Goal: Task Accomplishment & Management: Manage account settings

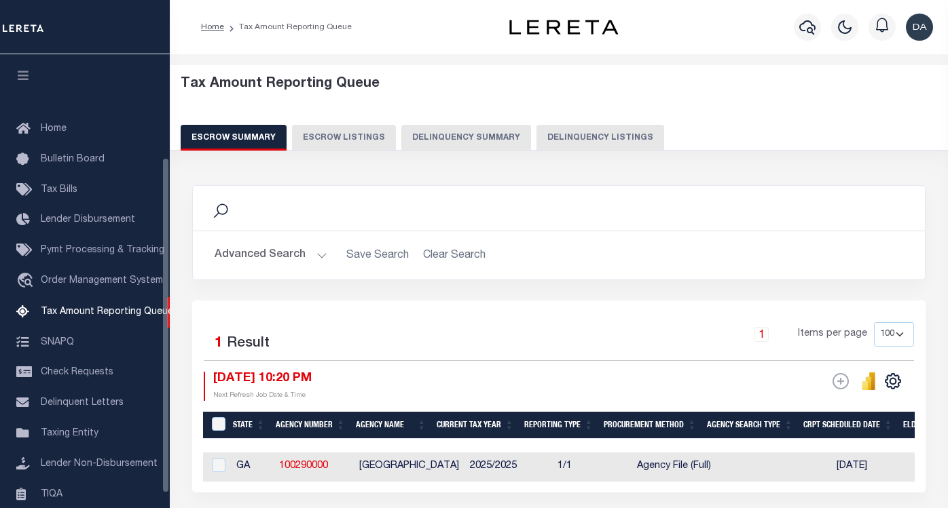
select select "100"
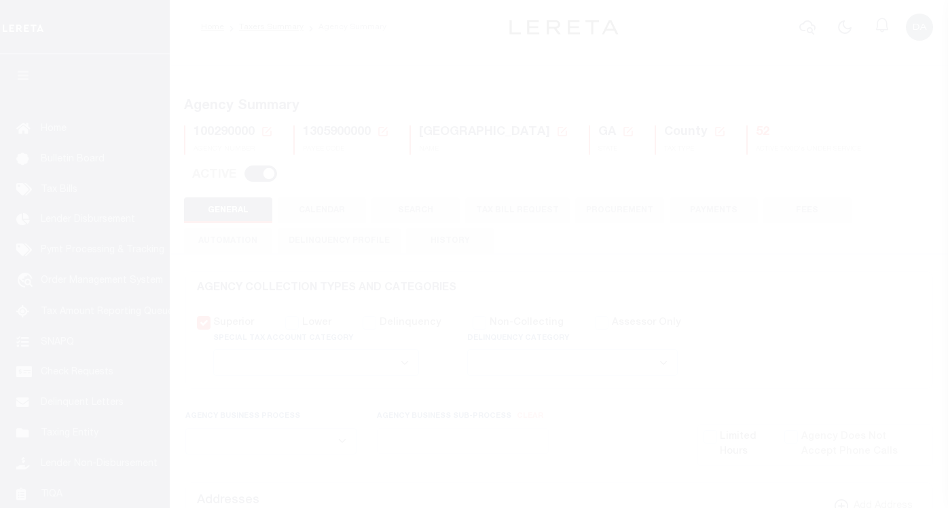
select select
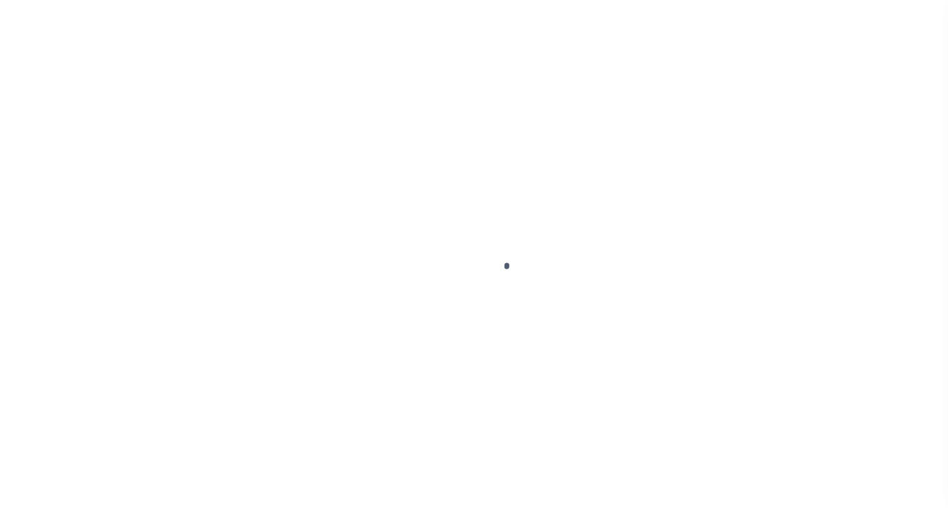
select select "2284"
select select "Residential"
select select "Tier 3"
select select "OTH"
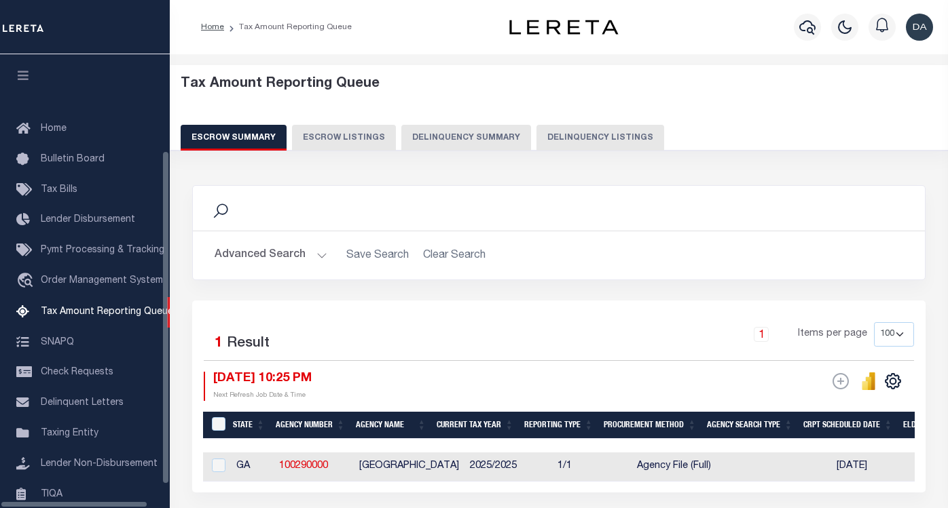
select select "100"
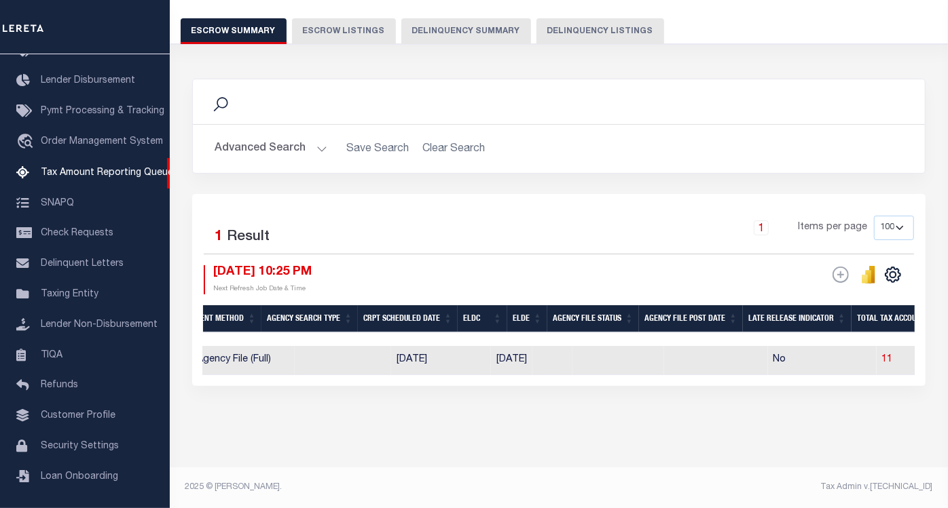
scroll to position [0, 576]
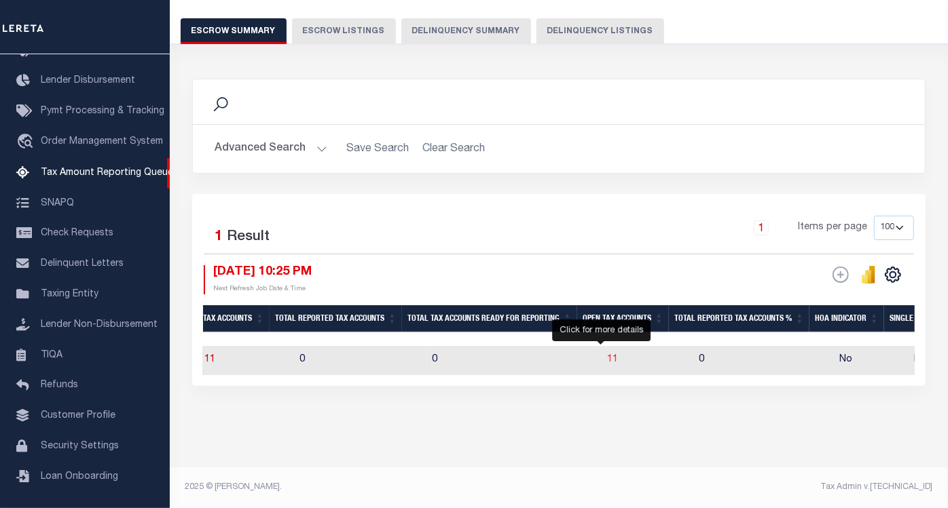
click at [607, 355] on span "11" at bounding box center [612, 360] width 11 height 10
select select "100"
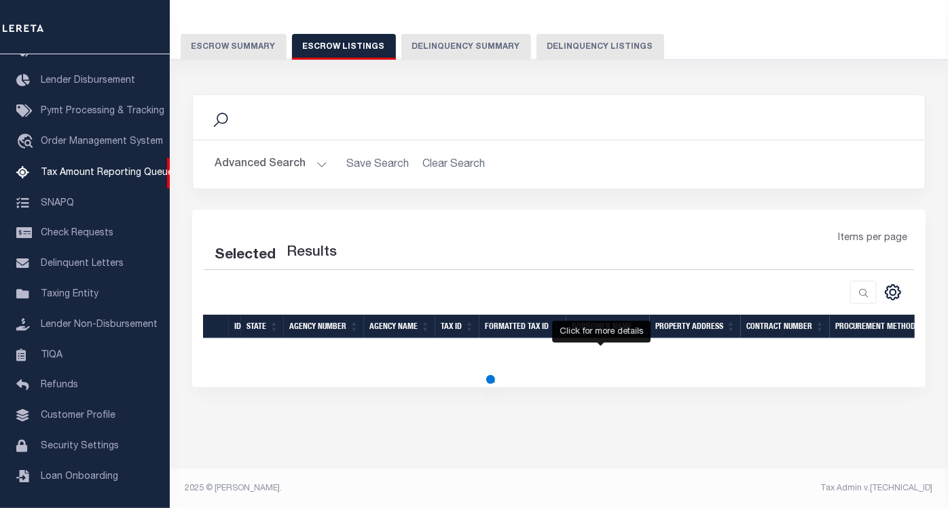
select select "100"
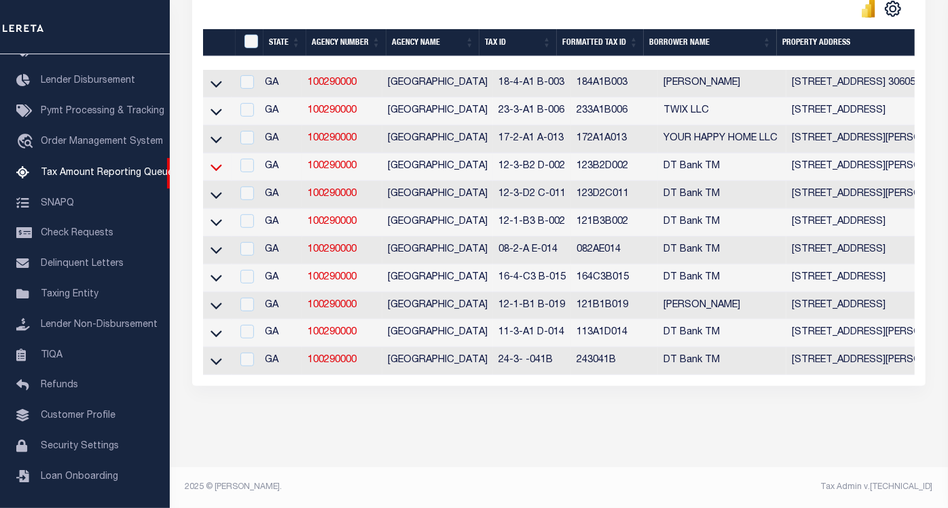
click at [210, 160] on icon at bounding box center [216, 167] width 12 height 14
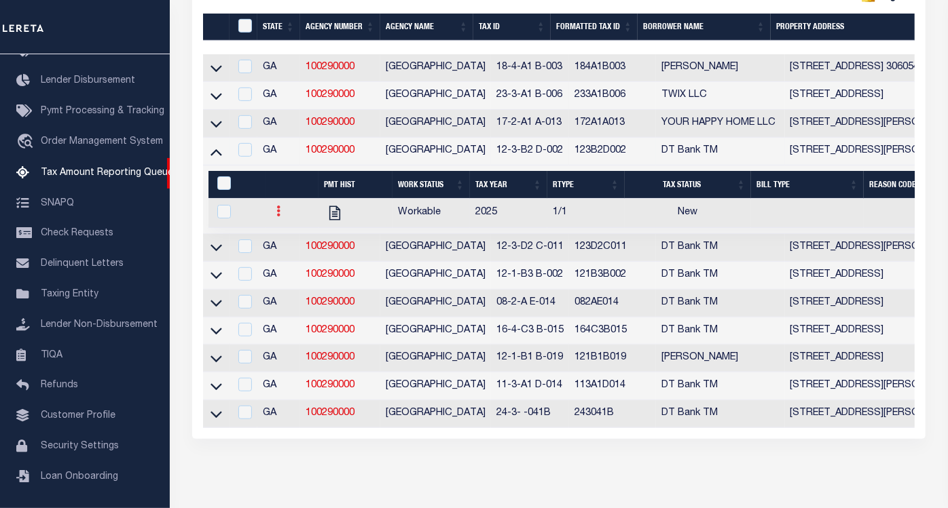
click at [279, 216] on icon at bounding box center [278, 211] width 4 height 11
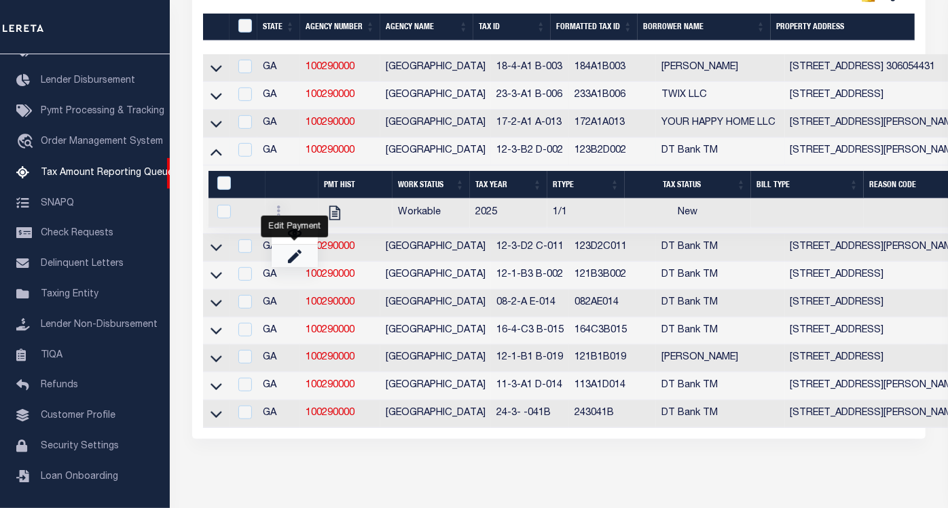
click at [290, 259] on img "" at bounding box center [295, 256] width 14 height 14
checkbox input "true"
select select "NW2"
select select
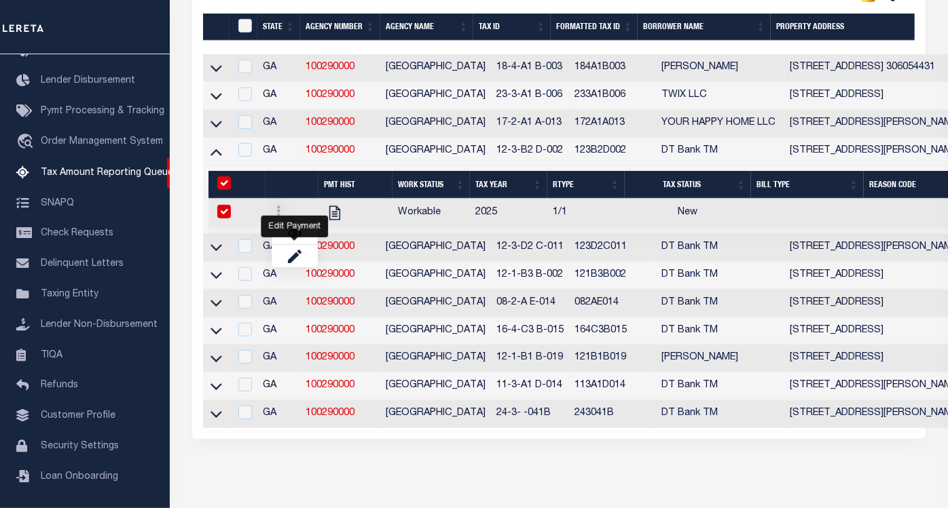
type input "[DATE]"
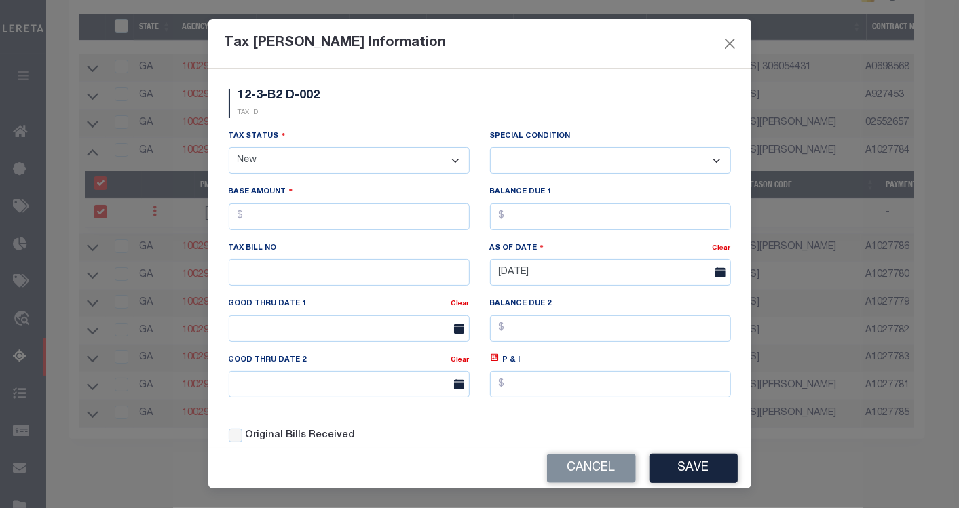
click at [341, 153] on select "- Select Status - Open Due/Unpaid Paid Incomplete No Tax Due Internal Refund Pr…" at bounding box center [349, 160] width 241 height 26
select select "DUE"
click at [229, 148] on select "- Select Status - Open Due/Unpaid Paid Incomplete No Tax Due Internal Refund Pr…" at bounding box center [349, 160] width 241 height 26
click at [540, 165] on select "-- Select Special Condition -- 3RD PARTY TAX LIEN AGENCY TAX LIEN (A.K.A Inside…" at bounding box center [610, 160] width 241 height 26
select select "17"
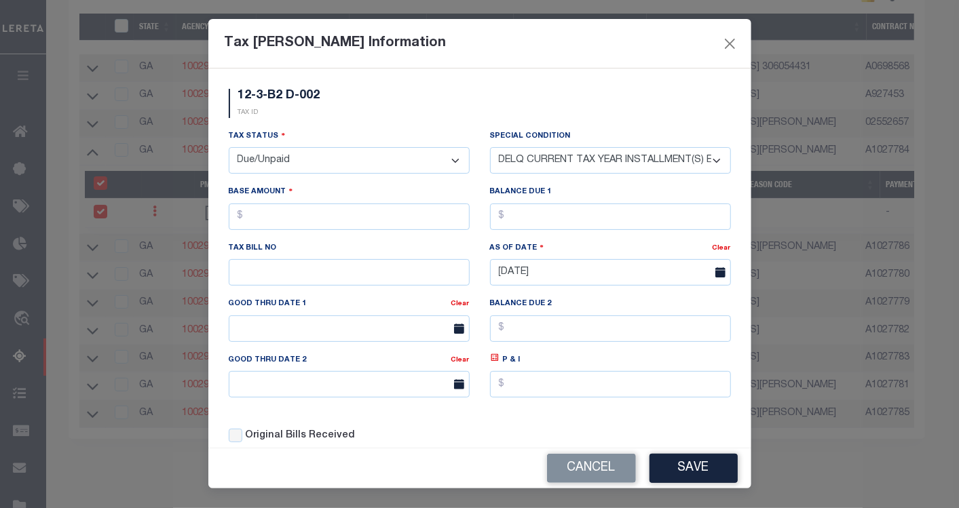
click at [490, 148] on select "-- Select Special Condition -- 3RD PARTY TAX LIEN AGENCY TAX LIEN (A.K.A Inside…" at bounding box center [610, 160] width 241 height 26
click at [376, 211] on input "text" at bounding box center [349, 217] width 241 height 26
type input "$1.00"
click at [537, 215] on input "text" at bounding box center [610, 217] width 241 height 26
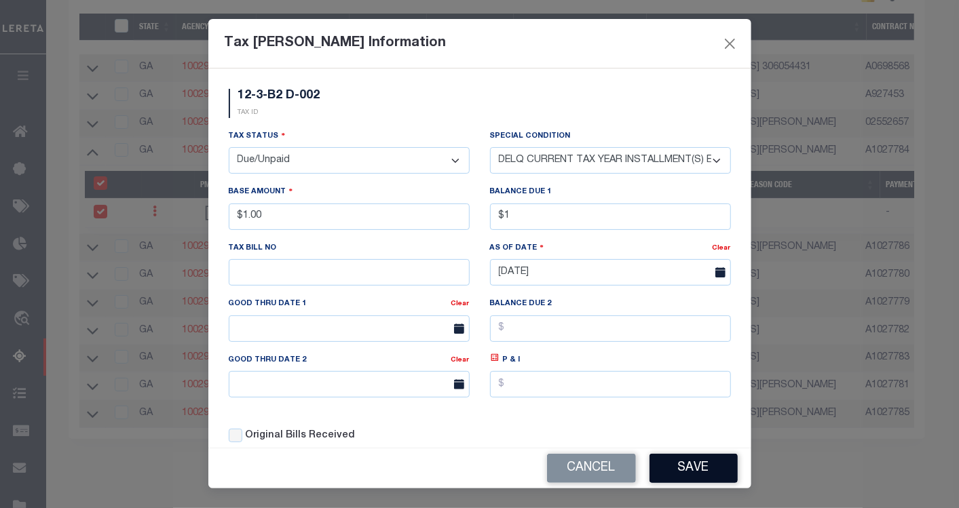
type input "$1.00"
click at [687, 466] on button "Save" at bounding box center [694, 468] width 88 height 29
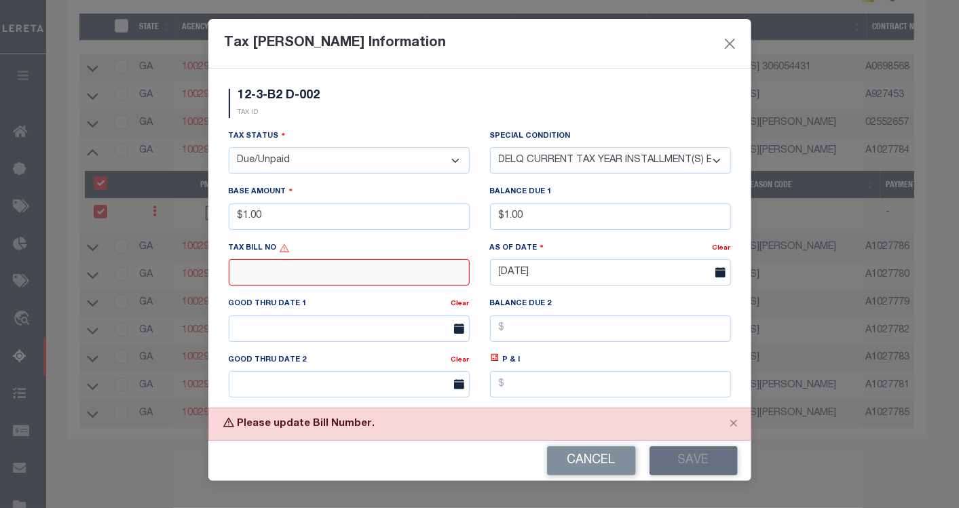
click at [394, 276] on input "text" at bounding box center [349, 272] width 241 height 26
type input "12"
click at [679, 455] on button "Save" at bounding box center [694, 461] width 88 height 29
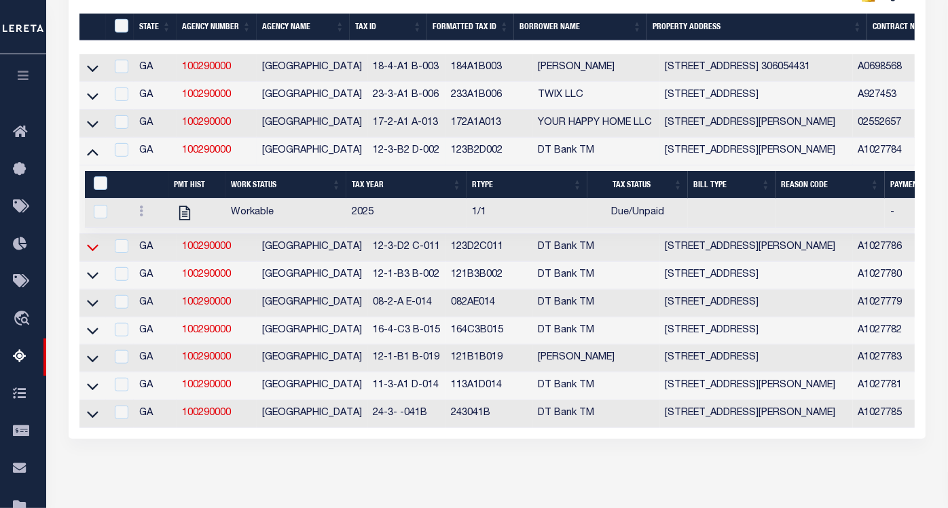
click at [89, 254] on icon at bounding box center [93, 247] width 12 height 14
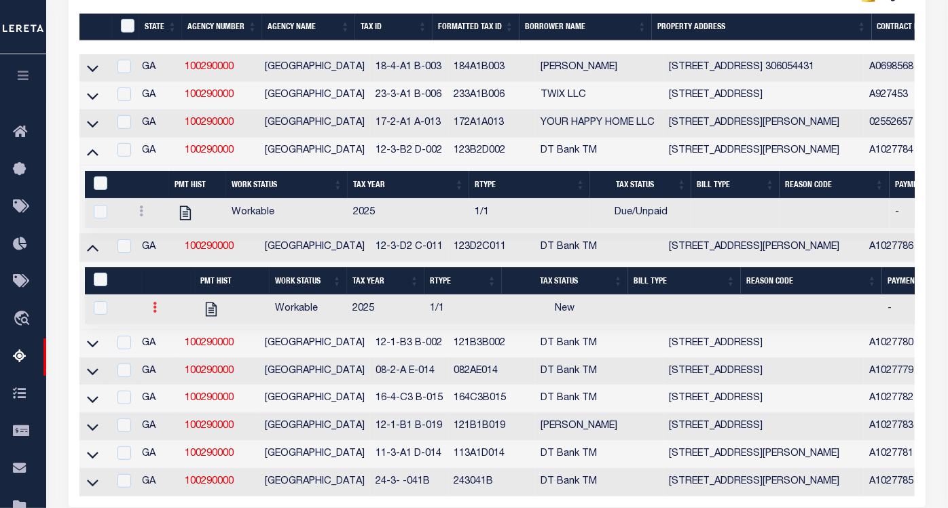
click at [149, 308] on link at bounding box center [154, 309] width 15 height 11
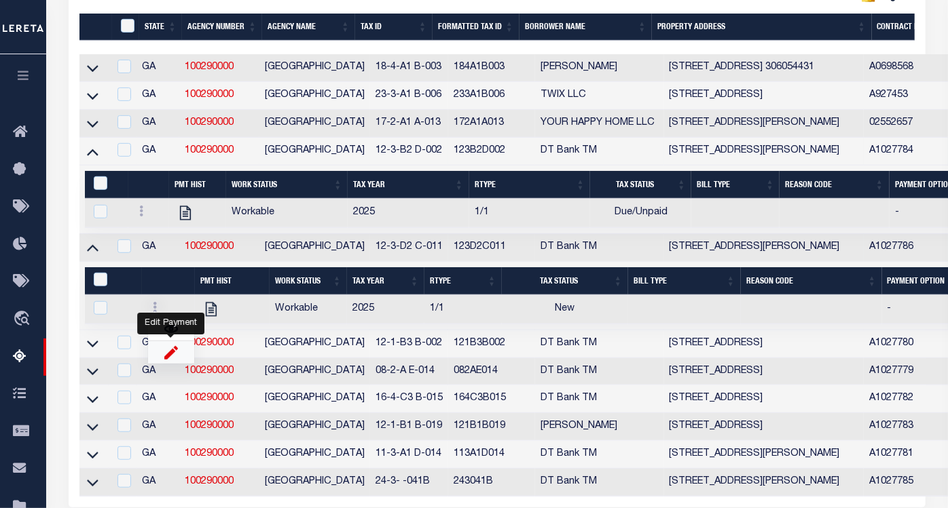
click at [175, 360] on img "" at bounding box center [171, 352] width 14 height 14
checkbox input "true"
select select
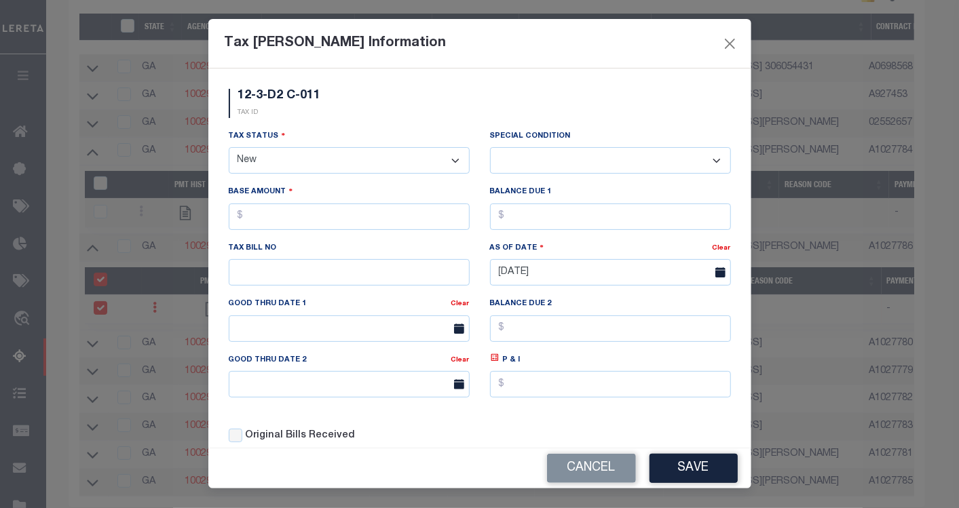
click at [272, 162] on select "- Select Status - Open Due/Unpaid Paid Incomplete No Tax Due Internal Refund Pr…" at bounding box center [349, 160] width 241 height 26
select select "DUE"
click at [229, 148] on select "- Select Status - Open Due/Unpaid Paid Incomplete No Tax Due Internal Refund Pr…" at bounding box center [349, 160] width 241 height 26
click at [533, 162] on select "-- Select Special Condition -- 3RD PARTY TAX LIEN AGENCY TAX LIEN (A.K.A Inside…" at bounding box center [610, 160] width 241 height 26
select select "17"
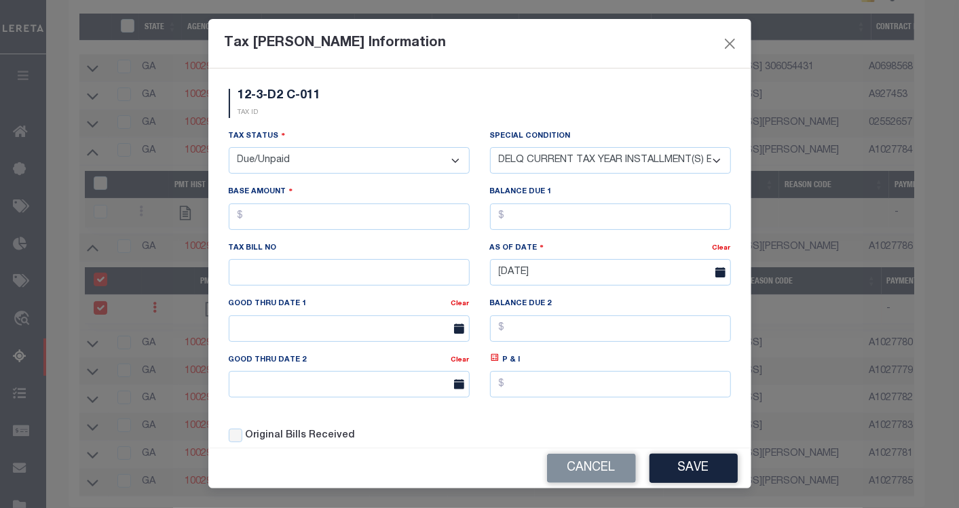
click at [490, 148] on select "-- Select Special Condition -- 3RD PARTY TAX LIEN AGENCY TAX LIEN (A.K.A Inside…" at bounding box center [610, 160] width 241 height 26
click at [318, 221] on input "text" at bounding box center [349, 217] width 241 height 26
click at [504, 216] on input "text" at bounding box center [610, 217] width 241 height 26
type input "$2.00"
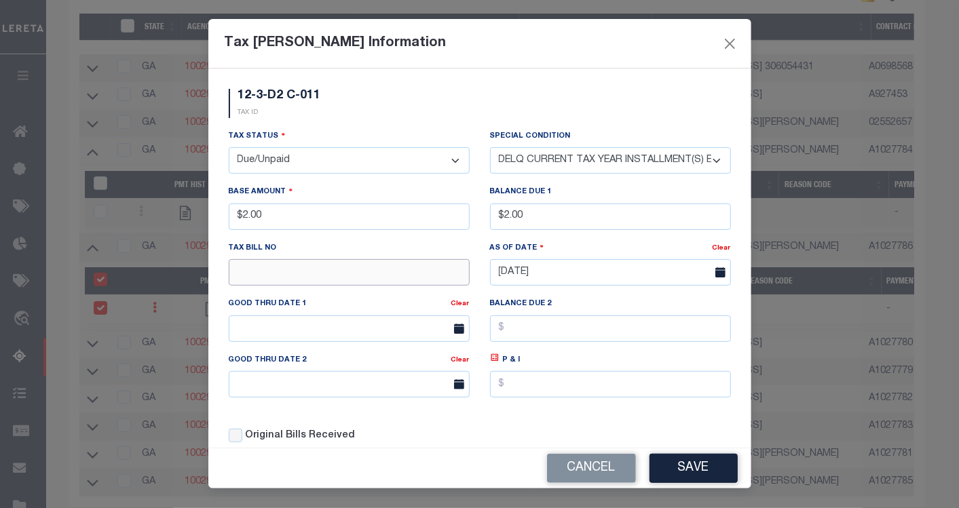
click at [378, 273] on input "text" at bounding box center [349, 272] width 241 height 26
type input "12"
click at [713, 464] on button "Save" at bounding box center [694, 468] width 88 height 29
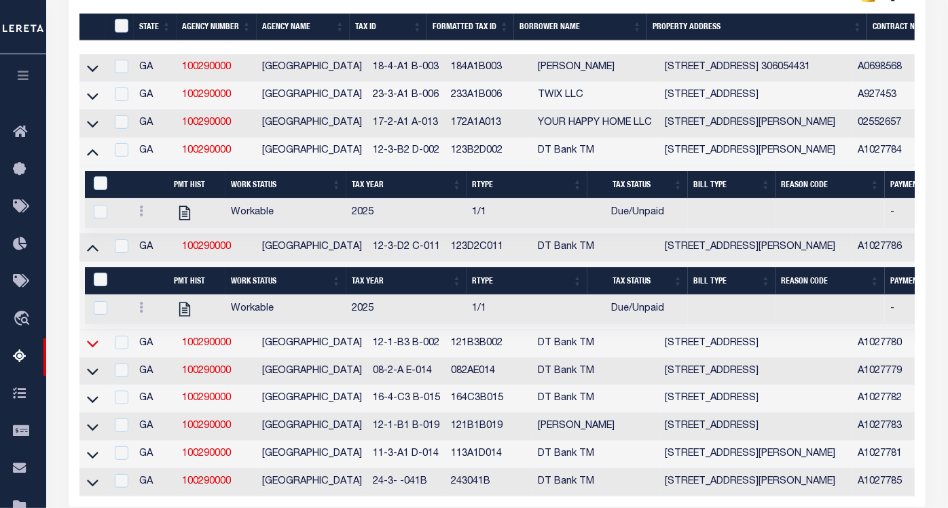
click at [94, 345] on icon at bounding box center [93, 344] width 12 height 14
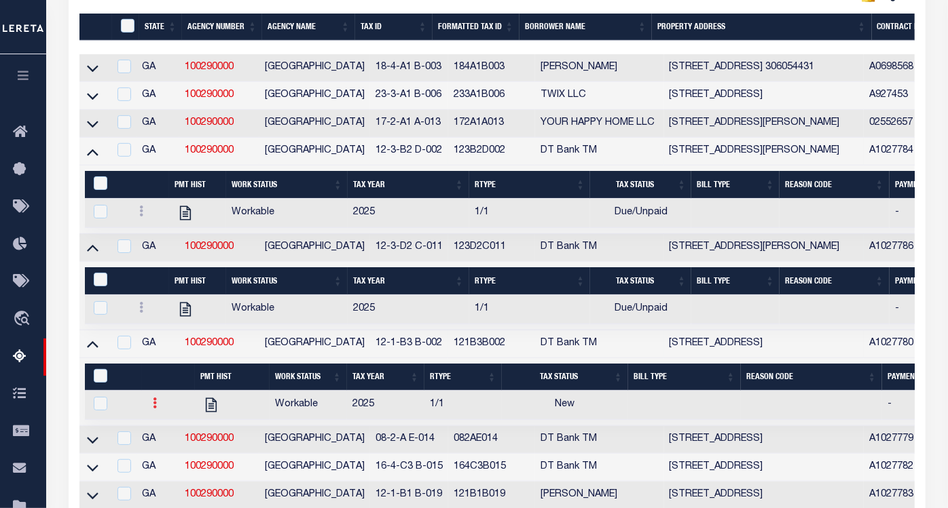
click at [155, 409] on icon at bounding box center [155, 403] width 4 height 11
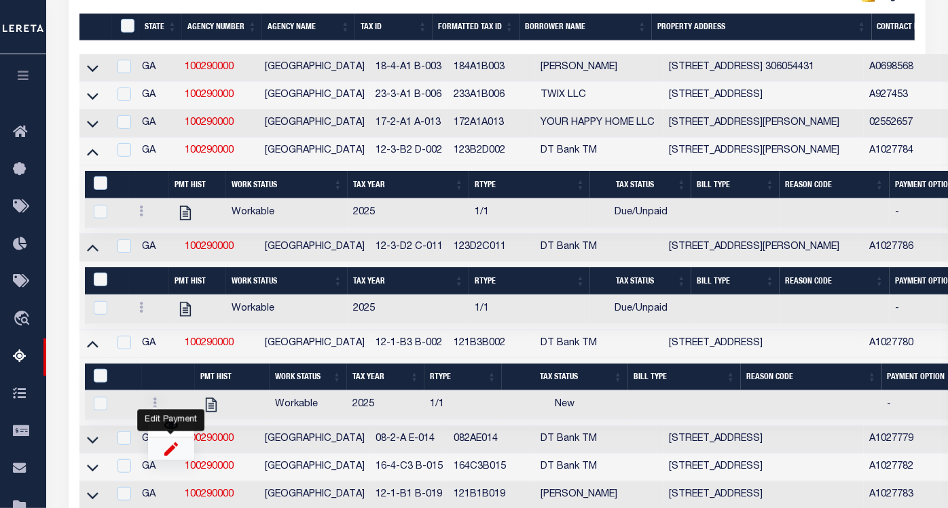
click at [170, 456] on img "" at bounding box center [171, 449] width 14 height 14
checkbox input "true"
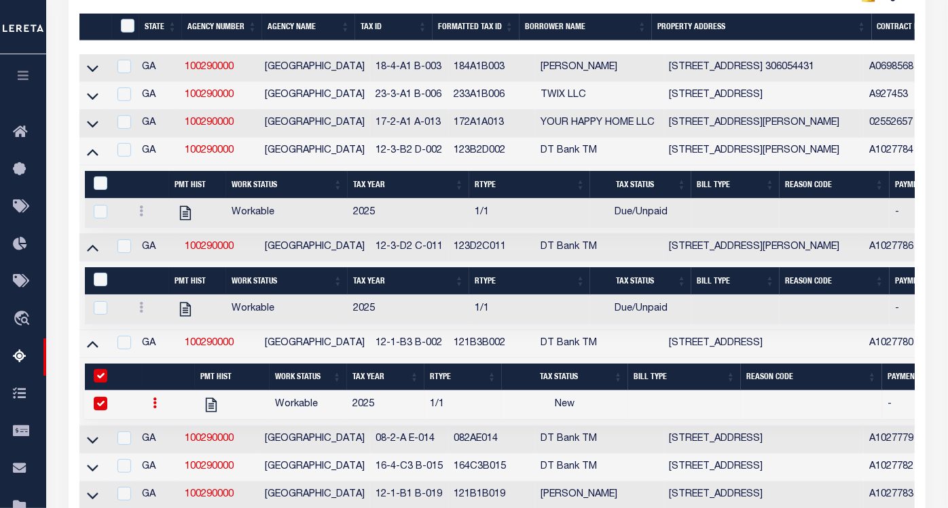
select select
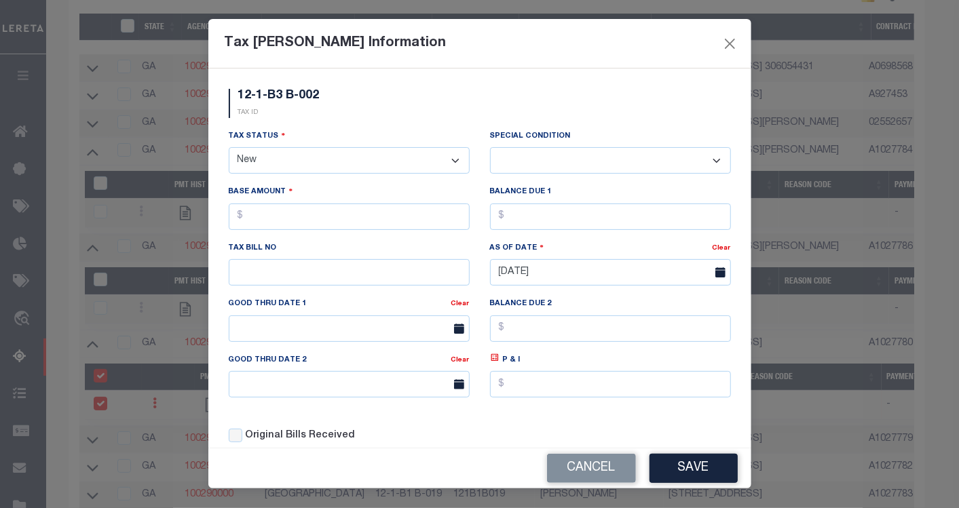
click at [293, 166] on select "- Select Status - Open Due/Unpaid Paid Incomplete No Tax Due Internal Refund Pr…" at bounding box center [349, 160] width 241 height 26
select select "DUE"
click at [229, 148] on select "- Select Status - Open Due/Unpaid Paid Incomplete No Tax Due Internal Refund Pr…" at bounding box center [349, 160] width 241 height 26
click at [586, 162] on select "-- Select Special Condition -- 3RD PARTY TAX LIEN AGENCY TAX LIEN (A.K.A Inside…" at bounding box center [610, 160] width 241 height 26
select select "15"
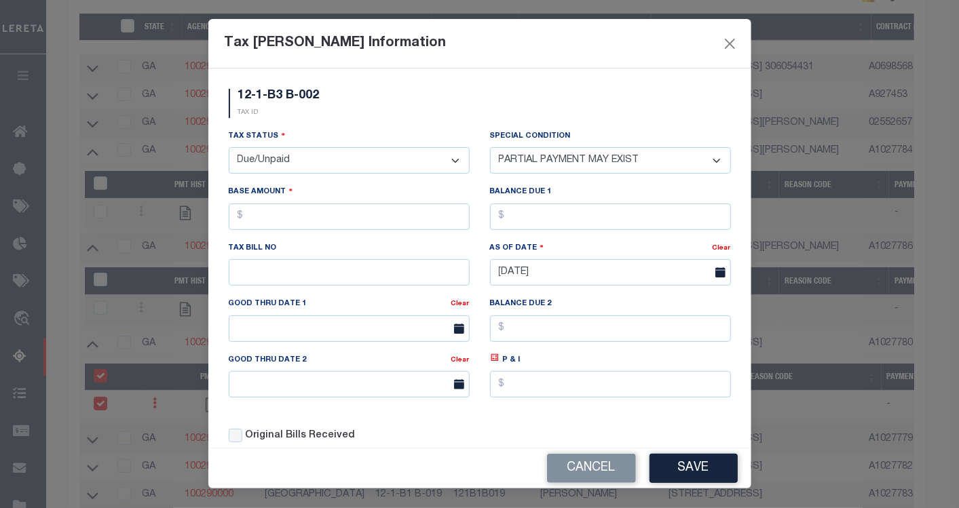
click at [490, 148] on select "-- Select Special Condition -- 3RD PARTY TAX LIEN AGENCY TAX LIEN (A.K.A Inside…" at bounding box center [610, 160] width 241 height 26
click at [344, 215] on input "text" at bounding box center [349, 217] width 241 height 26
type input "$3.00"
click at [543, 215] on input "text" at bounding box center [610, 217] width 241 height 26
type input "$3.00"
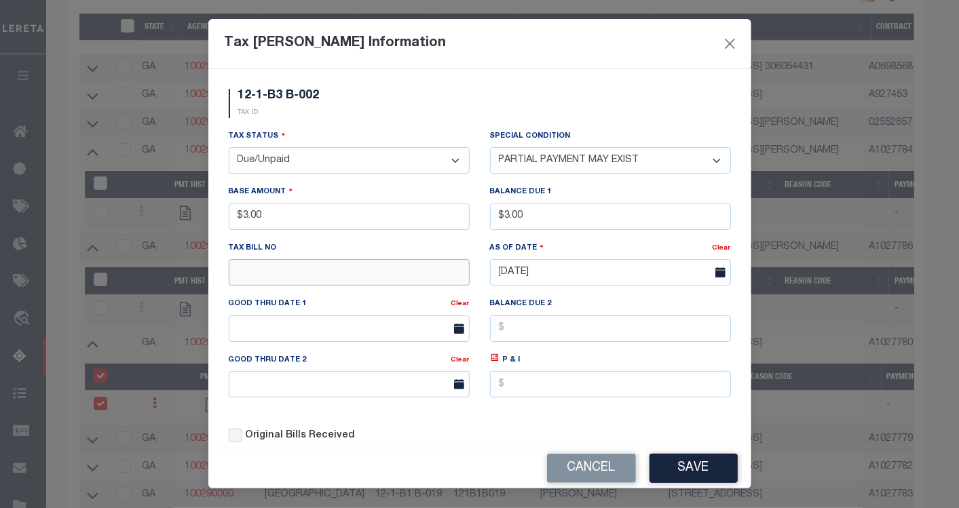
click at [320, 270] on input "text" at bounding box center [349, 272] width 241 height 26
type input "12"
click at [690, 462] on button "Save" at bounding box center [694, 468] width 88 height 29
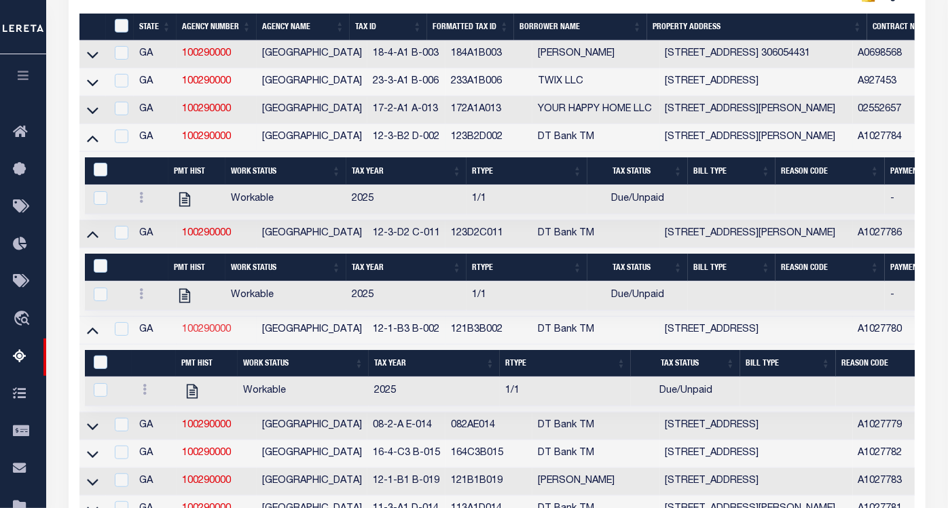
scroll to position [464, 0]
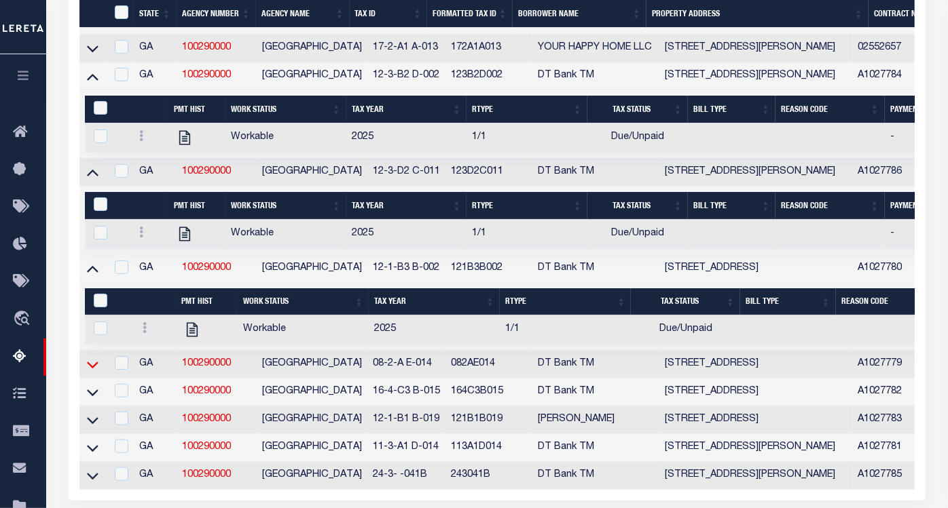
click at [92, 369] on icon at bounding box center [93, 365] width 12 height 7
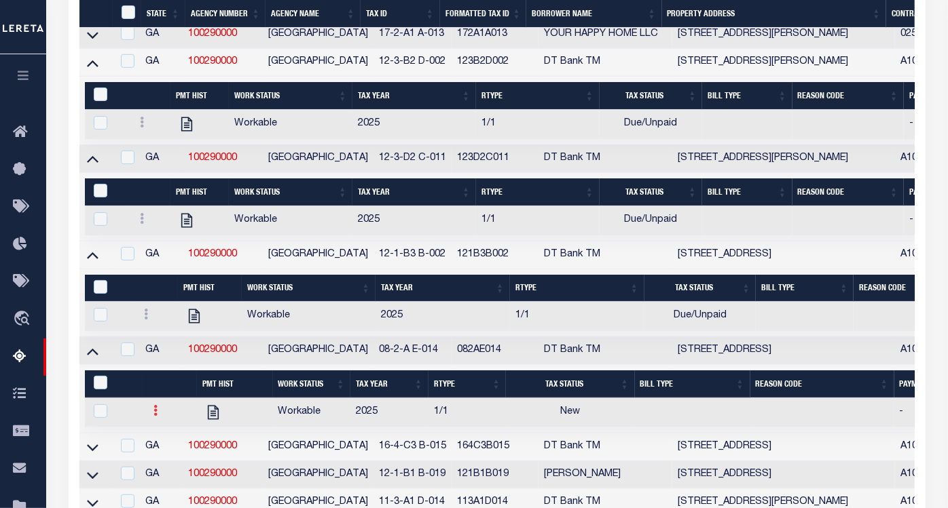
click at [154, 416] on icon at bounding box center [155, 410] width 4 height 11
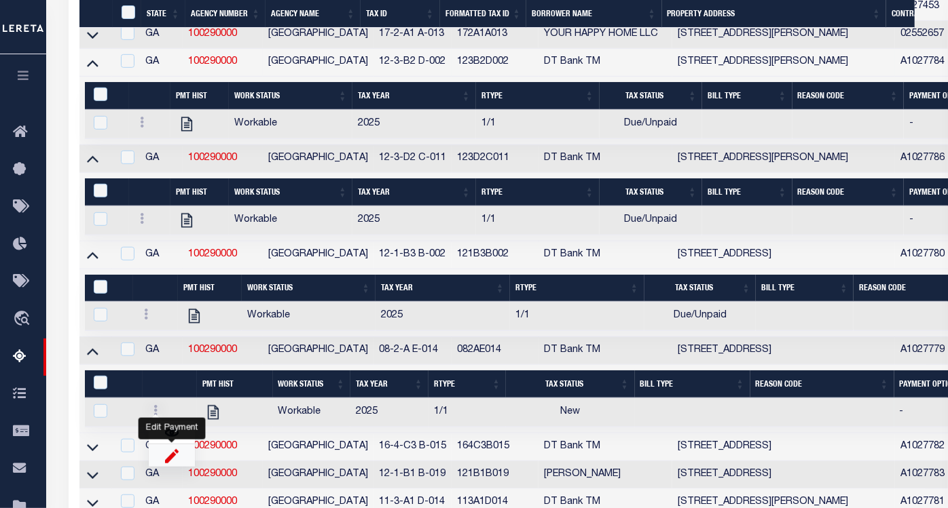
click at [170, 459] on img "" at bounding box center [172, 456] width 14 height 14
checkbox input "true"
select select
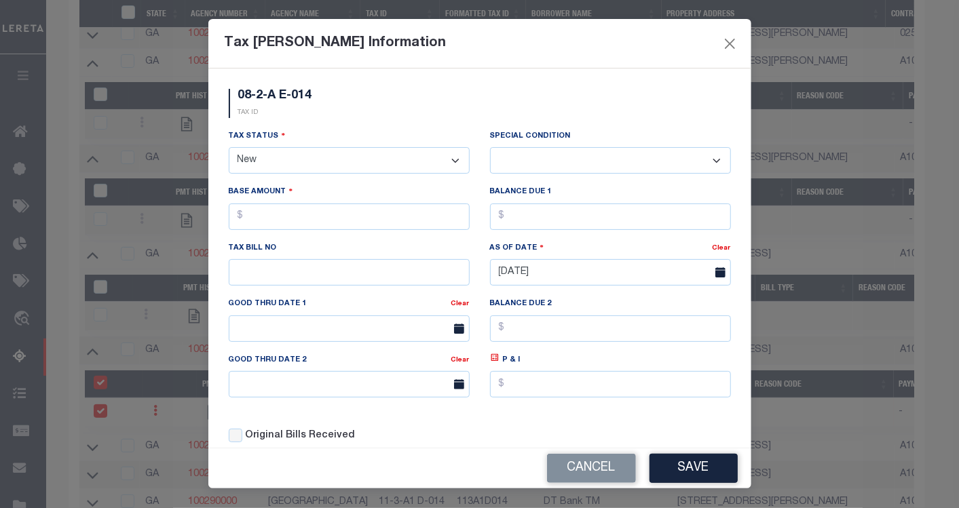
click at [301, 157] on select "- Select Status - Open Due/Unpaid Paid Incomplete No Tax Due Internal Refund Pr…" at bounding box center [349, 160] width 241 height 26
select select "DUE"
click at [229, 148] on select "- Select Status - Open Due/Unpaid Paid Incomplete No Tax Due Internal Refund Pr…" at bounding box center [349, 160] width 241 height 26
click at [588, 157] on select "-- Select Special Condition -- 3RD PARTY TAX LIEN AGENCY TAX LIEN (A.K.A Inside…" at bounding box center [610, 160] width 241 height 26
select select "15"
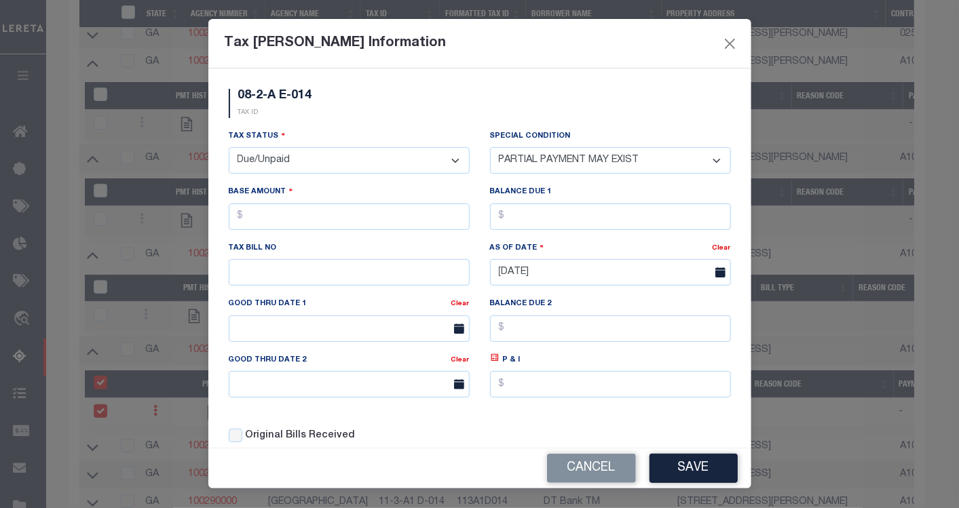
click at [490, 148] on select "-- Select Special Condition -- 3RD PARTY TAX LIEN AGENCY TAX LIEN (A.K.A Inside…" at bounding box center [610, 160] width 241 height 26
click at [340, 217] on input "text" at bounding box center [349, 217] width 241 height 26
type input "$4.00"
click at [547, 210] on input "text" at bounding box center [610, 217] width 241 height 26
type input "$4.00"
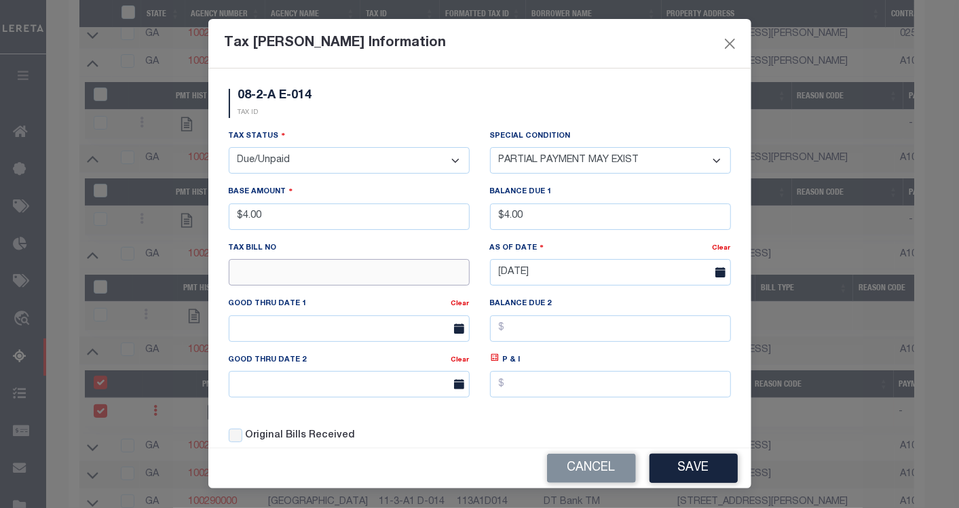
click at [327, 279] on input "text" at bounding box center [349, 272] width 241 height 26
type input "12"
click at [700, 469] on button "Save" at bounding box center [694, 468] width 88 height 29
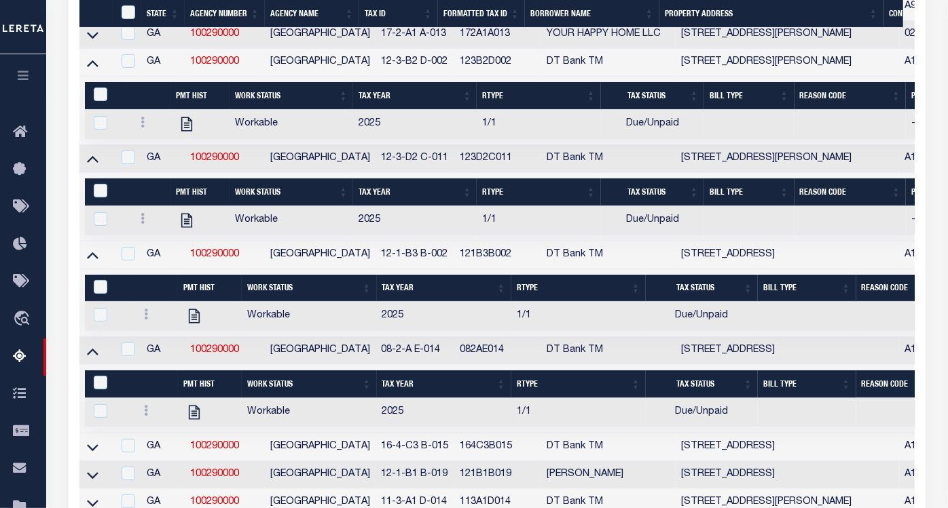
scroll to position [539, 0]
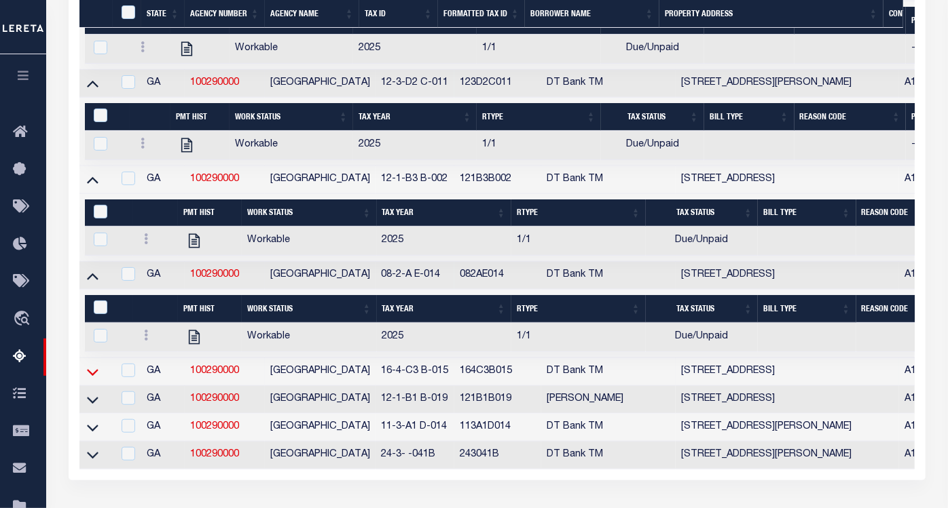
click at [92, 379] on icon at bounding box center [93, 372] width 12 height 14
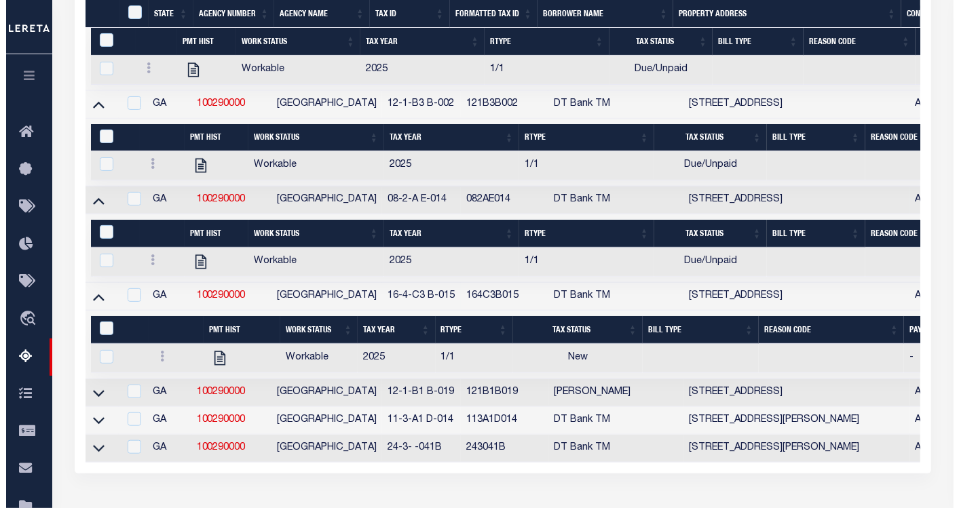
scroll to position [690, 0]
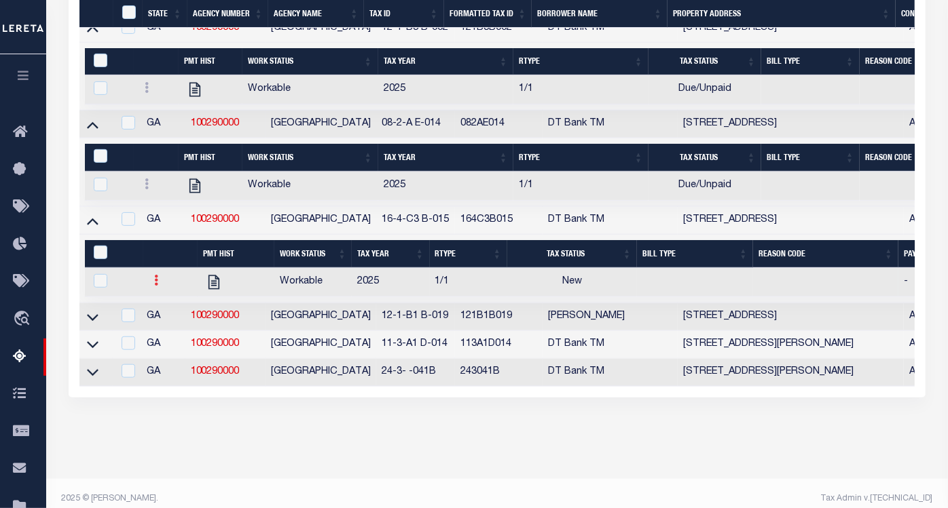
click at [151, 288] on link at bounding box center [156, 282] width 15 height 11
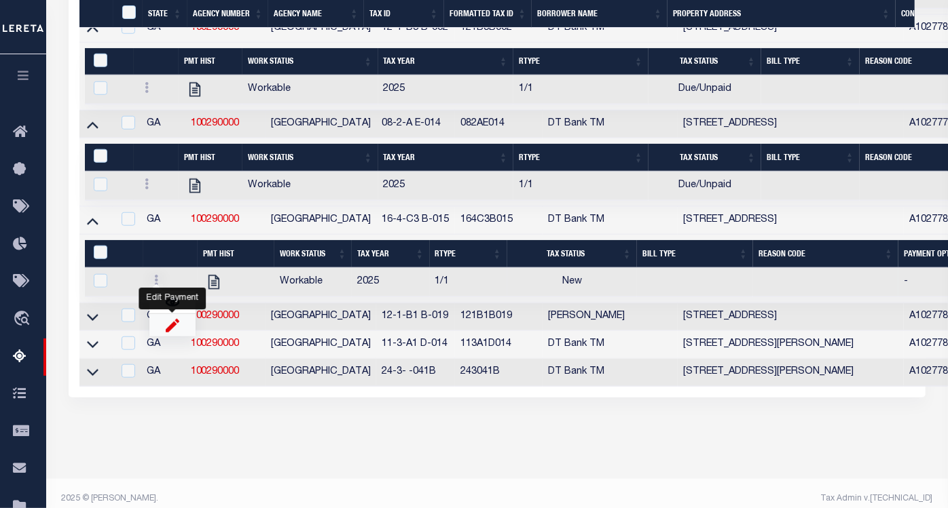
click at [172, 333] on img "" at bounding box center [173, 325] width 14 height 14
checkbox input "true"
select select
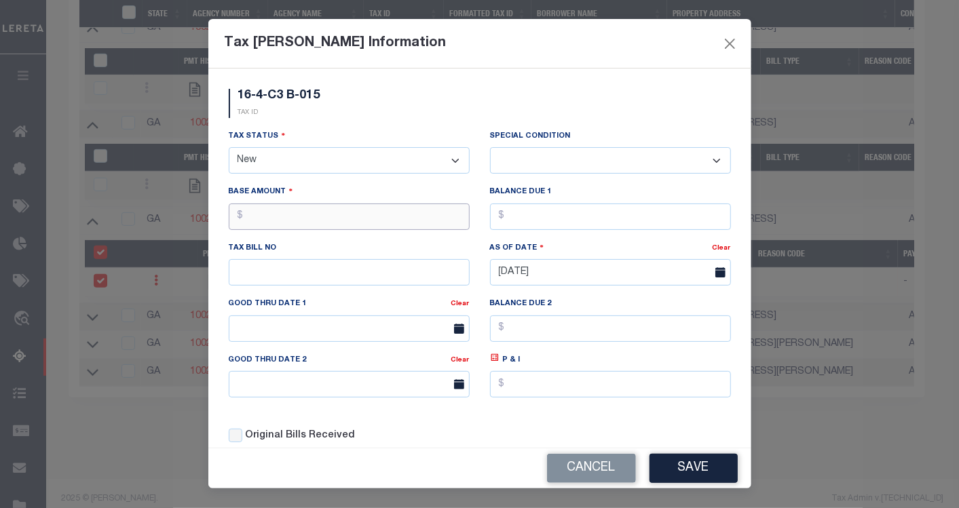
click at [309, 223] on input "text" at bounding box center [349, 217] width 241 height 26
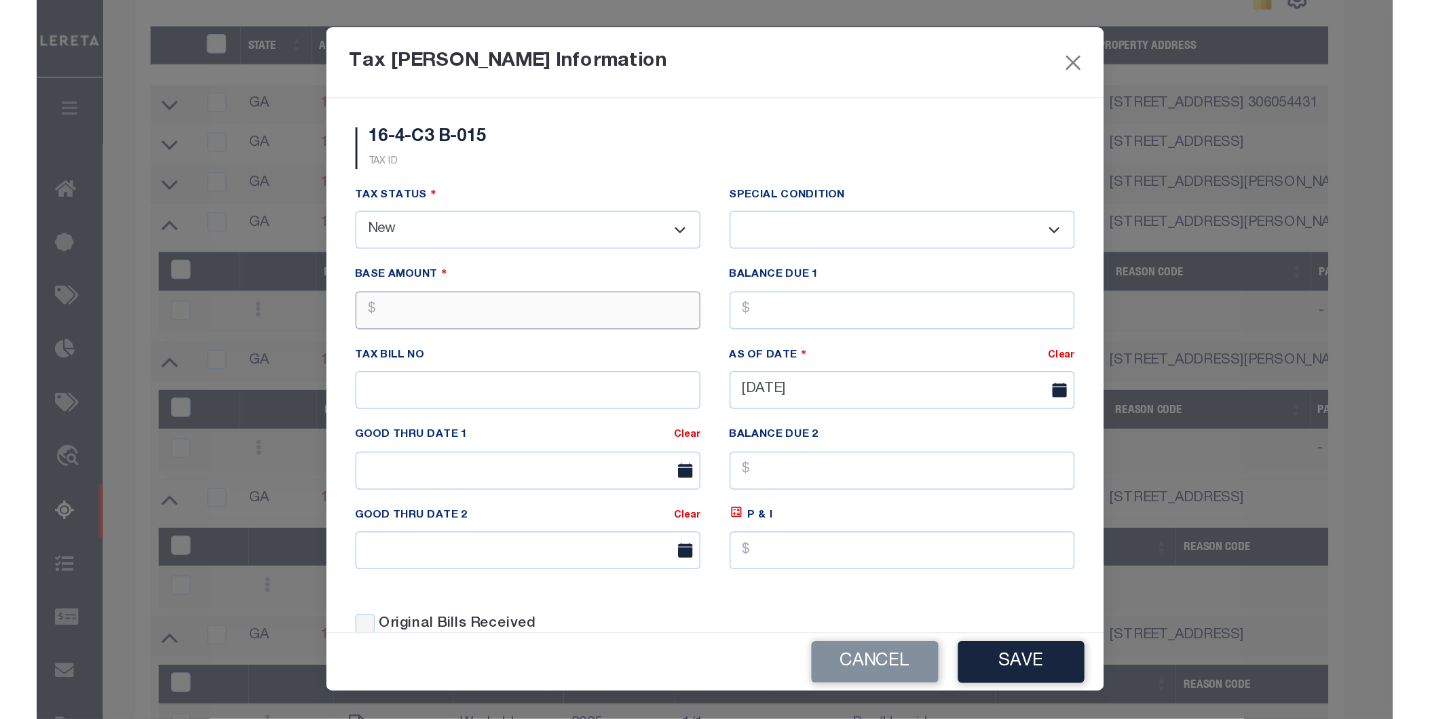
scroll to position [383, 0]
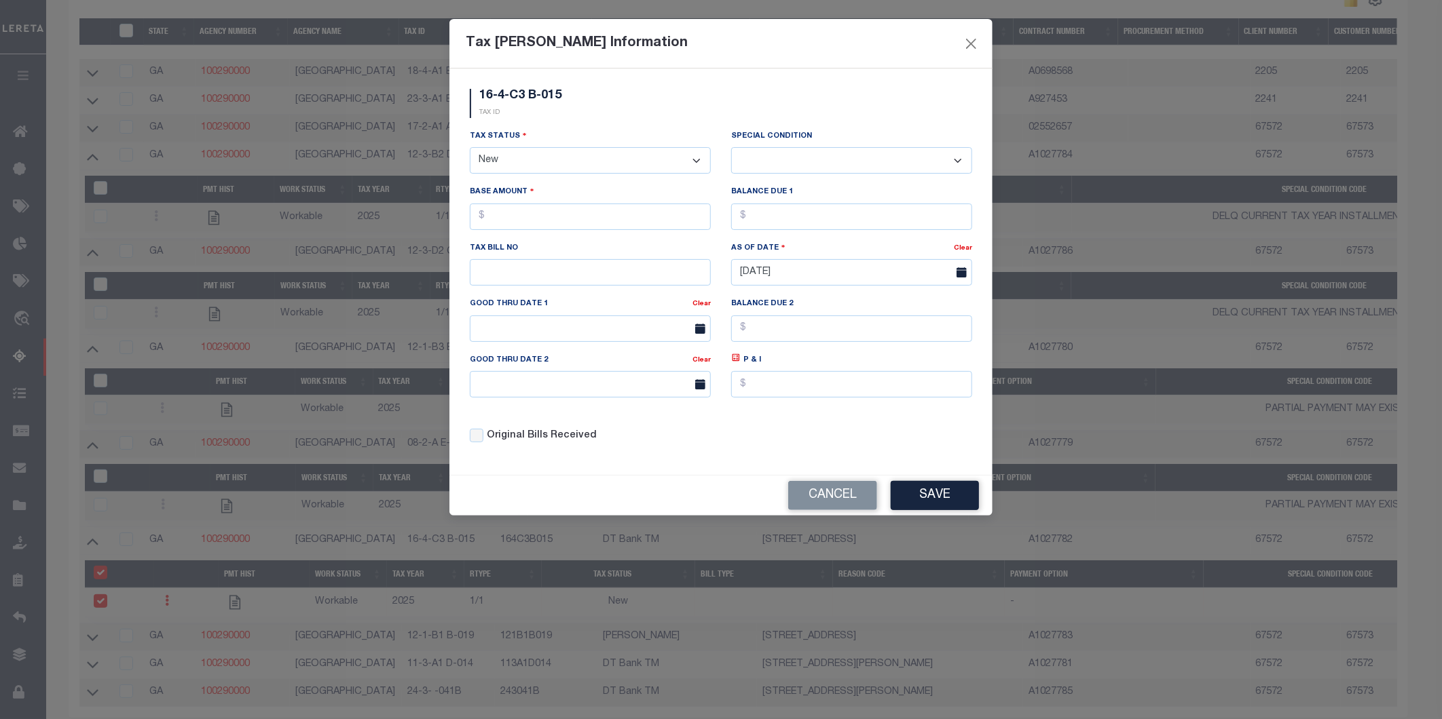
click at [555, 156] on select "- Select Status - Open Due/Unpaid Paid Incomplete No Tax Due Internal Refund Pr…" at bounding box center [590, 160] width 241 height 26
click at [947, 39] on button "Close" at bounding box center [971, 44] width 18 height 18
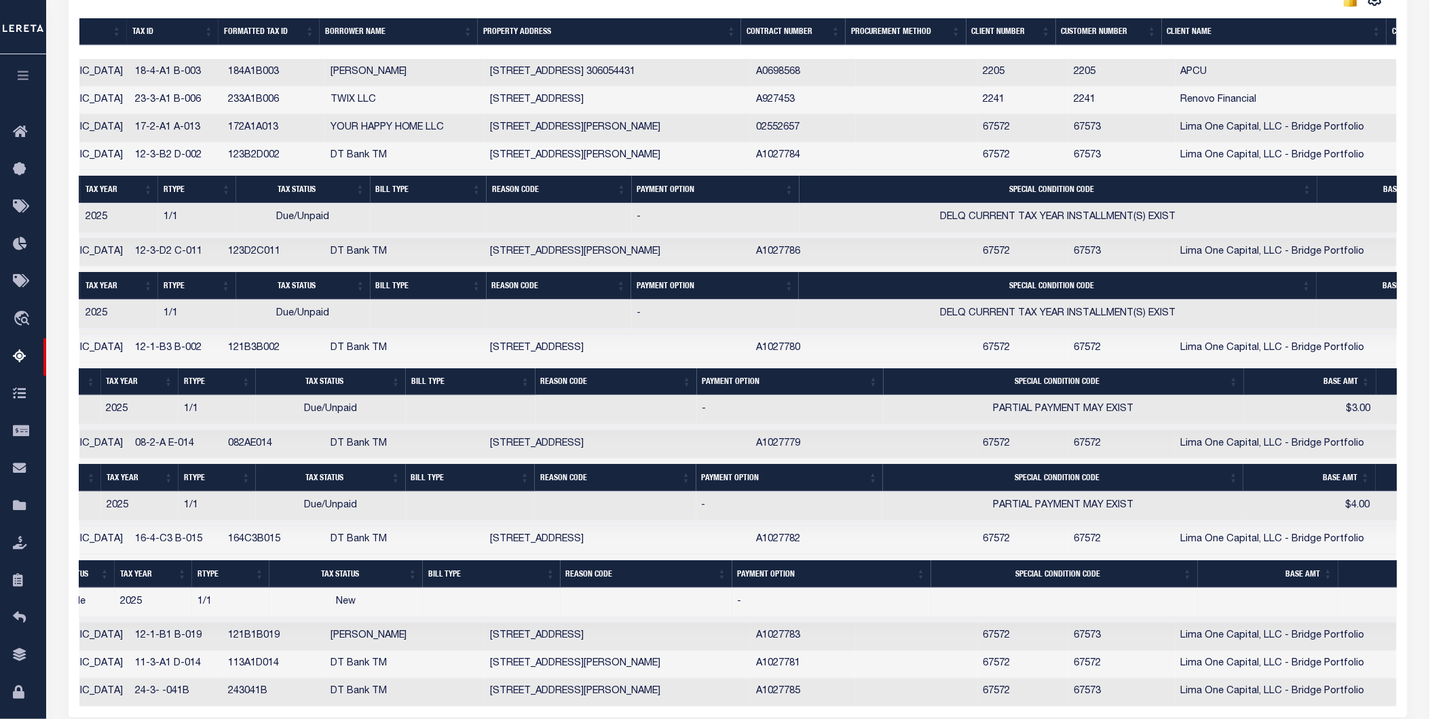
scroll to position [0, 275]
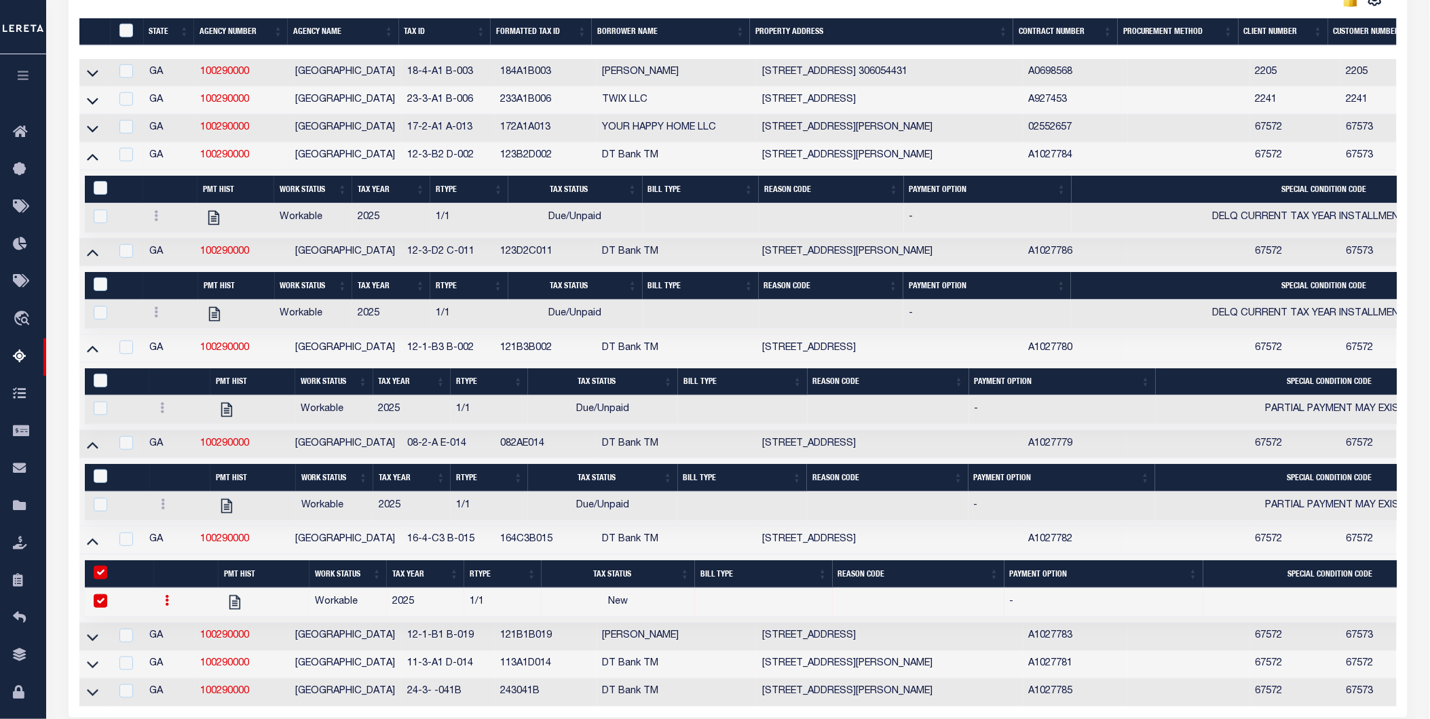
drag, startPoint x: 99, startPoint y: 601, endPoint x: 103, endPoint y: 612, distance: 12.2
click at [99, 508] on td at bounding box center [119, 602] width 69 height 29
checkbox input "false"
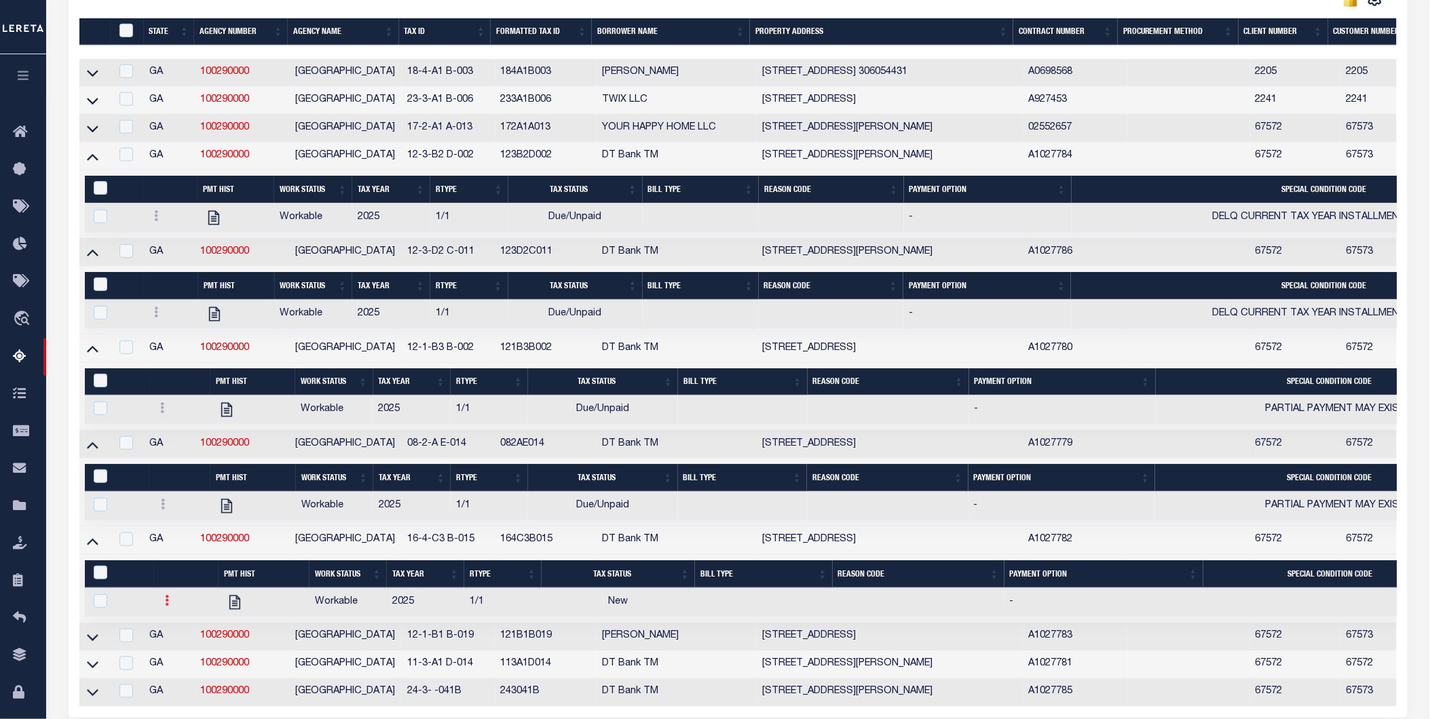
click at [172, 508] on link at bounding box center [167, 602] width 15 height 11
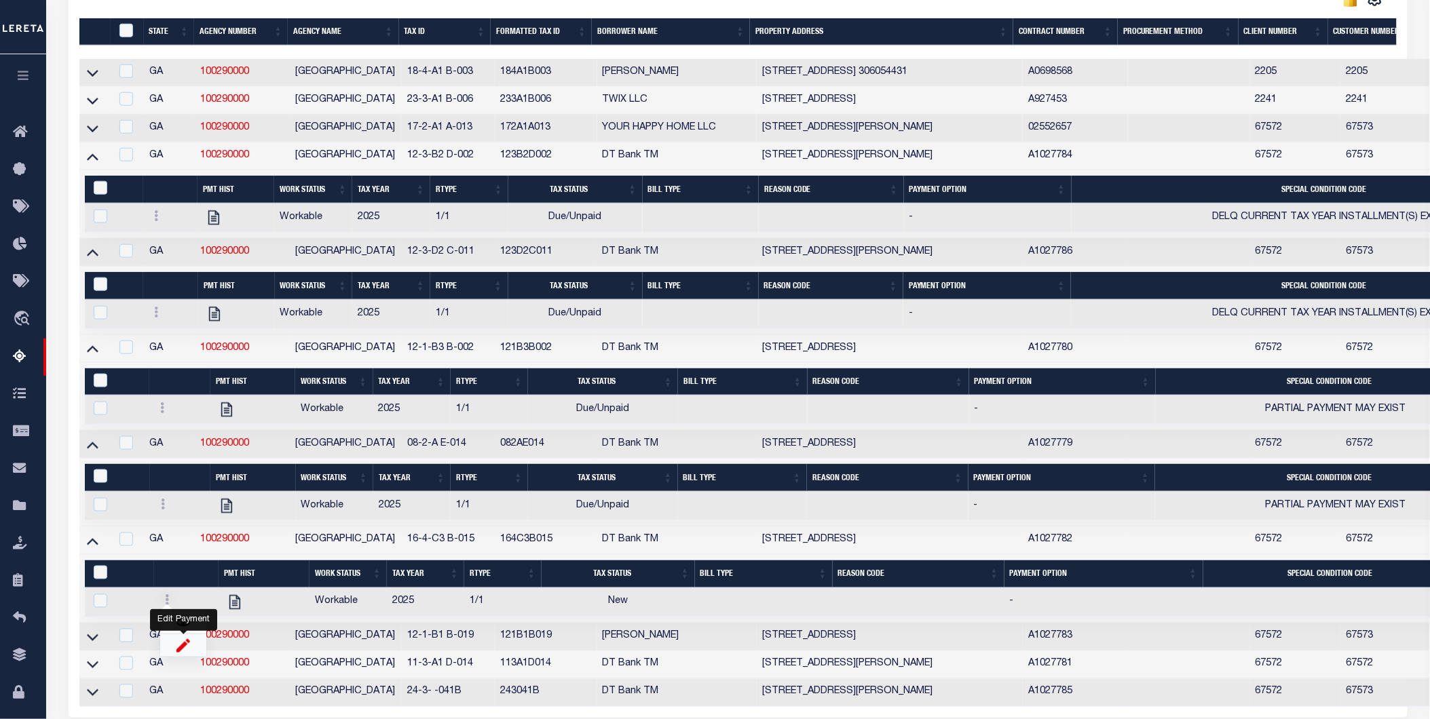
click at [186, 508] on img "" at bounding box center [183, 646] width 14 height 14
checkbox input "true"
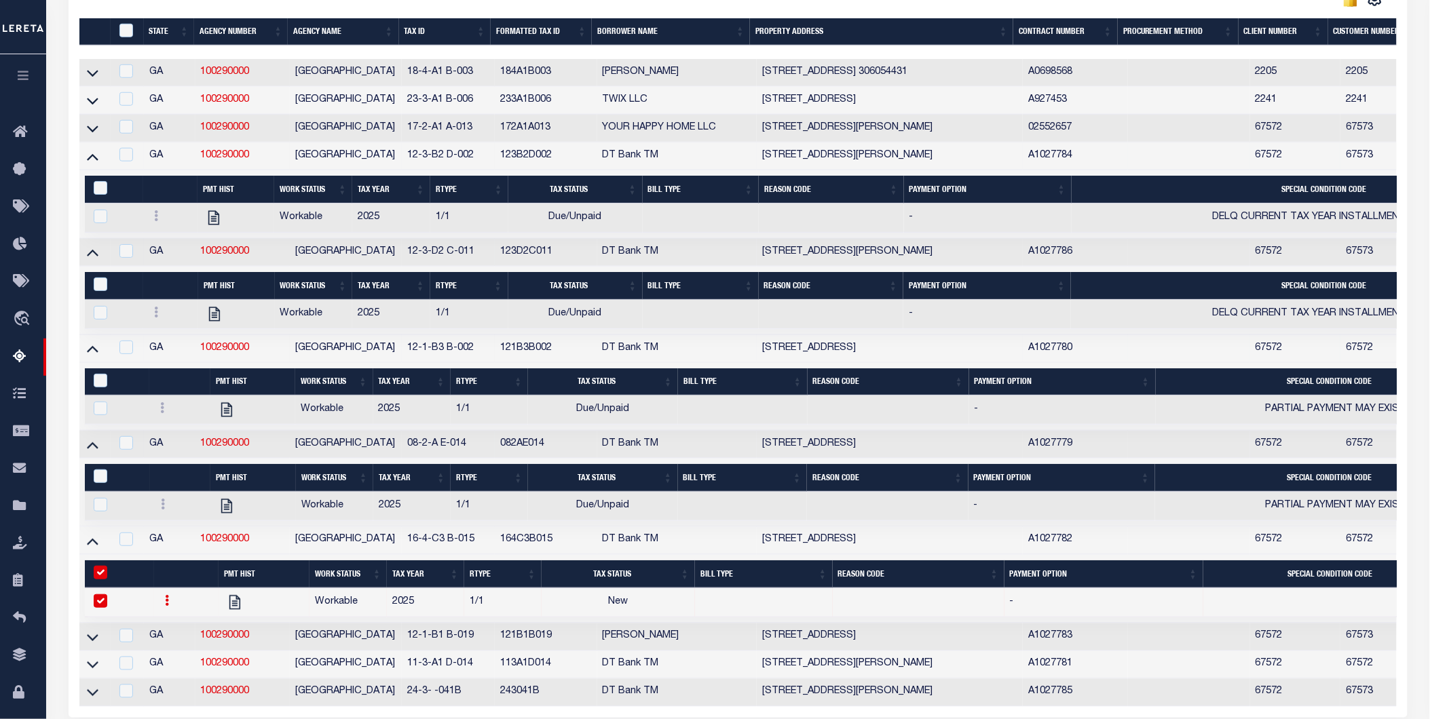
select select
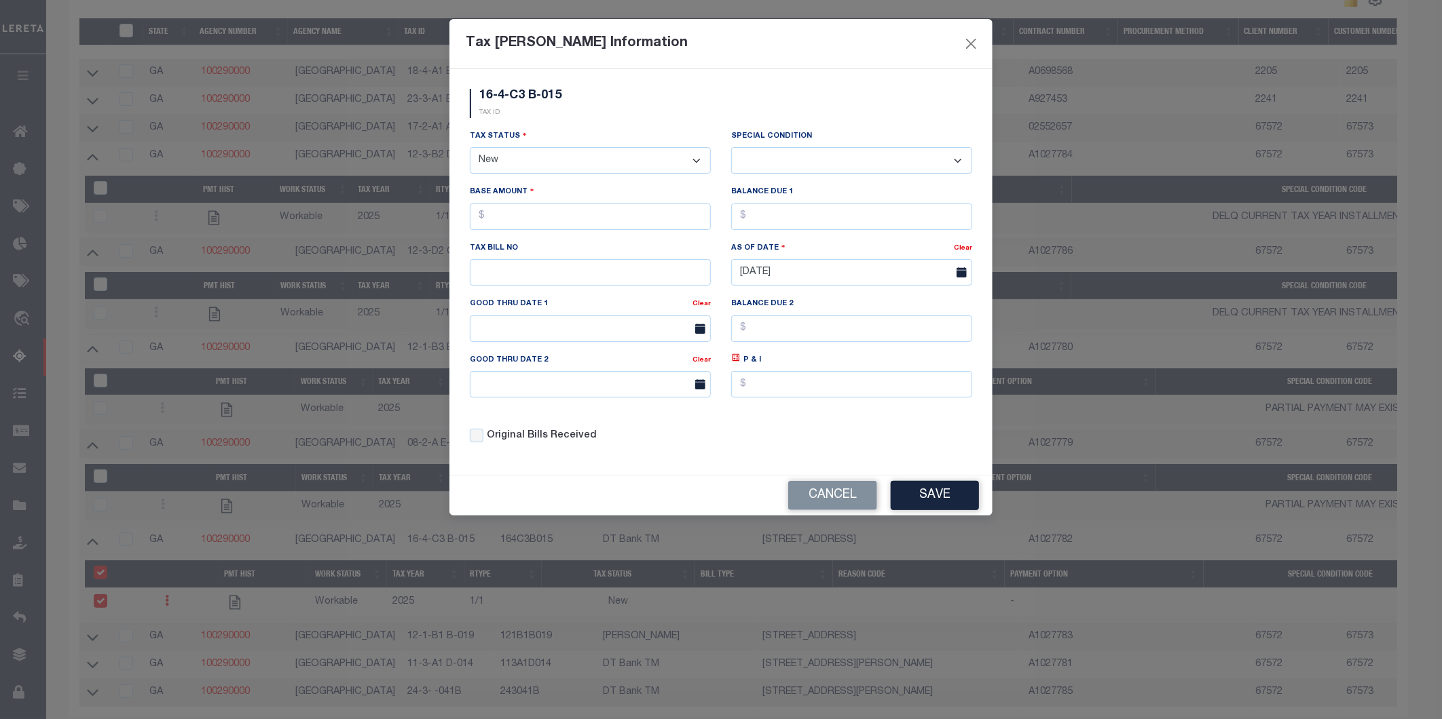
click at [638, 164] on select "- Select Status - Open Due/Unpaid Paid Incomplete No Tax Due Internal Refund Pr…" at bounding box center [590, 160] width 241 height 26
select select "DUE"
click at [470, 148] on select "- Select Status - Open Due/Unpaid Paid Incomplete No Tax Due Internal Refund Pr…" at bounding box center [590, 160] width 241 height 26
click at [789, 160] on select "-- Select Special Condition -- 3RD PARTY TAX LIEN AGENCY TAX LIEN (A.K.A Inside…" at bounding box center [851, 160] width 241 height 26
select select "17"
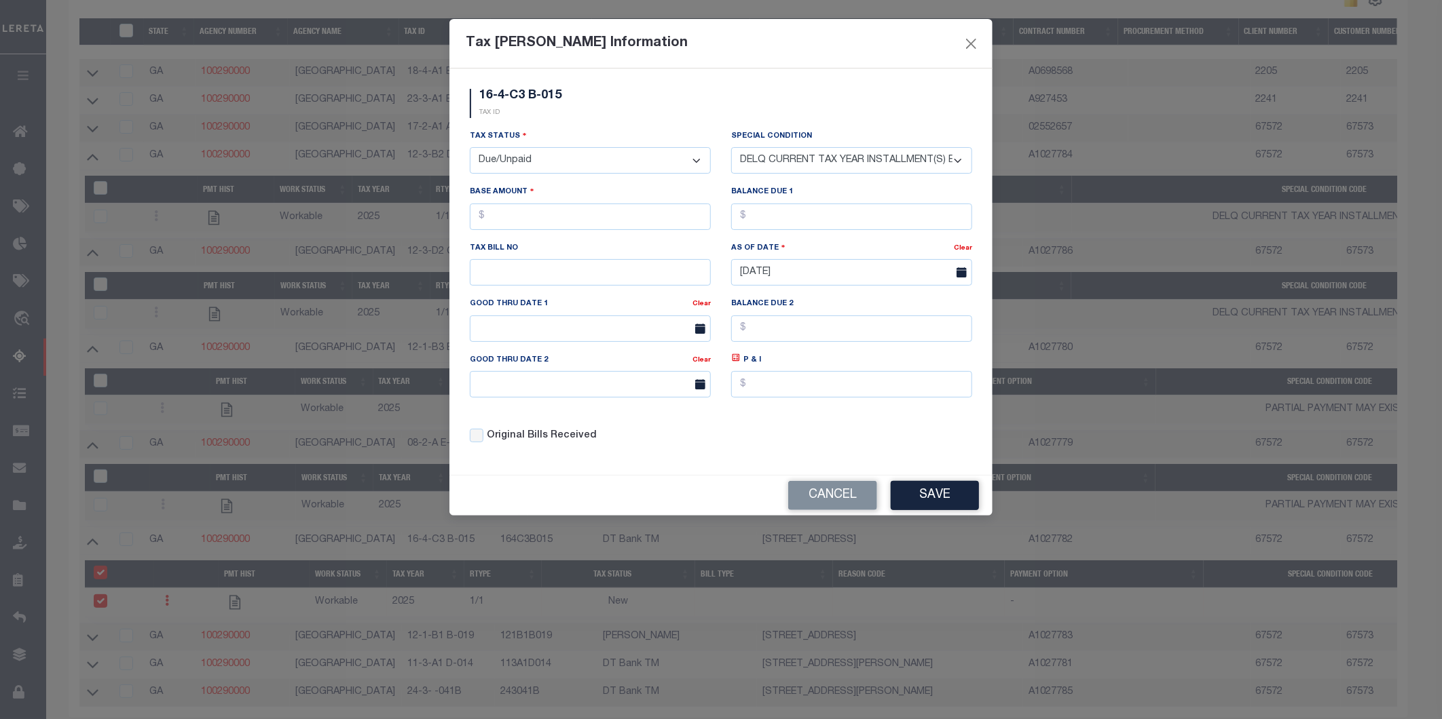
click at [731, 147] on select "-- Select Special Condition -- 3RD PARTY TAX LIEN AGENCY TAX LIEN (A.K.A Inside…" at bounding box center [851, 160] width 241 height 26
click at [566, 200] on div "Base Amount" at bounding box center [590, 207] width 241 height 45
click at [567, 212] on input "text" at bounding box center [590, 217] width 241 height 26
type input "$5.00"
click at [745, 205] on input "text" at bounding box center [851, 217] width 241 height 26
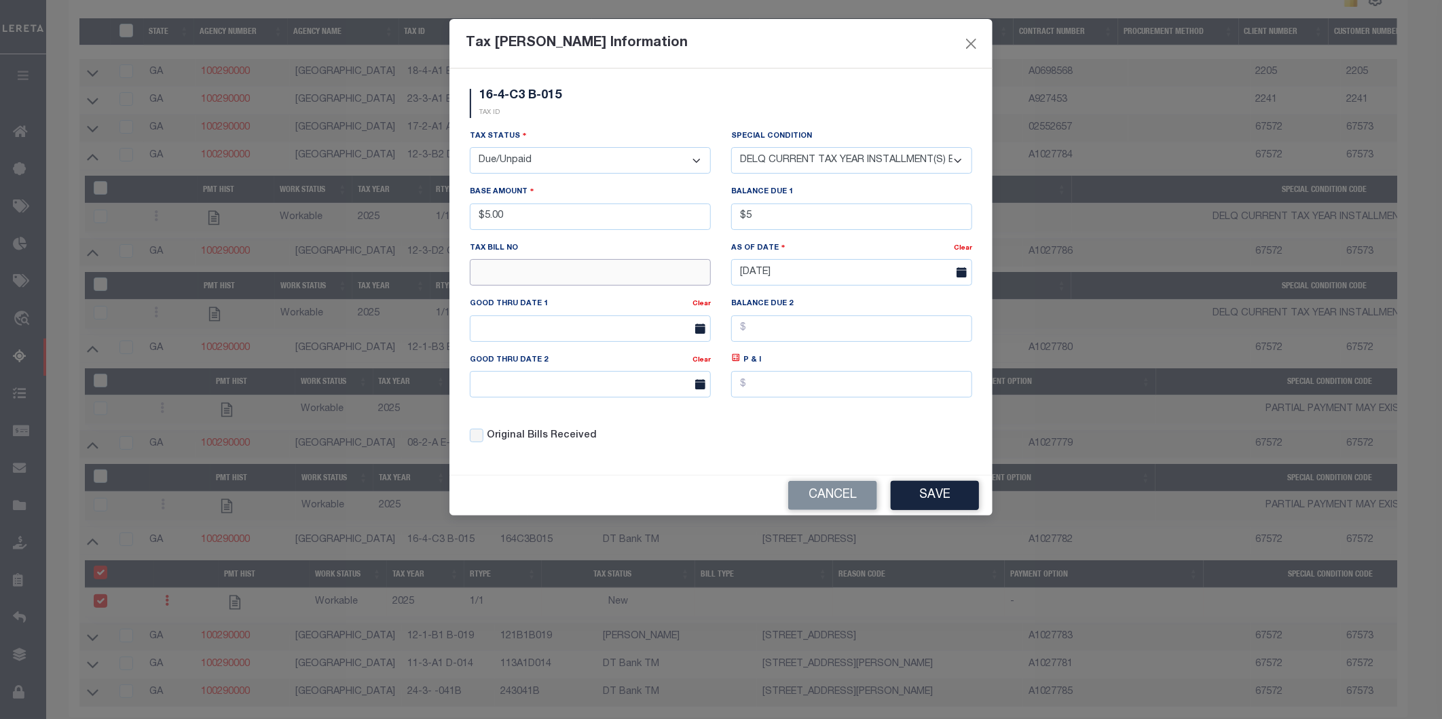
type input "$5.00"
click at [589, 274] on input "text" at bounding box center [590, 272] width 241 height 26
type input "13"
click at [916, 499] on button "Save" at bounding box center [934, 495] width 88 height 29
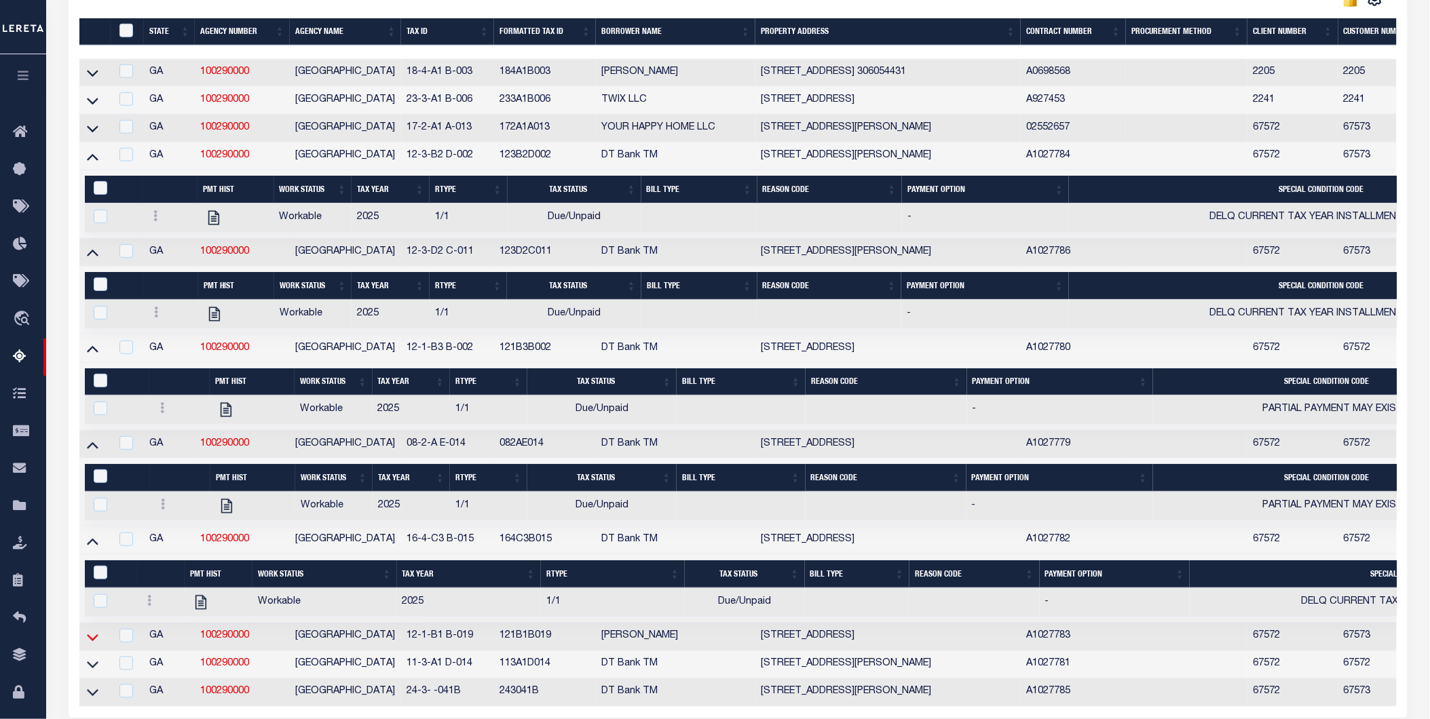
click at [86, 508] on link at bounding box center [93, 637] width 16 height 10
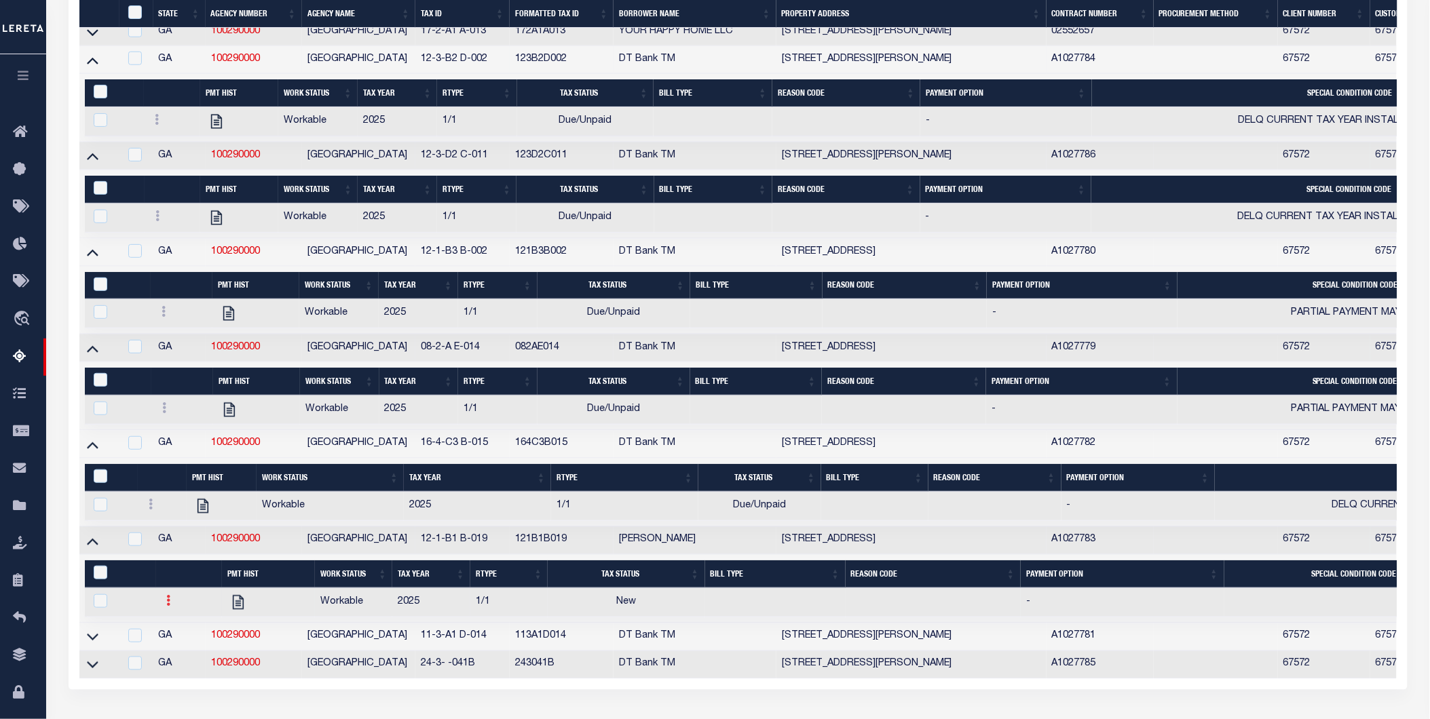
click at [171, 508] on link at bounding box center [169, 602] width 15 height 11
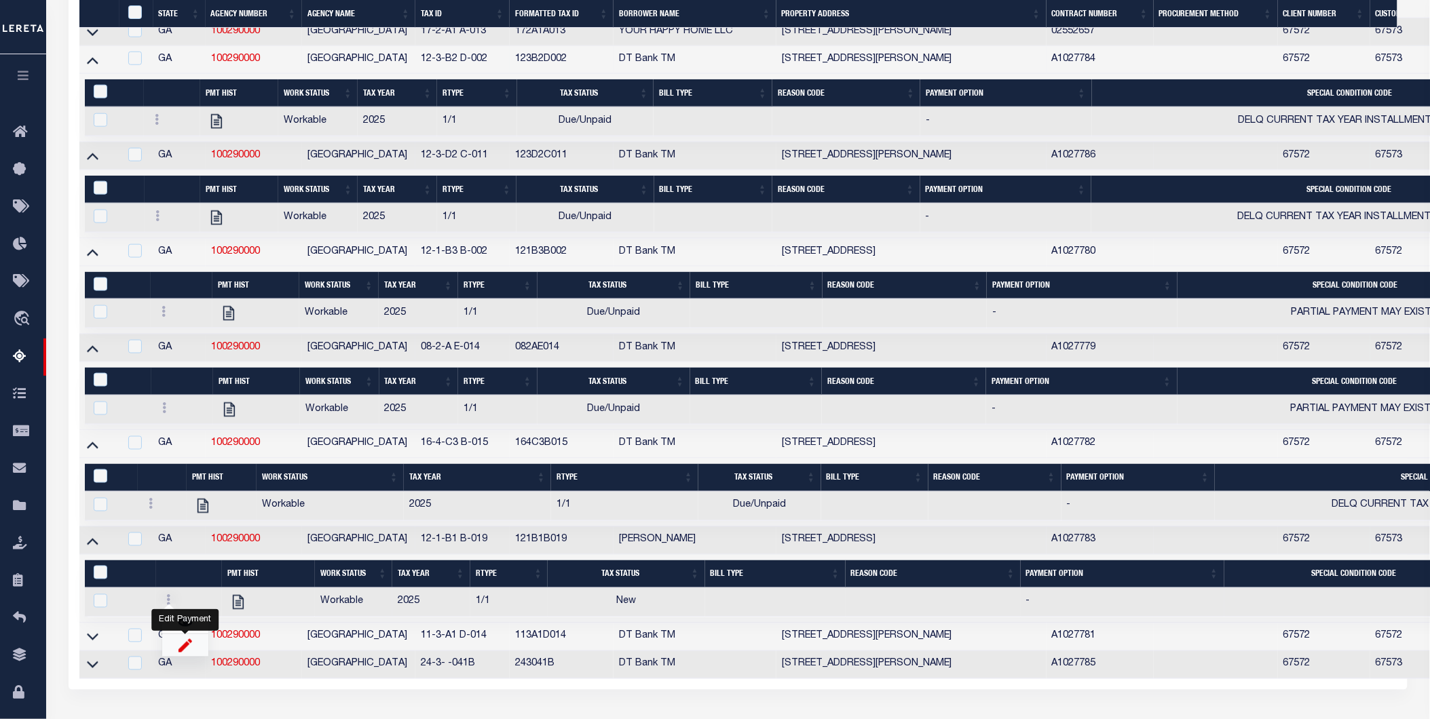
click at [188, 508] on img "" at bounding box center [186, 646] width 14 height 14
checkbox input "true"
select select
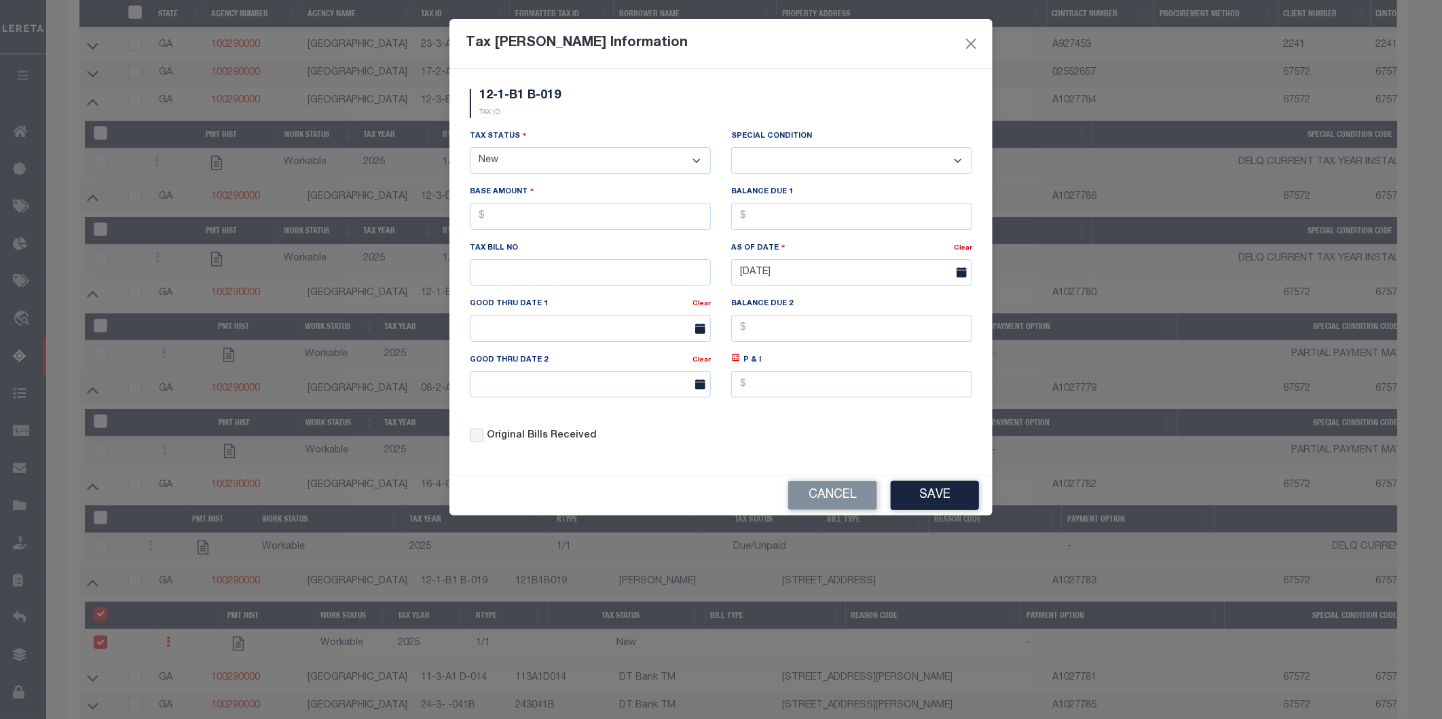
click at [589, 162] on select "- Select Status - Open Due/Unpaid Paid Incomplete No Tax Due Internal Refund Pr…" at bounding box center [590, 160] width 241 height 26
select select "DUE"
click at [470, 148] on select "- Select Status - Open Due/Unpaid Paid Incomplete No Tax Due Internal Refund Pr…" at bounding box center [590, 160] width 241 height 26
click at [846, 164] on select "-- Select Special Condition -- 3RD PARTY TAX LIEN AGENCY TAX LIEN (A.K.A Inside…" at bounding box center [851, 160] width 241 height 26
select select "17"
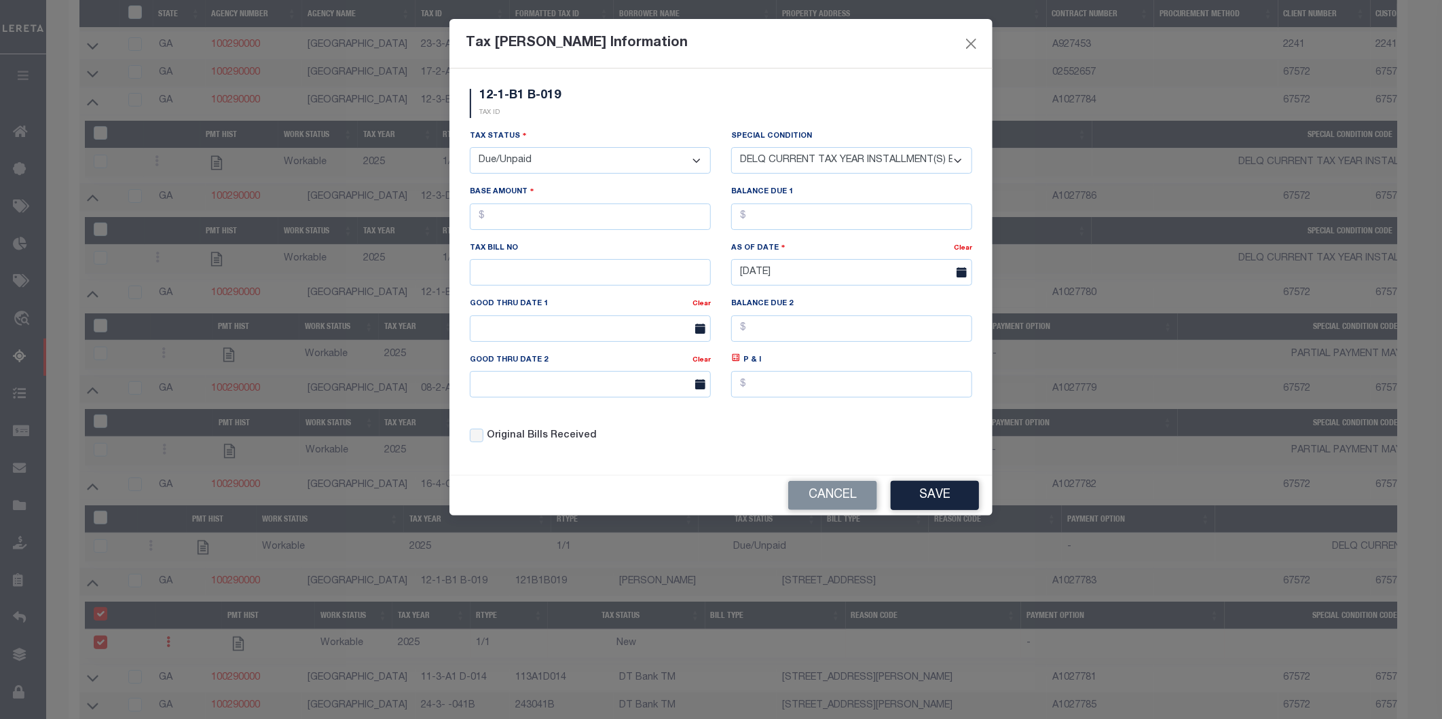
click at [731, 147] on select "-- Select Special Condition -- 3RD PARTY TAX LIEN AGENCY TAX LIEN (A.K.A Inside…" at bounding box center [851, 160] width 241 height 26
click at [635, 221] on input "text" at bounding box center [590, 217] width 241 height 26
type input "$6.00"
click at [826, 214] on input "text" at bounding box center [851, 217] width 241 height 26
type input "$6.00"
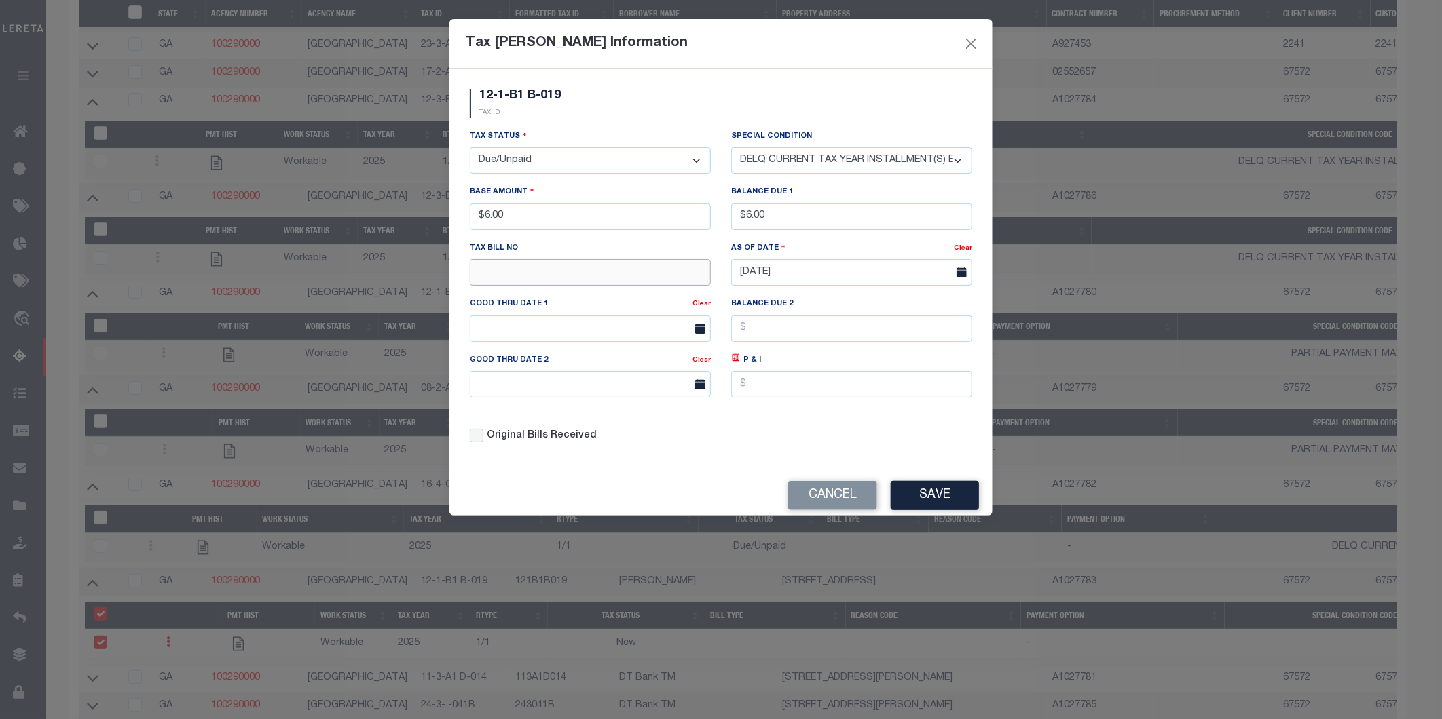
click at [548, 280] on input "text" at bounding box center [590, 272] width 241 height 26
type input "13"
click at [944, 498] on button "Save" at bounding box center [934, 495] width 88 height 29
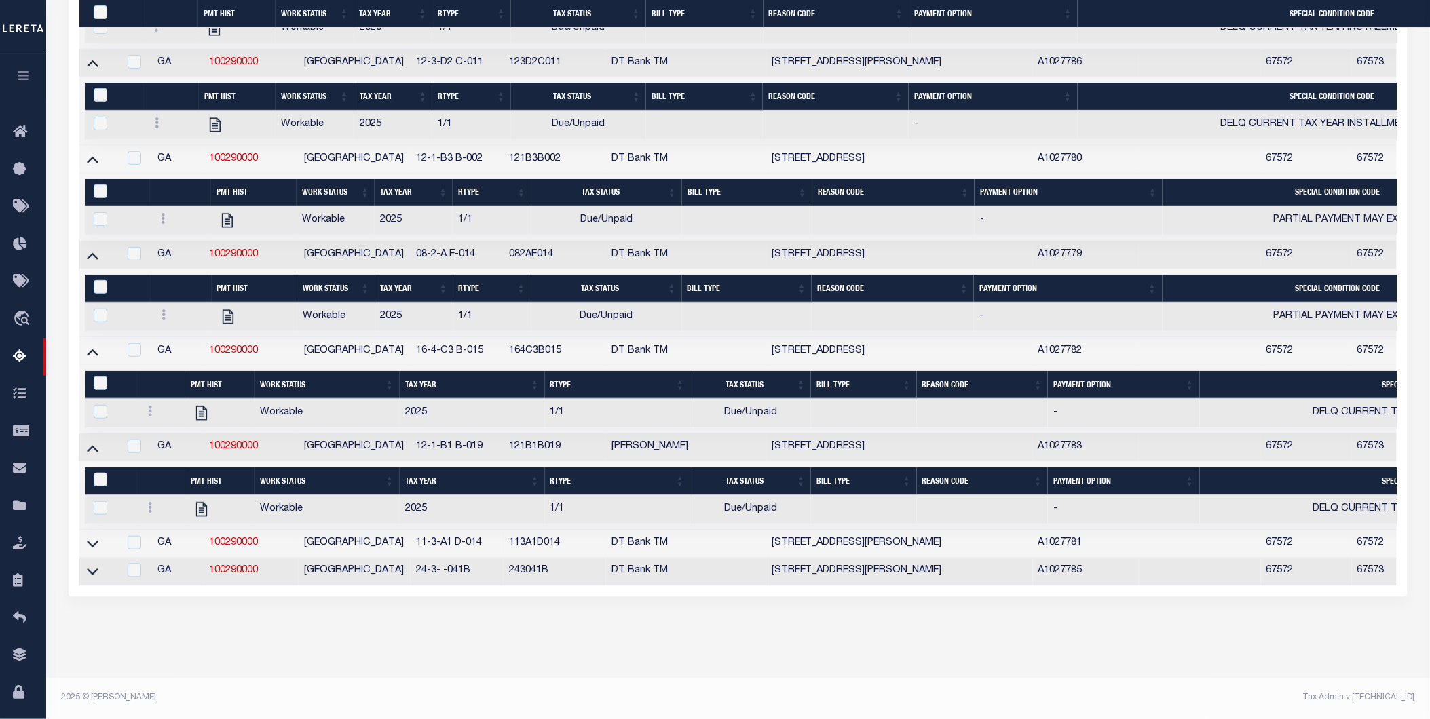
click at [85, 508] on link at bounding box center [93, 544] width 16 height 10
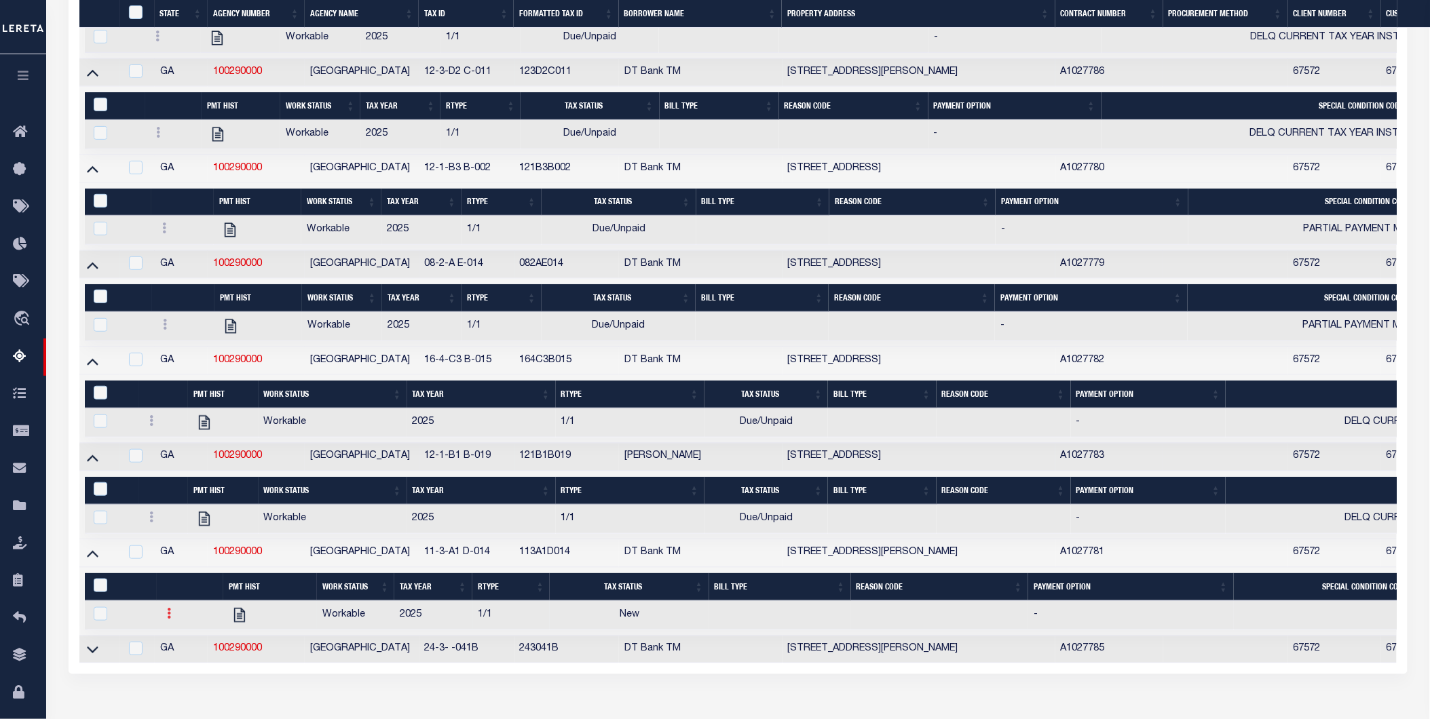
click at [172, 508] on link at bounding box center [169, 615] width 15 height 11
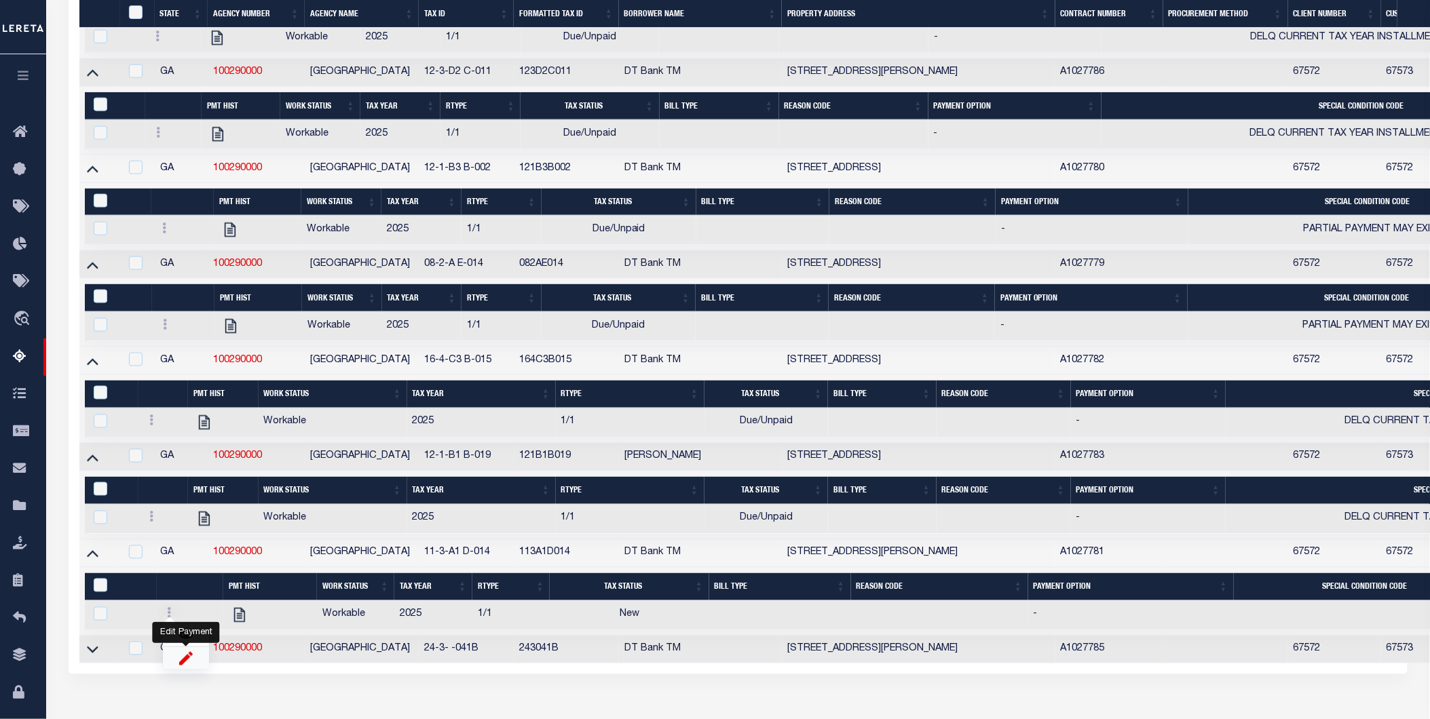
click at [187, 508] on img "" at bounding box center [186, 659] width 14 height 14
checkbox input "true"
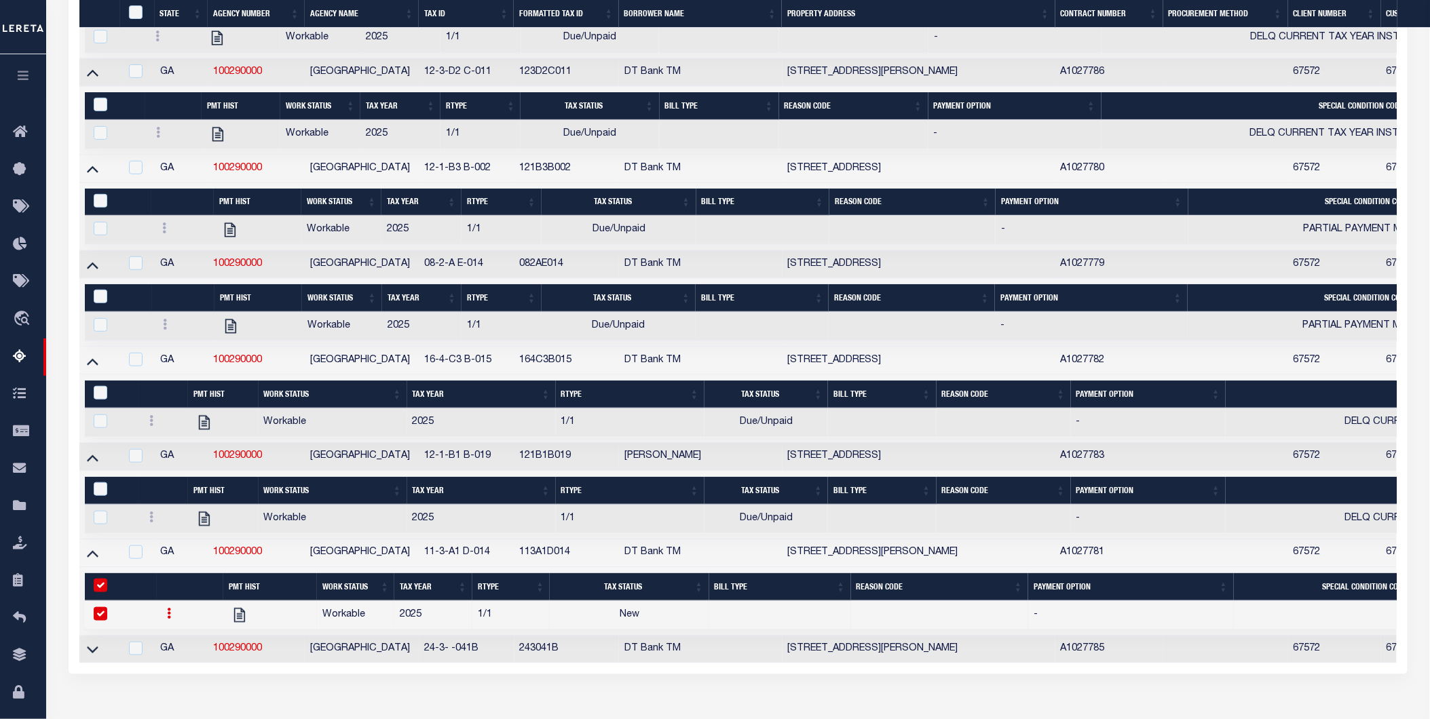
select select
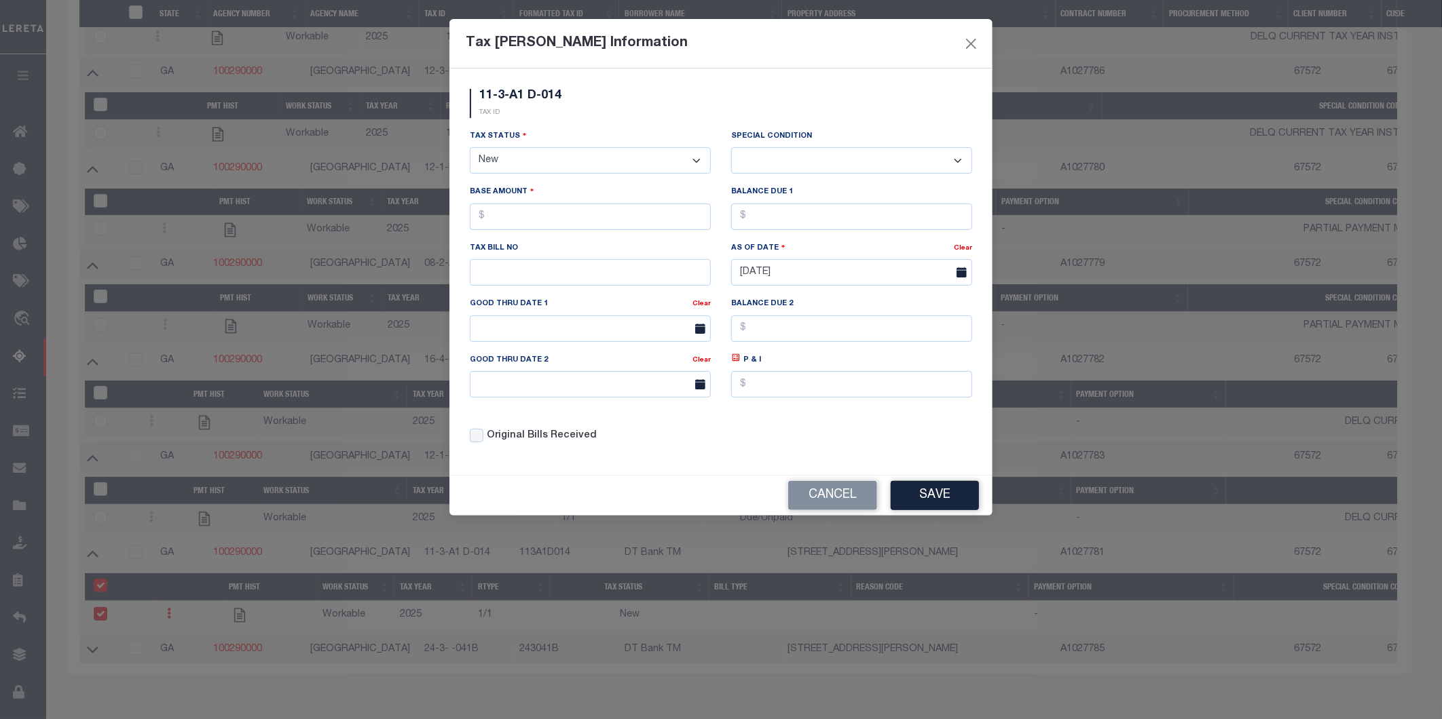
click at [568, 161] on select "- Select Status - Open Due/Unpaid Paid Incomplete No Tax Due Internal Refund Pr…" at bounding box center [590, 160] width 241 height 26
select select "DUE"
click at [470, 148] on select "- Select Status - Open Due/Unpaid Paid Incomplete No Tax Due Internal Refund Pr…" at bounding box center [590, 160] width 241 height 26
click at [804, 157] on select "-- Select Special Condition -- 3RD PARTY TAX LIEN AGENCY TAX LIEN (A.K.A Inside…" at bounding box center [851, 160] width 241 height 26
select select "15"
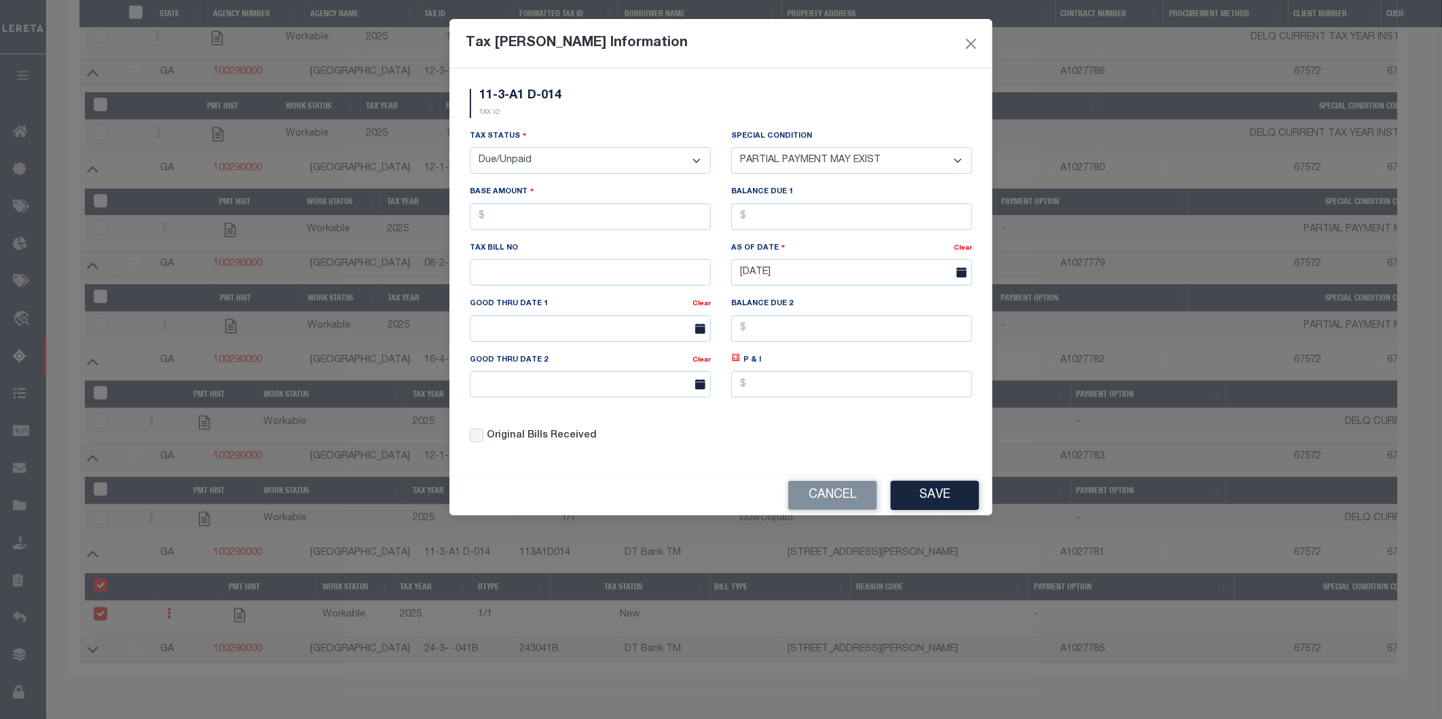
click at [731, 147] on select "-- Select Special Condition -- 3RD PARTY TAX LIEN AGENCY TAX LIEN (A.K.A Inside…" at bounding box center [851, 160] width 241 height 26
click at [582, 220] on input "text" at bounding box center [590, 217] width 241 height 26
type input "$8.00"
click at [778, 214] on input "text" at bounding box center [851, 217] width 241 height 26
type input "$8.00"
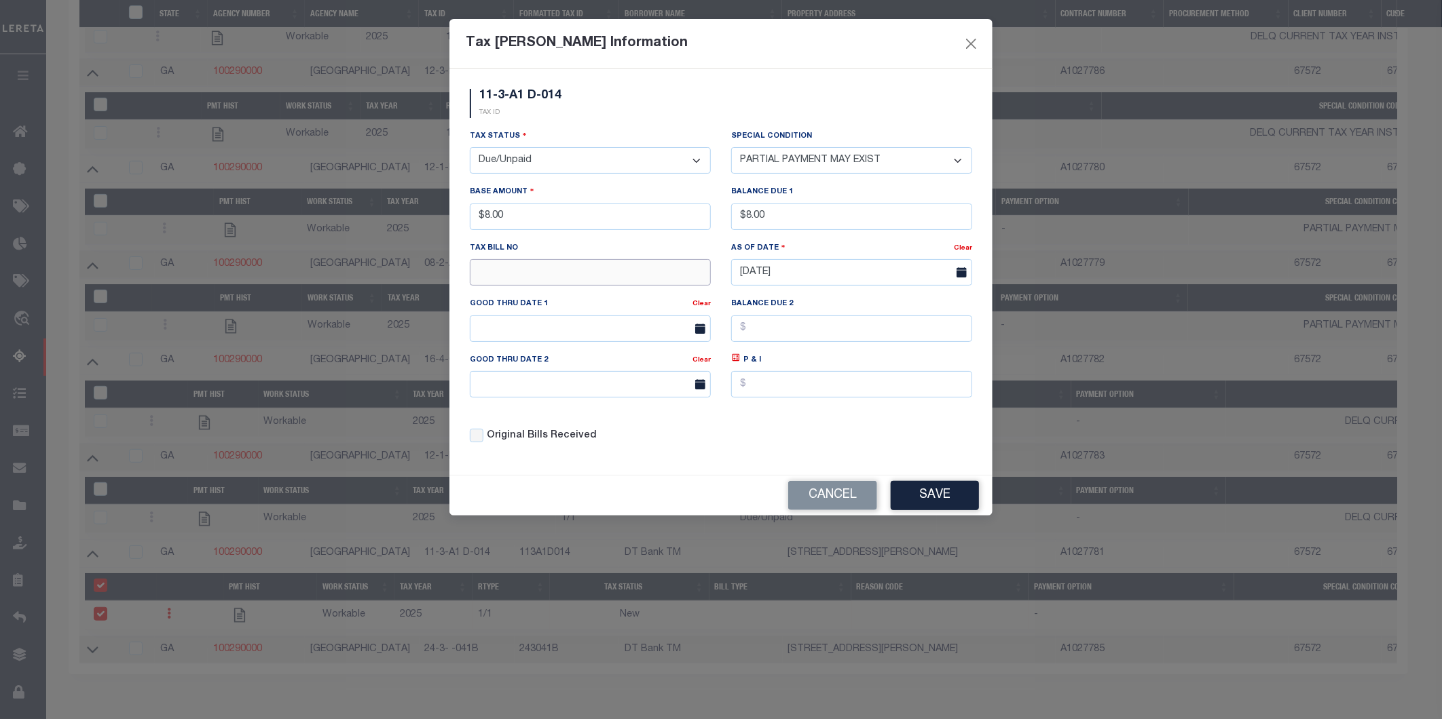
click at [589, 262] on input "text" at bounding box center [590, 272] width 241 height 26
type input "13"
click at [933, 503] on button "Save" at bounding box center [934, 495] width 88 height 29
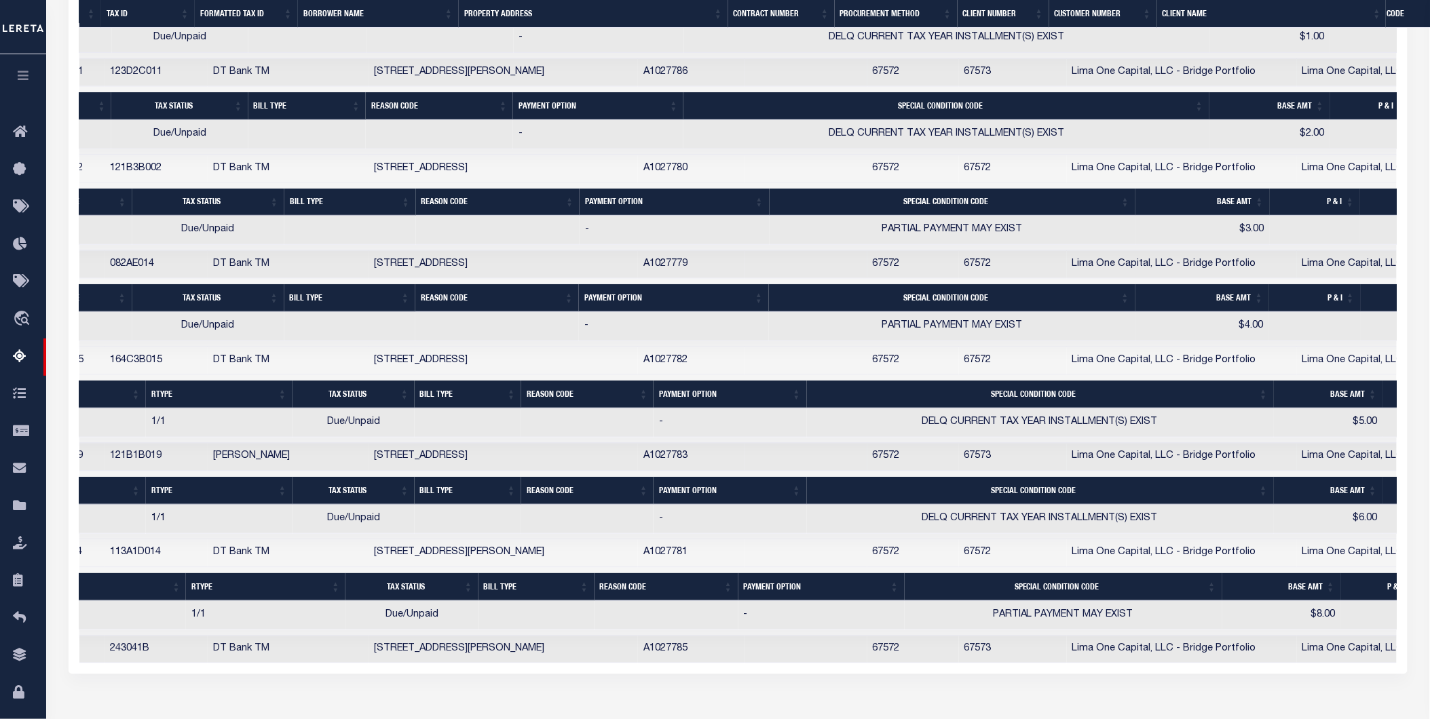
scroll to position [0, 403]
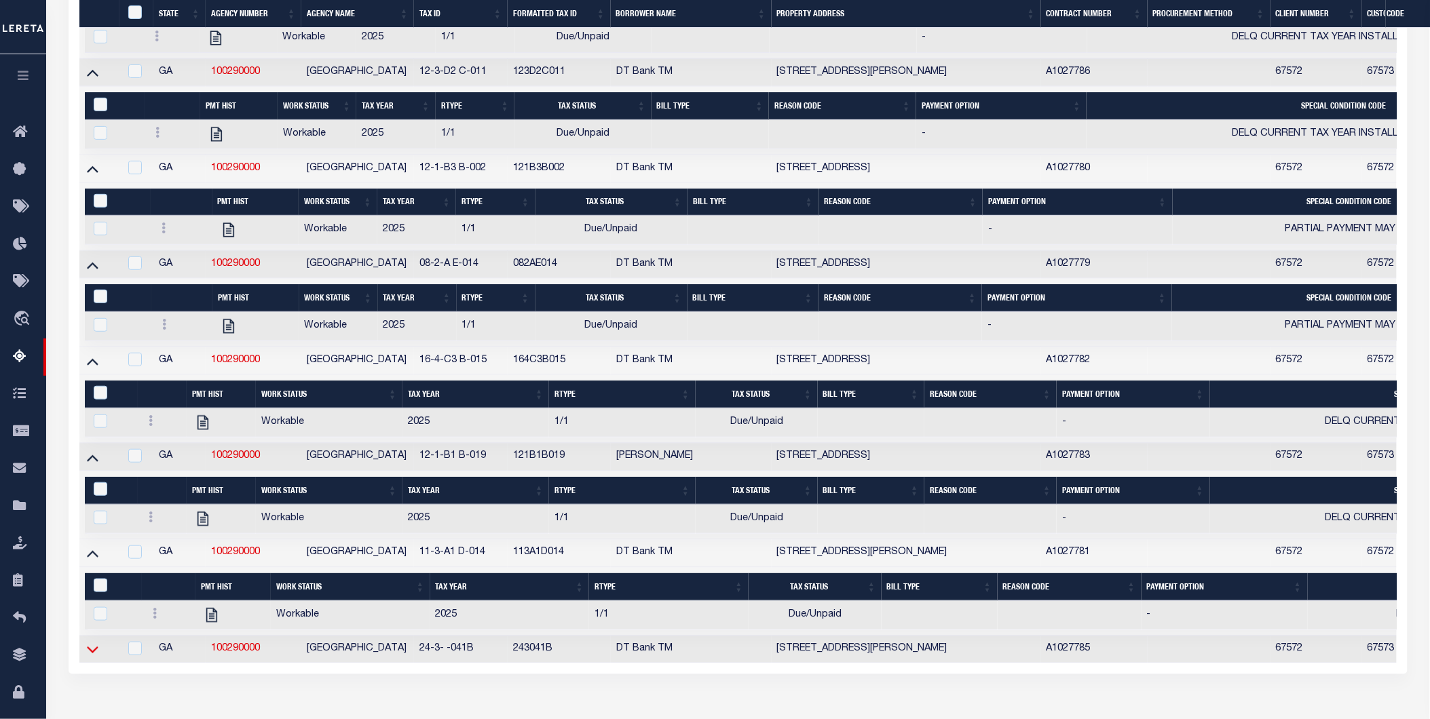
click at [97, 508] on icon at bounding box center [93, 650] width 12 height 14
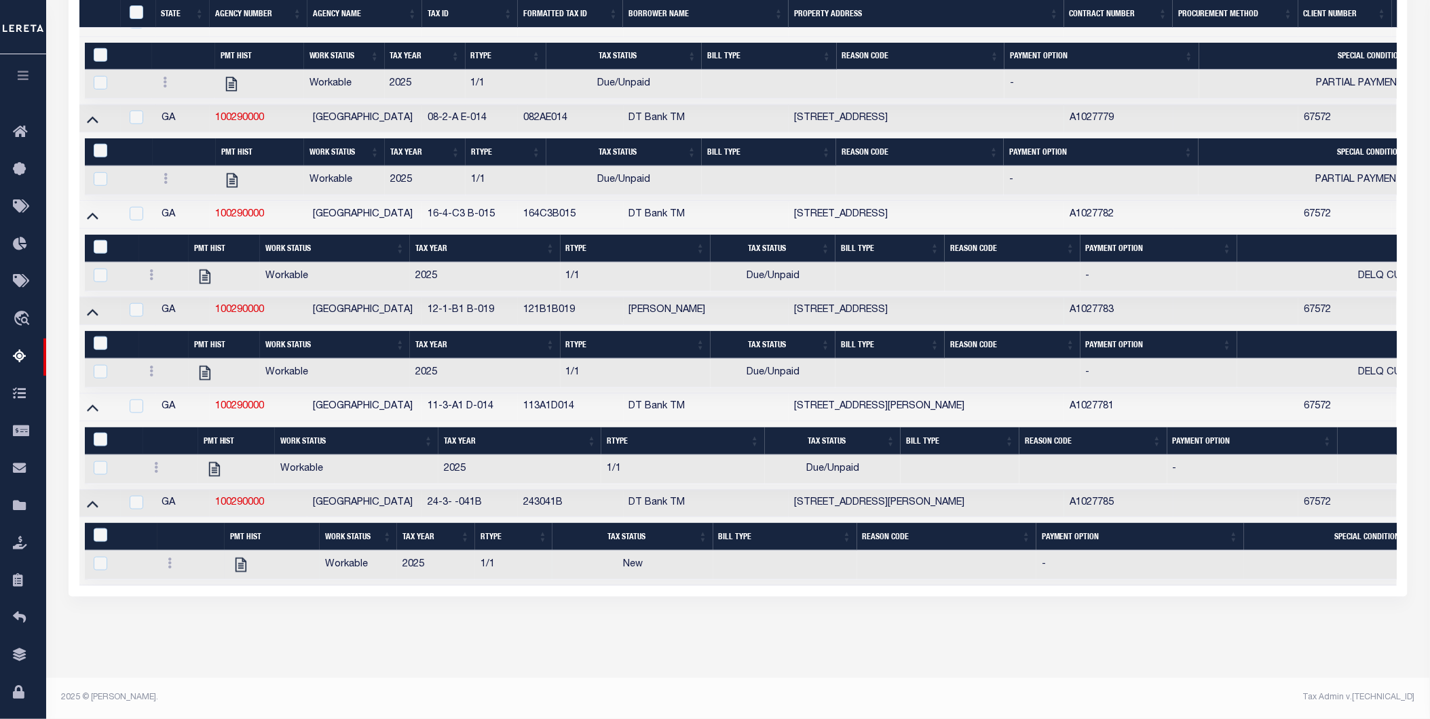
click at [165, 508] on div at bounding box center [191, 565] width 56 height 16
checkbox input "true"
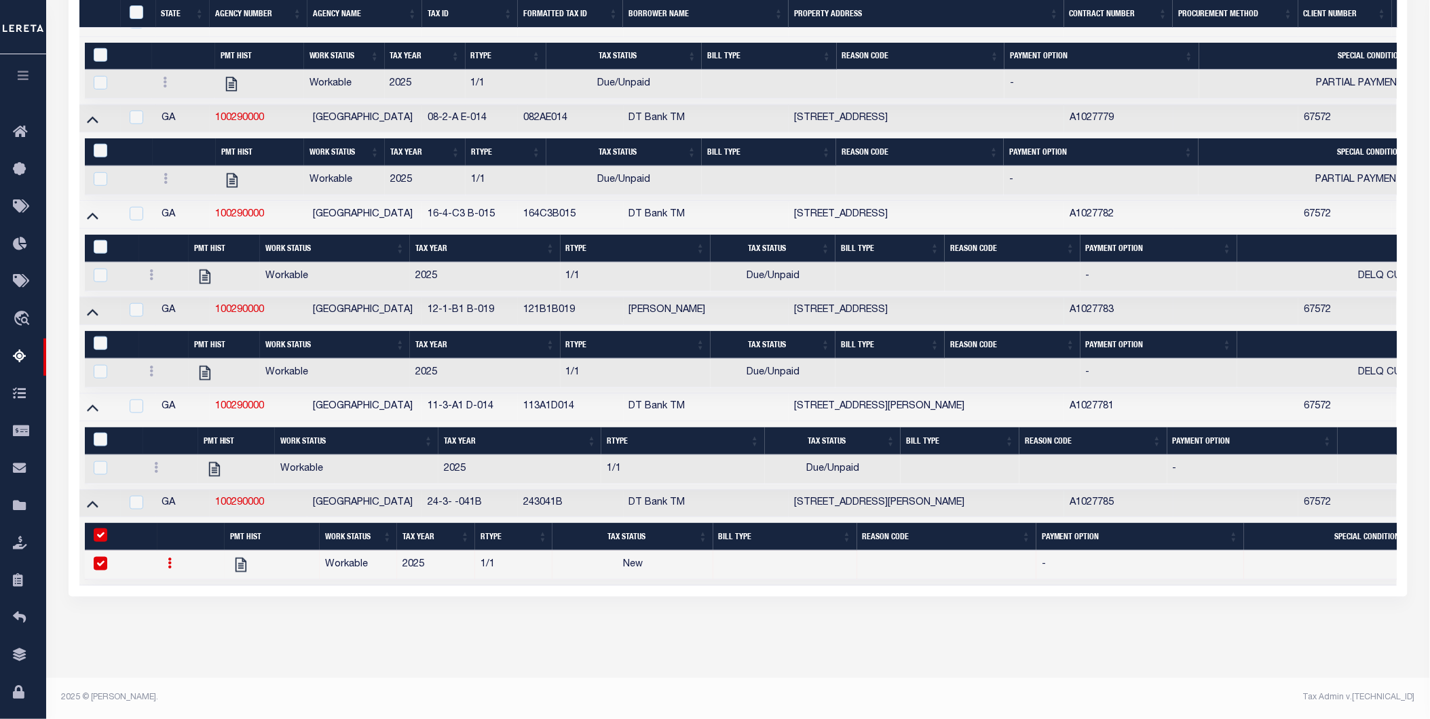
click at [170, 508] on td at bounding box center [190, 565] width 67 height 29
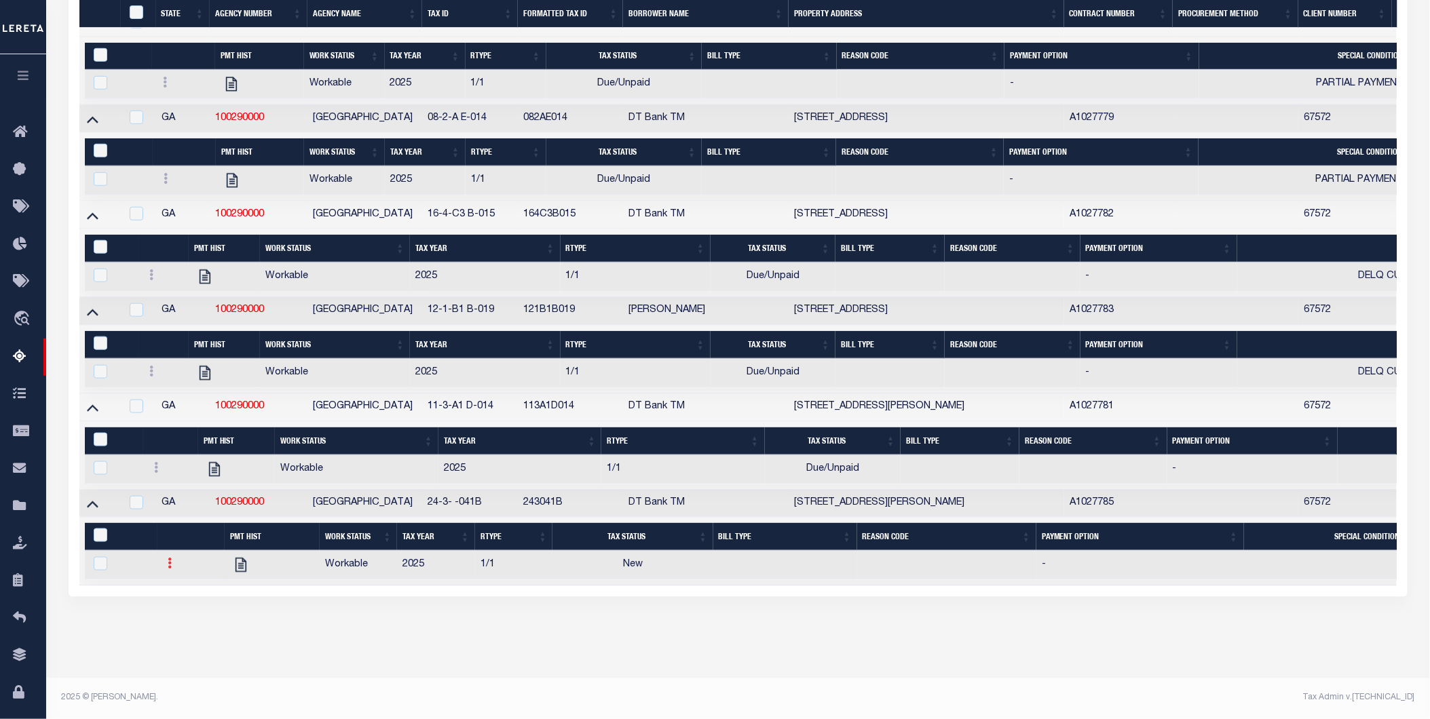
checkbox input "false"
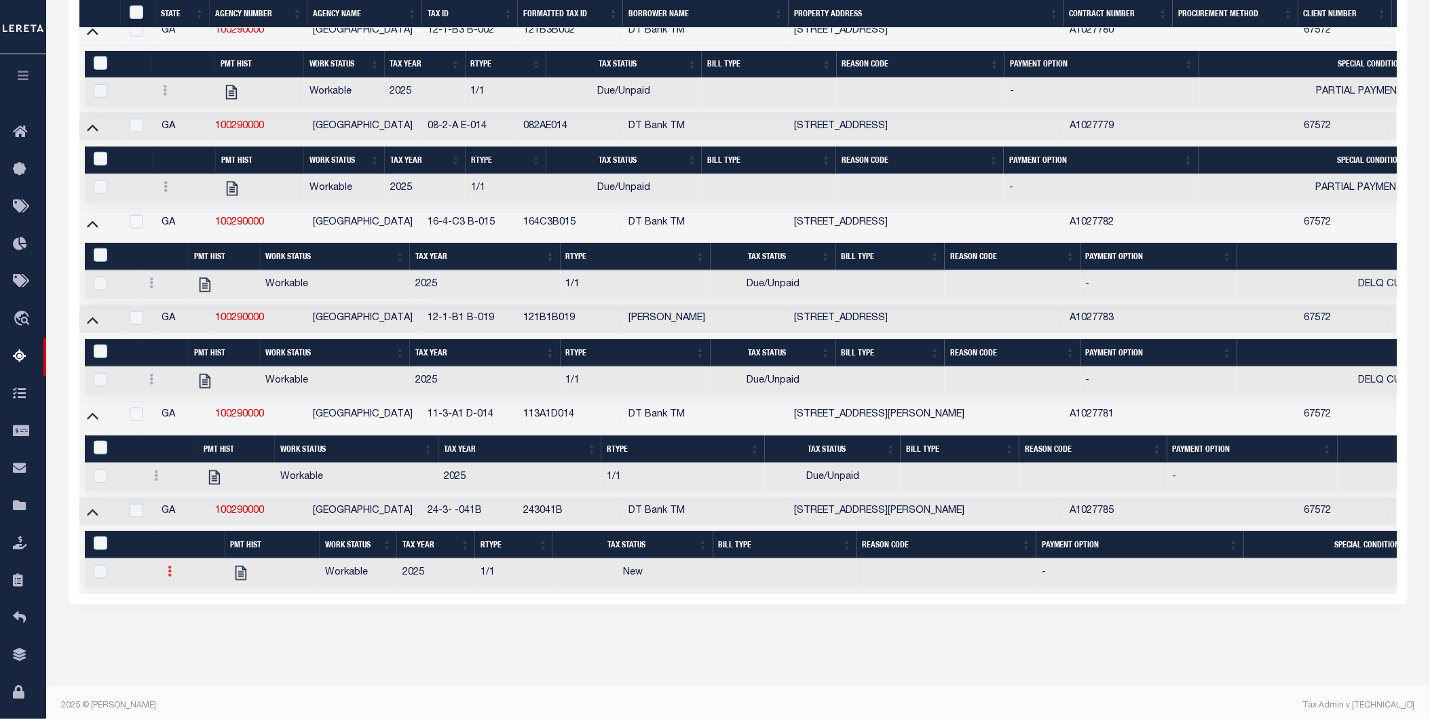
click at [170, 508] on icon at bounding box center [170, 571] width 4 height 11
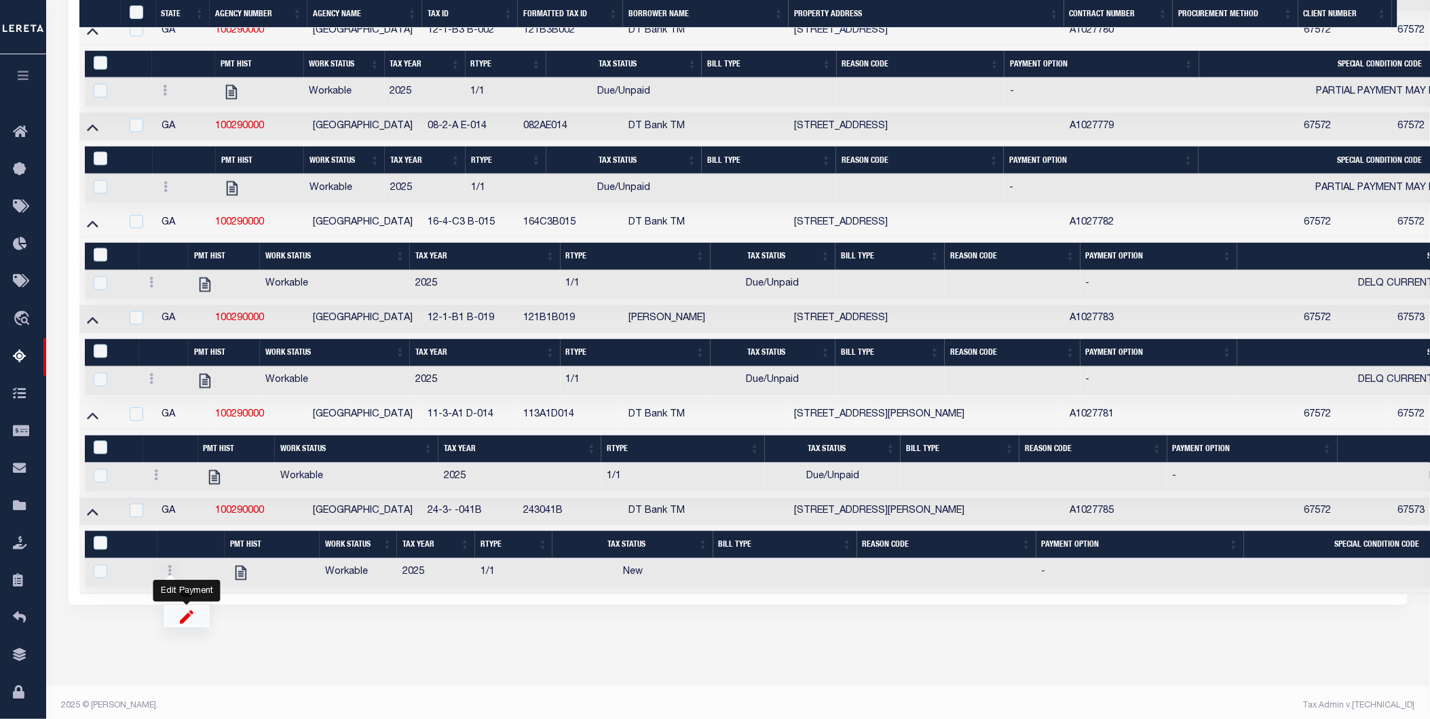
click at [185, 508] on img "" at bounding box center [187, 617] width 14 height 14
checkbox input "true"
select select
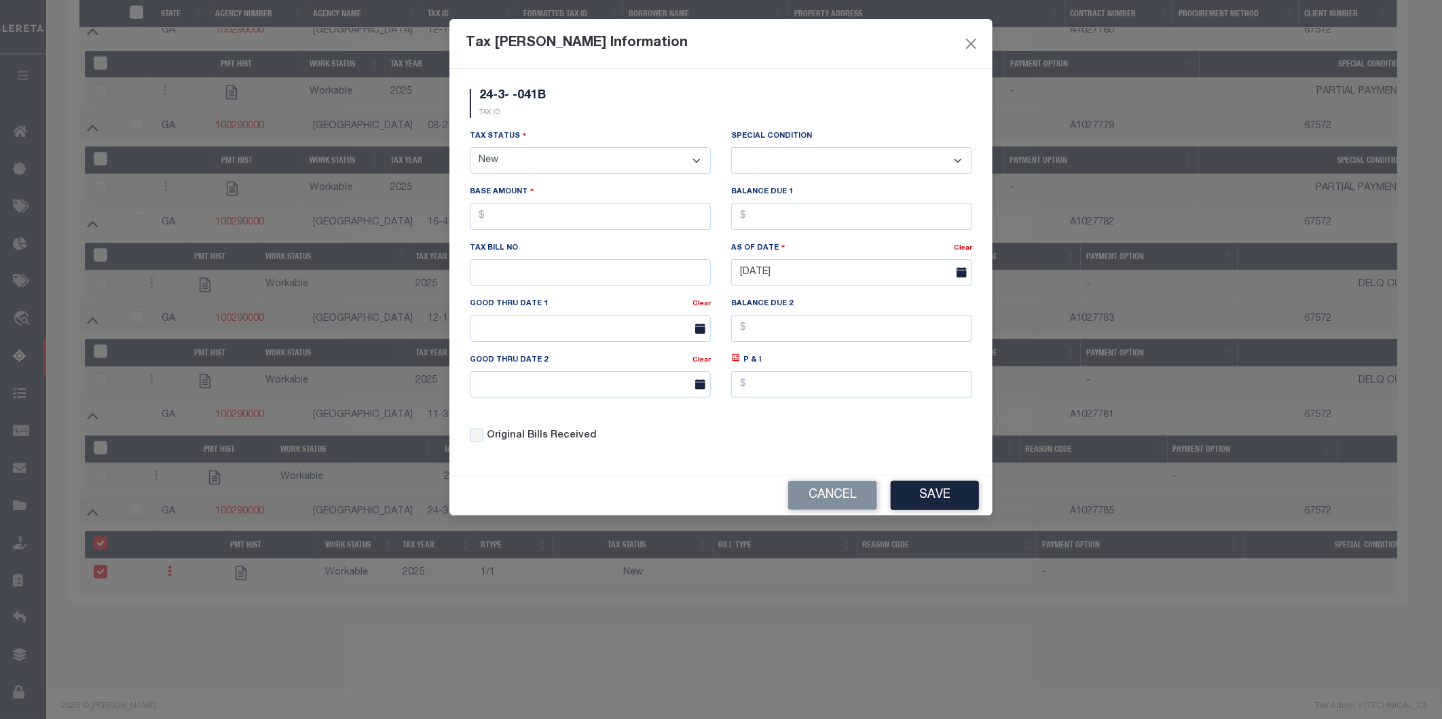
click at [620, 158] on select "- Select Status - Open Due/Unpaid Paid Incomplete No Tax Due Internal Refund Pr…" at bounding box center [590, 160] width 241 height 26
select select "DUE"
click at [470, 148] on select "- Select Status - Open Due/Unpaid Paid Incomplete No Tax Due Internal Refund Pr…" at bounding box center [590, 160] width 241 height 26
click at [798, 147] on div "Special Condition -- Select Special Condition -- 3RD PARTY TAX LIEN AGENCY TAX …" at bounding box center [851, 151] width 241 height 45
select select "15"
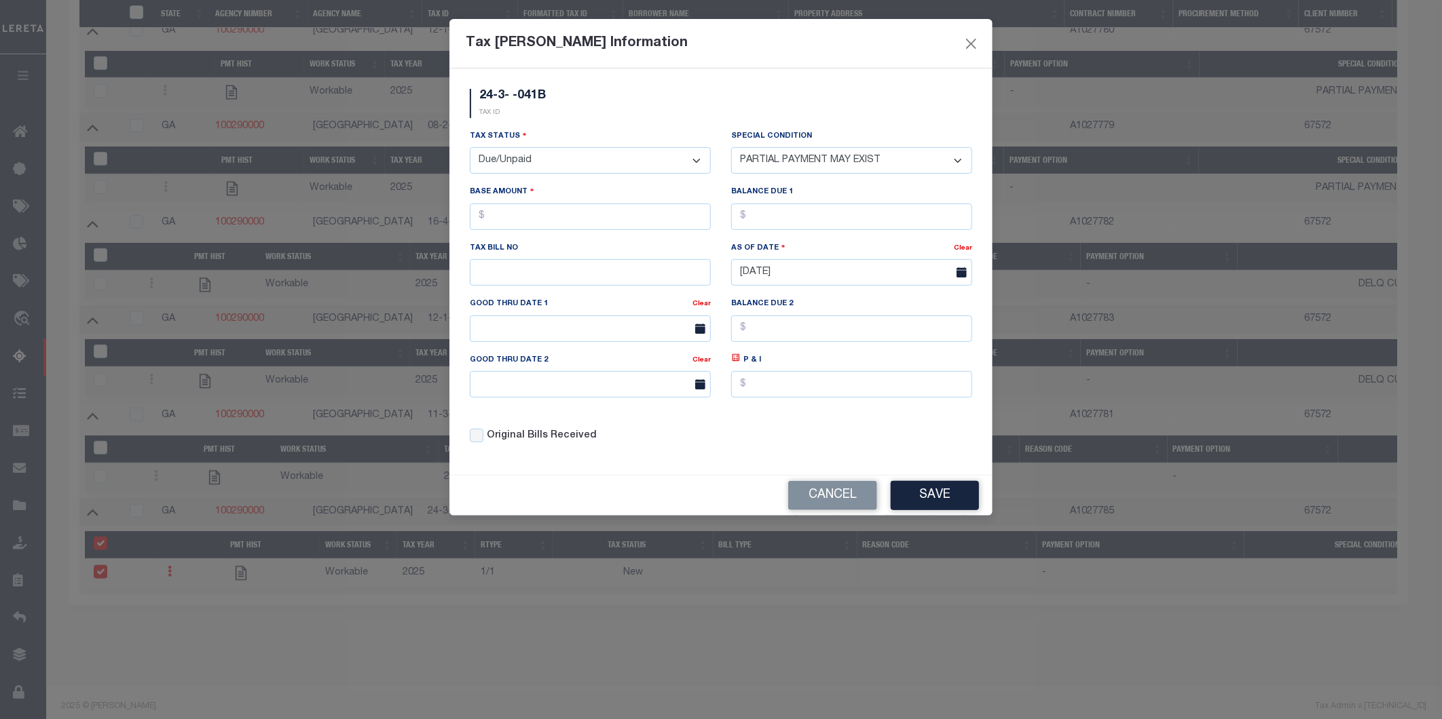
click at [731, 147] on select "-- Select Special Condition -- 3RD PARTY TAX LIEN AGENCY TAX LIEN (A.K.A Inside…" at bounding box center [851, 160] width 241 height 26
click at [592, 277] on input "text" at bounding box center [590, 272] width 241 height 26
click at [525, 221] on input "text" at bounding box center [590, 217] width 241 height 26
type input "$7.00"
click at [776, 218] on input "text" at bounding box center [851, 217] width 241 height 26
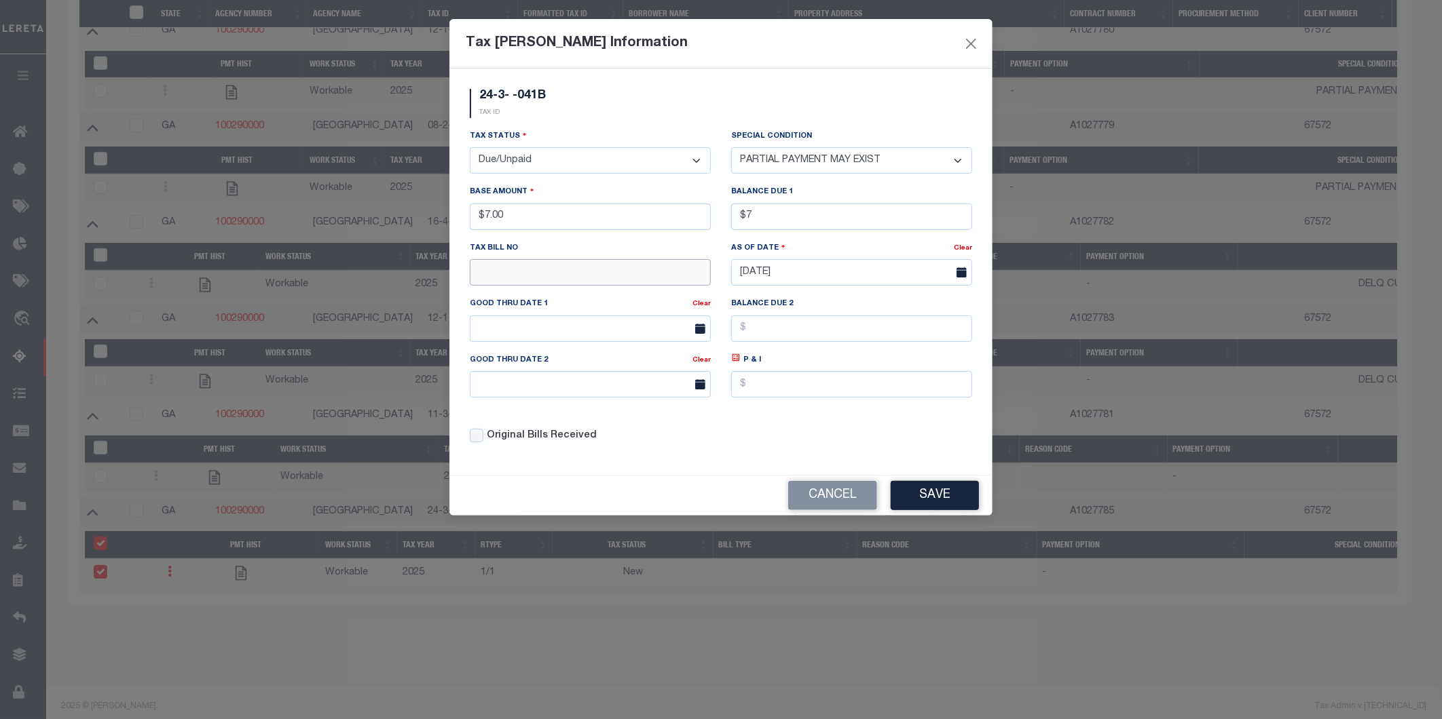
type input "$7.00"
click at [582, 276] on input "text" at bounding box center [590, 272] width 241 height 26
type input "13"
click at [945, 497] on button "Save" at bounding box center [934, 495] width 88 height 29
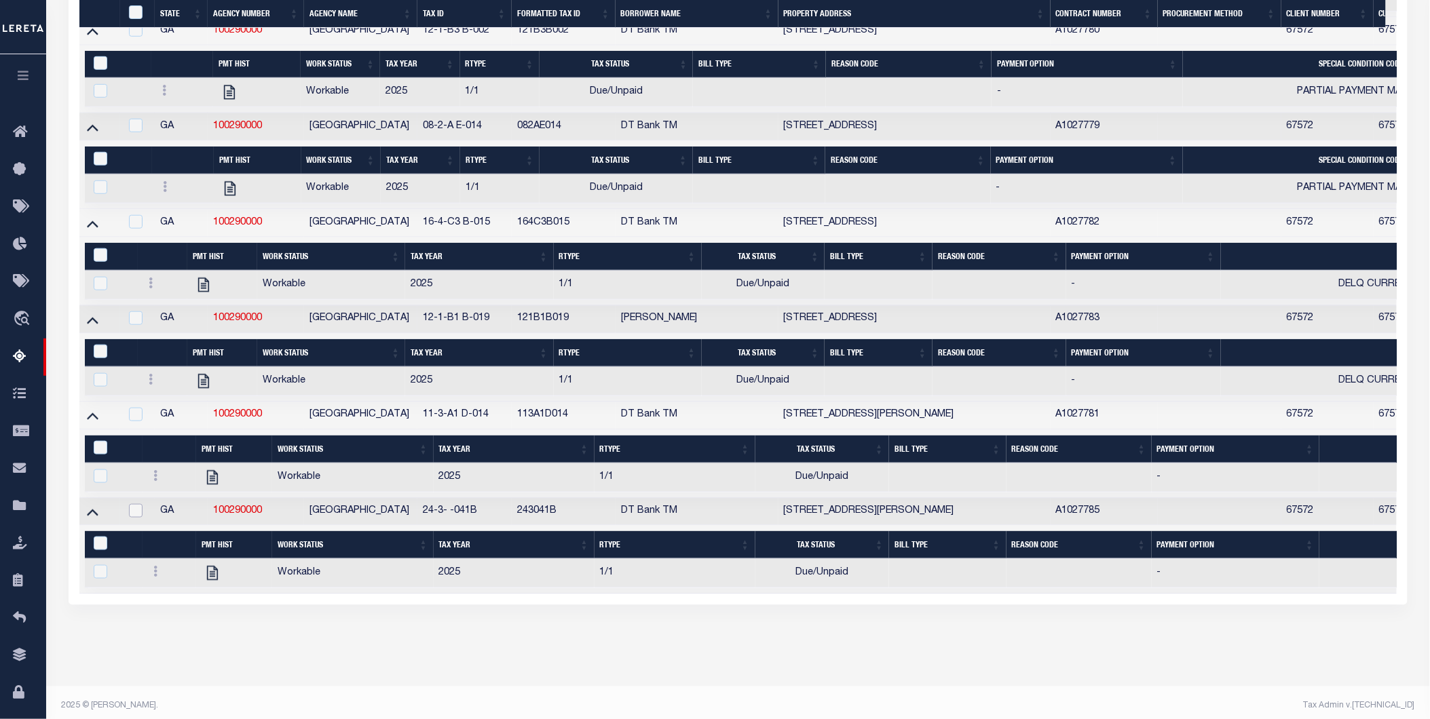
click at [132, 508] on input "checkbox" at bounding box center [136, 511] width 14 height 14
checkbox input "true"
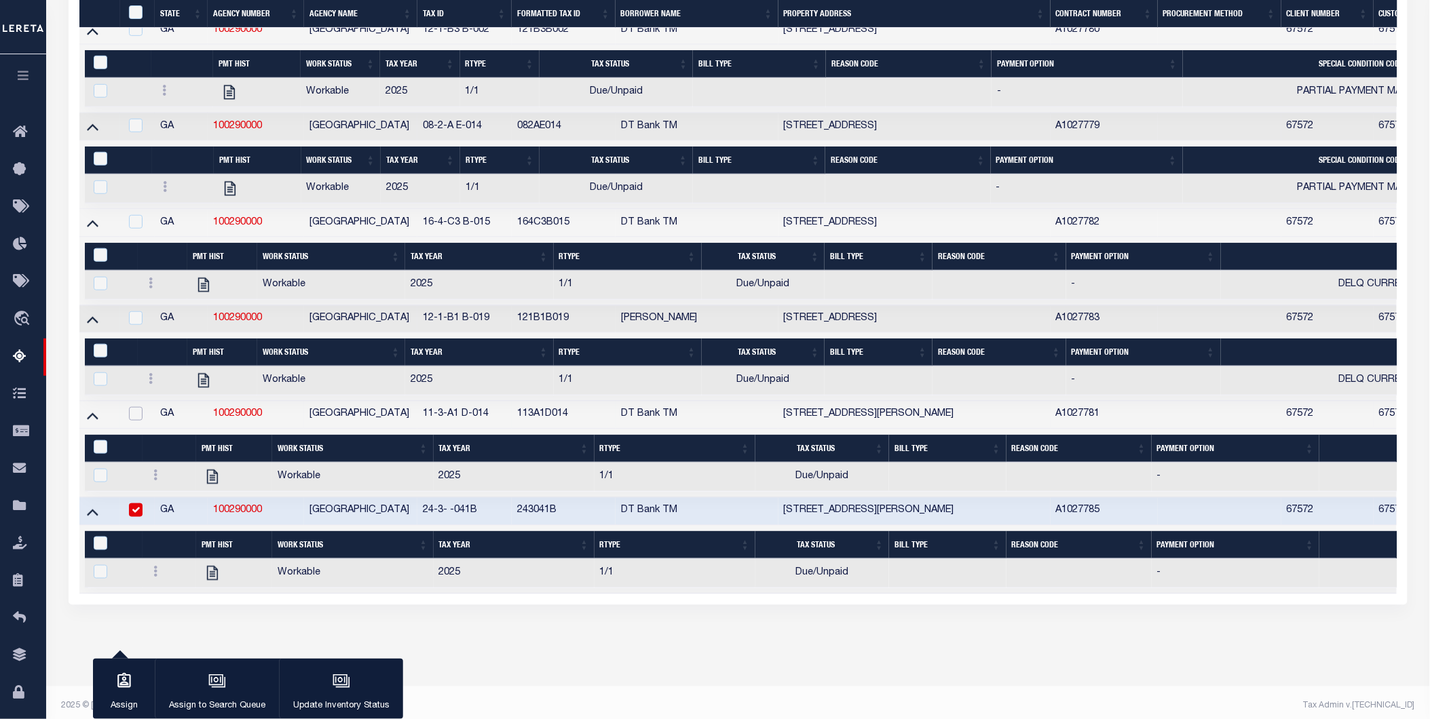
click at [133, 421] on input "checkbox" at bounding box center [136, 414] width 14 height 14
checkbox input "true"
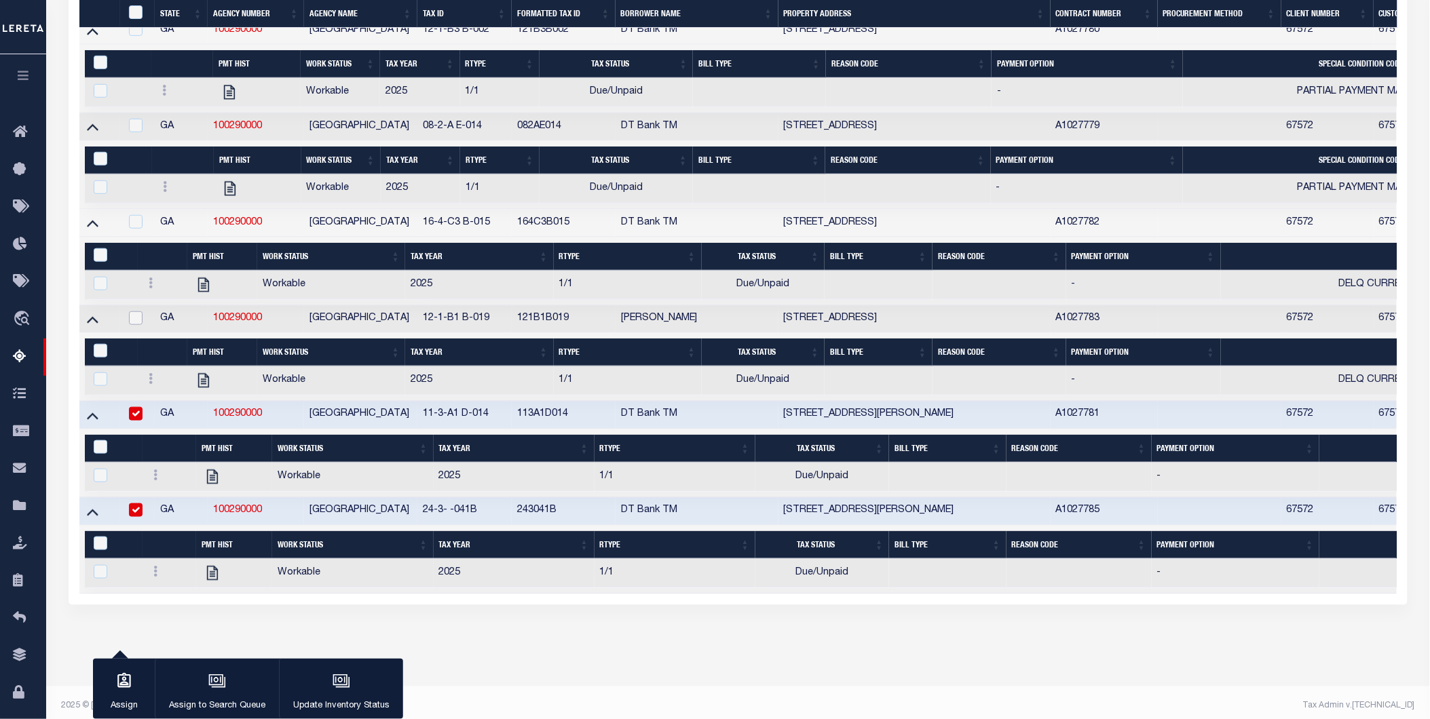
click at [141, 322] on input "checkbox" at bounding box center [136, 319] width 14 height 14
checkbox input "true"
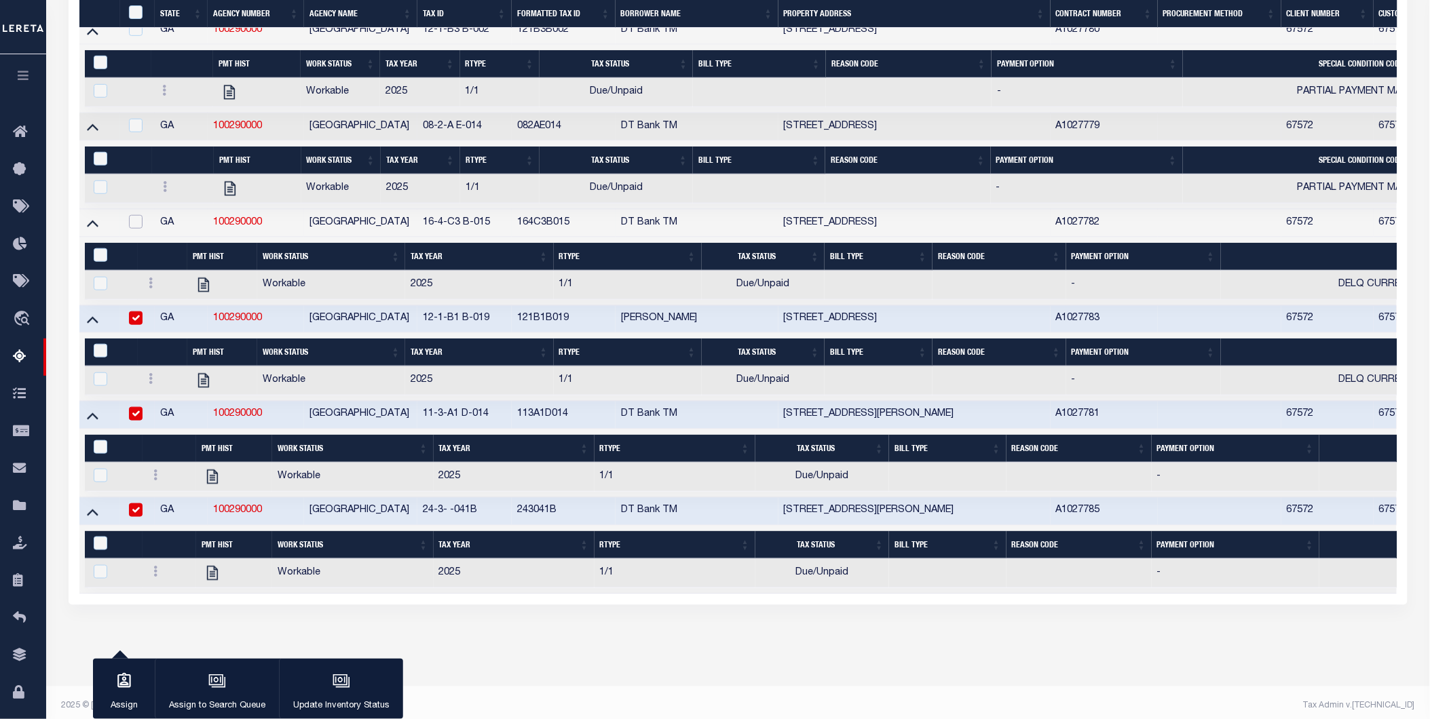
click at [133, 225] on input "checkbox" at bounding box center [136, 222] width 14 height 14
checkbox input "true"
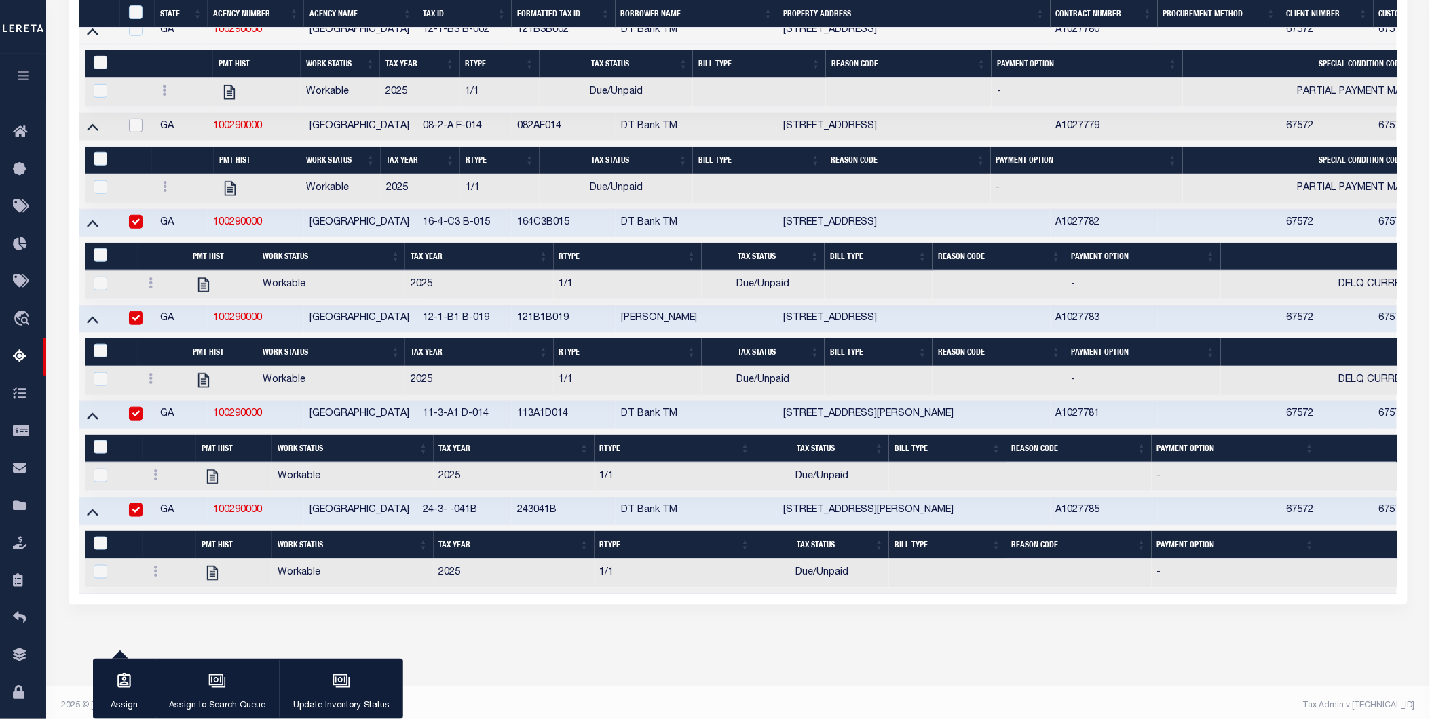
click at [136, 130] on input "checkbox" at bounding box center [136, 126] width 14 height 14
checkbox input "true"
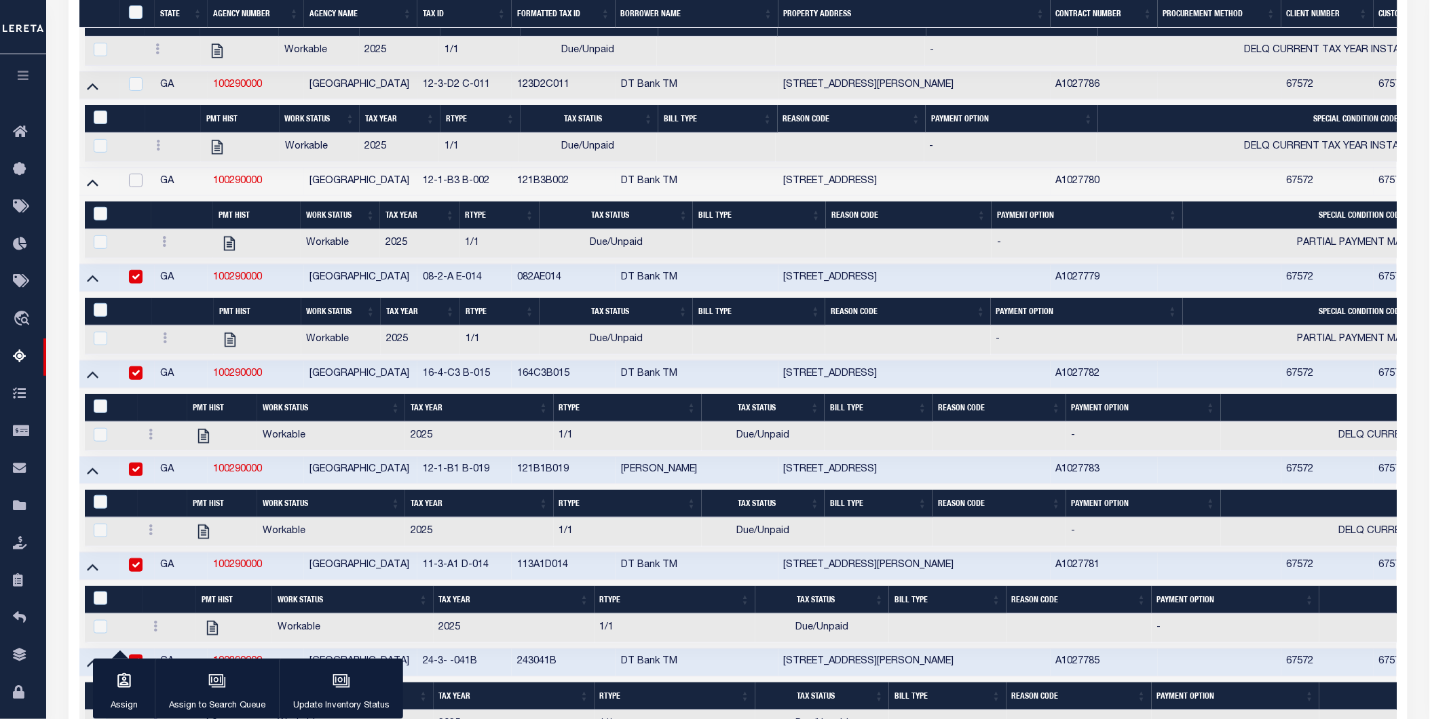
click at [134, 181] on input "checkbox" at bounding box center [136, 181] width 14 height 14
checkbox input "true"
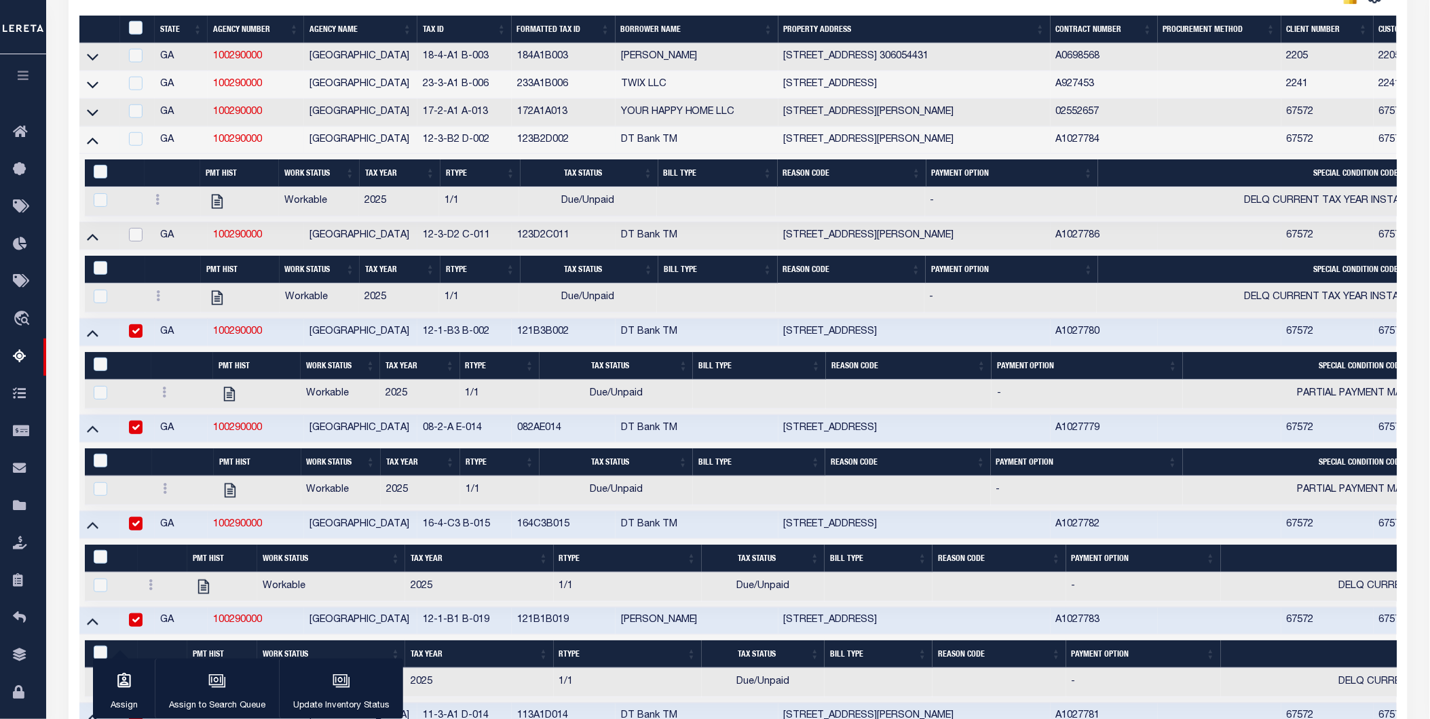
click at [132, 233] on input "checkbox" at bounding box center [136, 235] width 14 height 14
checkbox input "true"
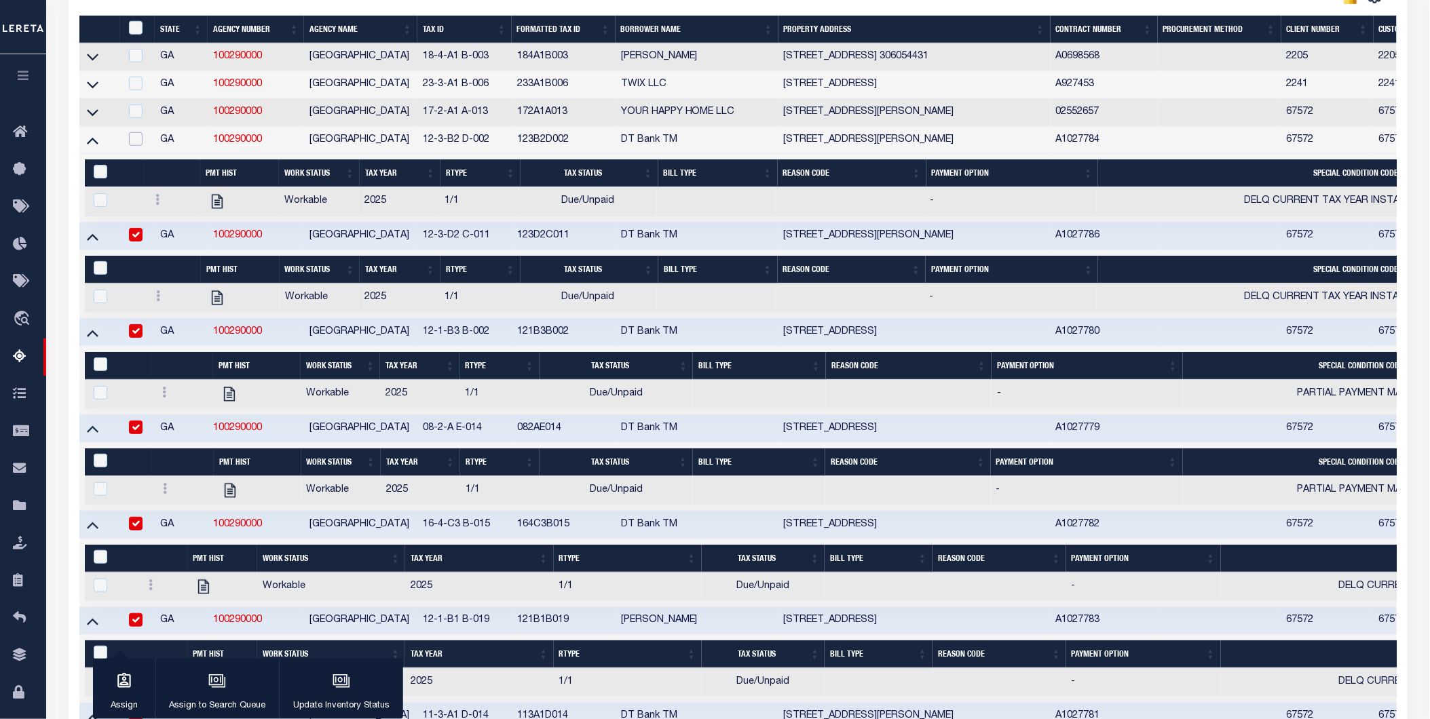
click at [137, 138] on input "checkbox" at bounding box center [136, 139] width 14 height 14
checkbox input "true"
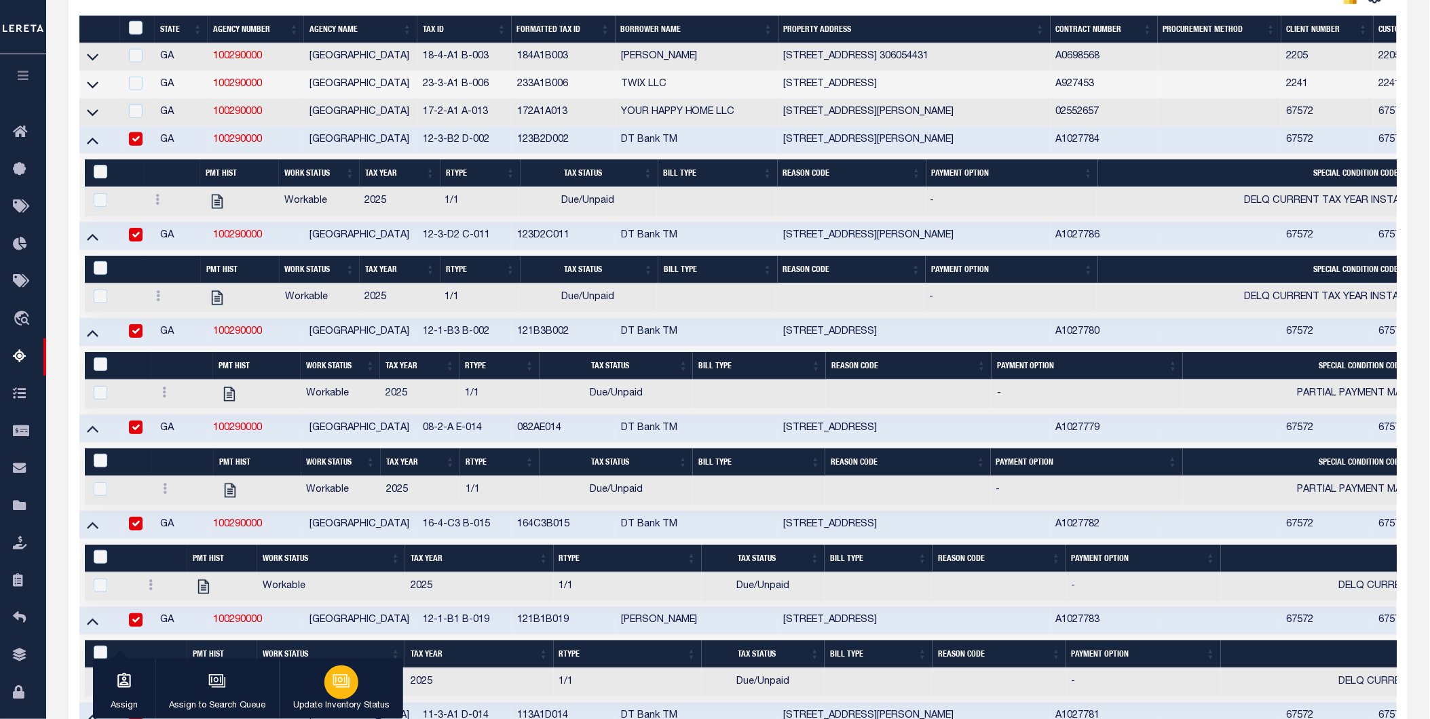
click at [348, 508] on icon "button" at bounding box center [343, 682] width 14 height 10
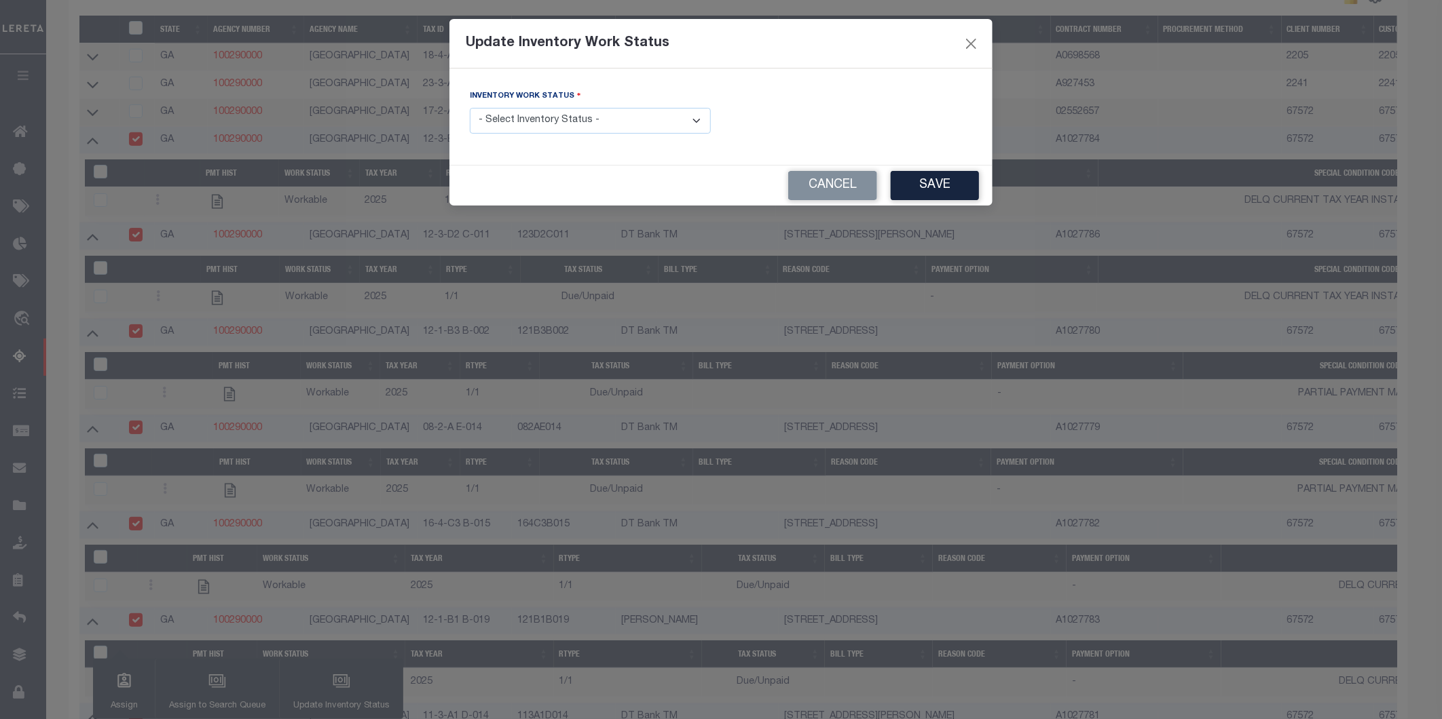
click at [569, 123] on select "- Select Inventory Status - Manual - Exception Pended - Awaiting Search Late Ad…" at bounding box center [590, 121] width 241 height 26
select select "4"
click at [470, 109] on select "- Select Inventory Status - Manual - Exception Pended - Awaiting Search Late Ad…" at bounding box center [590, 121] width 241 height 26
click at [947, 191] on button "Save" at bounding box center [934, 185] width 88 height 29
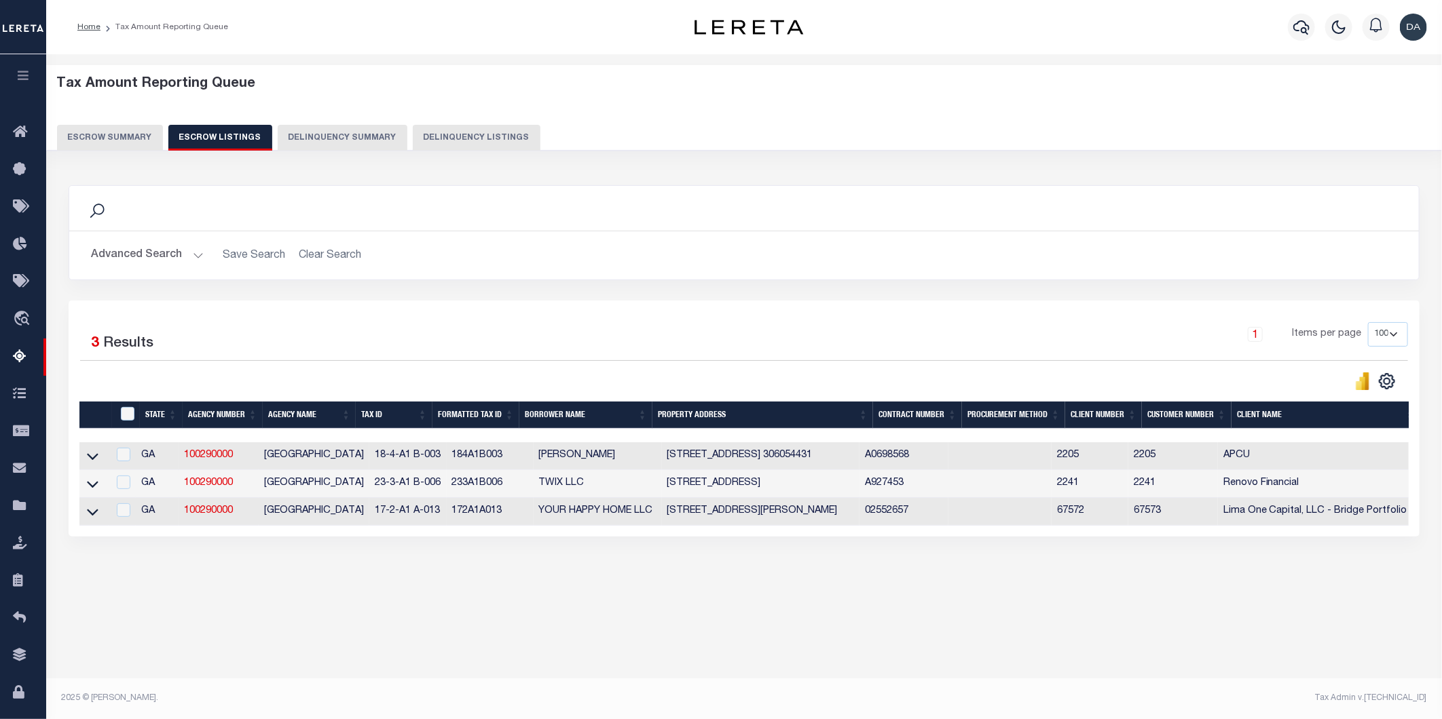
click at [92, 140] on button "Escrow Summary" at bounding box center [110, 138] width 106 height 26
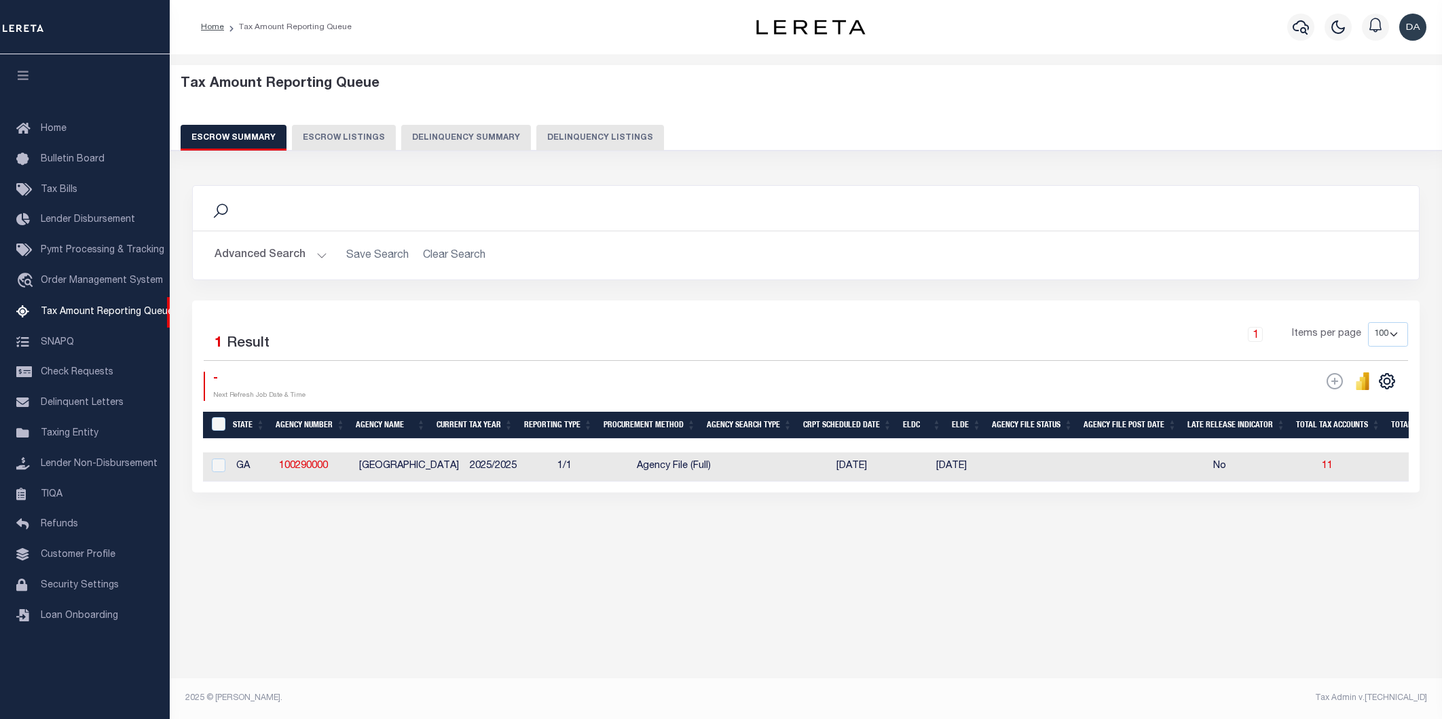
select select "100"
click at [218, 466] on input "checkbox" at bounding box center [219, 466] width 14 height 14
checkbox input "true"
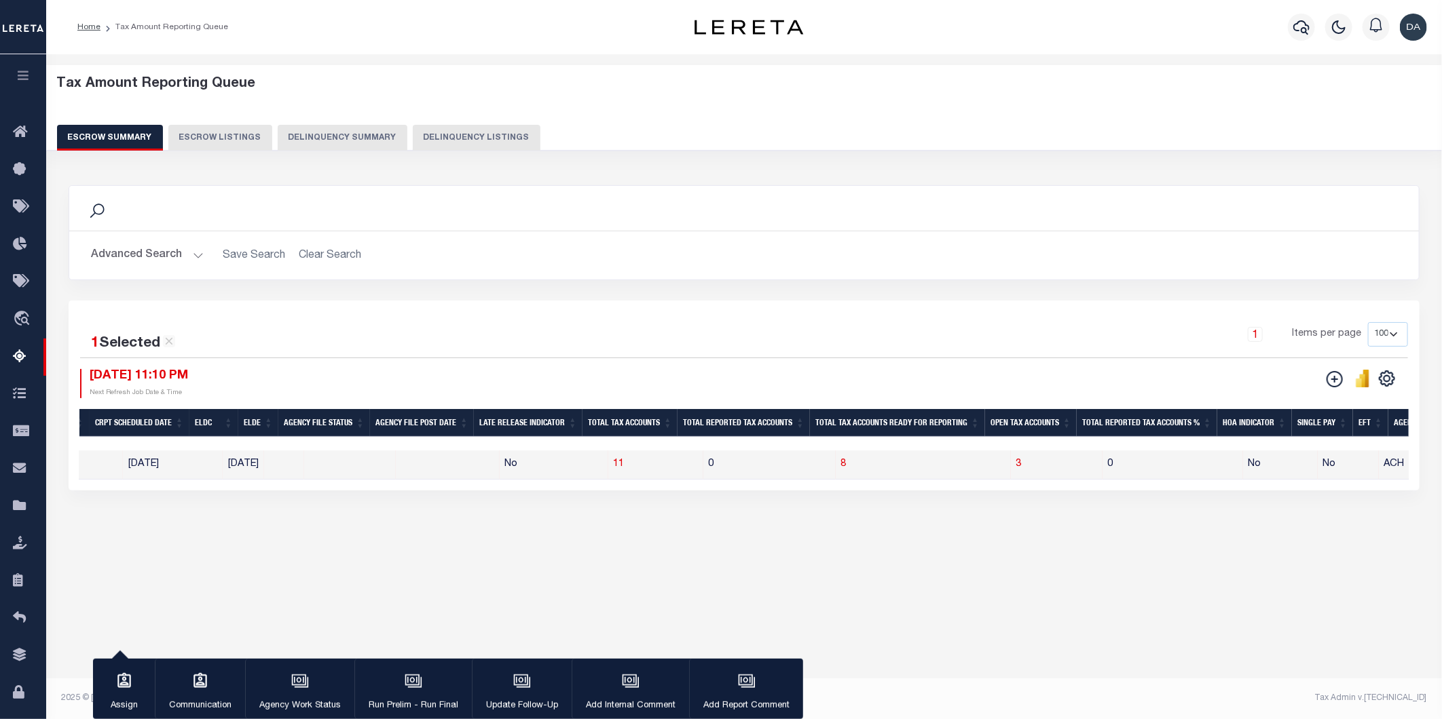
scroll to position [0, 945]
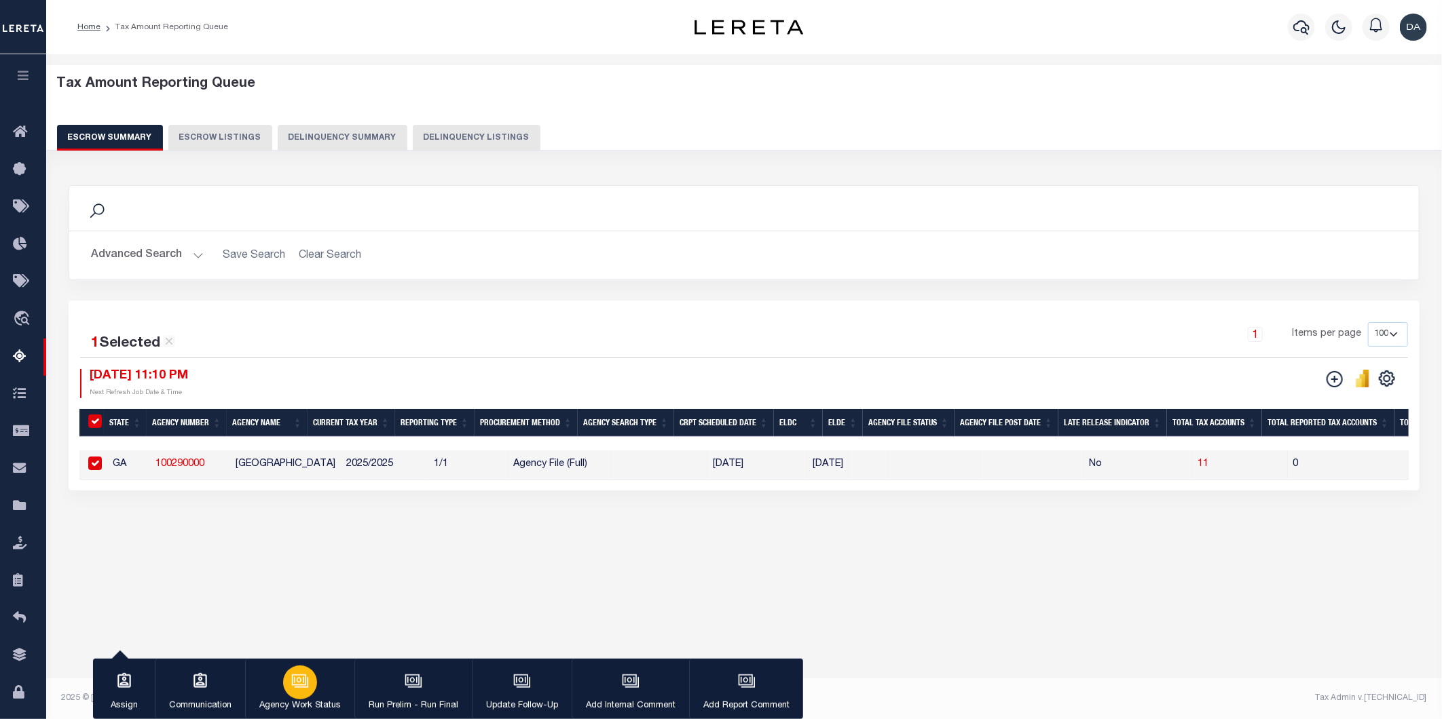
click at [295, 688] on icon "button" at bounding box center [300, 682] width 18 height 18
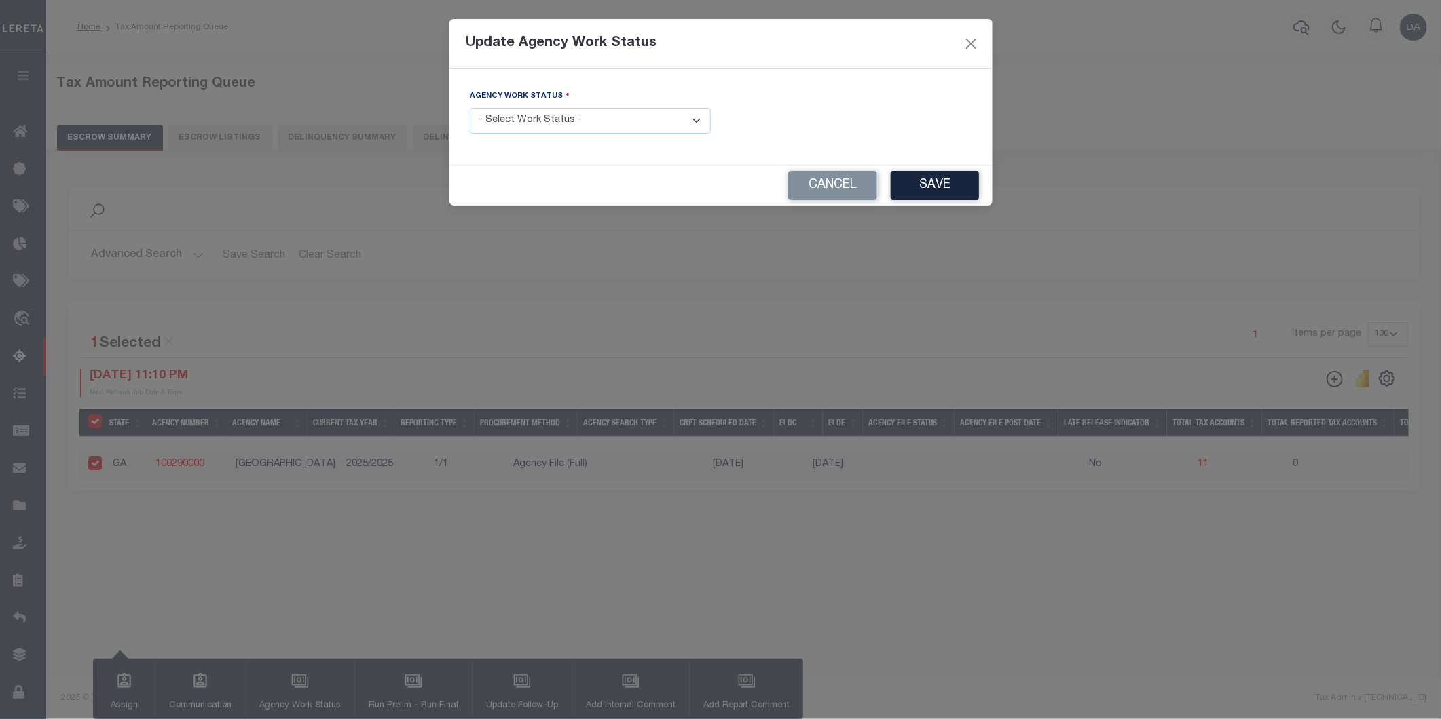
click at [630, 126] on select "- Select Work Status - New In Progress Pending Agency Follow-up Pending QC Read…" at bounding box center [590, 121] width 241 height 26
select select "6"
click at [470, 109] on select "- Select Work Status - New In Progress Pending Agency Follow-up Pending QC Read…" at bounding box center [590, 121] width 241 height 26
click at [916, 190] on button "Save" at bounding box center [934, 185] width 88 height 29
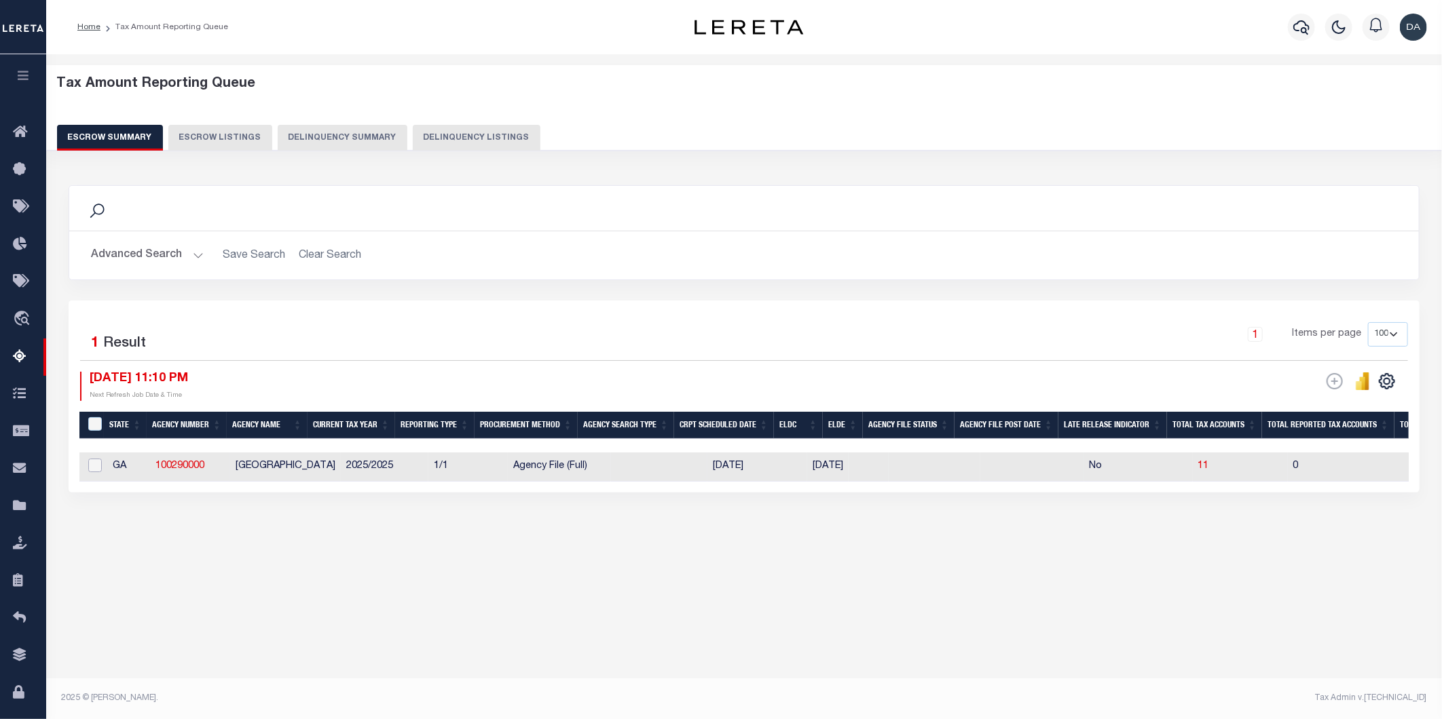
click at [98, 466] on input "checkbox" at bounding box center [95, 466] width 14 height 14
checkbox input "true"
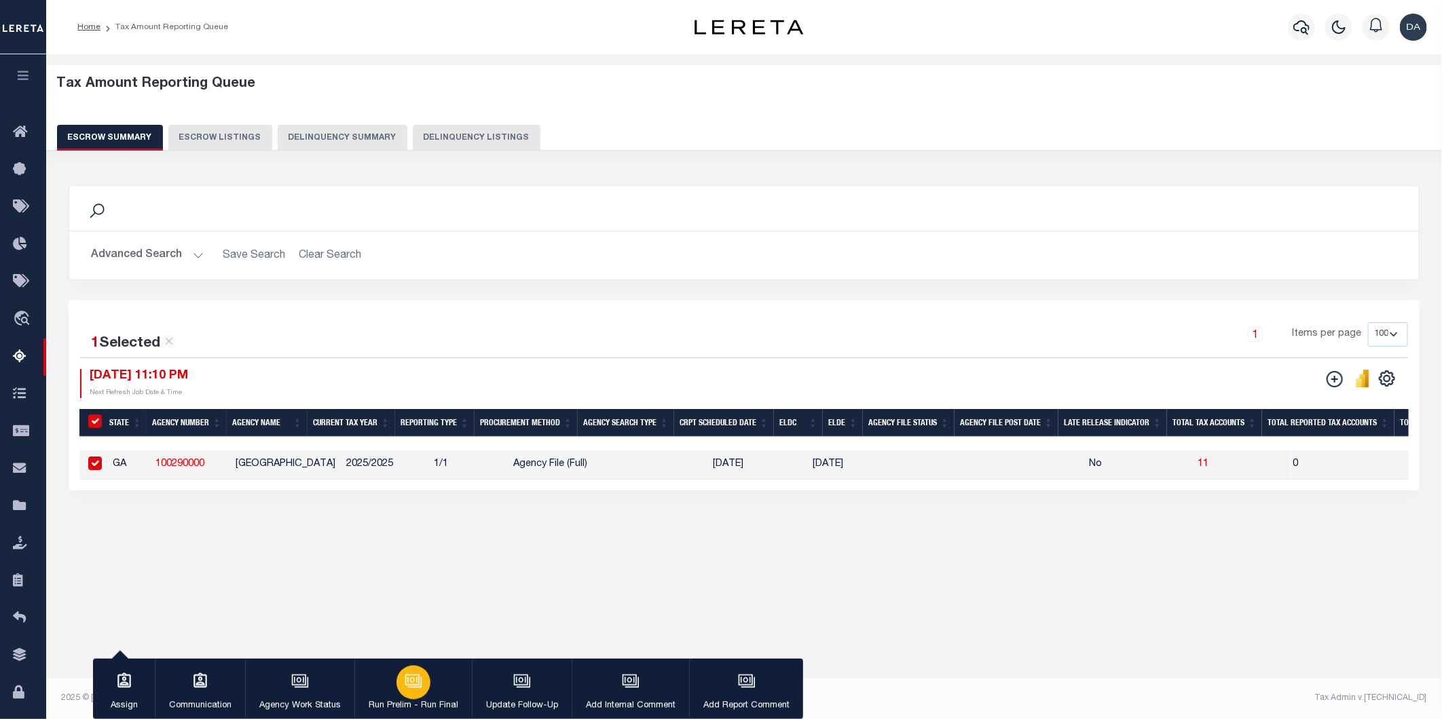
click at [430, 680] on button "Run Prelim - Run Final" at bounding box center [412, 689] width 117 height 61
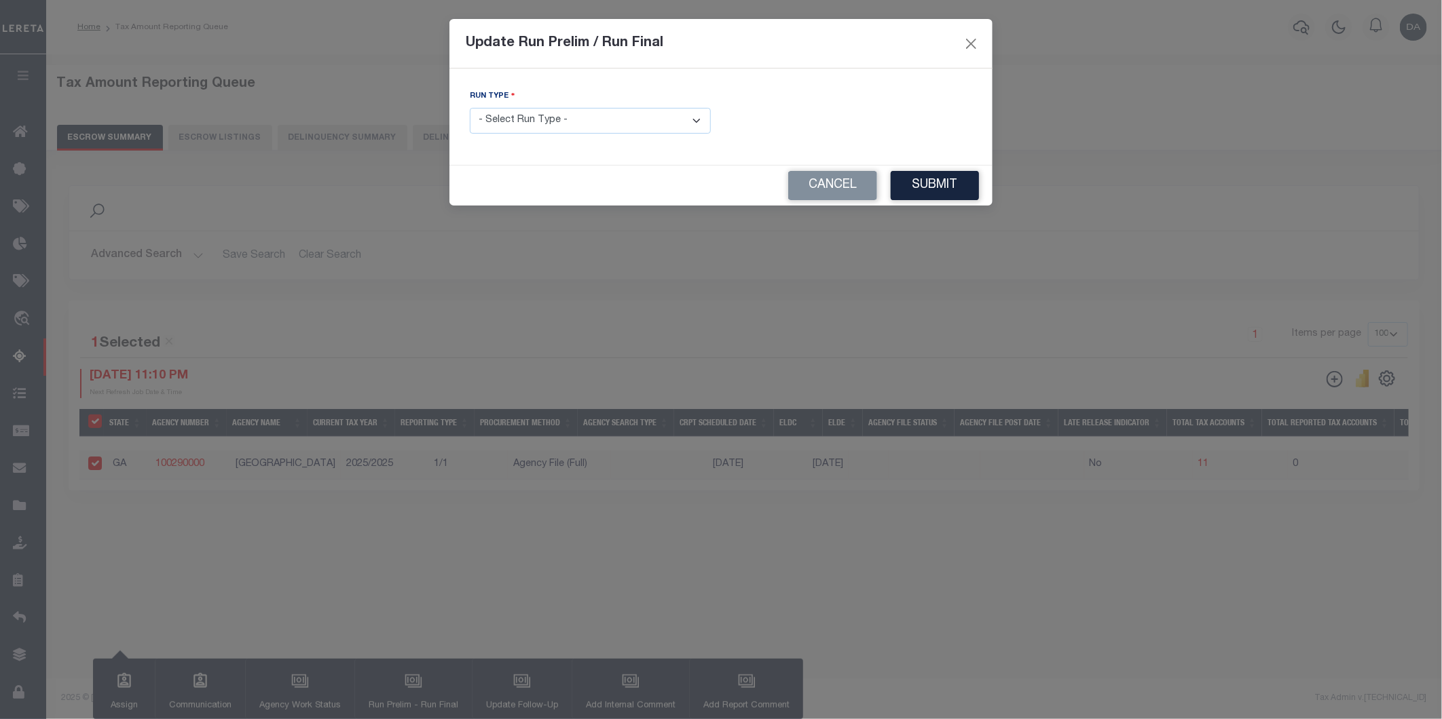
click at [599, 112] on select "- Select Run Type - Prelim Run Final Run" at bounding box center [590, 121] width 241 height 26
select select "F"
click at [470, 109] on select "- Select Run Type - Prelim Run Final Run" at bounding box center [590, 121] width 241 height 26
click at [931, 113] on input "text" at bounding box center [851, 121] width 241 height 26
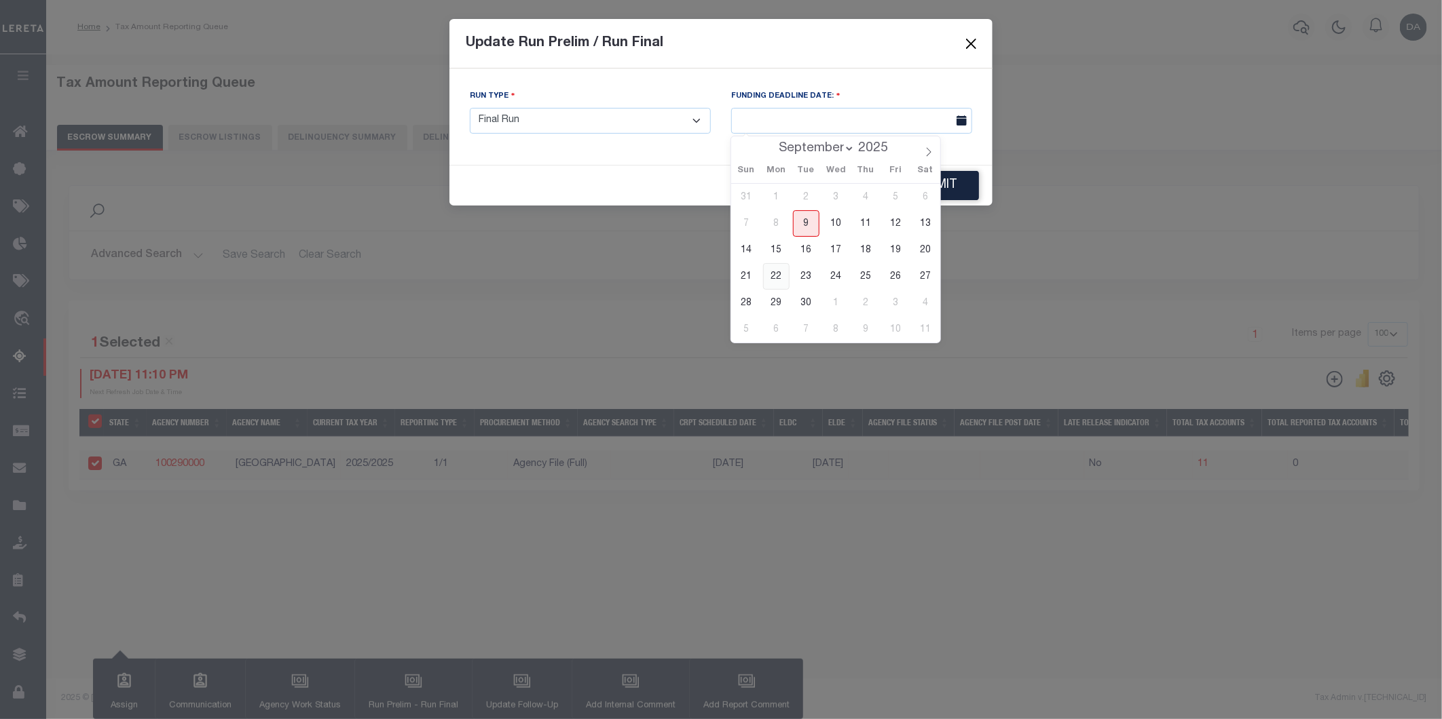
click at [776, 279] on span "22" at bounding box center [776, 276] width 26 height 26
type input "09/22/2025"
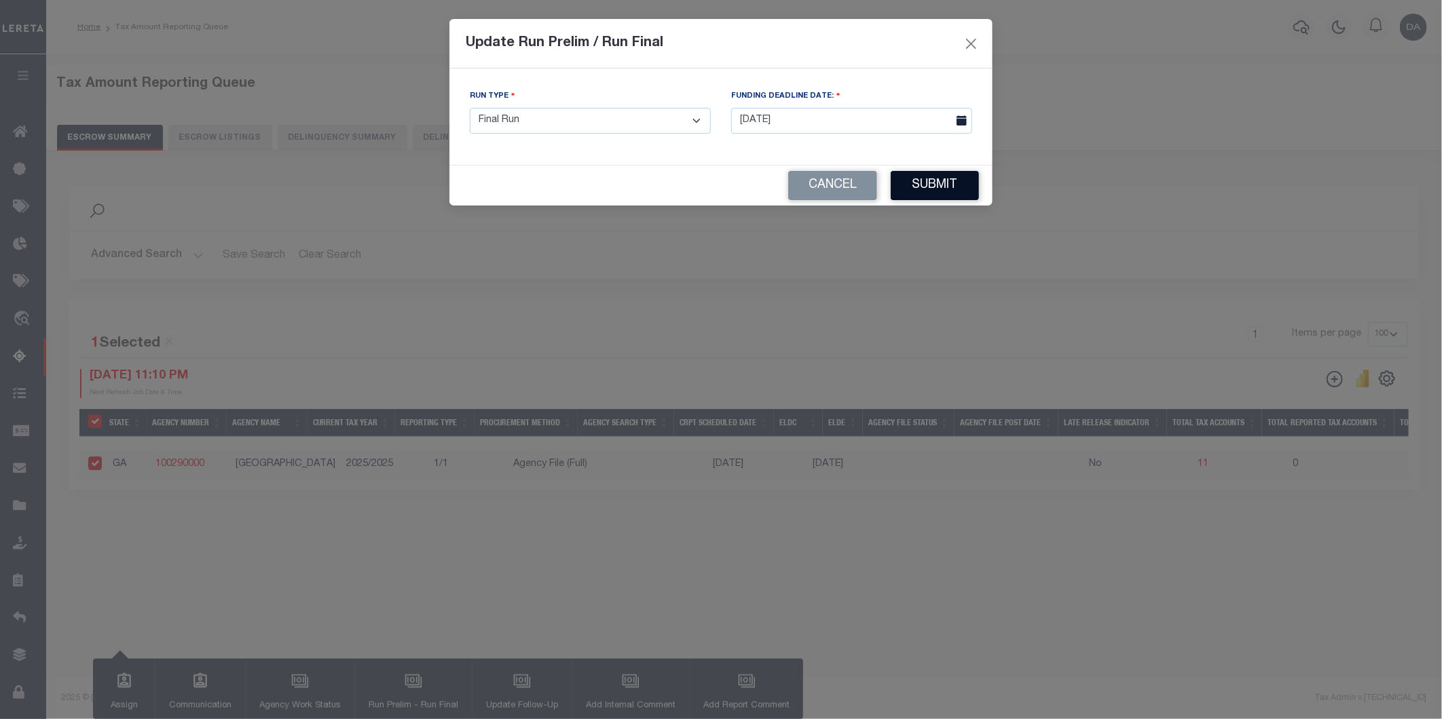
click at [935, 178] on button "Submit" at bounding box center [934, 185] width 88 height 29
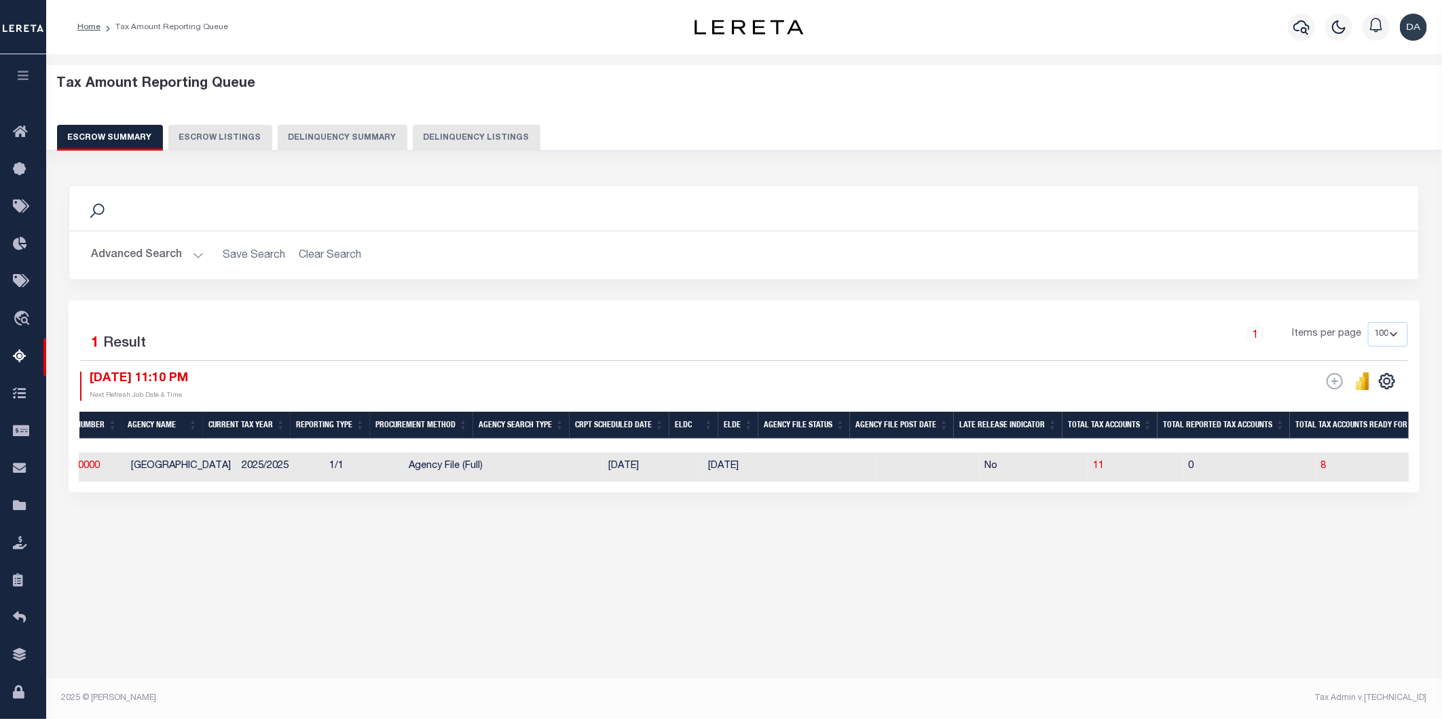
scroll to position [0, 1]
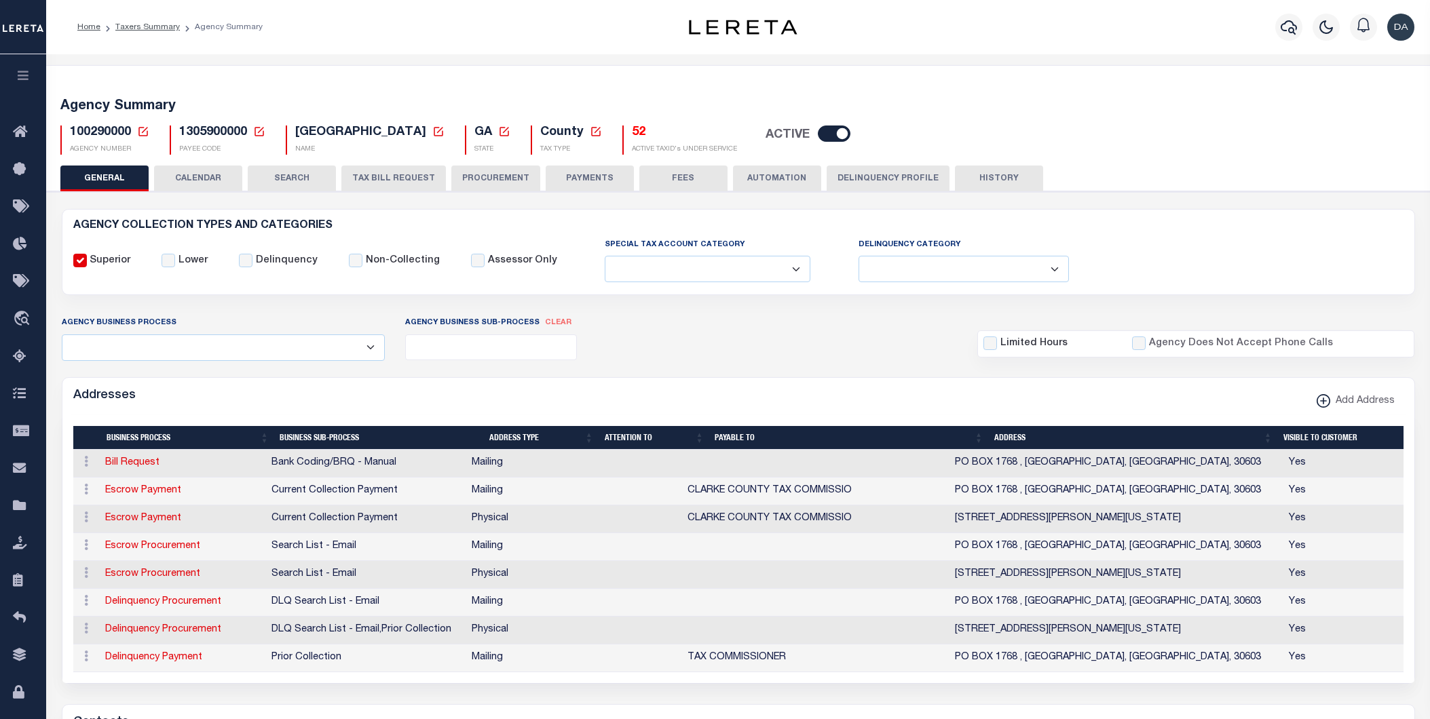
select select
click at [195, 183] on button "CALENDAR" at bounding box center [198, 179] width 88 height 26
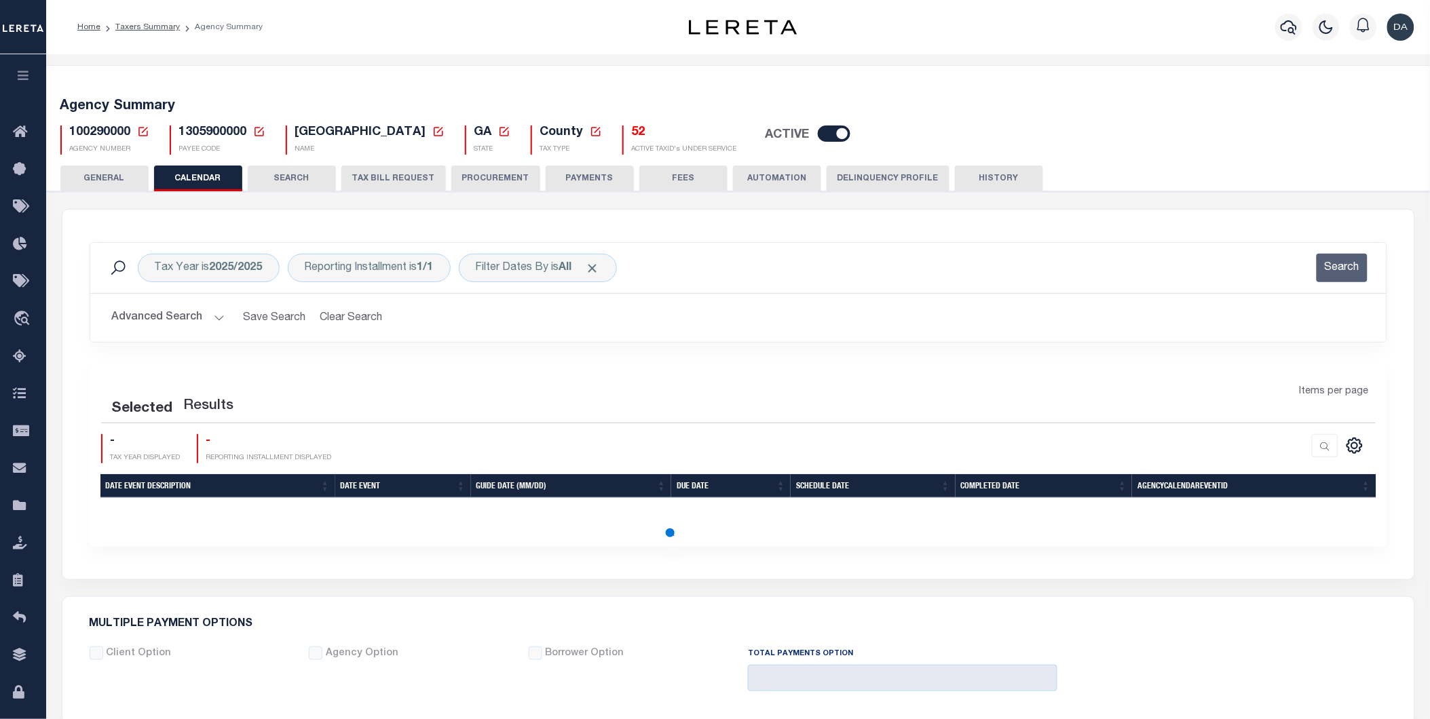
checkbox input "false"
type input "1"
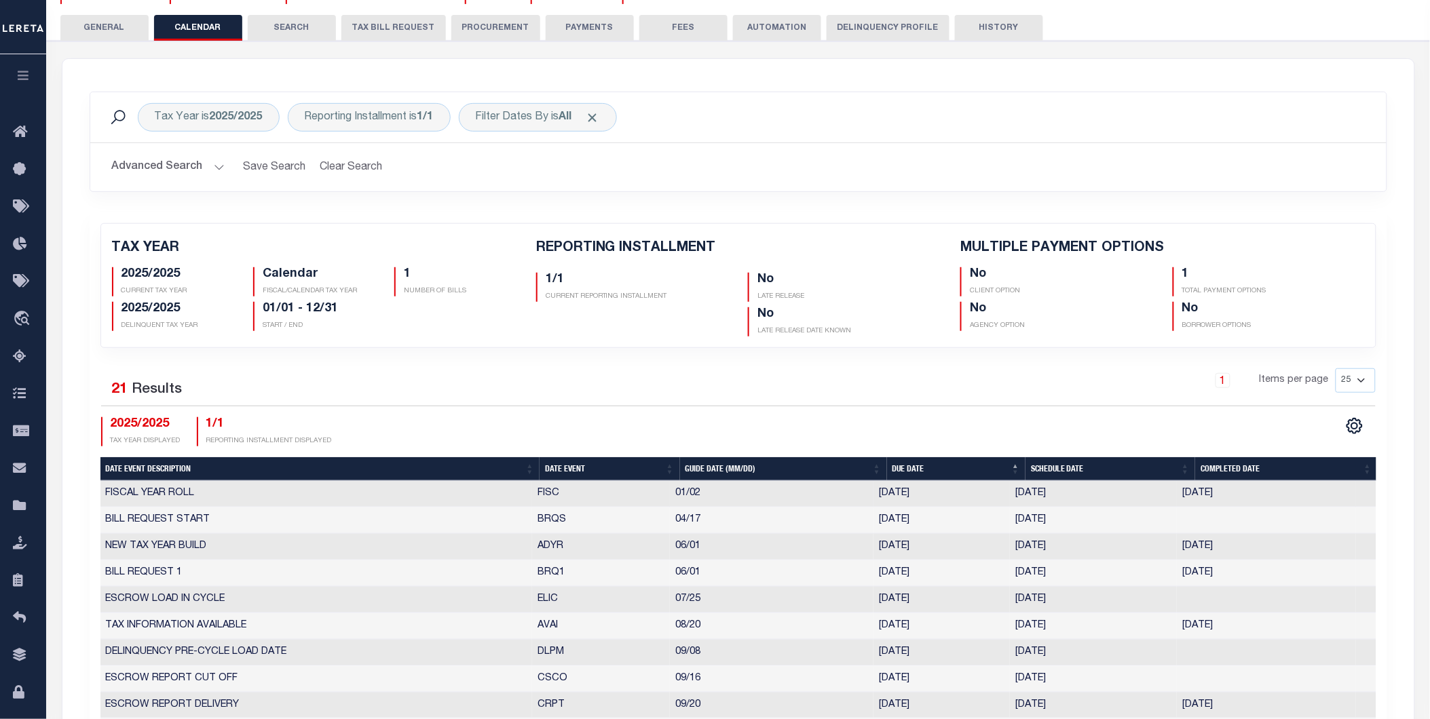
scroll to position [301, 0]
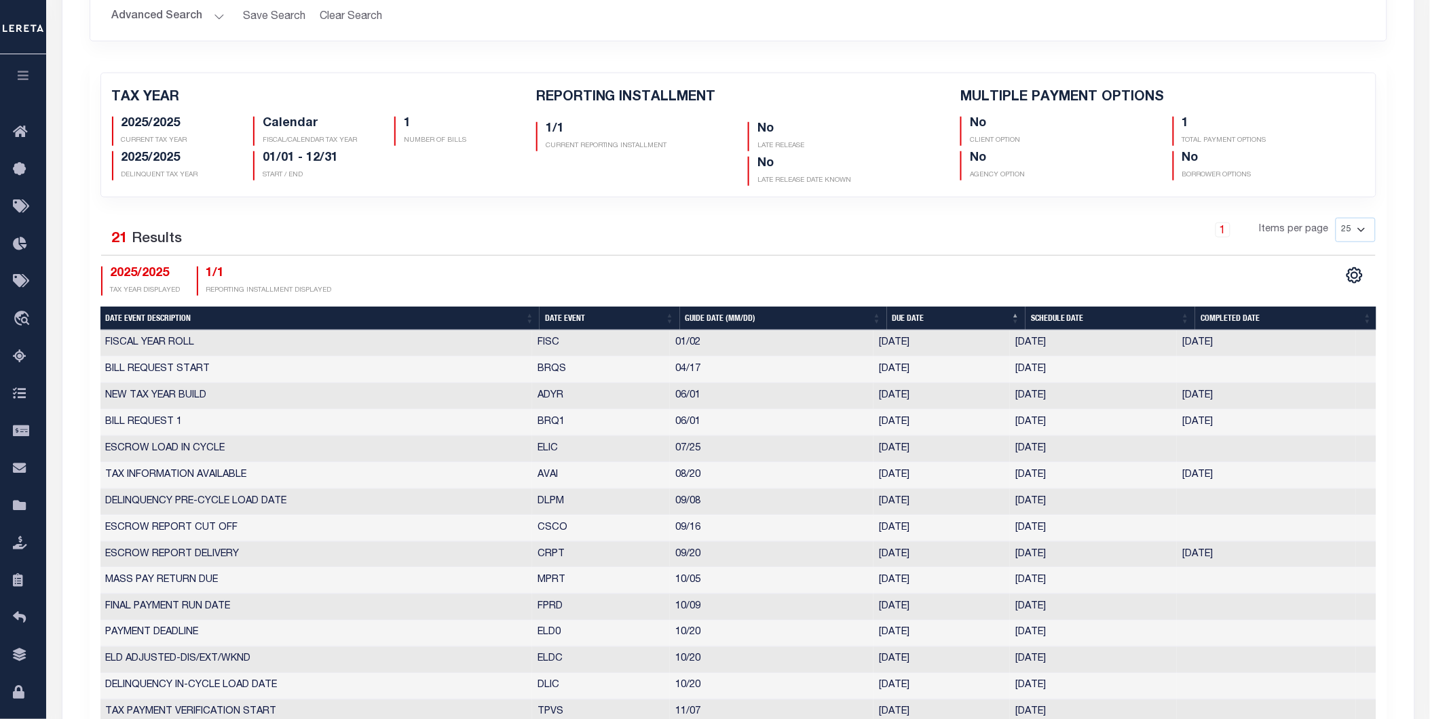
click at [572, 316] on th "Date Event" at bounding box center [610, 319] width 140 height 24
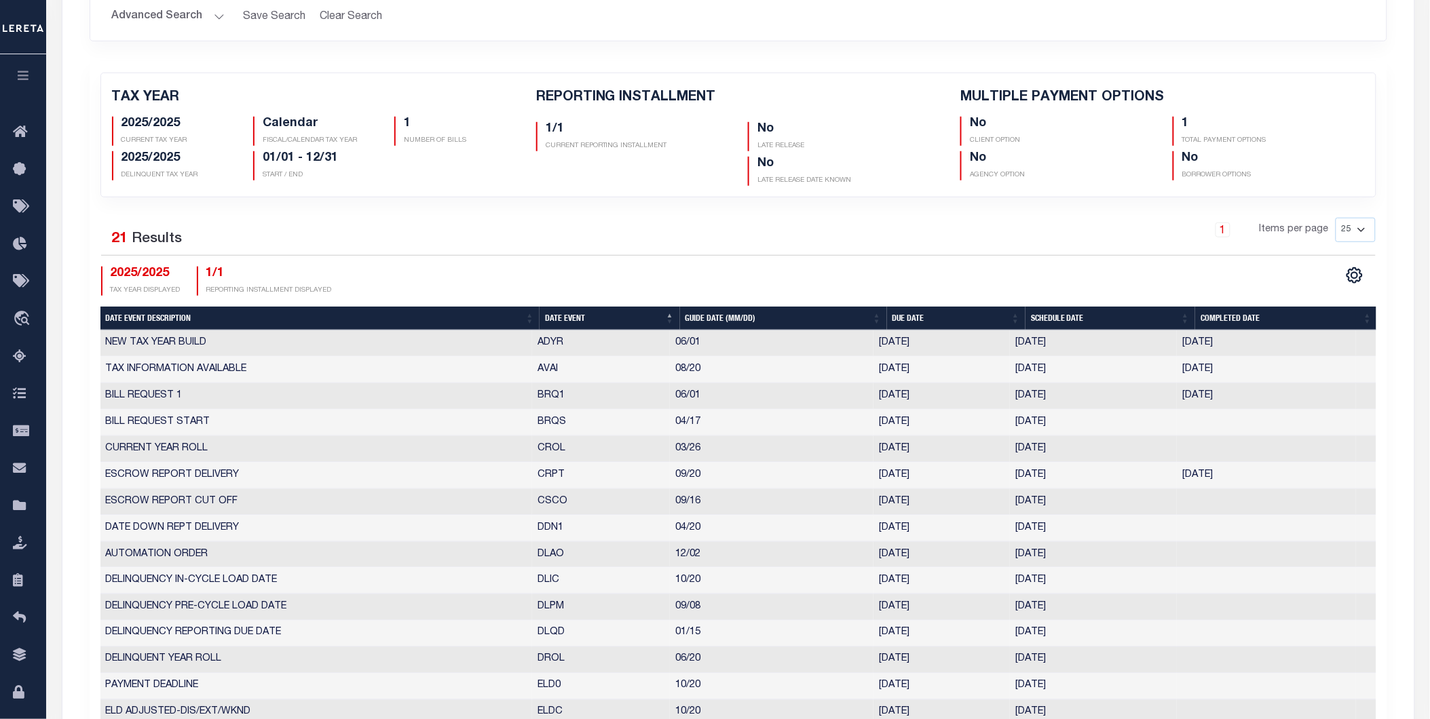
scroll to position [452, 0]
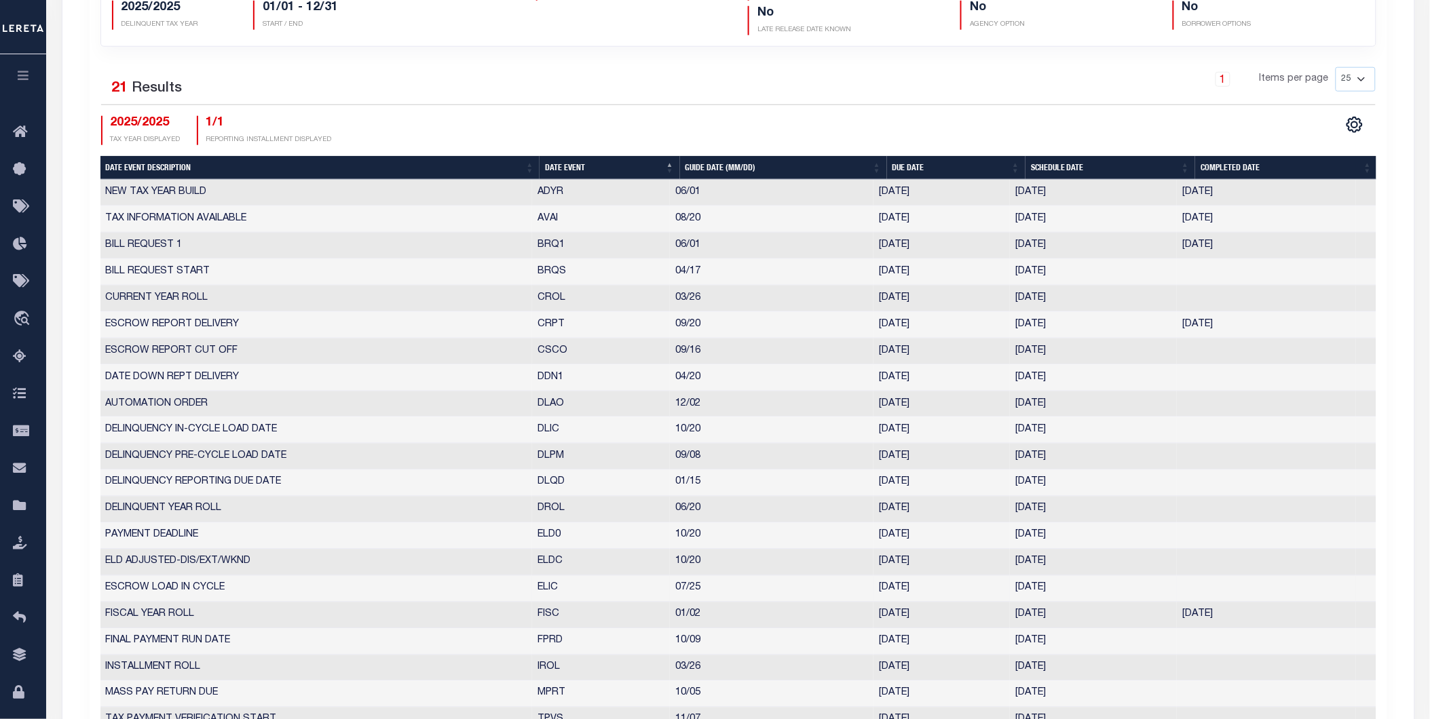
drag, startPoint x: 1014, startPoint y: 588, endPoint x: 1061, endPoint y: 589, distance: 46.9
click at [1061, 589] on td "07/25/2025" at bounding box center [1093, 589] width 167 height 26
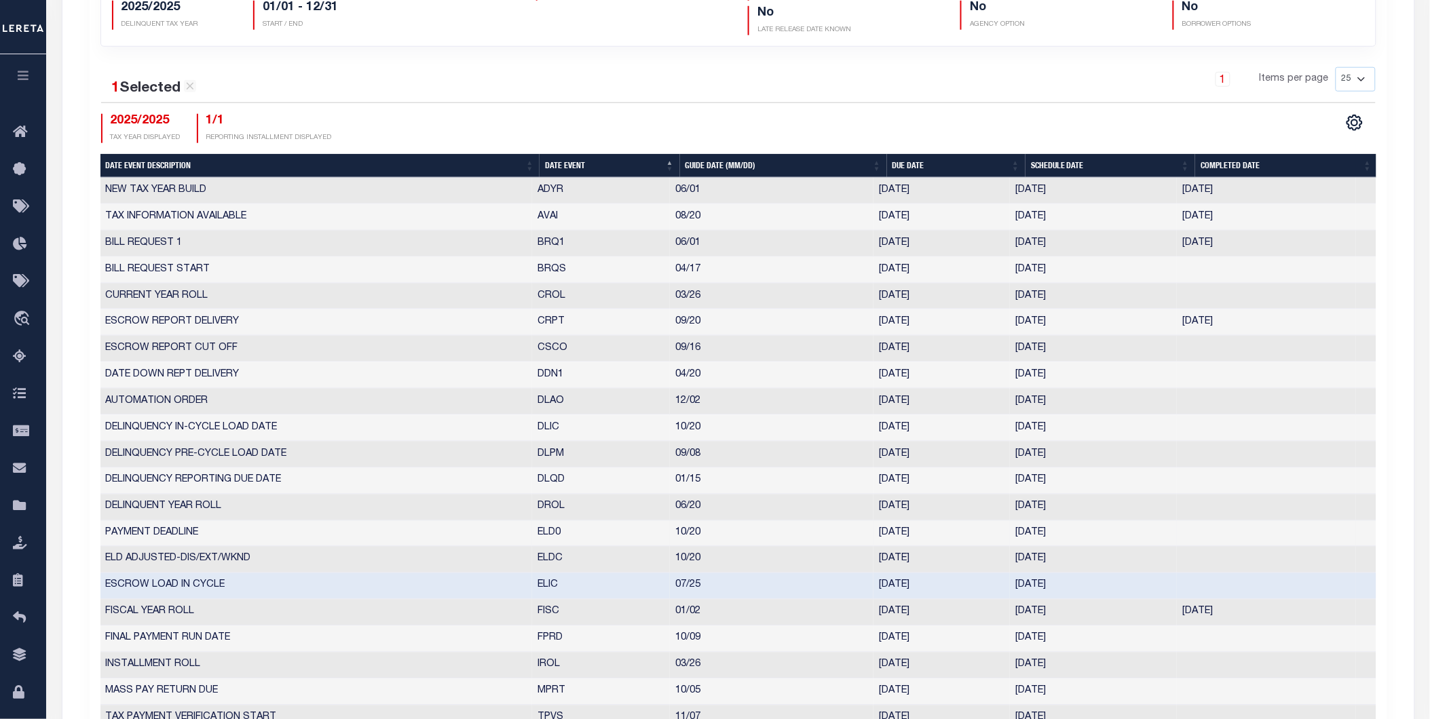
drag, startPoint x: 1014, startPoint y: 528, endPoint x: 1064, endPoint y: 533, distance: 50.5
click at [1064, 533] on td "10/20/2025" at bounding box center [1093, 534] width 167 height 26
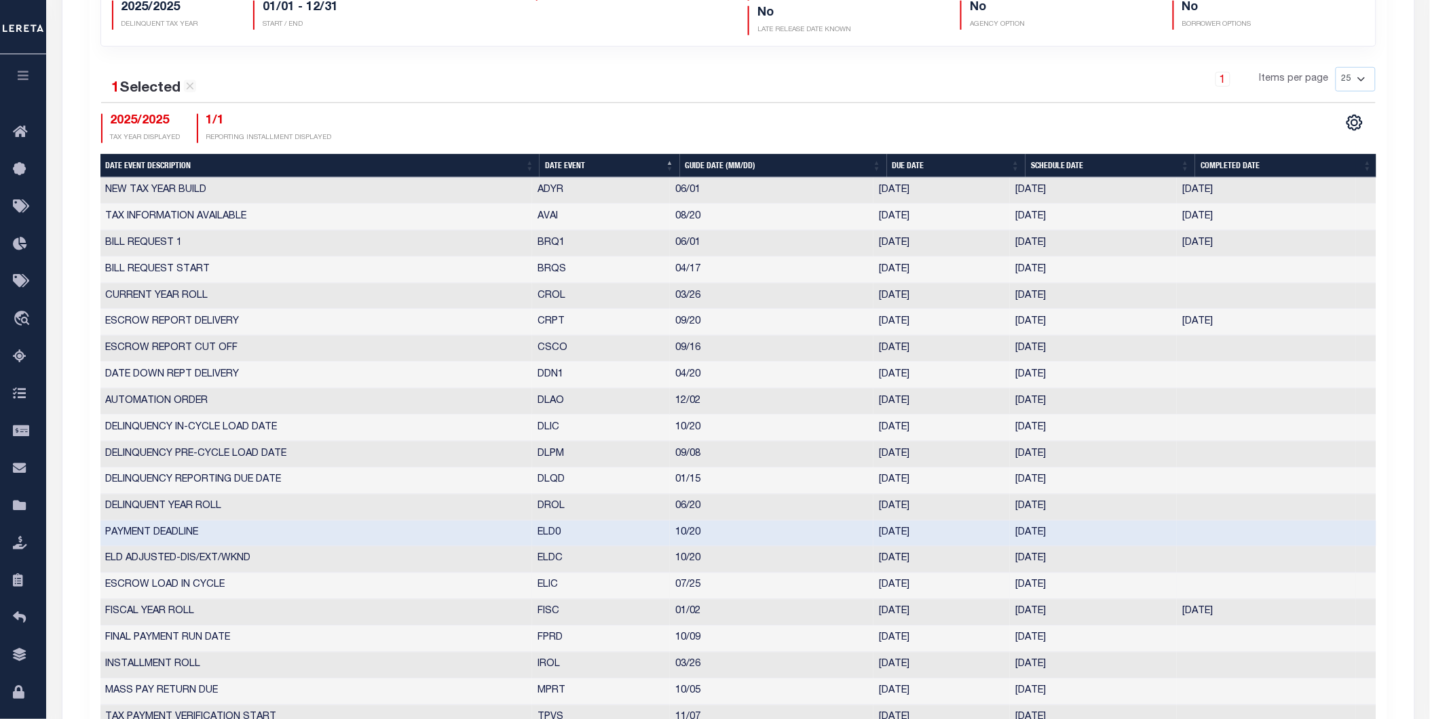
drag, startPoint x: 1009, startPoint y: 595, endPoint x: 1059, endPoint y: 581, distance: 52.0
click at [1059, 581] on td "07/25/2025" at bounding box center [1093, 587] width 167 height 26
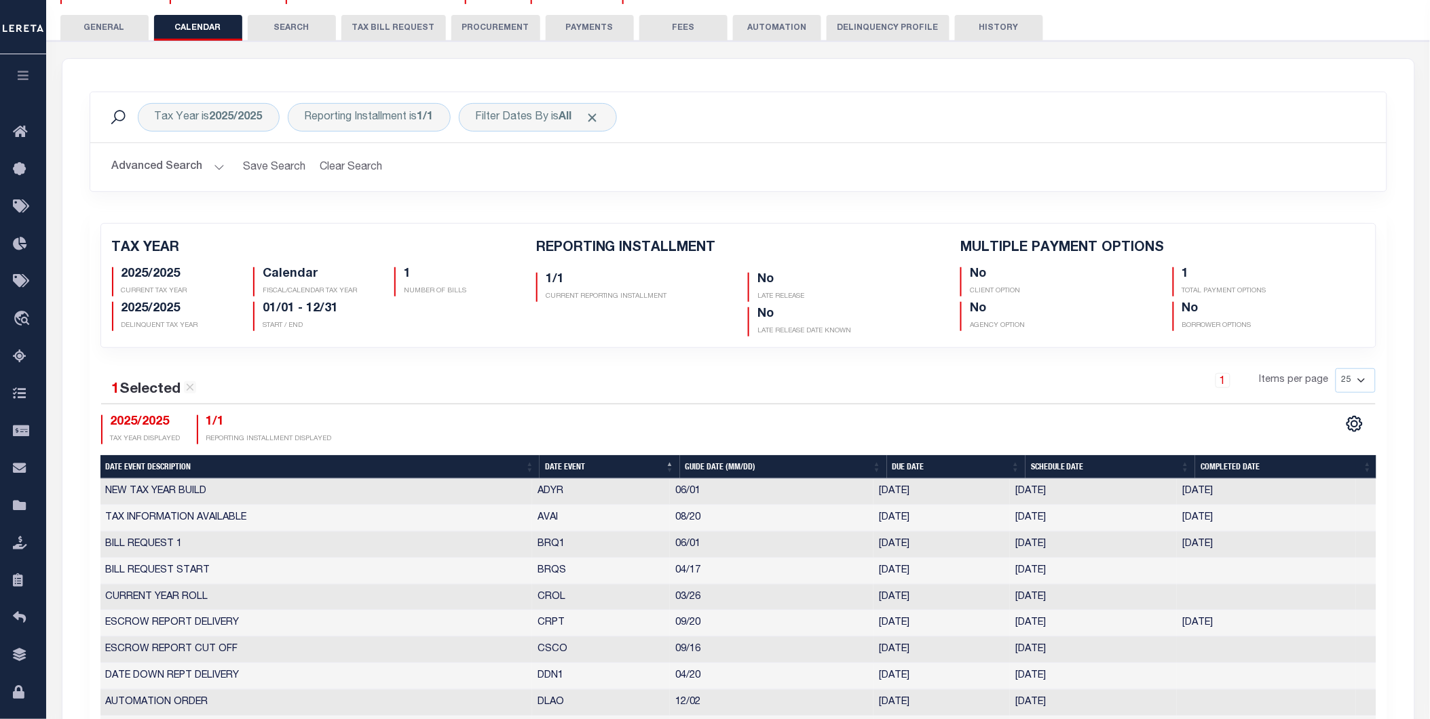
scroll to position [0, 0]
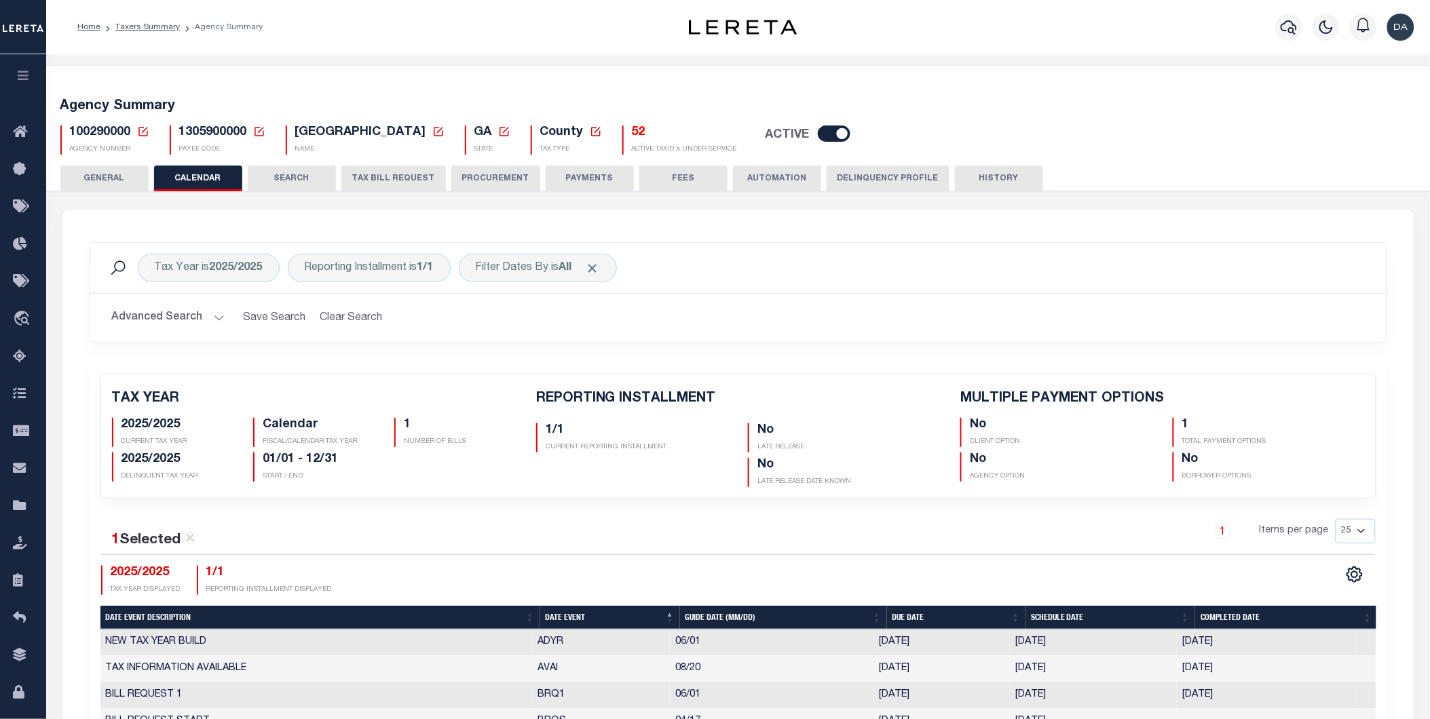
click at [885, 172] on button "Delinquency Profile" at bounding box center [888, 179] width 123 height 26
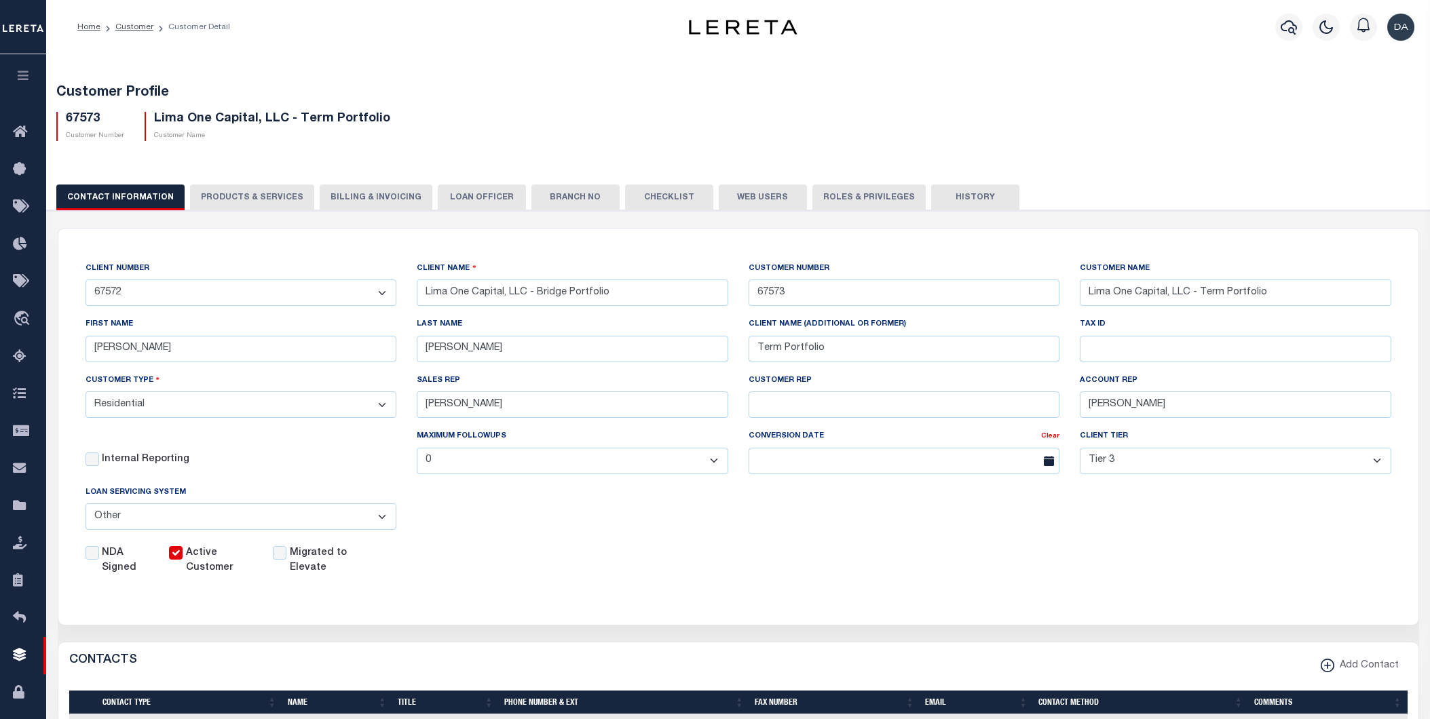
select select "2284"
select select "Residential"
select select "Tier 3"
select select "OTH"
drag, startPoint x: 262, startPoint y: 202, endPoint x: 265, endPoint y: 244, distance: 42.8
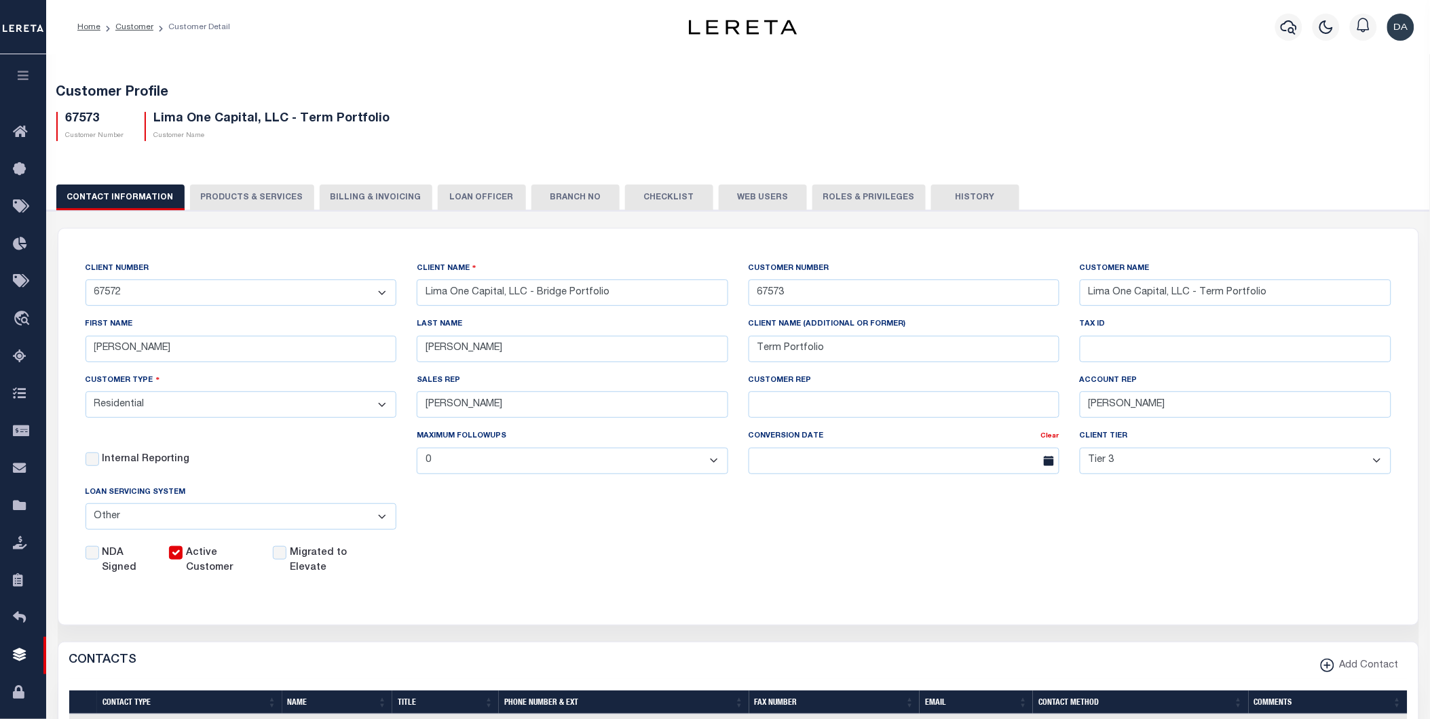
click at [262, 202] on button "PRODUCTS & SERVICES" at bounding box center [252, 198] width 124 height 26
select select "STX"
radio input "true"
checkbox input "true"
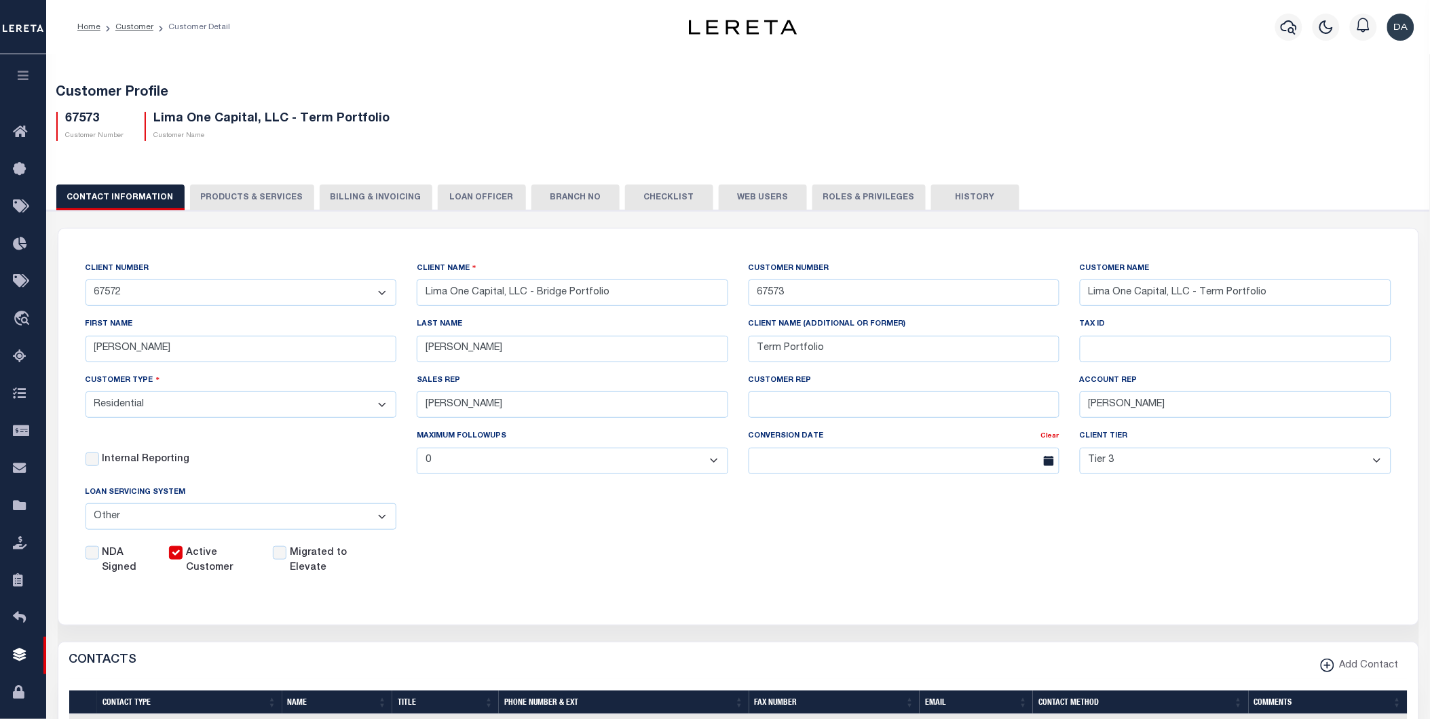
checkbox input "true"
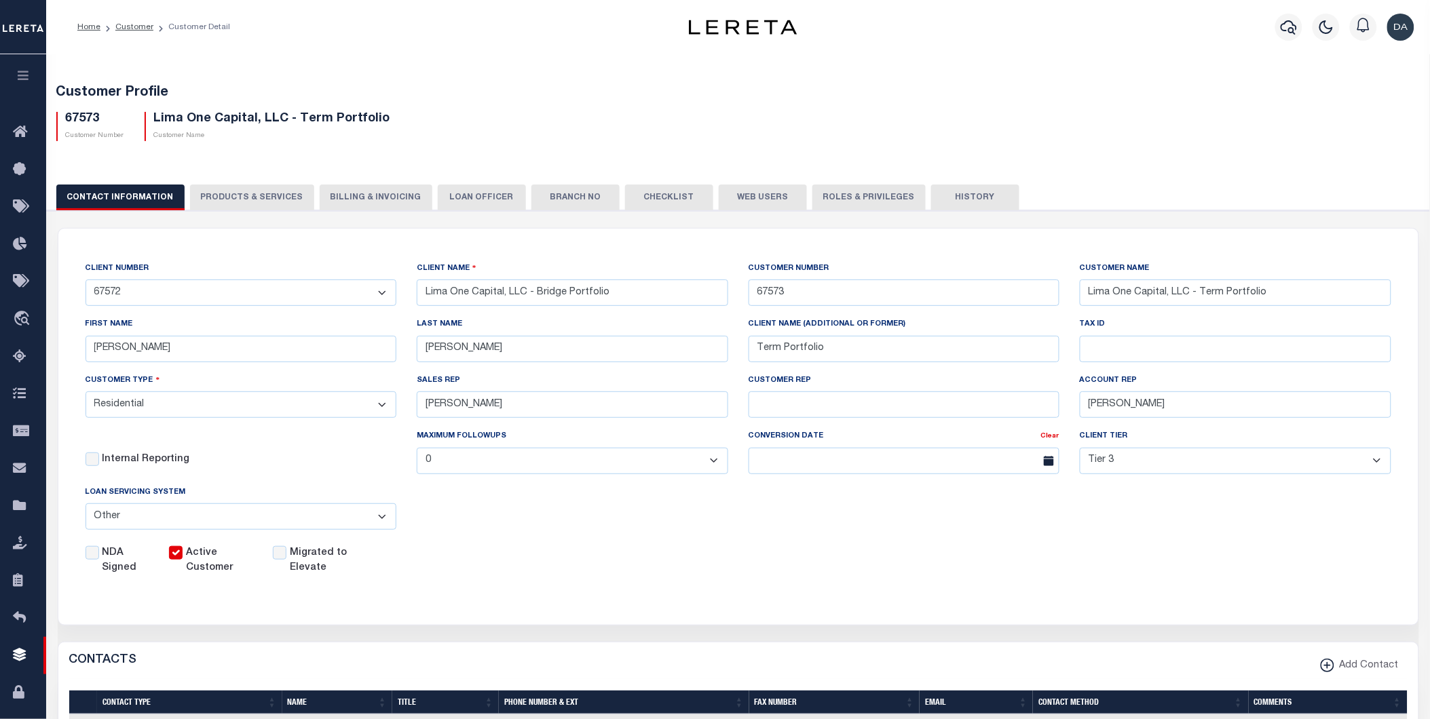
checkbox input "true"
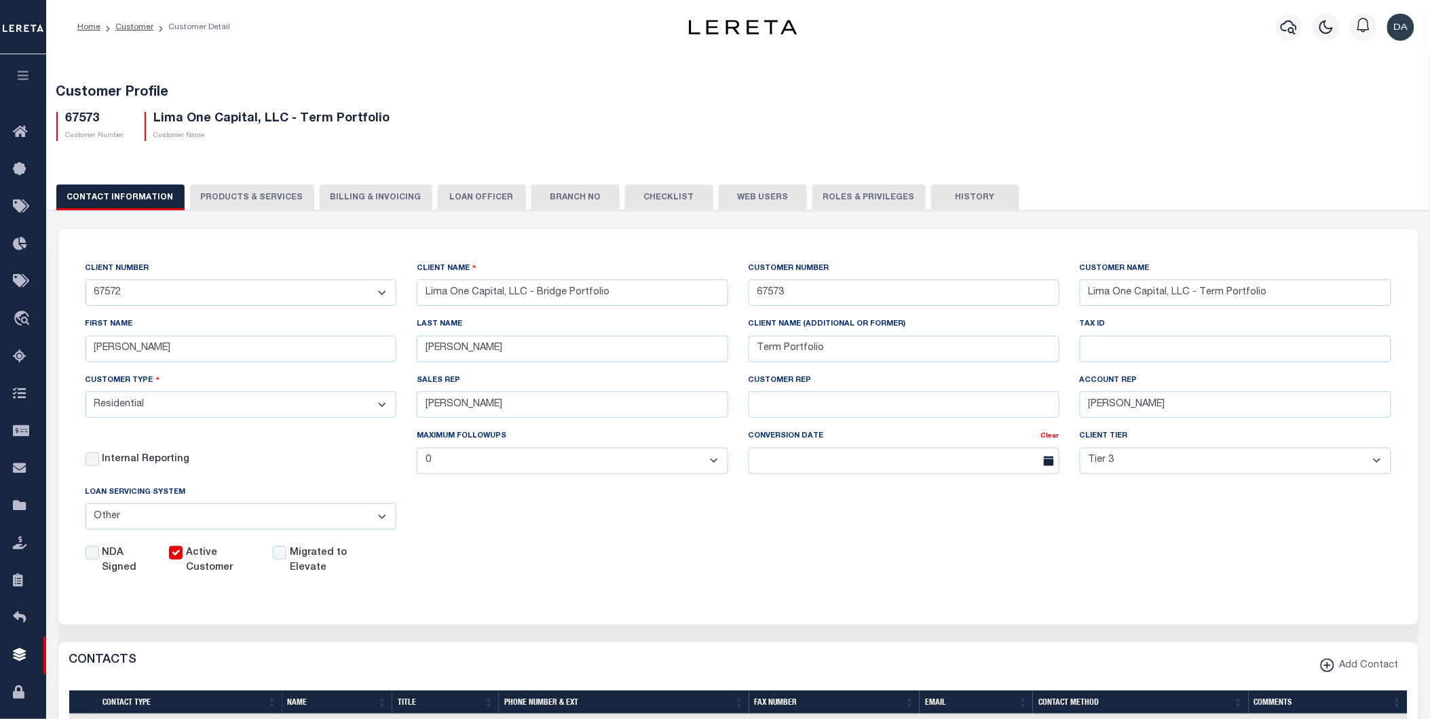
checkbox input "true"
type textarea "Bridge loans held by customer up to 24 months - $45.00 per loan Bridge loans he…"
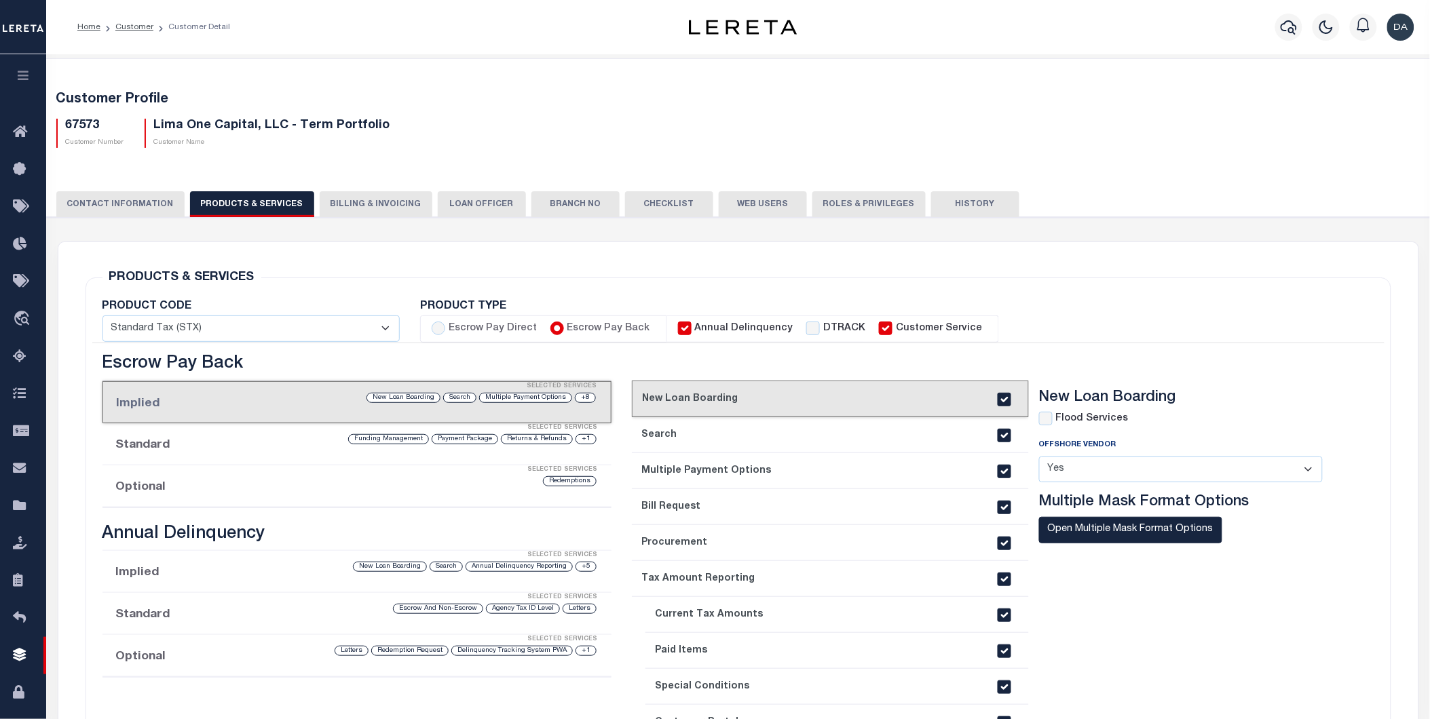
scroll to position [226, 0]
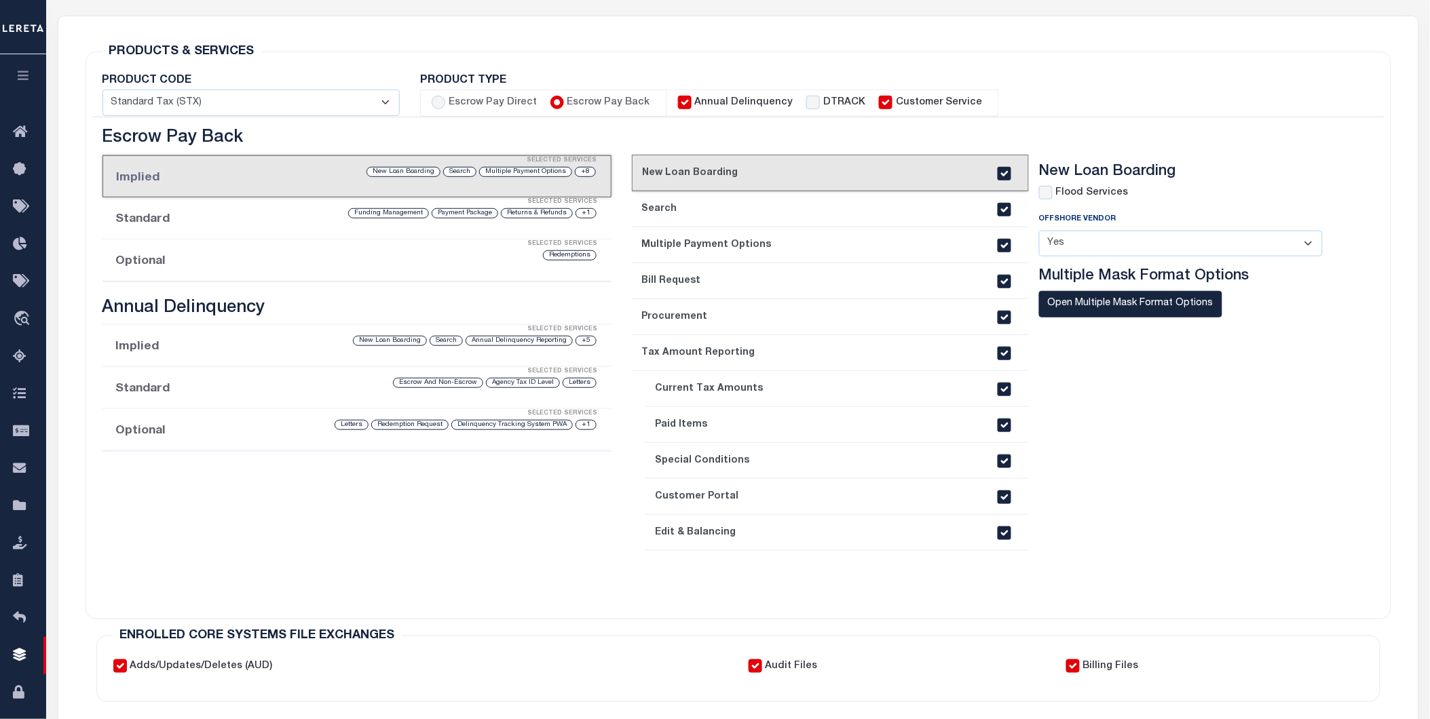
click at [166, 263] on li "Optional Selected Services Redemptions" at bounding box center [357, 261] width 510 height 42
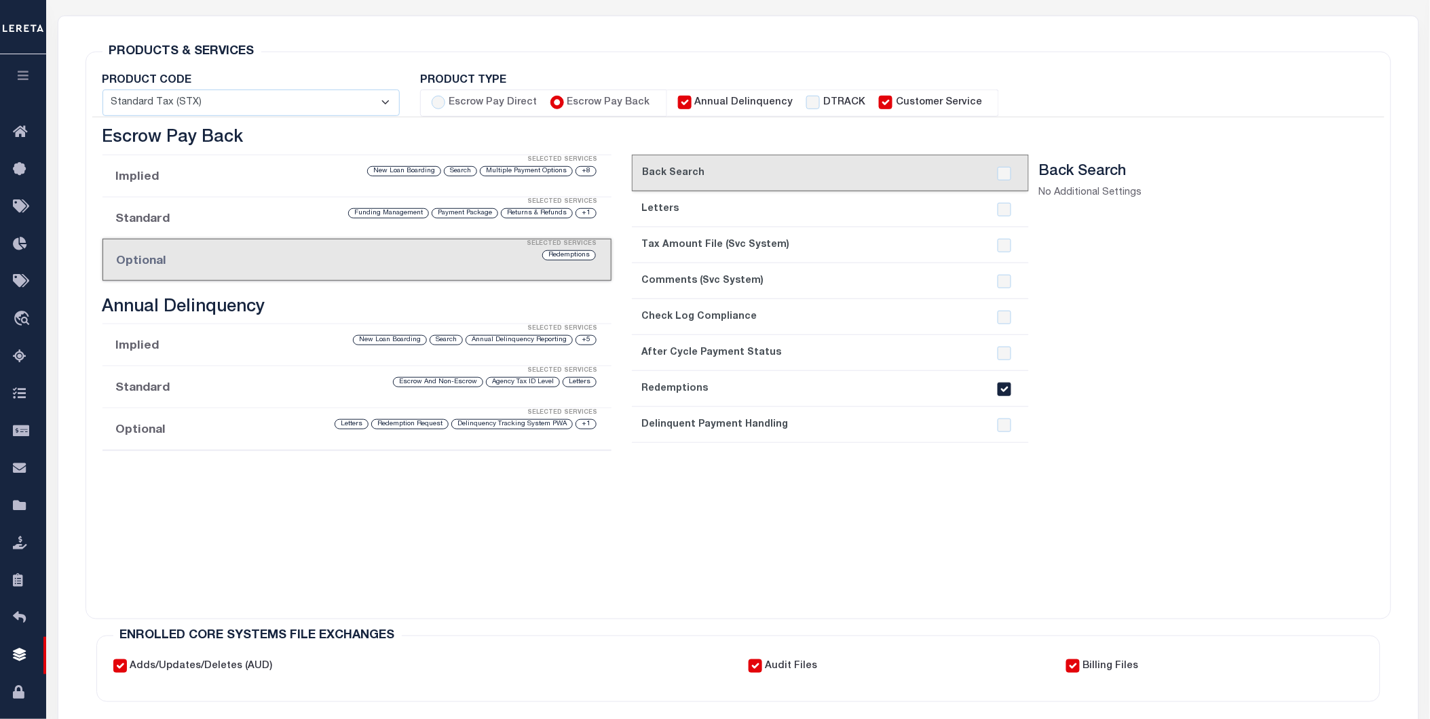
scroll to position [75, 0]
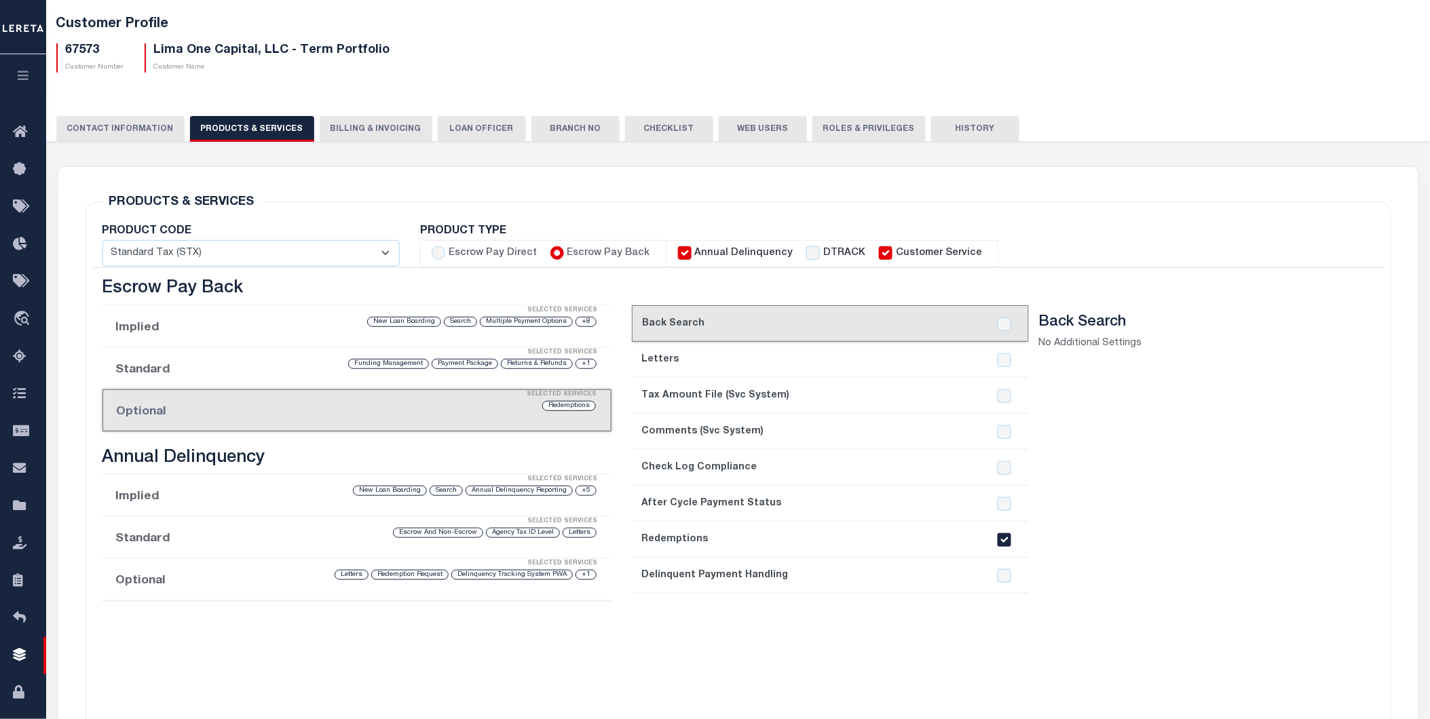
click at [1014, 576] on div at bounding box center [1005, 576] width 26 height 14
click at [1003, 576] on input "checkbox" at bounding box center [1005, 576] width 14 height 14
checkbox input "true"
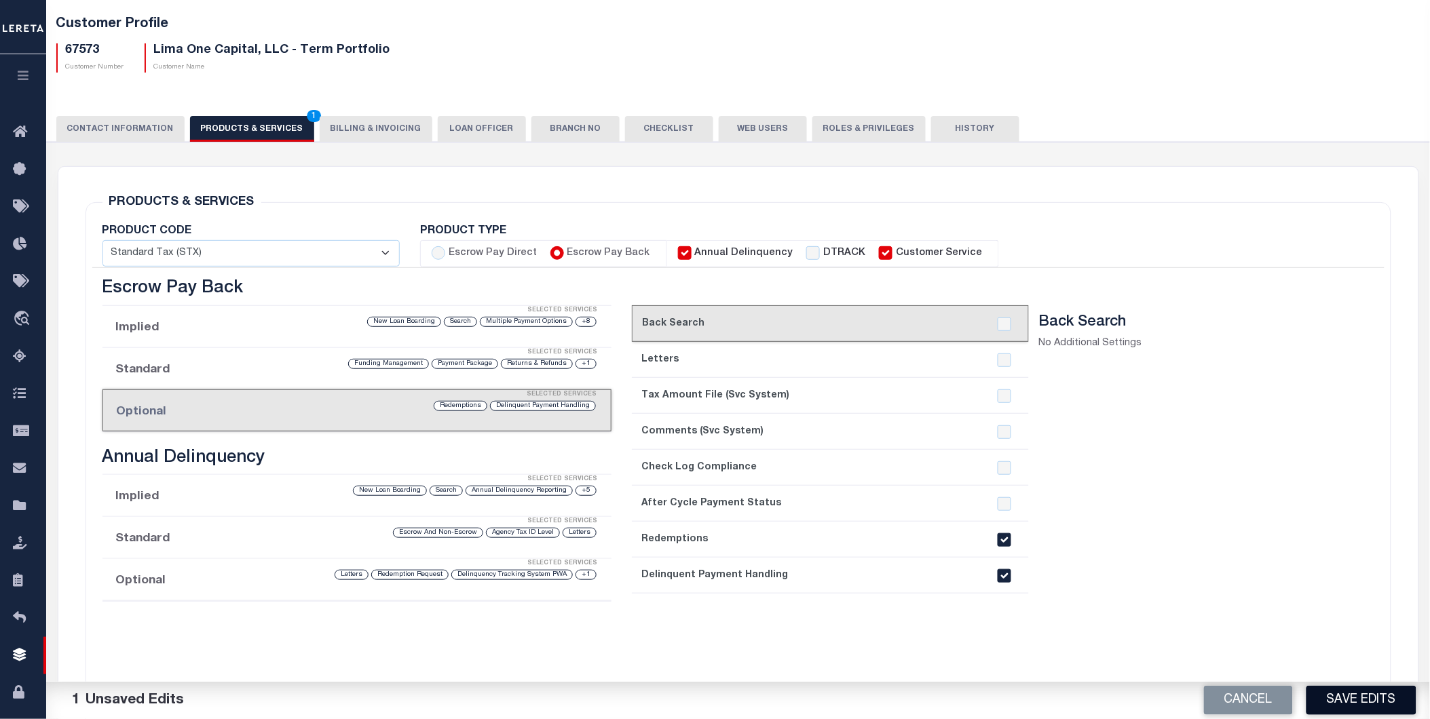
click at [1356, 702] on button "Save Edits" at bounding box center [1362, 700] width 110 height 29
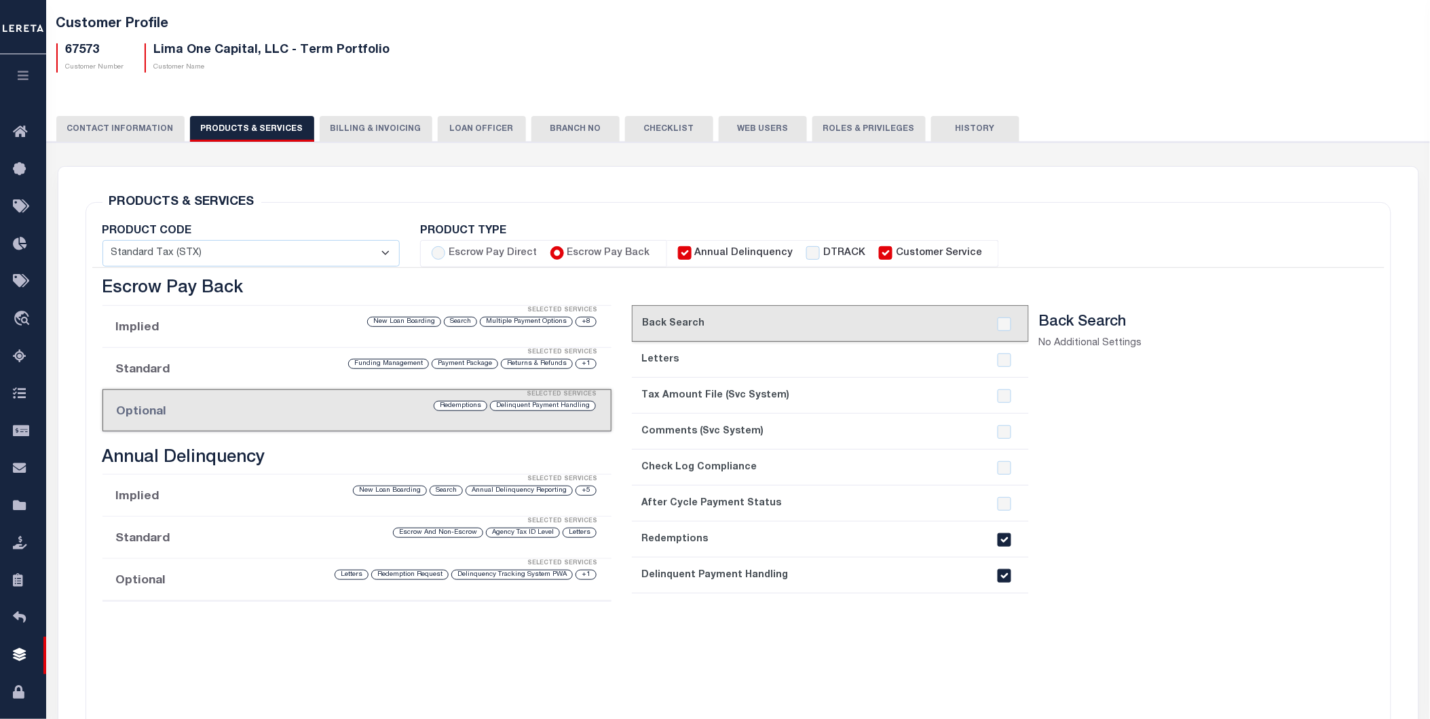
click at [134, 131] on button "CONTACT INFORMATION" at bounding box center [120, 129] width 128 height 26
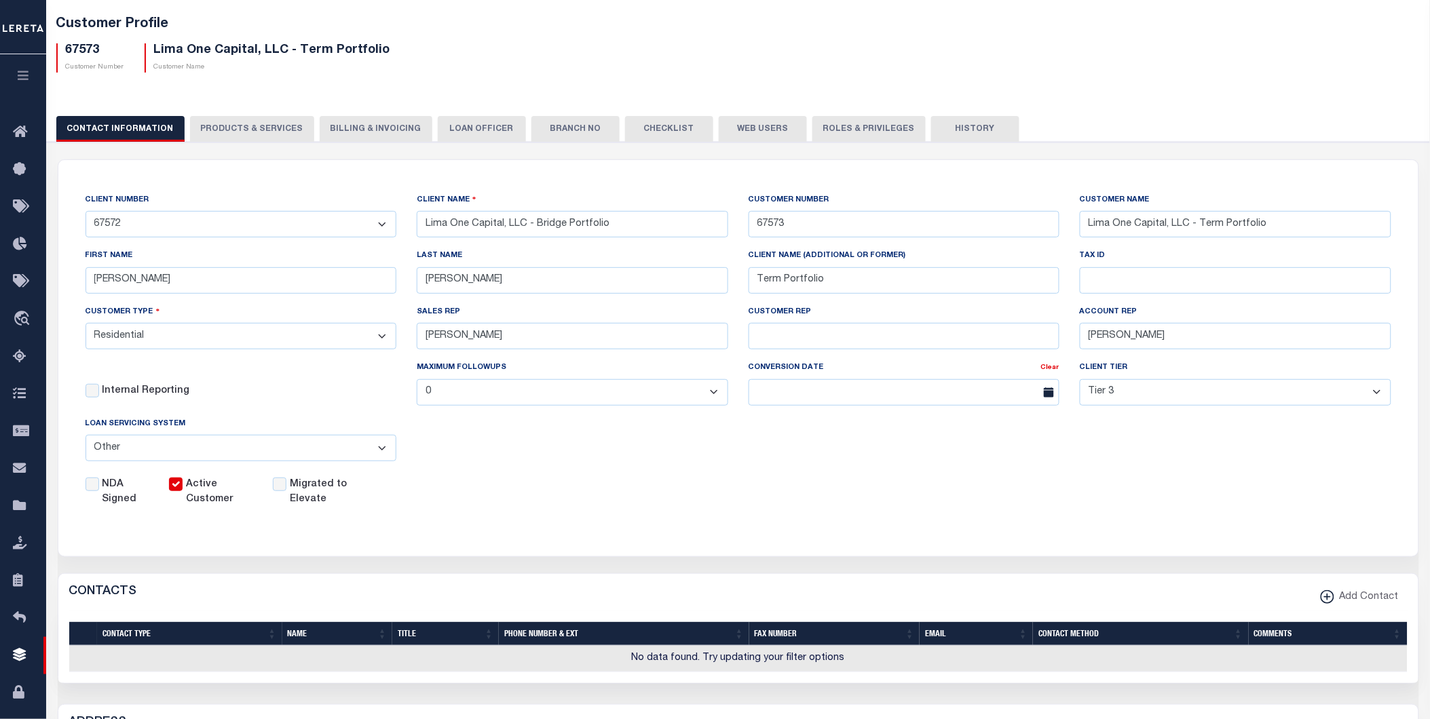
drag, startPoint x: 121, startPoint y: 224, endPoint x: 86, endPoint y: 220, distance: 34.9
click at [86, 220] on select "- Self Parent - 1011 1012 1013 1014 1016 1017 1018 101814 101862 1019 1035 1036…" at bounding box center [242, 224] width 312 height 26
click at [211, 167] on div "CLIENT NUMBER - Self Parent - 1011 1012 1013 1014 1016 1017 1018 101814 101862 …" at bounding box center [738, 350] width 1360 height 380
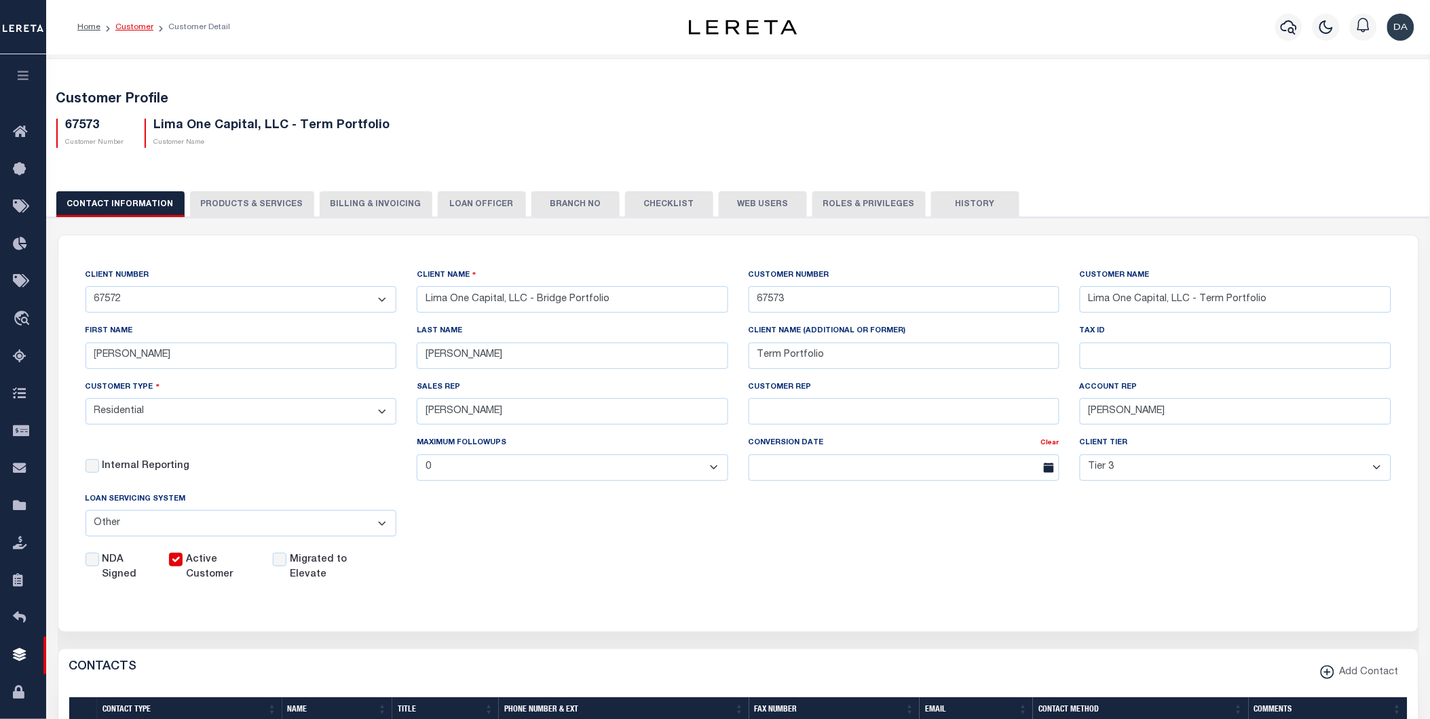
click at [133, 27] on link "Customer" at bounding box center [134, 27] width 38 height 8
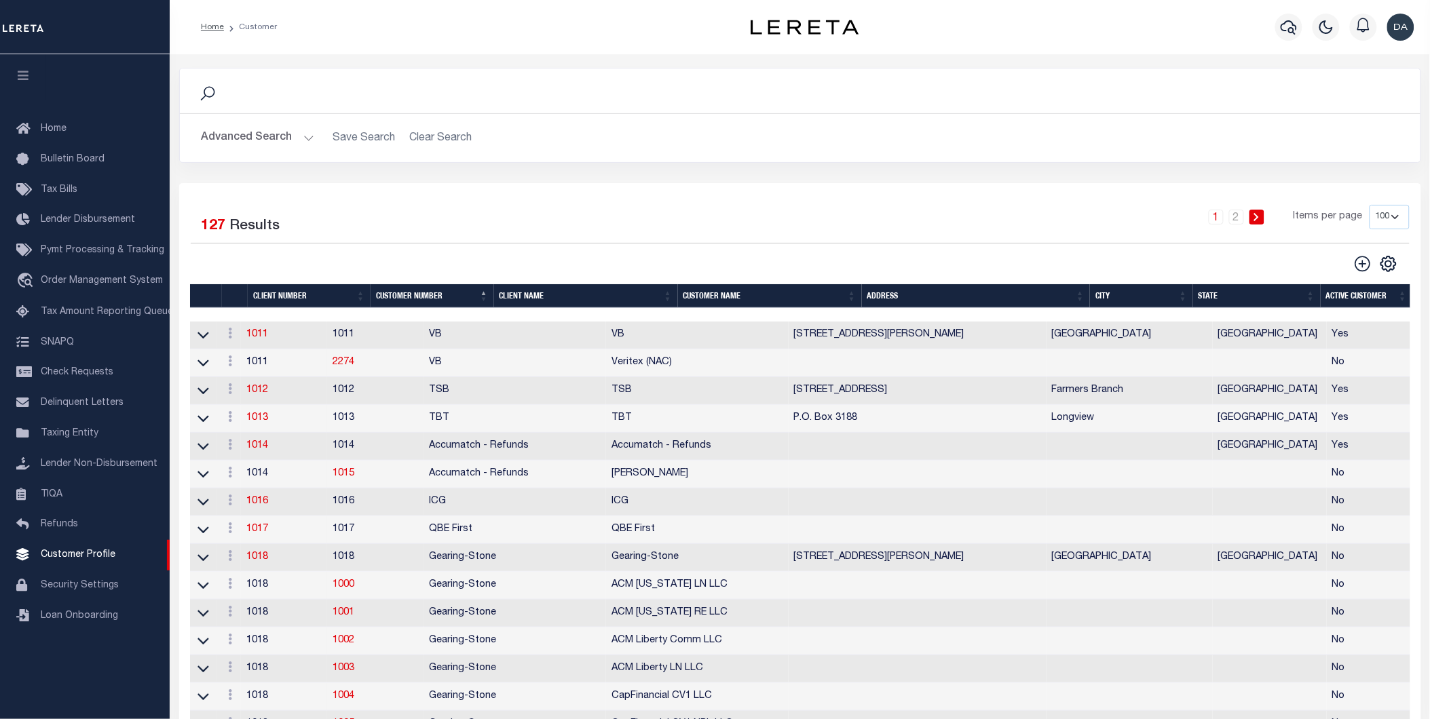
click at [774, 224] on div "1 2 Items per page 100 200 400" at bounding box center [954, 222] width 909 height 35
click at [717, 140] on h2 "Advanced Search Save Search Clear Search" at bounding box center [800, 138] width 1219 height 26
click at [1388, 212] on select "100 200 400" at bounding box center [1390, 217] width 40 height 24
select select "400"
click at [1370, 205] on select "100 200 400" at bounding box center [1390, 217] width 40 height 24
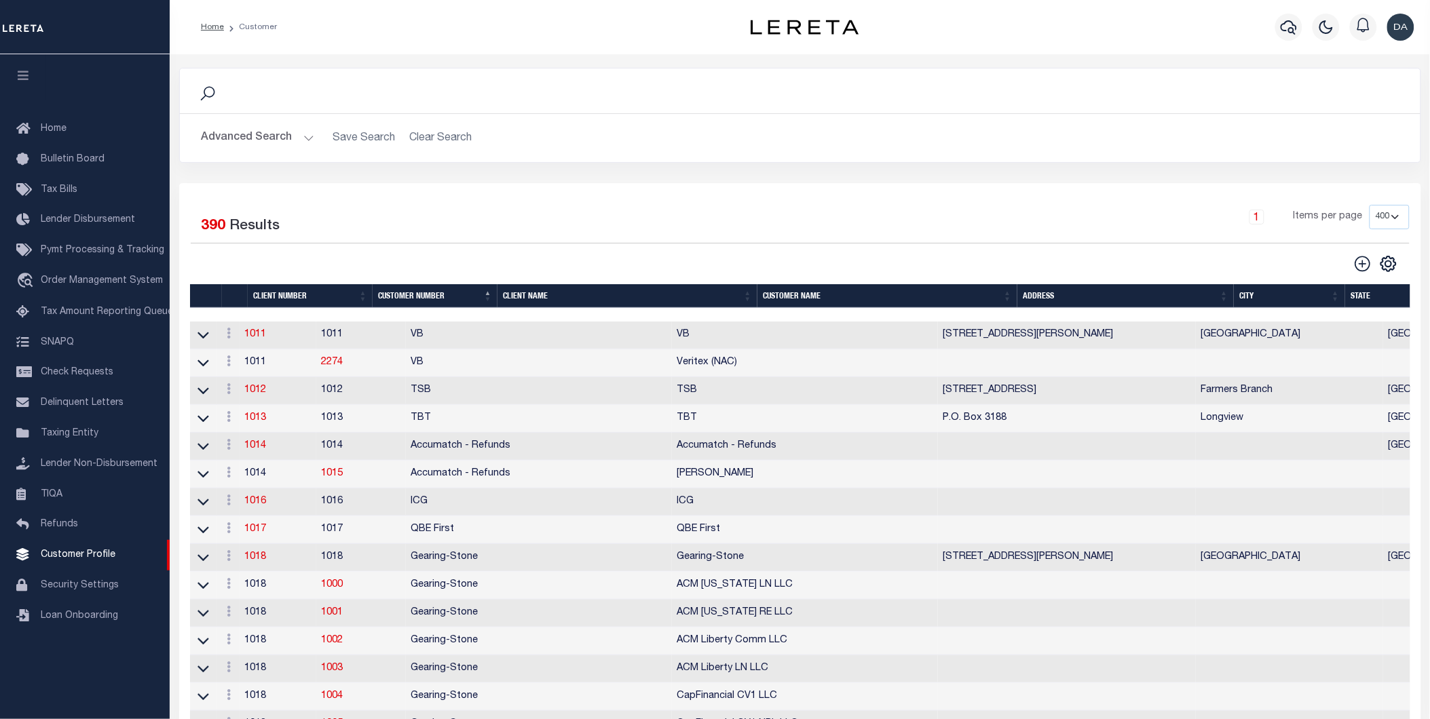
scroll to position [9255, 0]
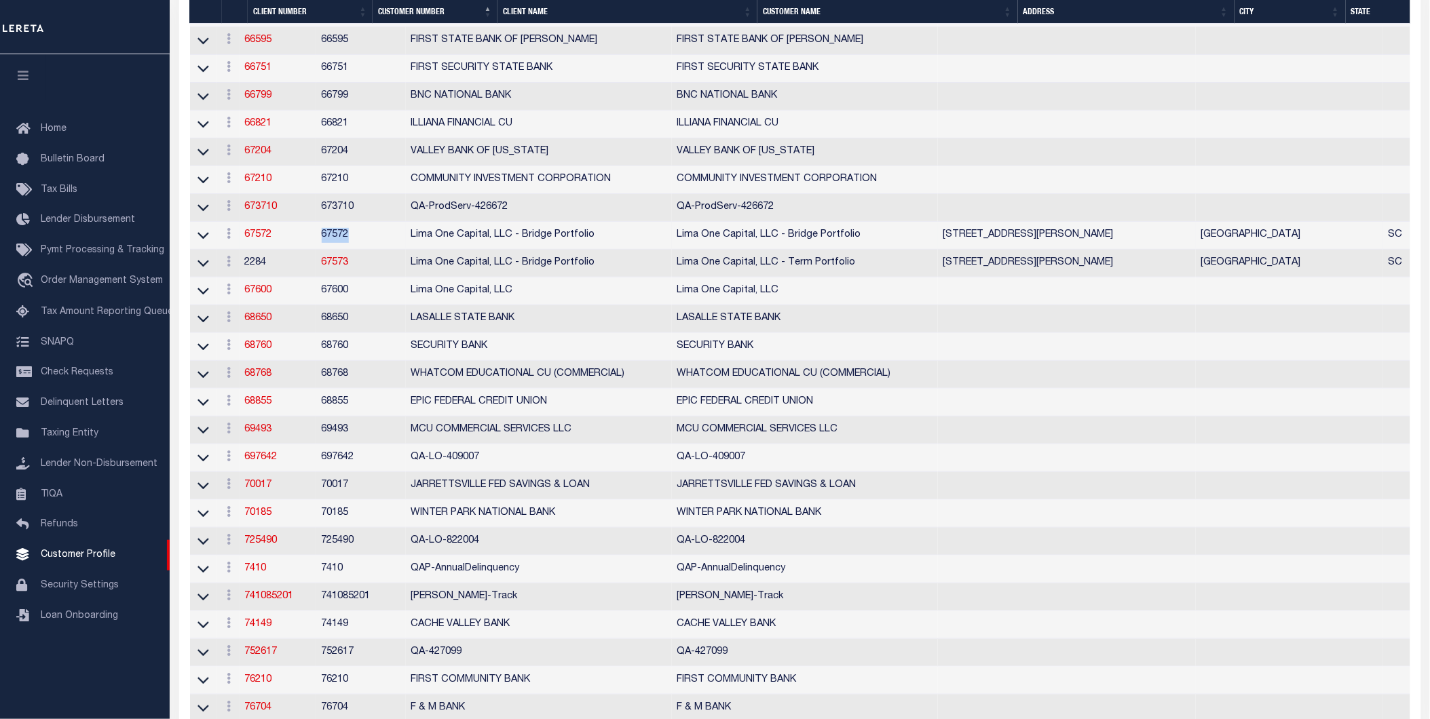
drag, startPoint x: 411, startPoint y: 334, endPoint x: 377, endPoint y: 329, distance: 34.4
click at [377, 250] on td "67572" at bounding box center [361, 236] width 90 height 28
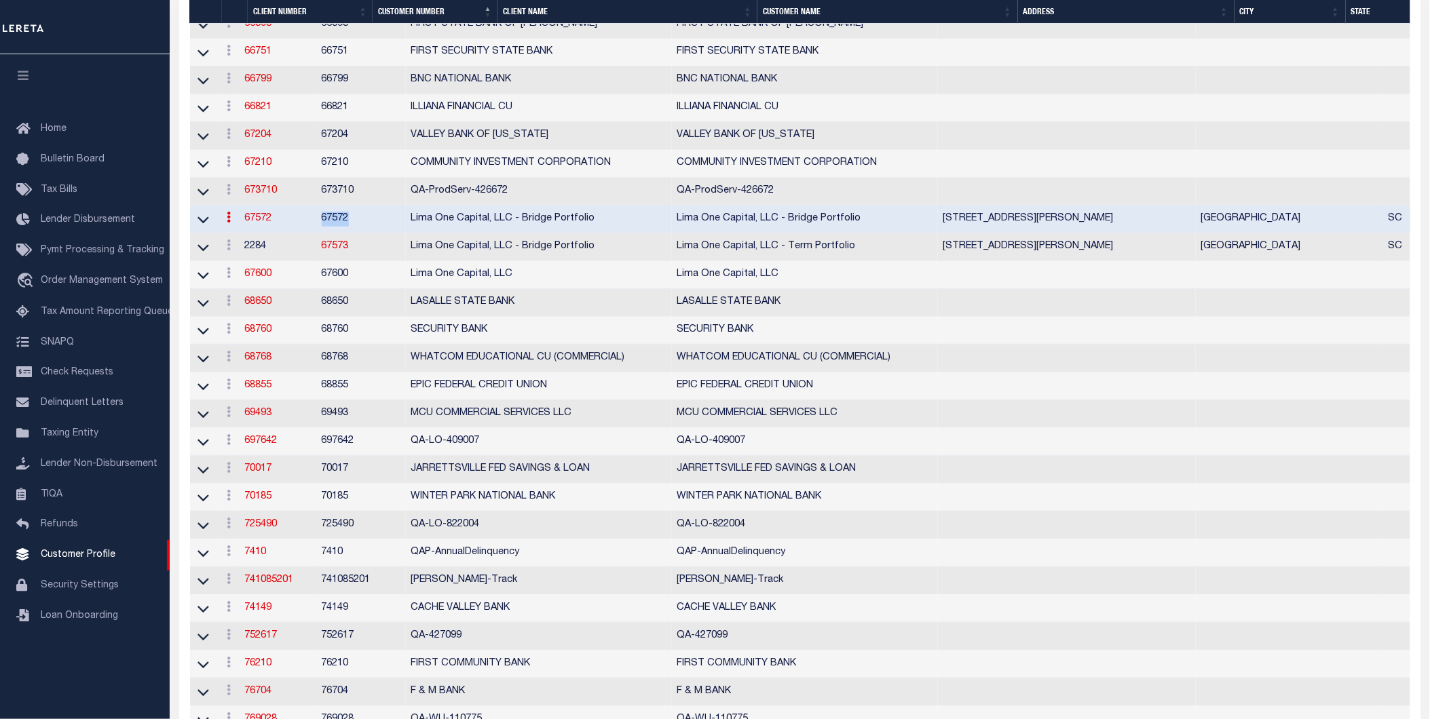
scroll to position [9253, 0]
copy td "67572"
click at [266, 263] on td "2284" at bounding box center [278, 250] width 77 height 28
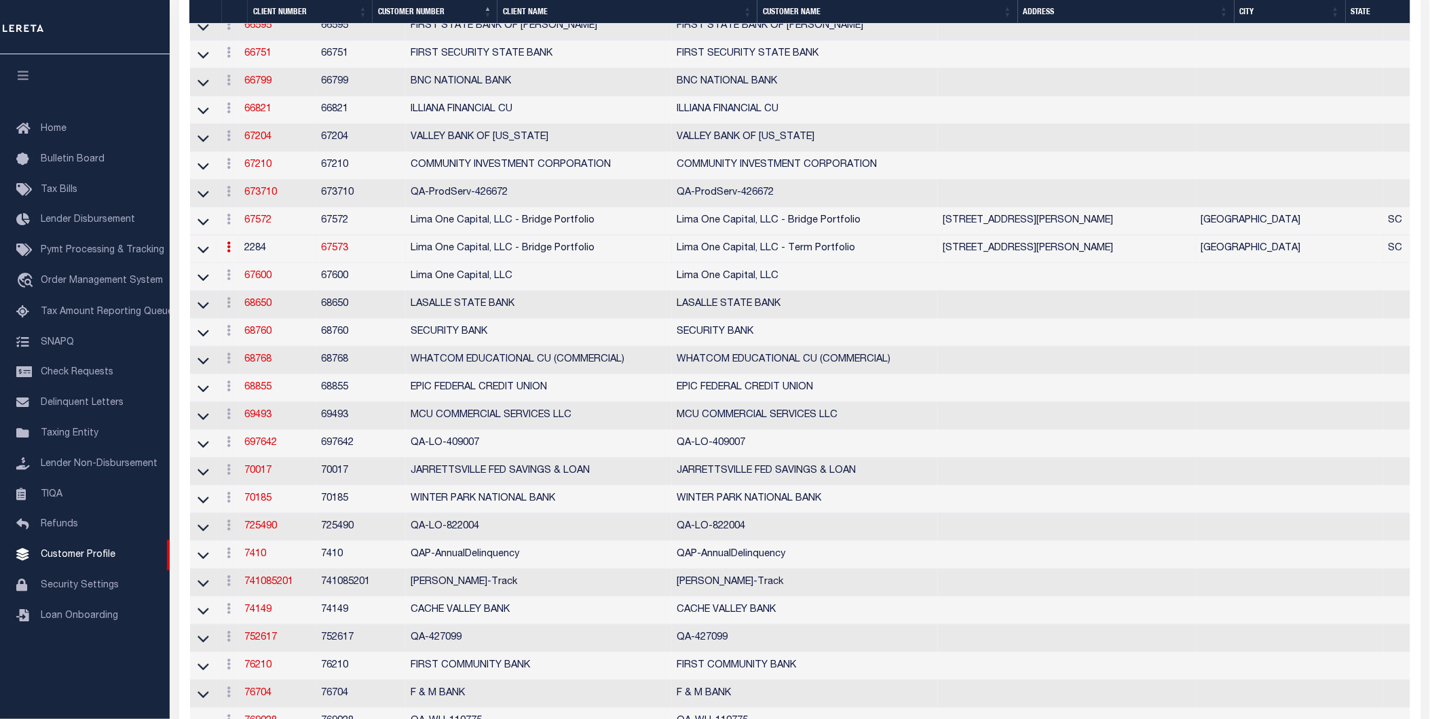
click at [349, 253] on link "67573" at bounding box center [335, 249] width 27 height 10
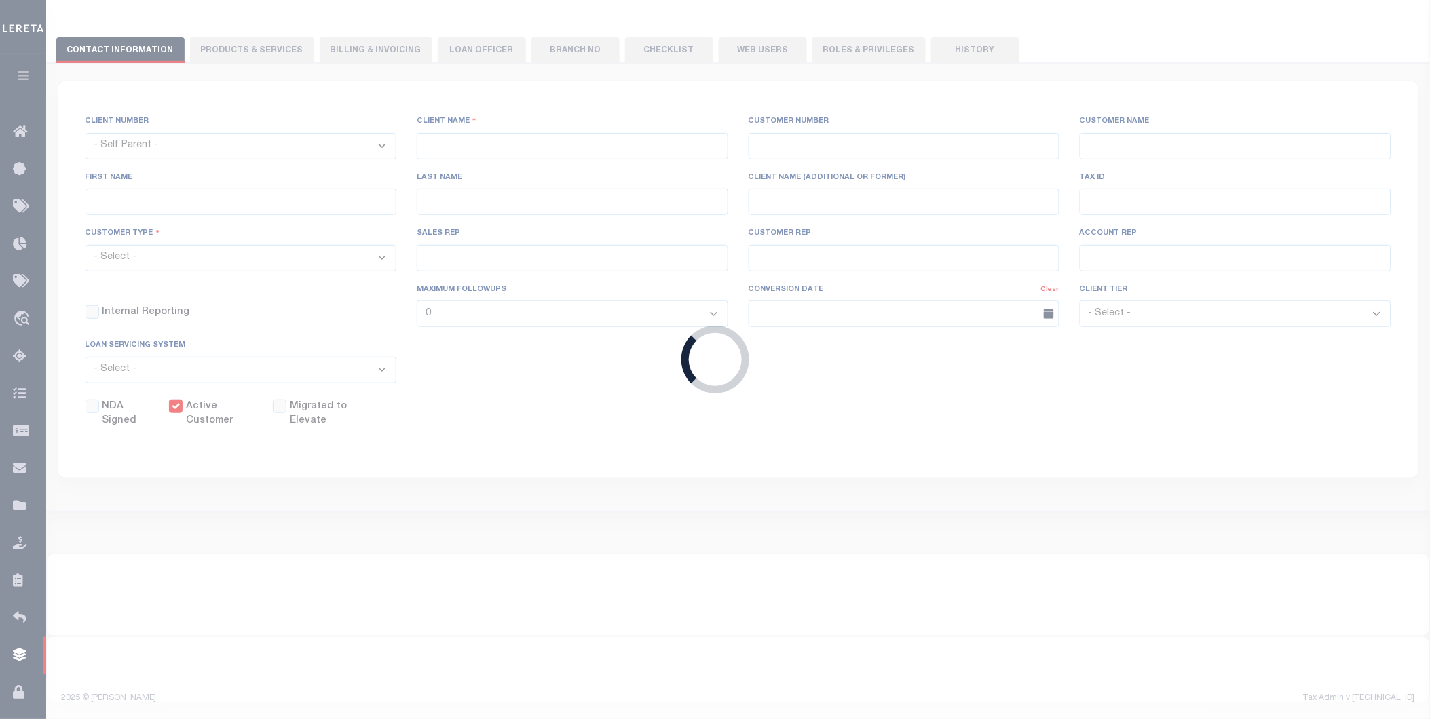
select select "2284"
type input "Lima One Capital, LLC - Bridge Portfolio"
type input "67573"
type input "Lima One Capital, LLC - Term Portfolio"
type input "[PERSON_NAME]"
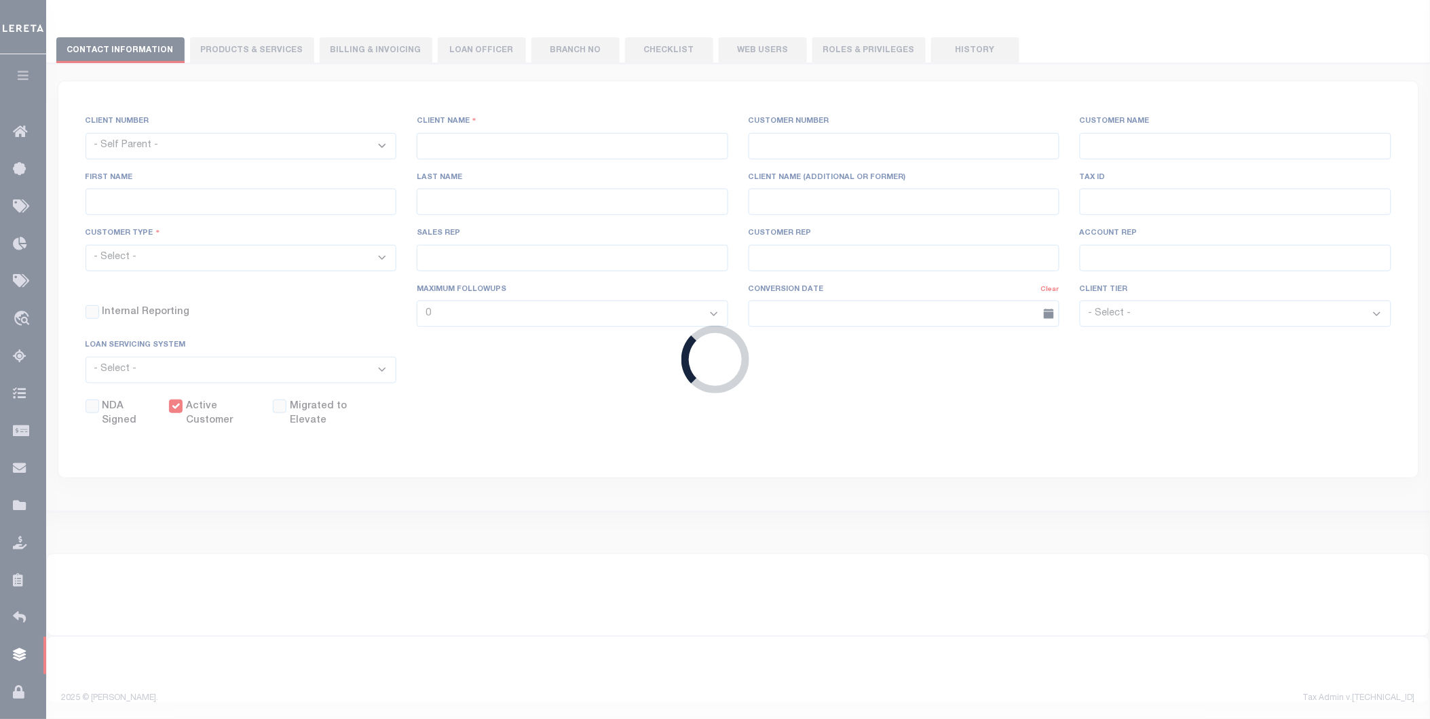
type input "[PERSON_NAME]"
type input "Term Portfolio"
select select "Residential"
type input "[PERSON_NAME]"
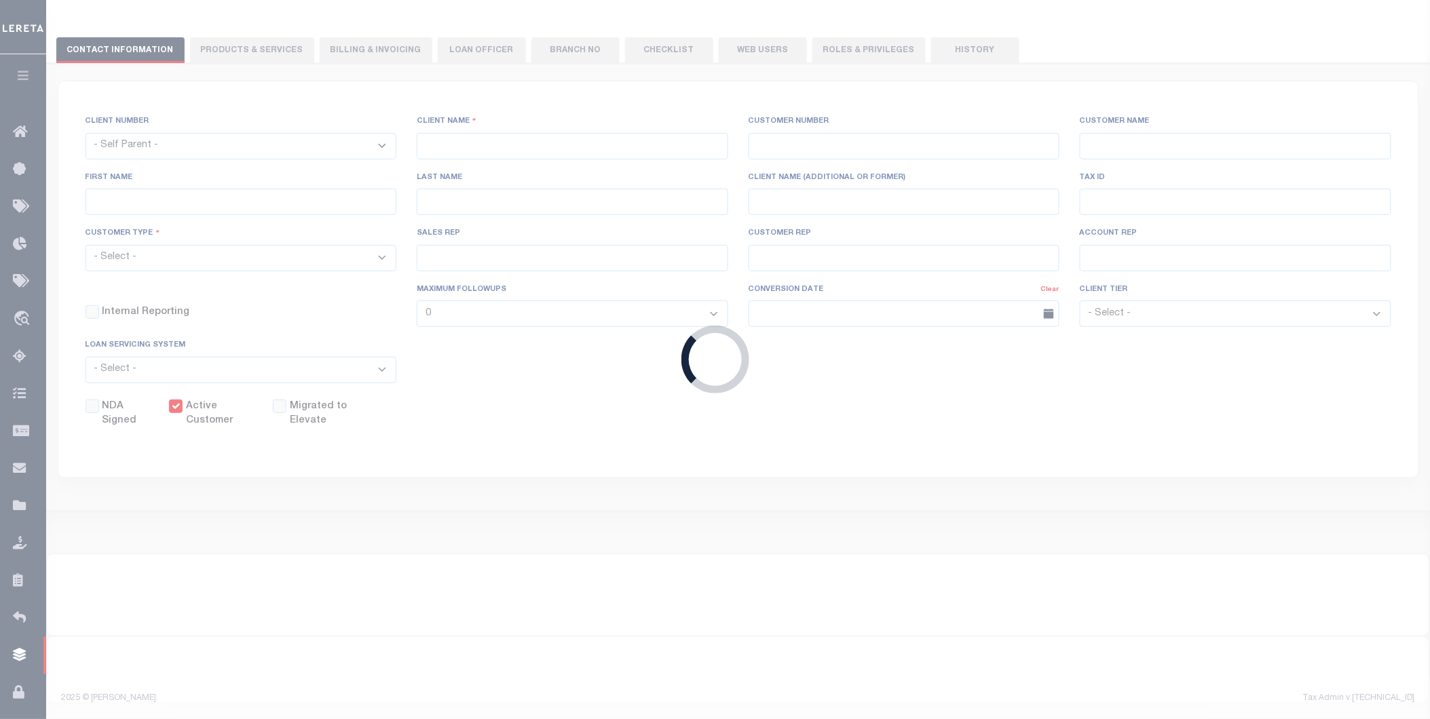
select select "Tier 3"
select select "OTH"
checkbox input "true"
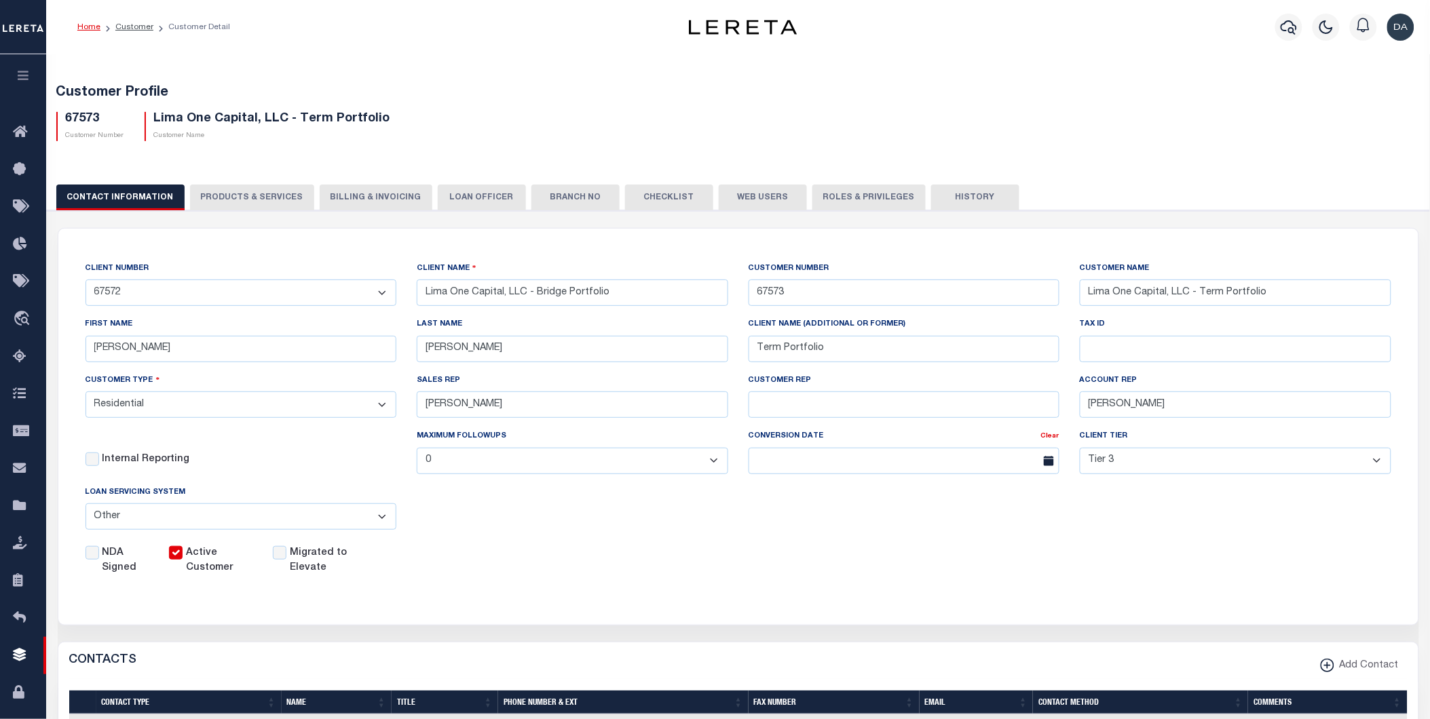
drag, startPoint x: 235, startPoint y: 195, endPoint x: 255, endPoint y: 363, distance: 168.8
click at [238, 219] on div "CONTACT INFORMATION PRODUCTS & SERVICES PRODUCTS & SERVICES Billing & Invoicing…" at bounding box center [738, 648] width 1397 height 960
click at [89, 558] on input "NDA Signed" at bounding box center [93, 553] width 14 height 14
checkbox input "true"
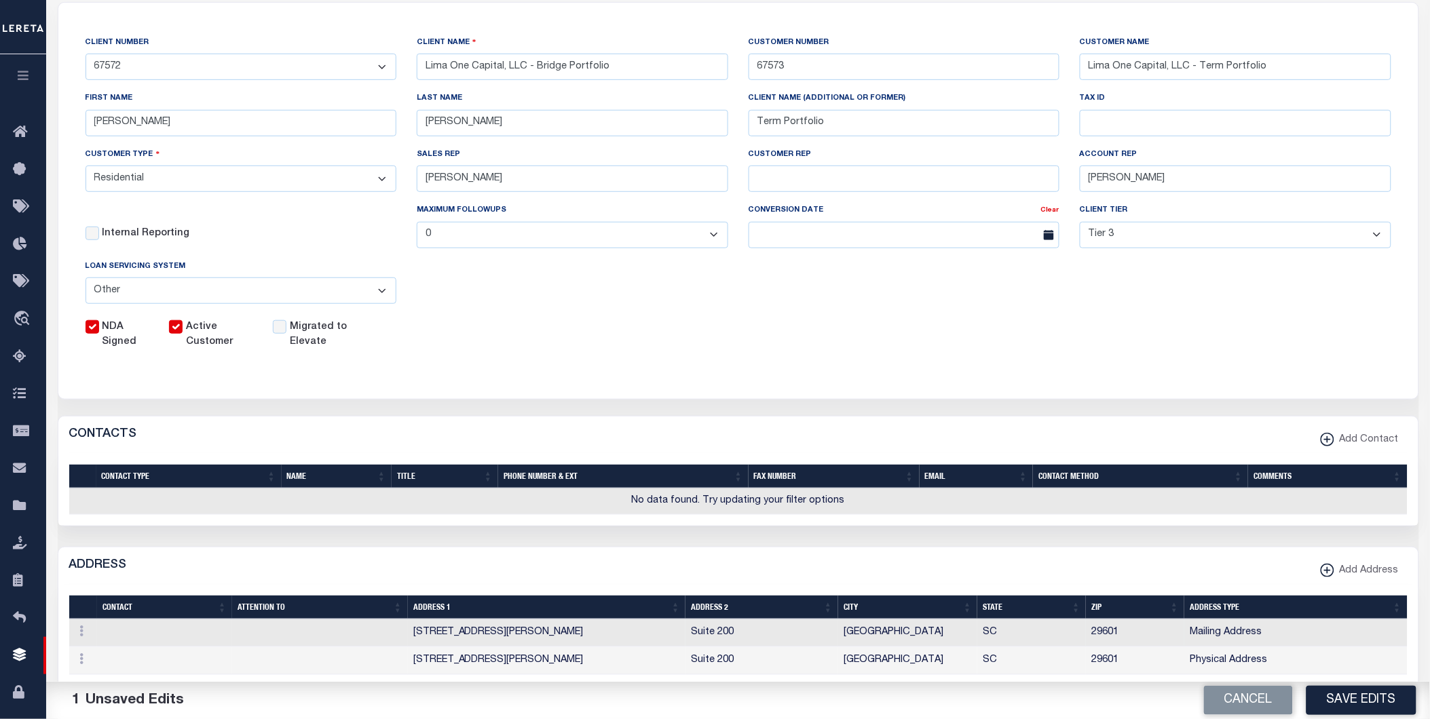
scroll to position [301, 0]
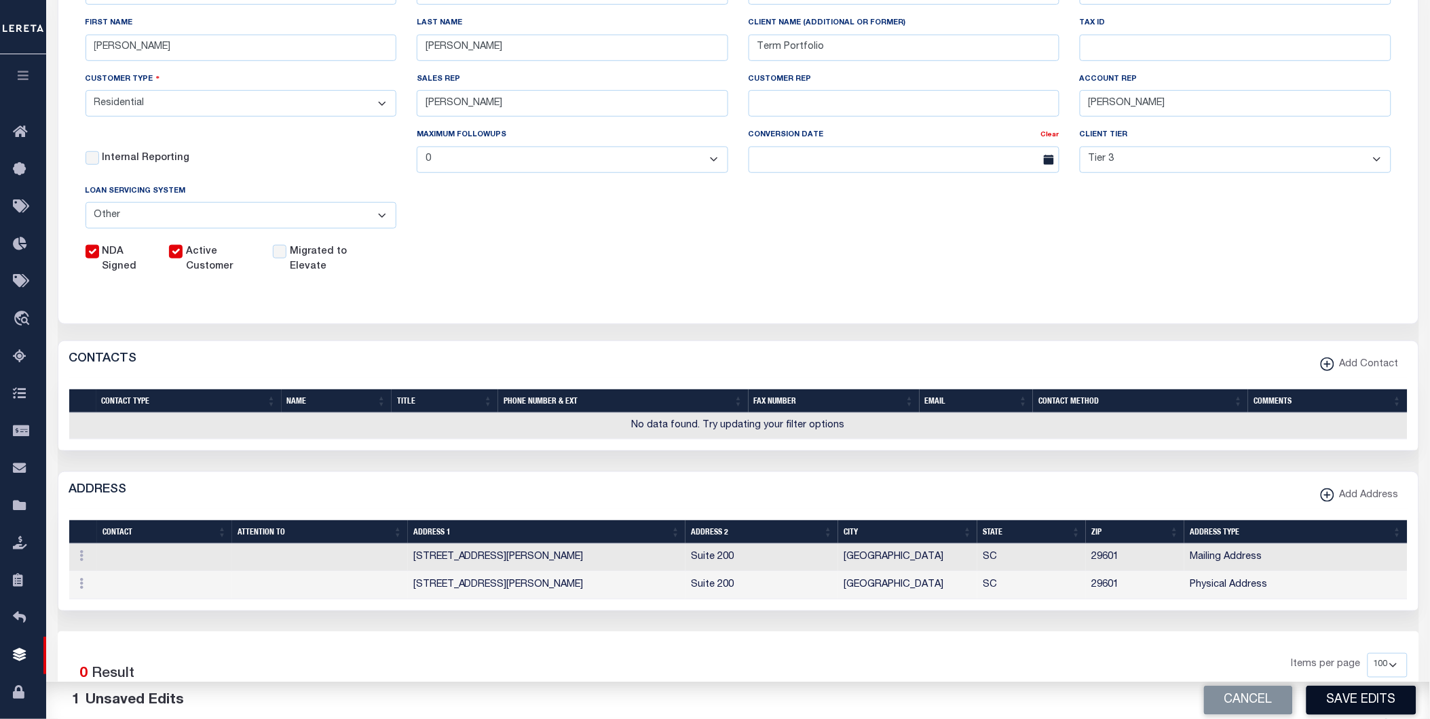
click at [1342, 697] on button "Save Edits" at bounding box center [1362, 700] width 110 height 29
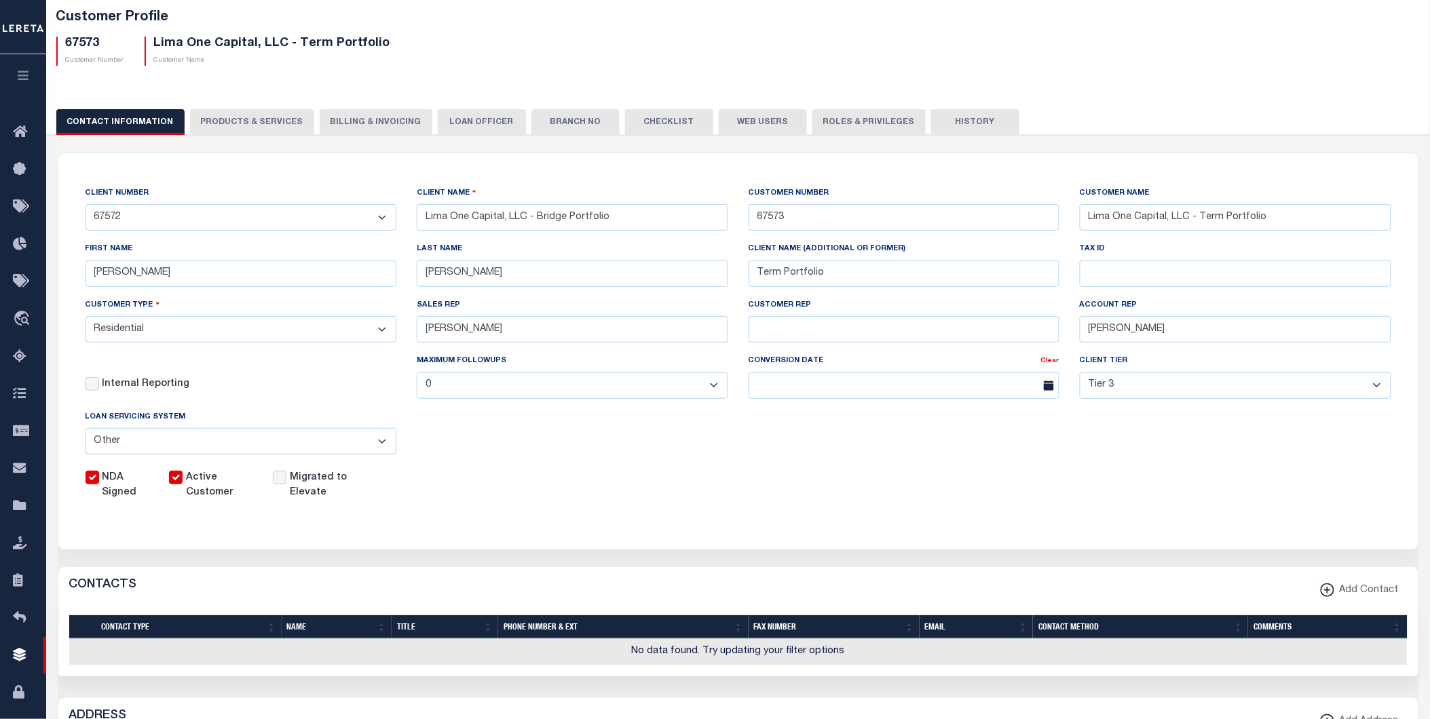
scroll to position [0, 0]
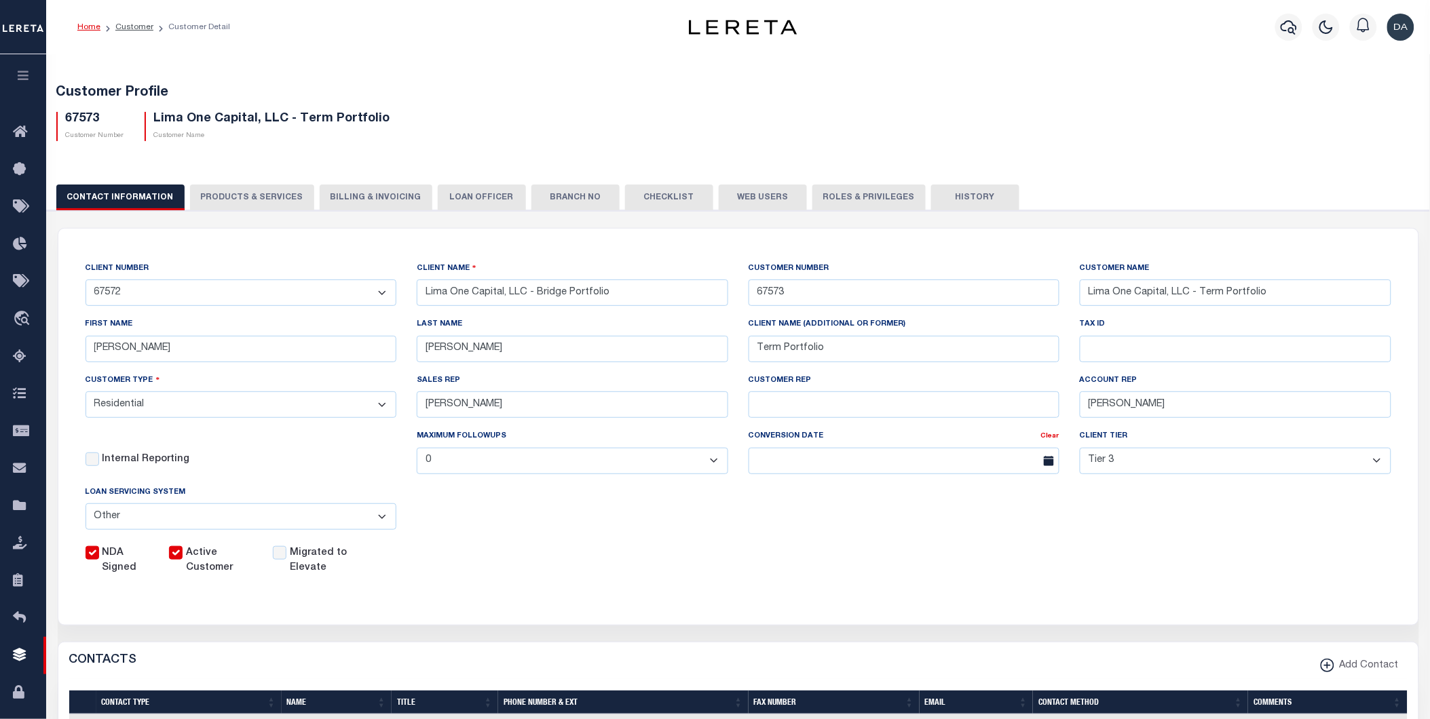
click at [254, 193] on button "PRODUCTS & SERVICES" at bounding box center [252, 198] width 124 height 26
select select "STX"
radio input "true"
checkbox input "true"
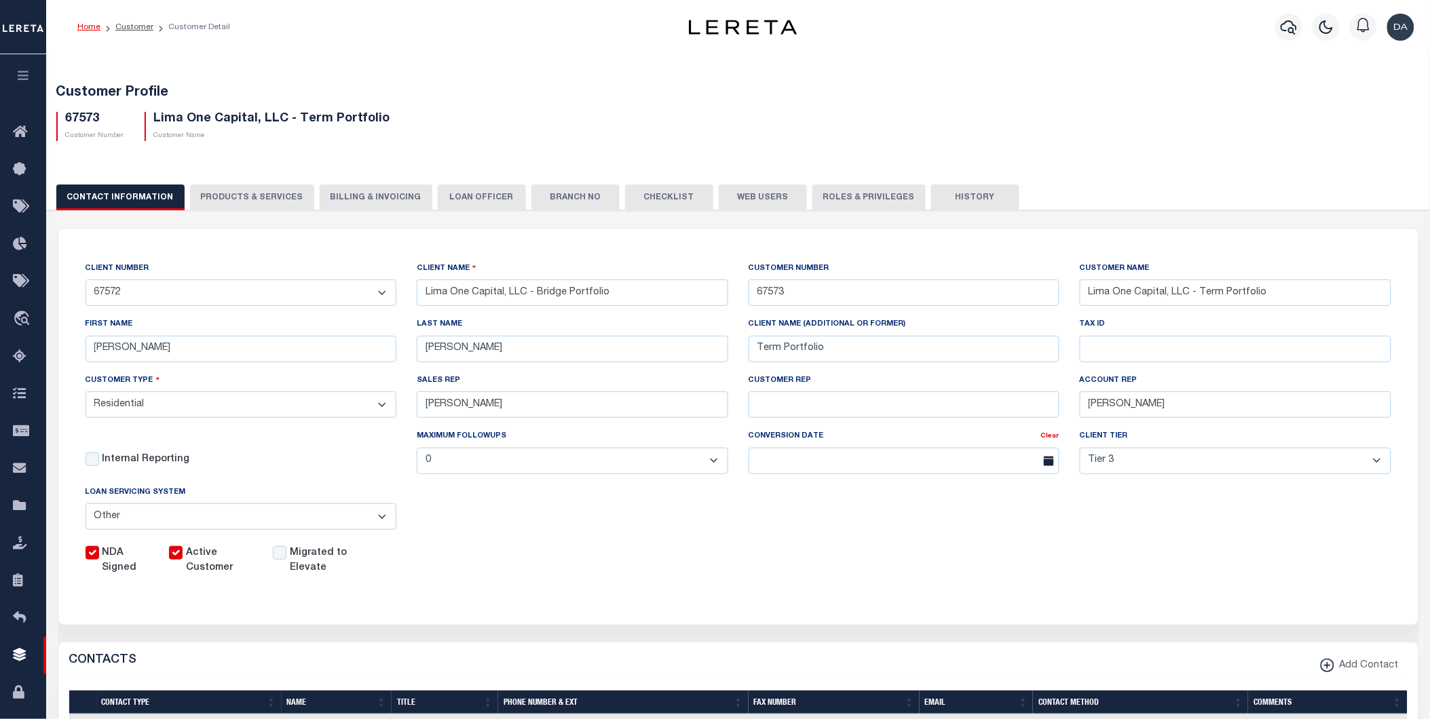
checkbox input "true"
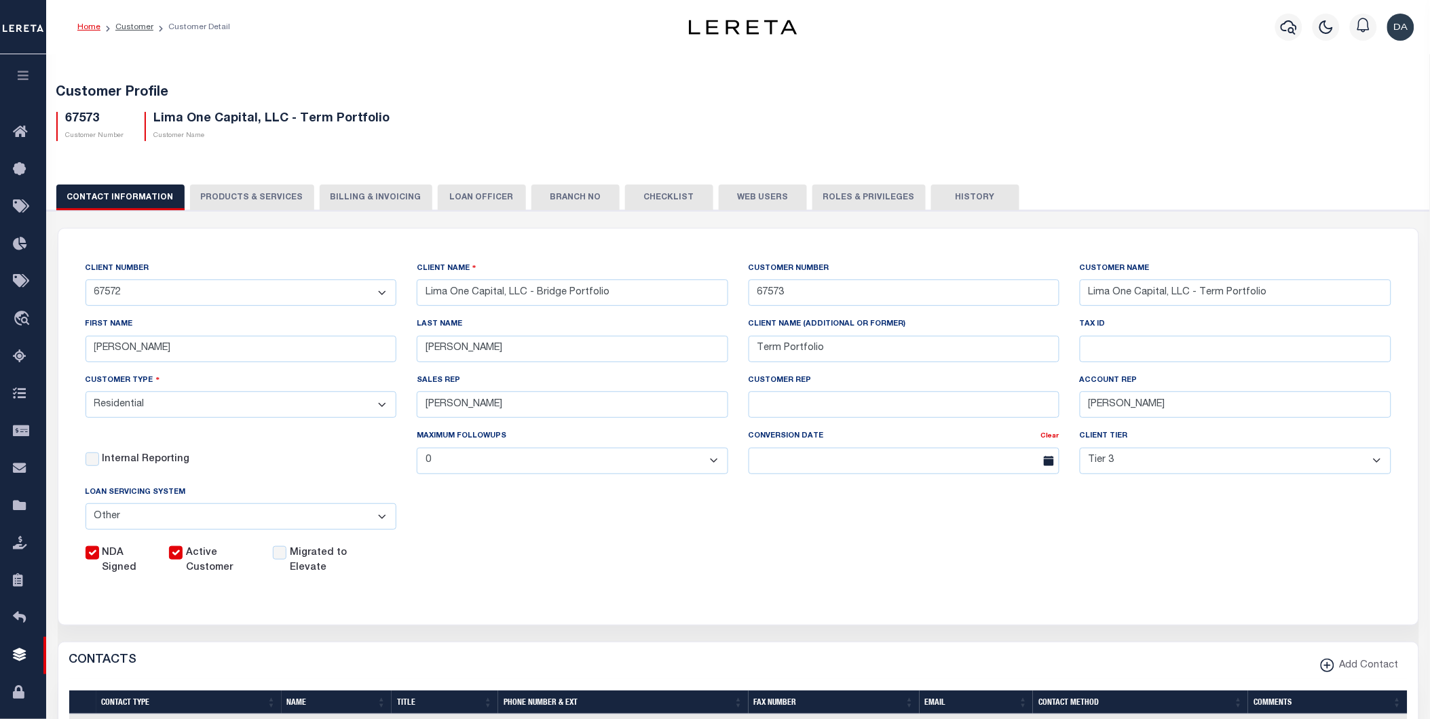
checkbox input "true"
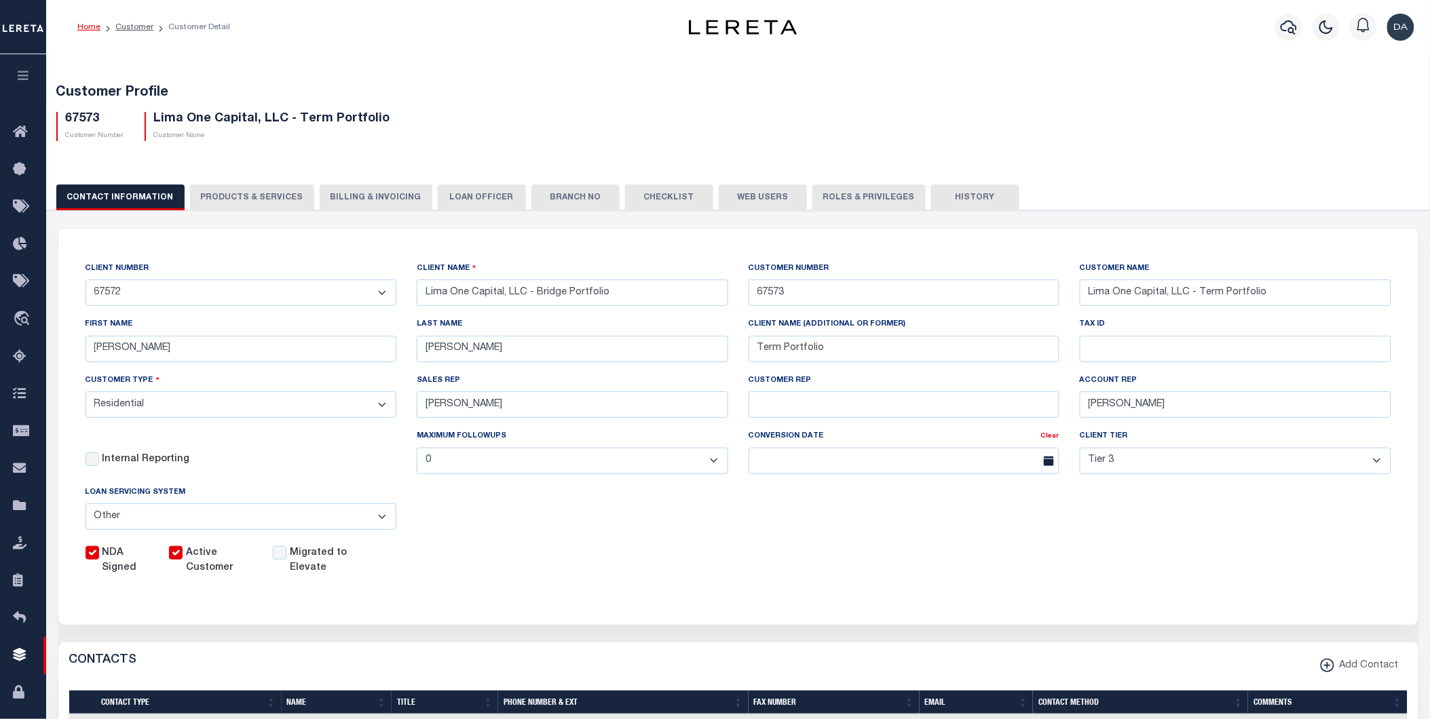
checkbox input "true"
type textarea "Bridge loans held by customer up to 24 months - $45.00 per loan Bridge loans he…"
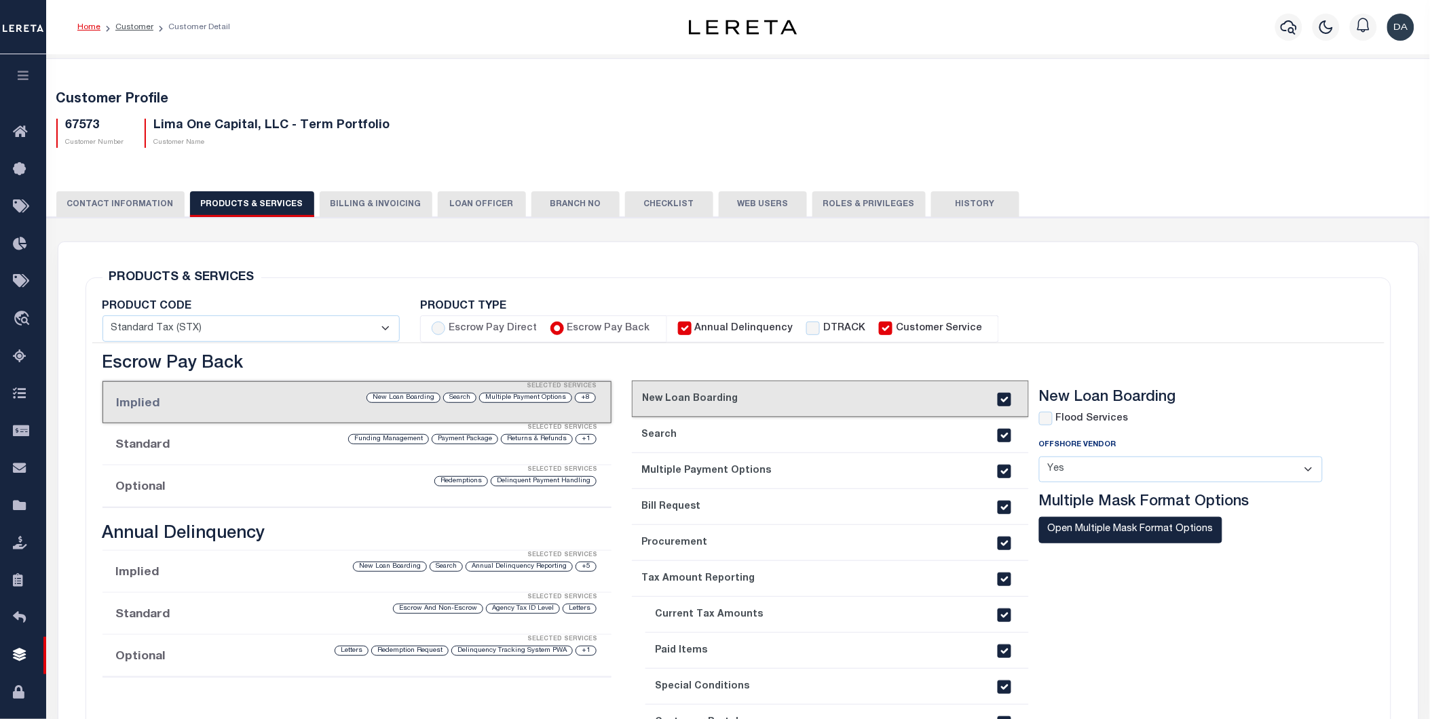
scroll to position [75, 0]
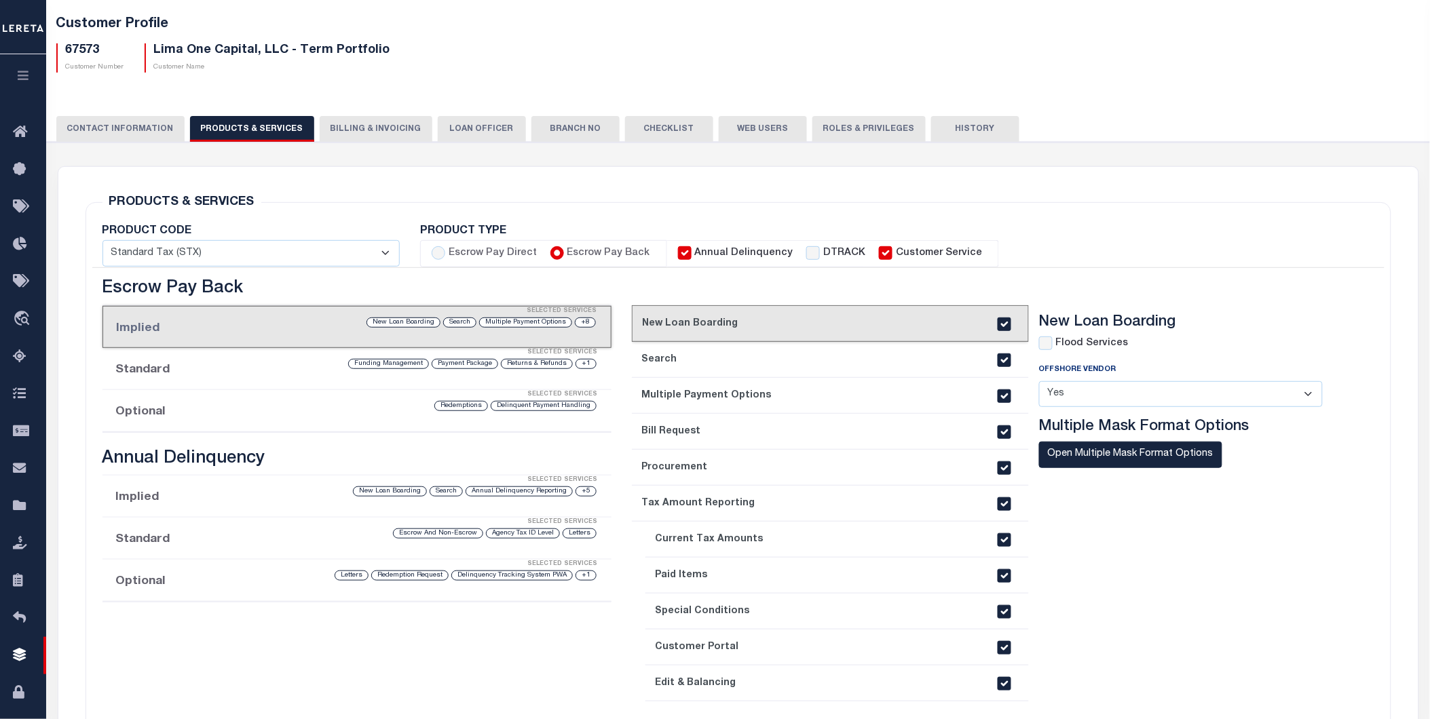
click at [198, 417] on li "Optional Selected Services Delinquent Payment Handling Redemptions" at bounding box center [357, 411] width 510 height 42
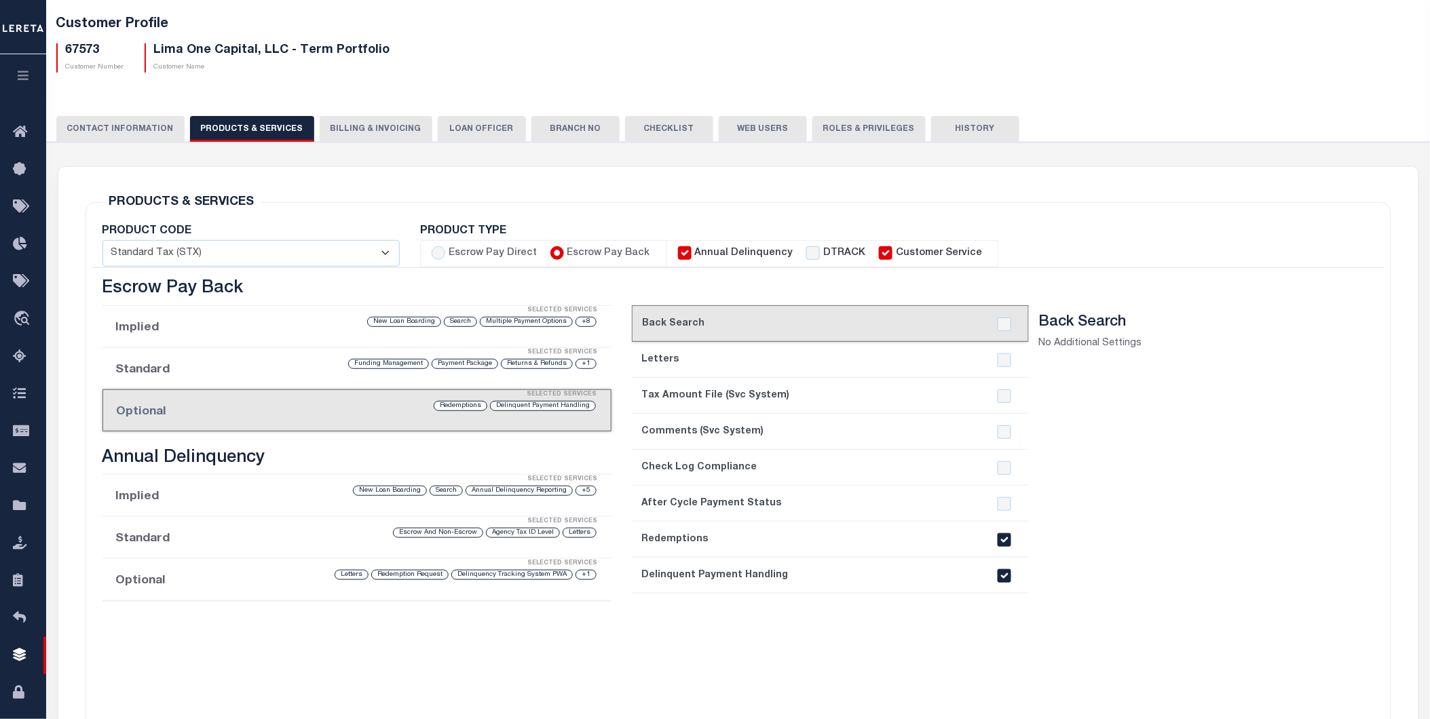
scroll to position [0, 0]
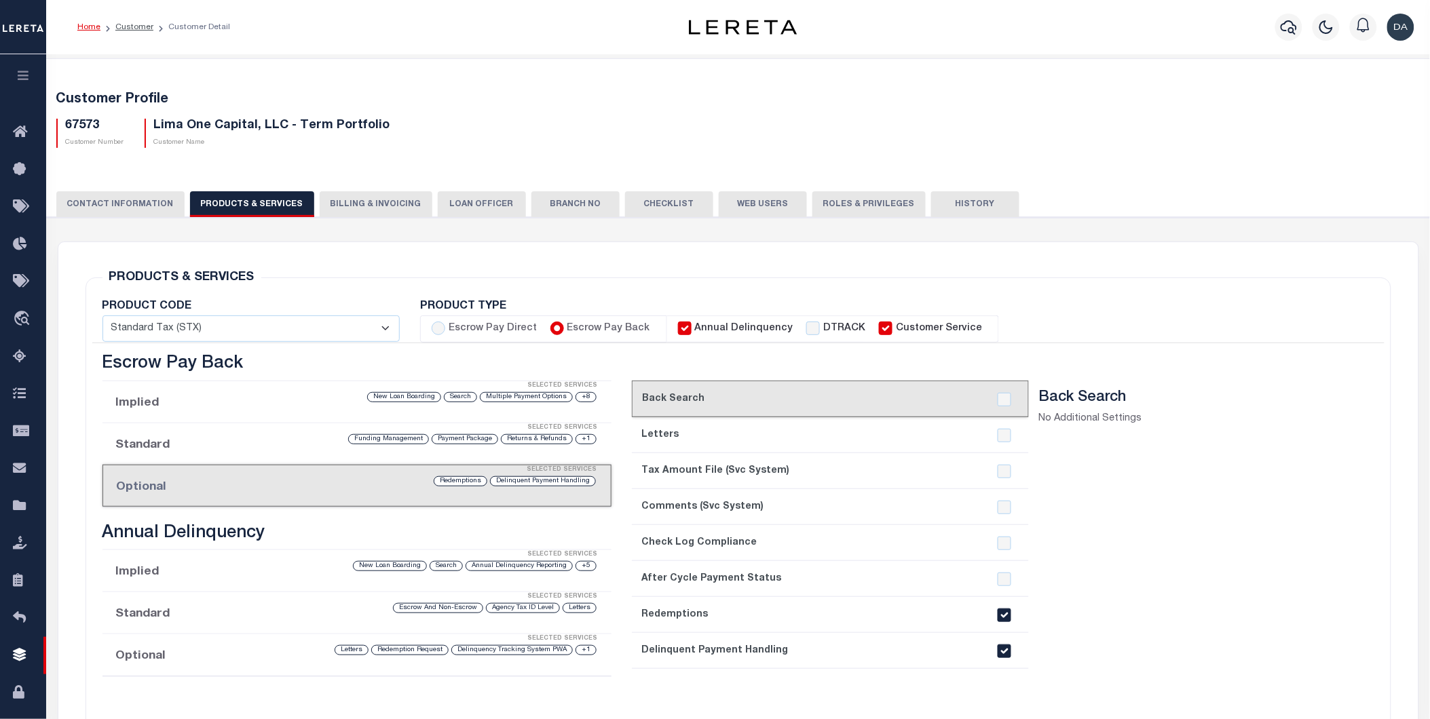
drag, startPoint x: 132, startPoint y: 26, endPoint x: 139, endPoint y: 41, distance: 16.4
click at [134, 28] on link "Customer" at bounding box center [134, 27] width 38 height 8
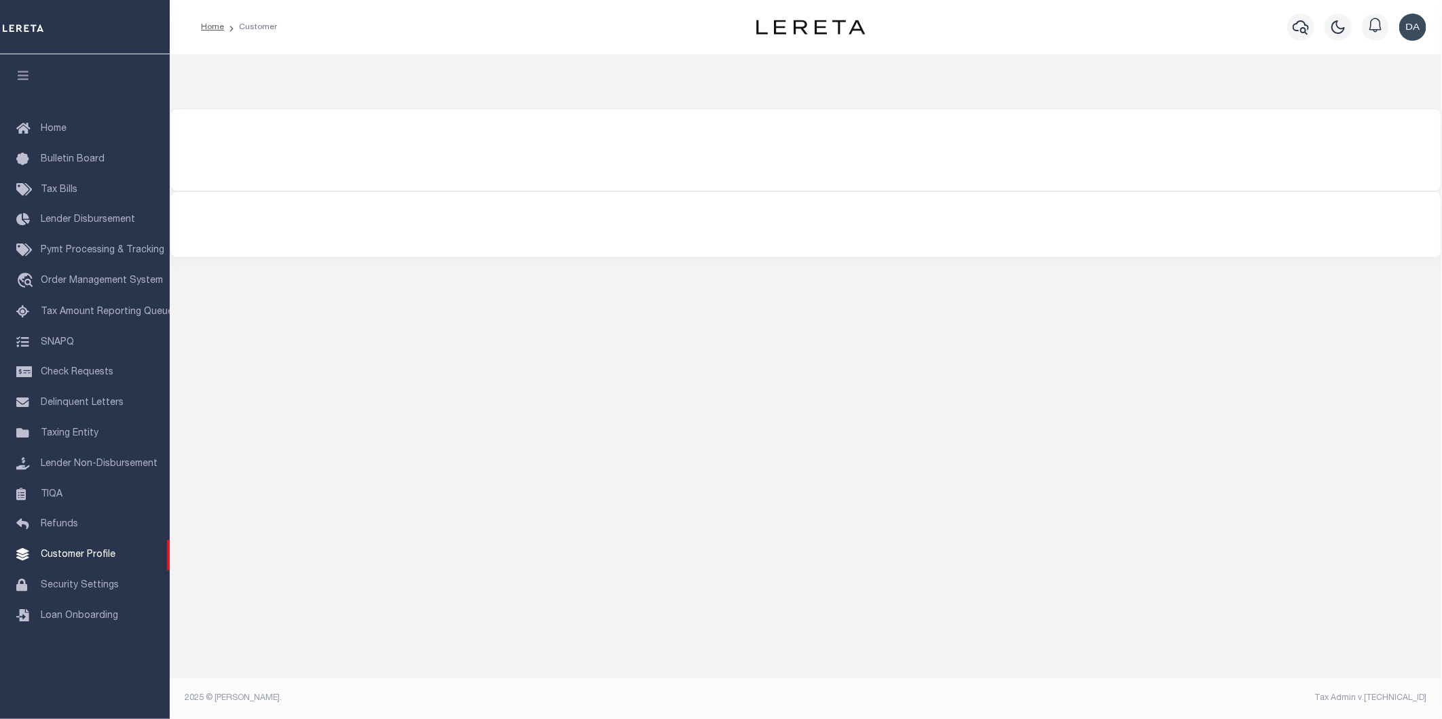
select select "400"
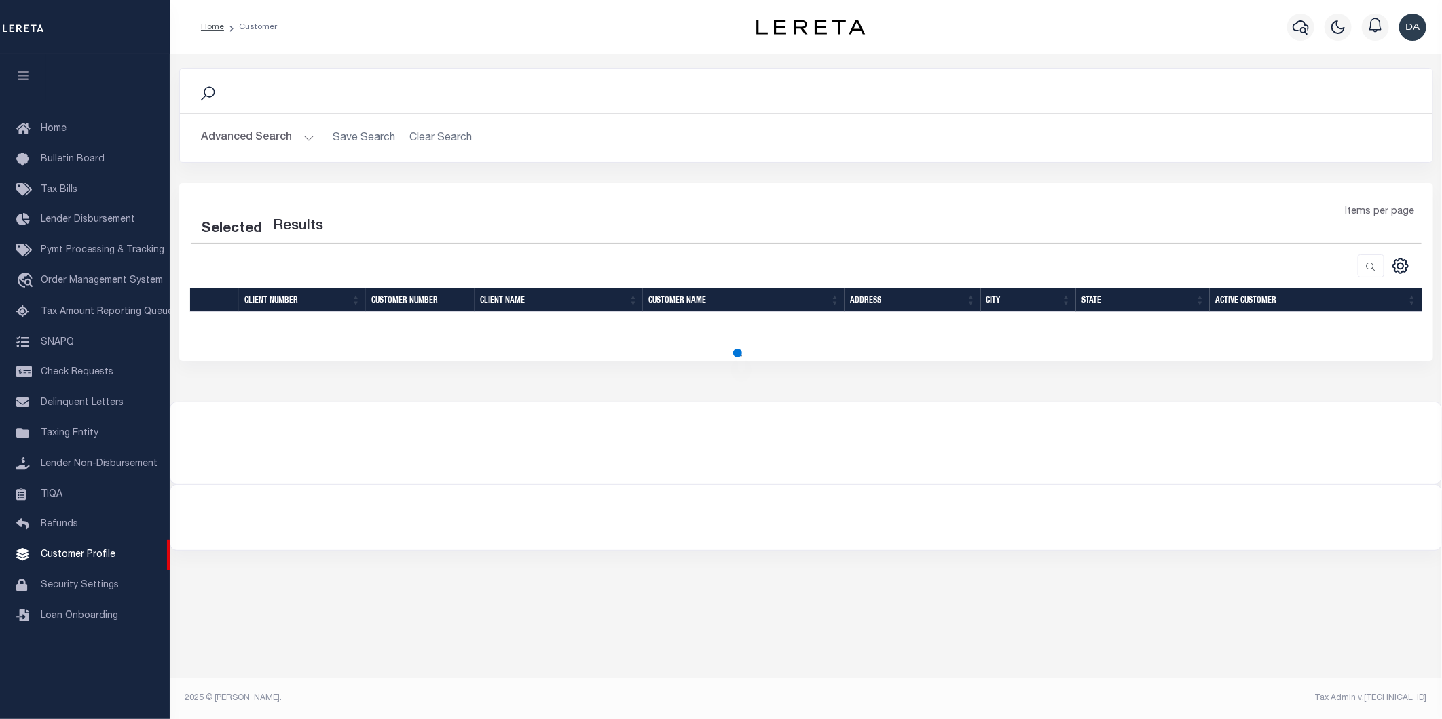
select select "400"
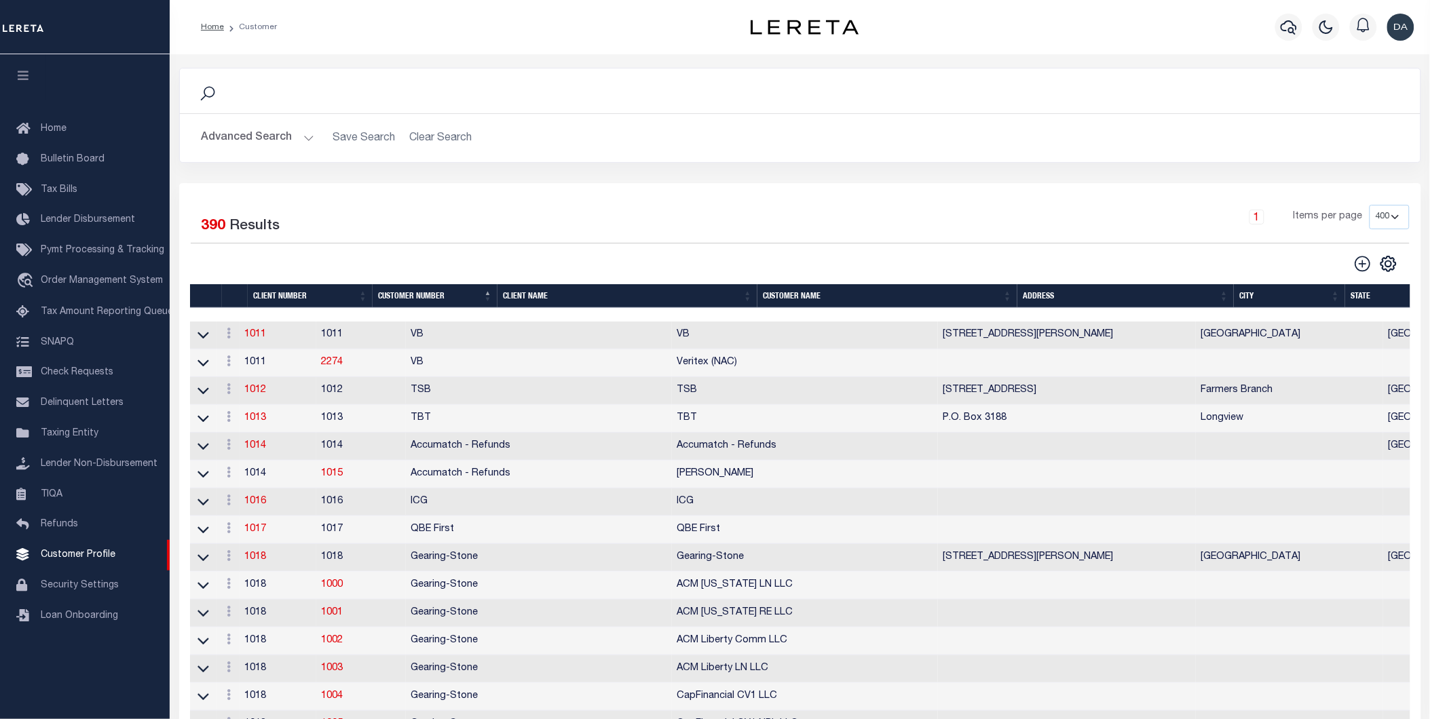
scroll to position [9227, 0]
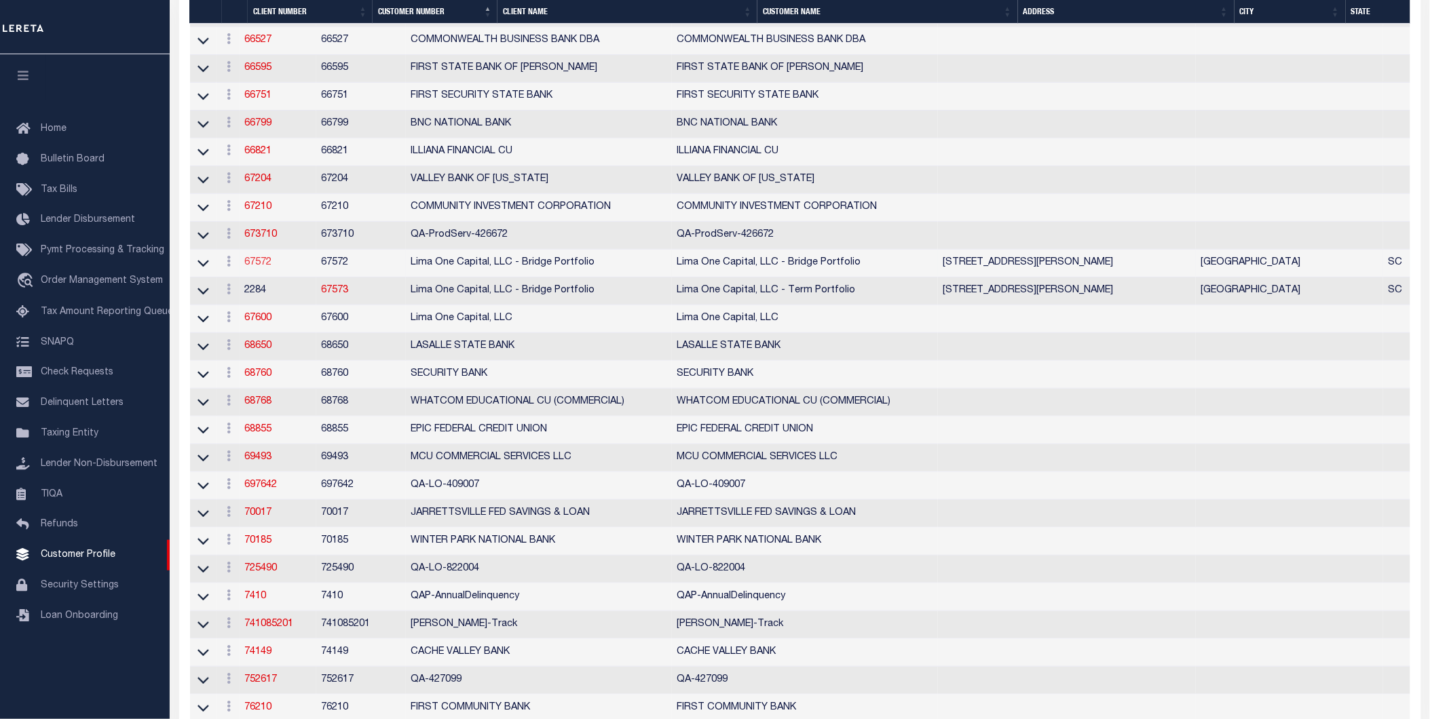
click at [272, 267] on link "67572" at bounding box center [258, 263] width 27 height 10
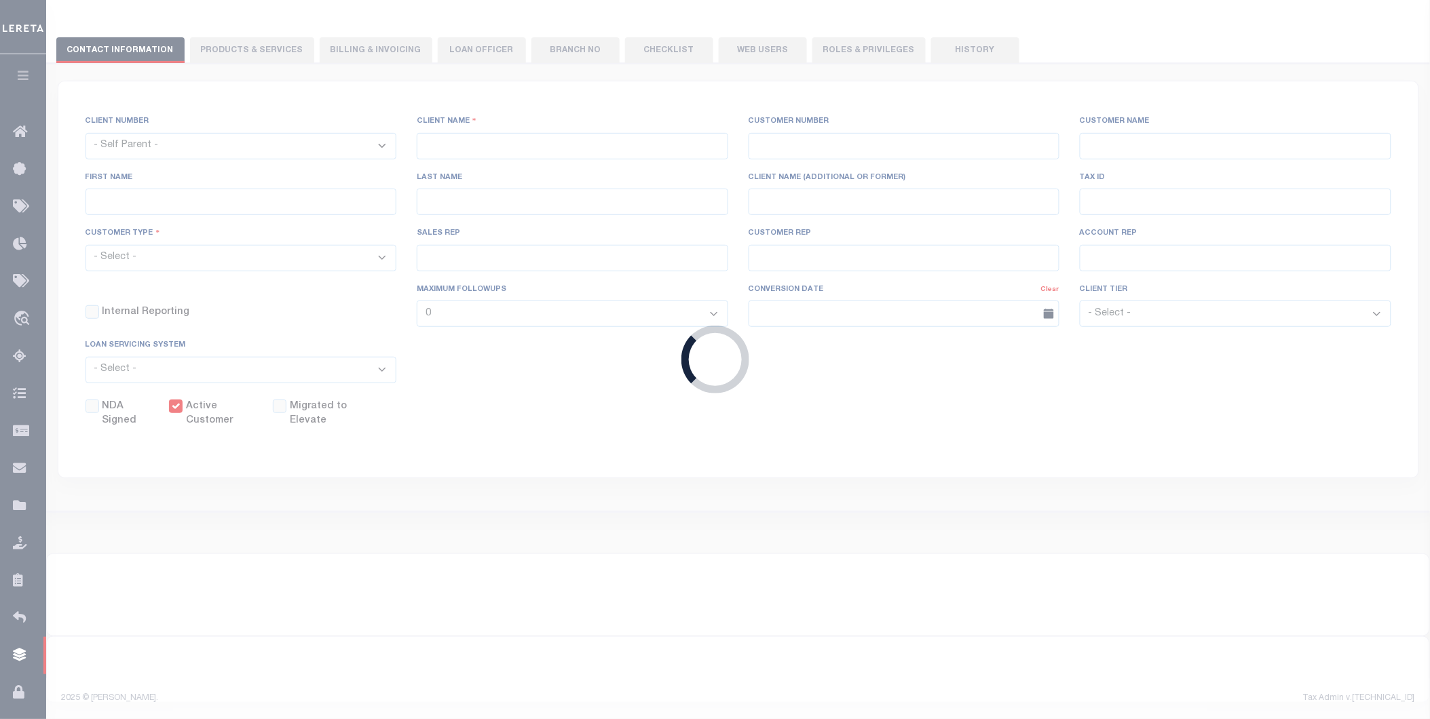
select select
type input "Lima One Capital, LLC - Bridge Portfolio"
type input "67572"
type input "Lima One Capital, LLC - Bridge Portfolio"
type input "Dave"
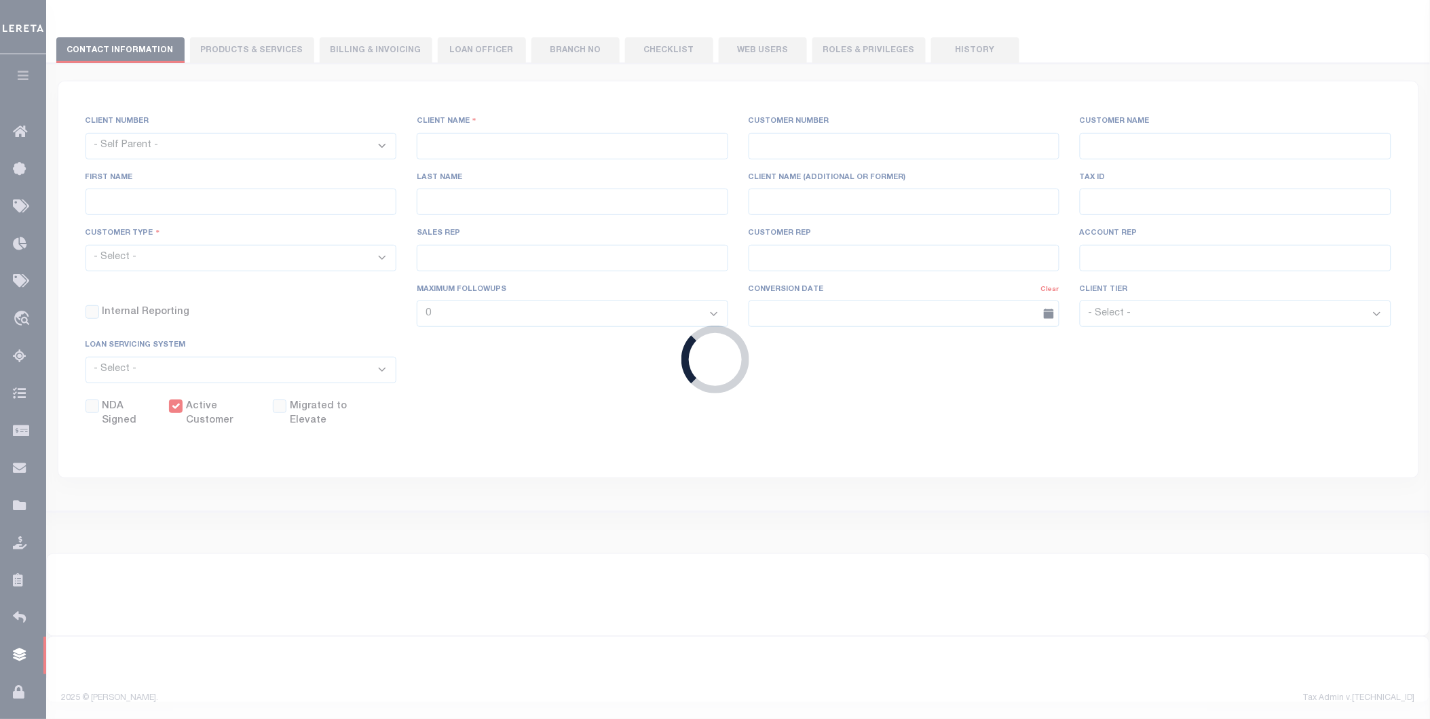
type input "Hughes"
select select "Residential"
type input "Sean Galaise"
type input "Lindy Cloyd"
select select "Tier 3"
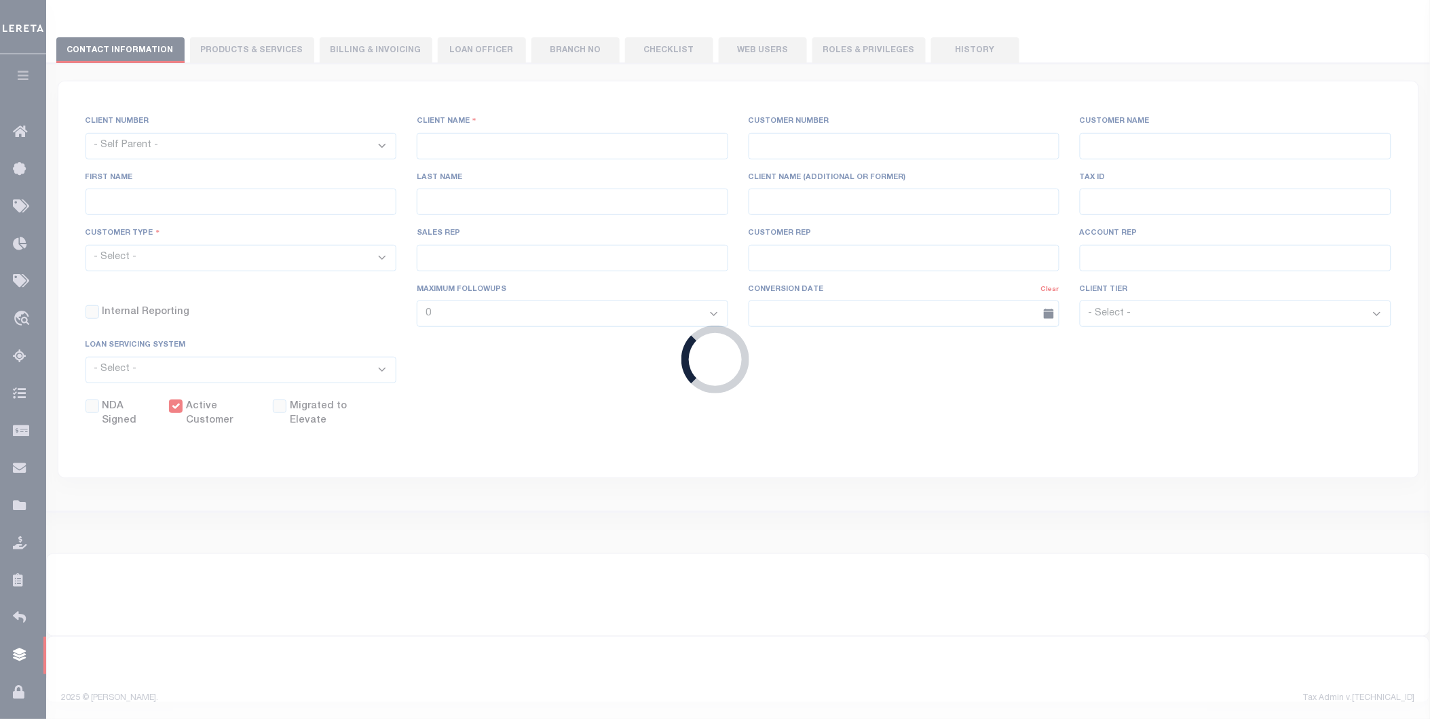
select select "OTH"
checkbox input "true"
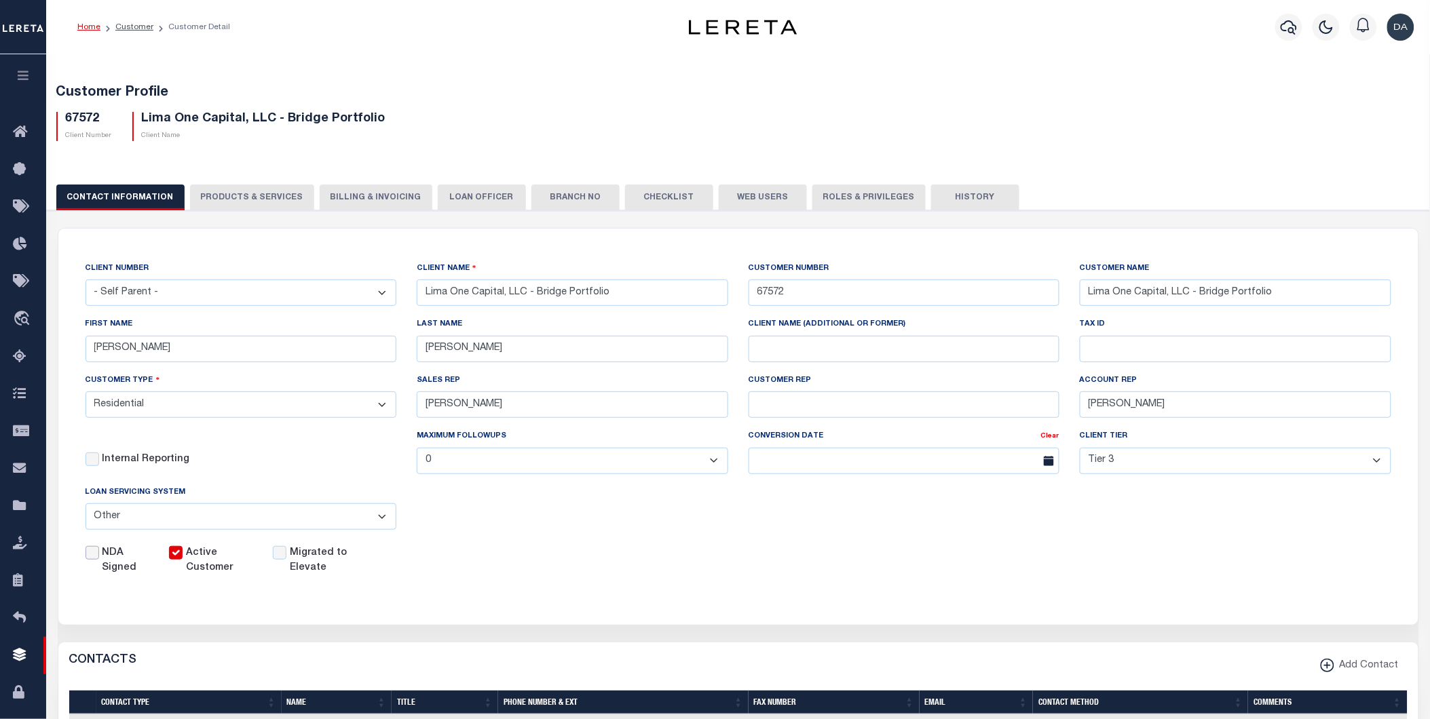
click at [88, 554] on input "NDA Signed" at bounding box center [93, 553] width 14 height 14
checkbox input "true"
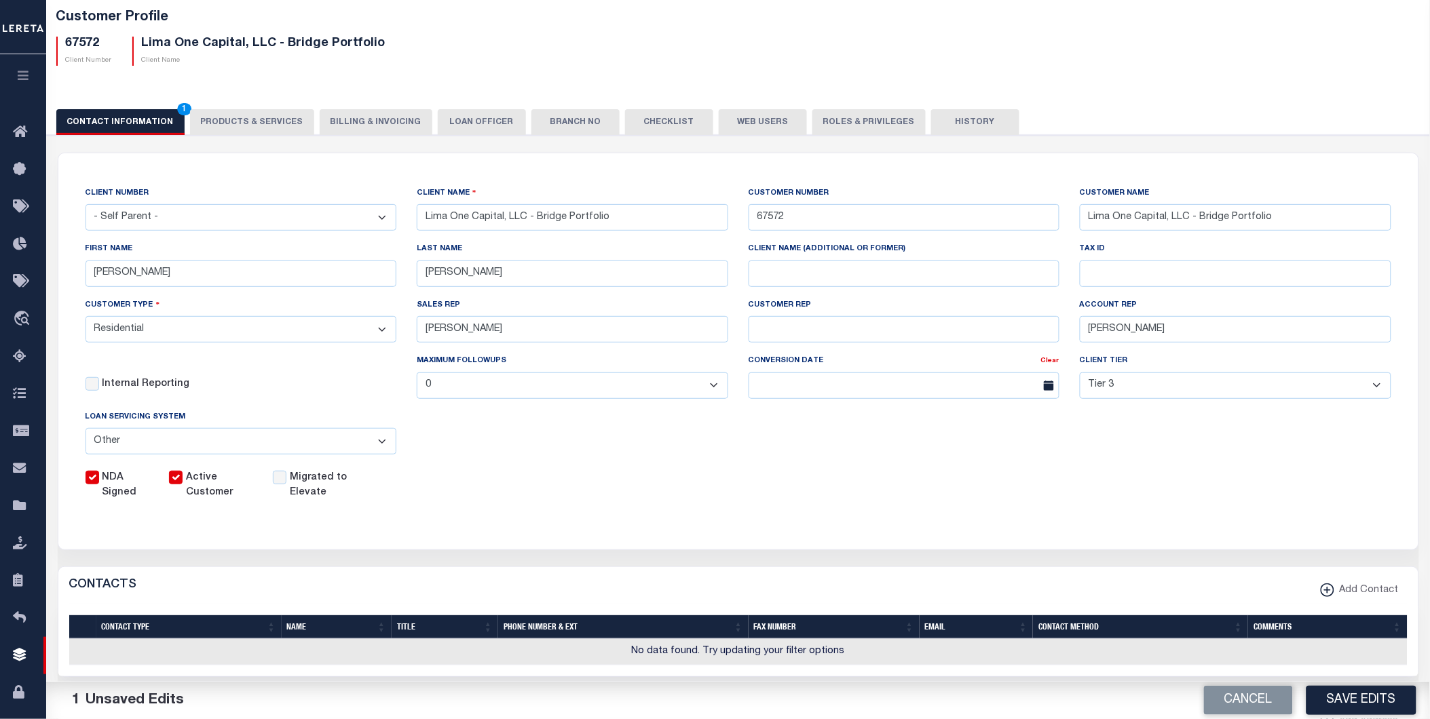
scroll to position [151, 0]
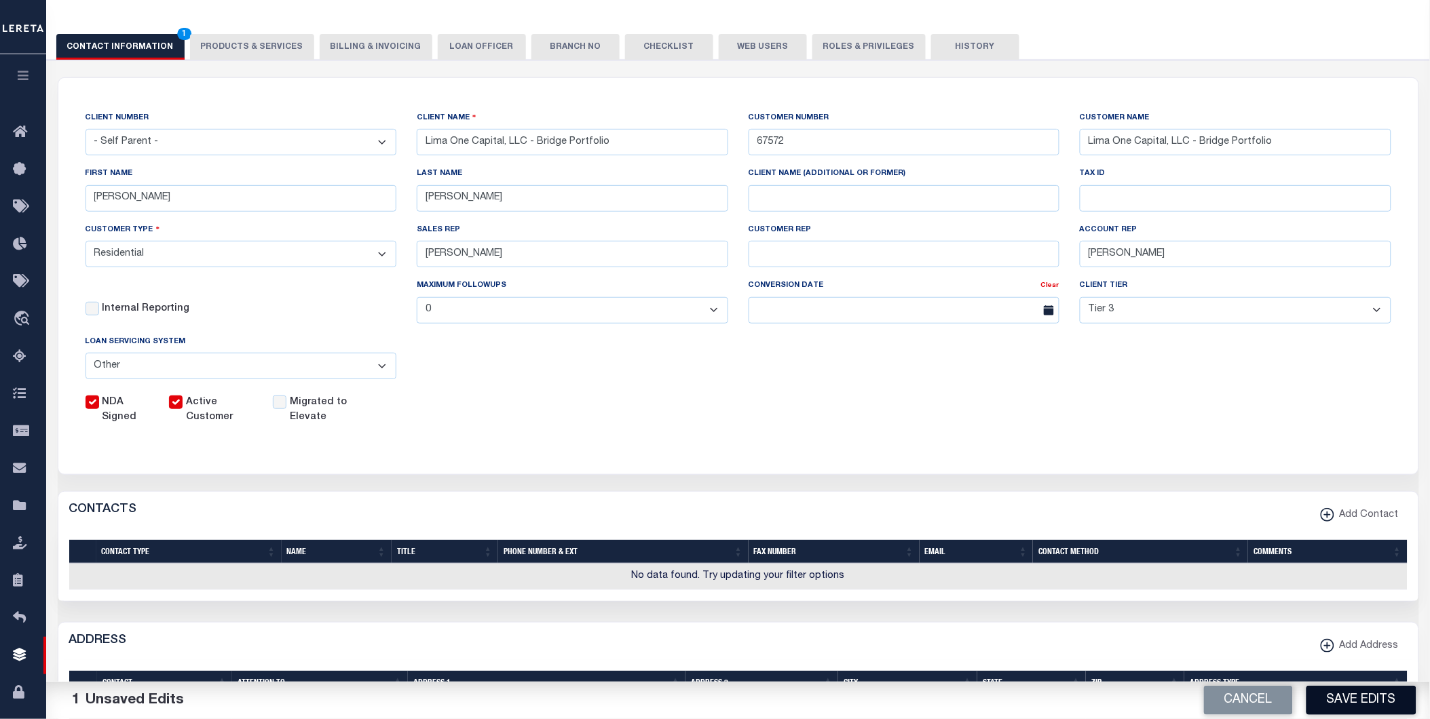
drag, startPoint x: 1402, startPoint y: 701, endPoint x: 1371, endPoint y: 692, distance: 32.4
click at [1402, 701] on button "Save Edits" at bounding box center [1362, 700] width 110 height 29
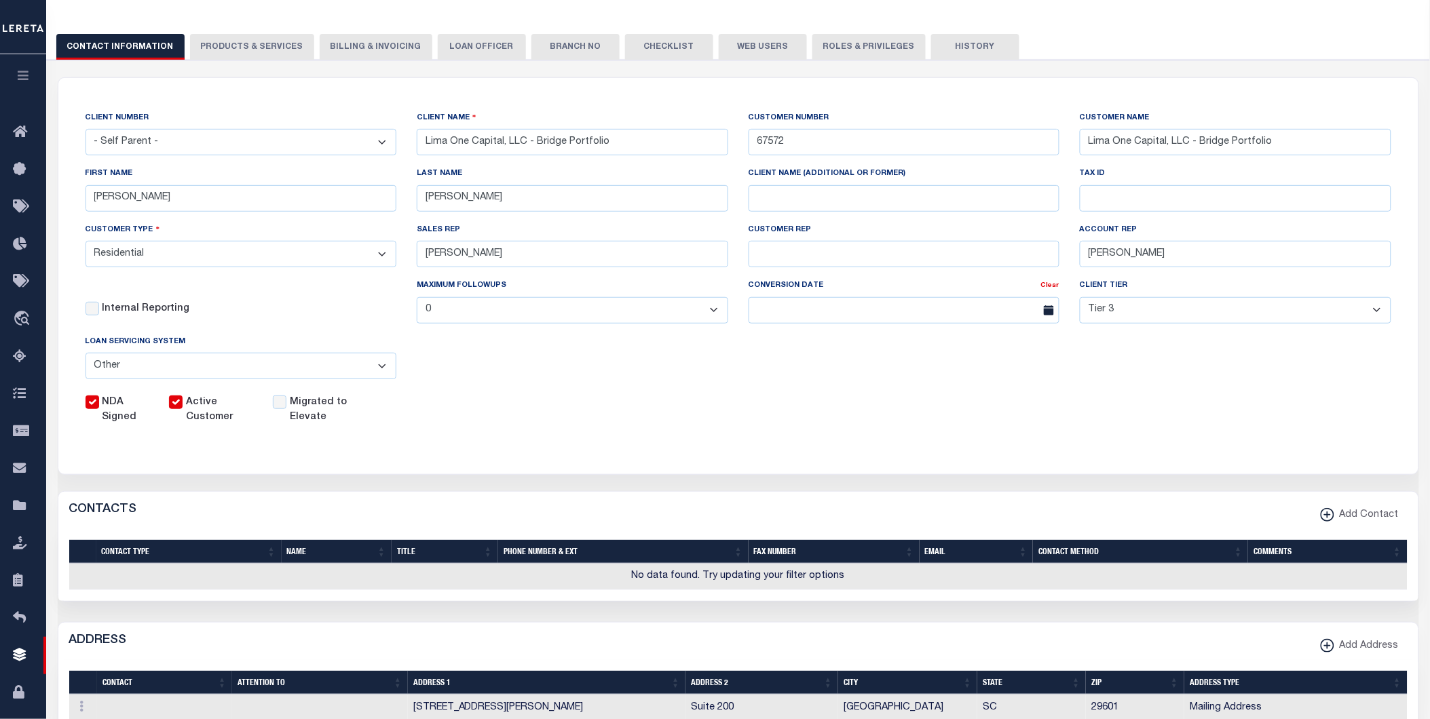
scroll to position [0, 0]
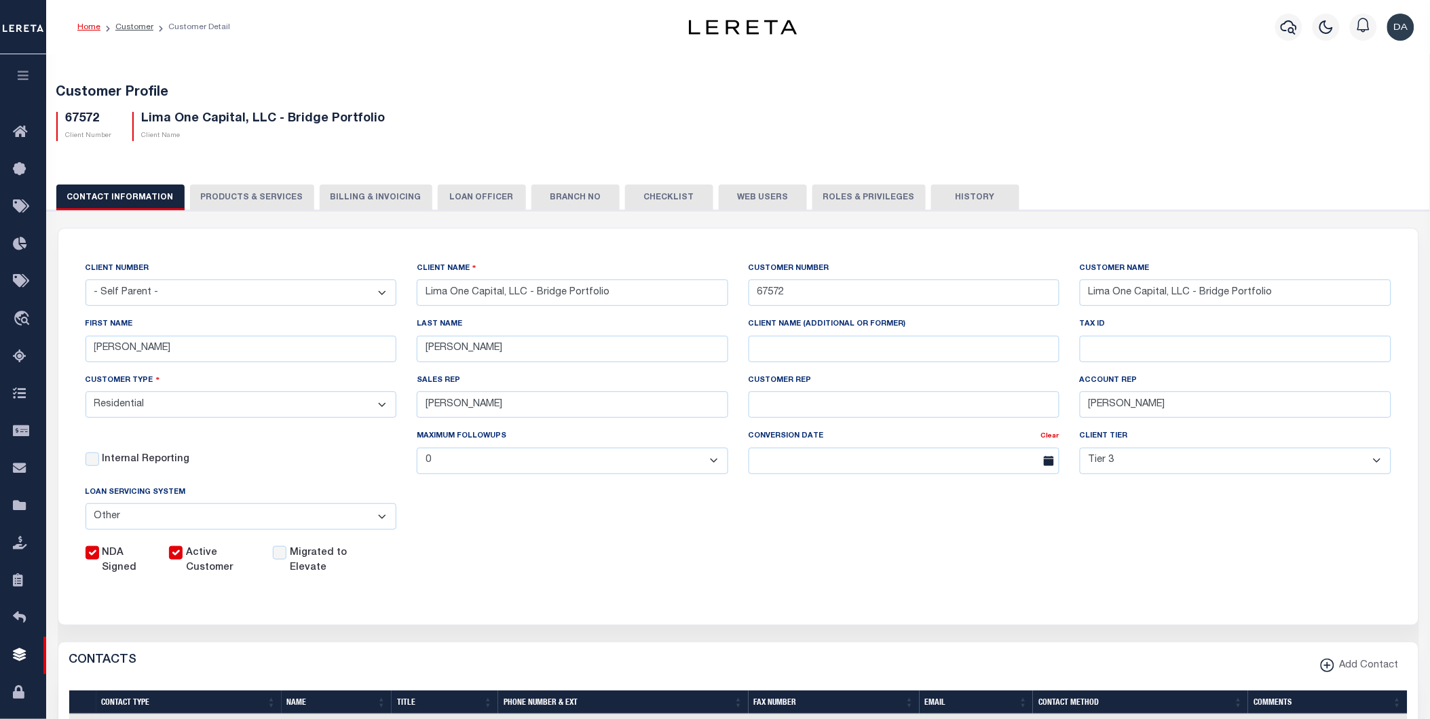
click at [248, 191] on button "PRODUCTS & SERVICES" at bounding box center [252, 198] width 124 height 26
select select "STX"
radio input "true"
checkbox input "true"
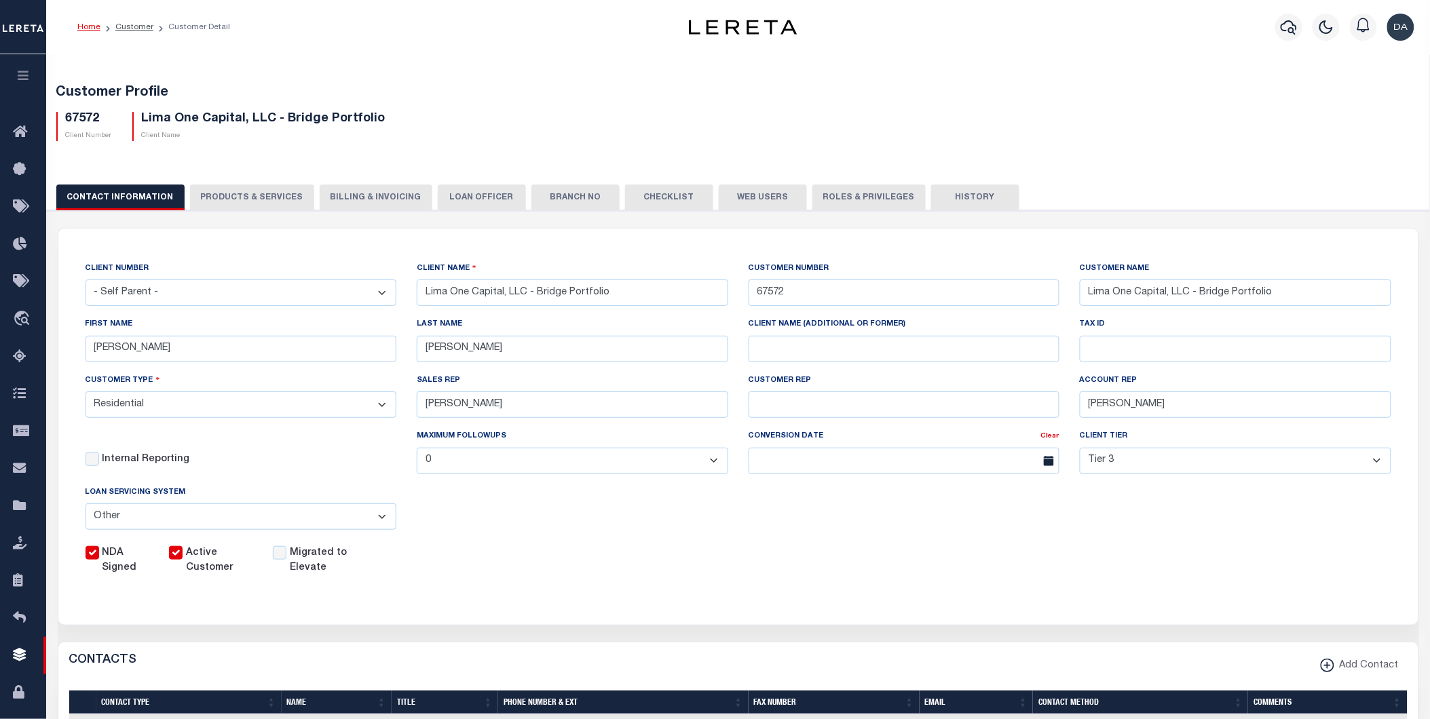
checkbox input "true"
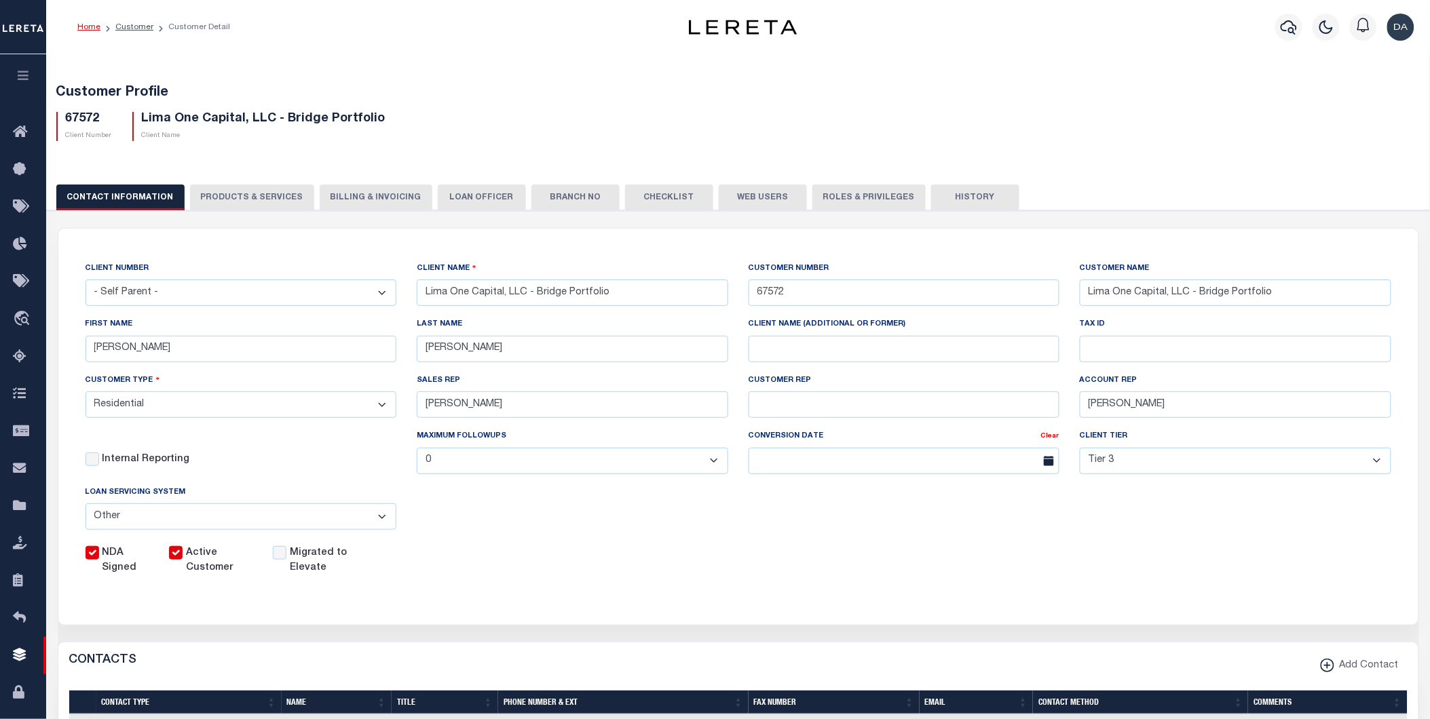
checkbox input "true"
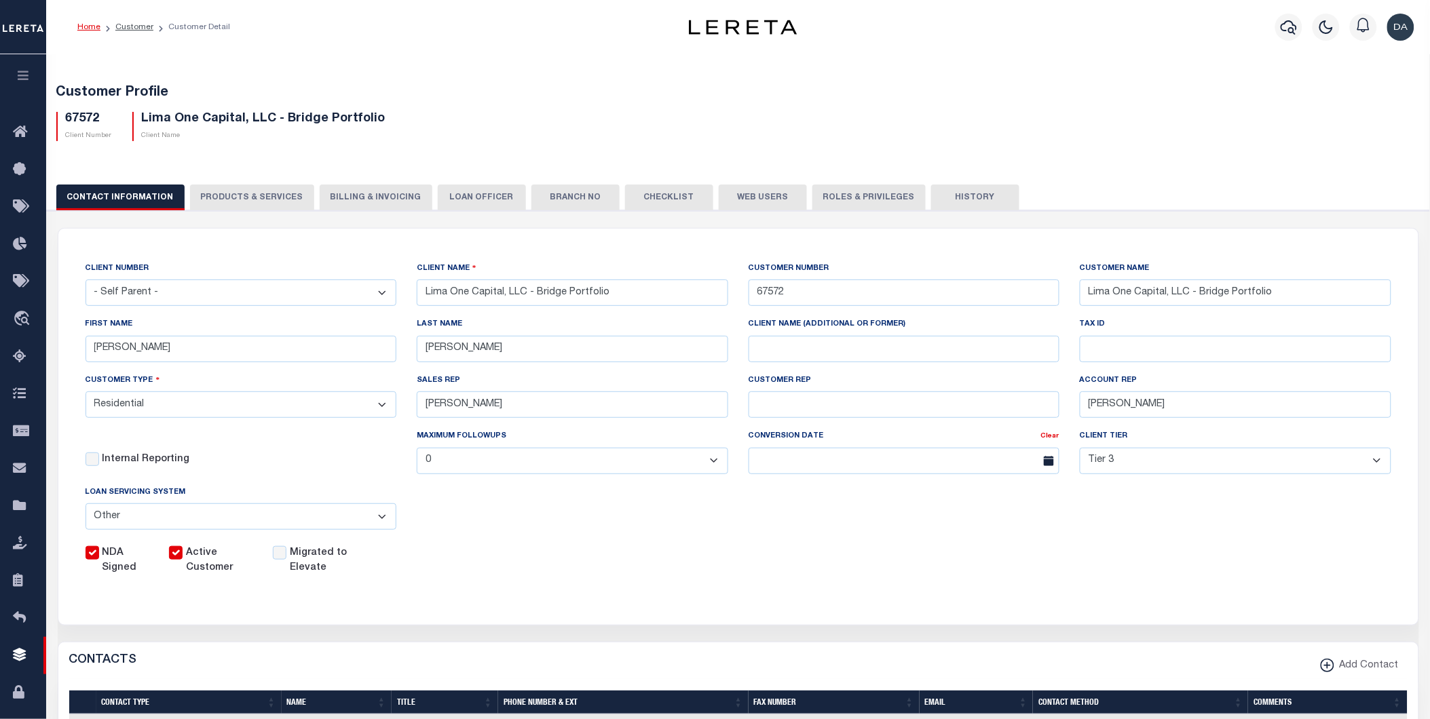
checkbox input "true"
type textarea "Bridge loans held by customer up to 24 months - $45.00 per loan Bridge loans he…"
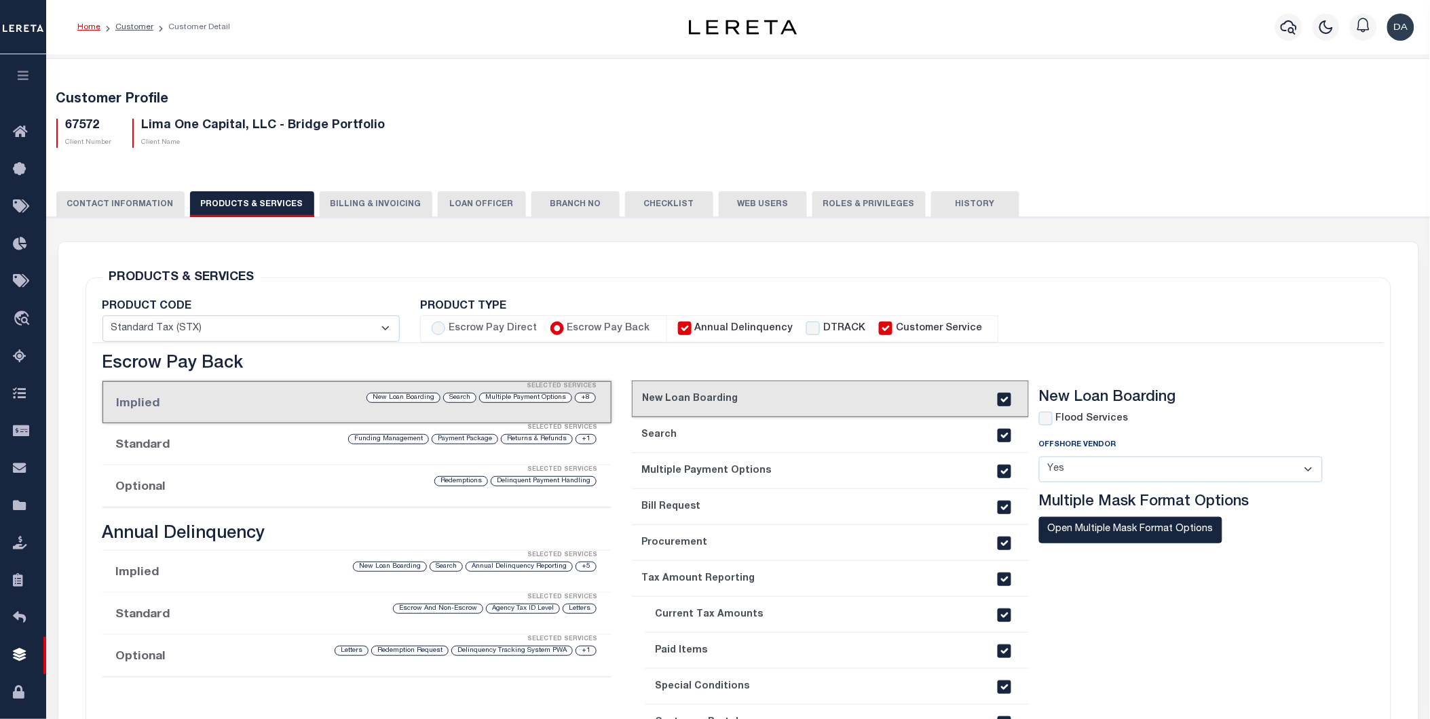
click at [140, 484] on li "Optional Selected Services Delinquent Payment Handling Redemptions" at bounding box center [357, 487] width 510 height 42
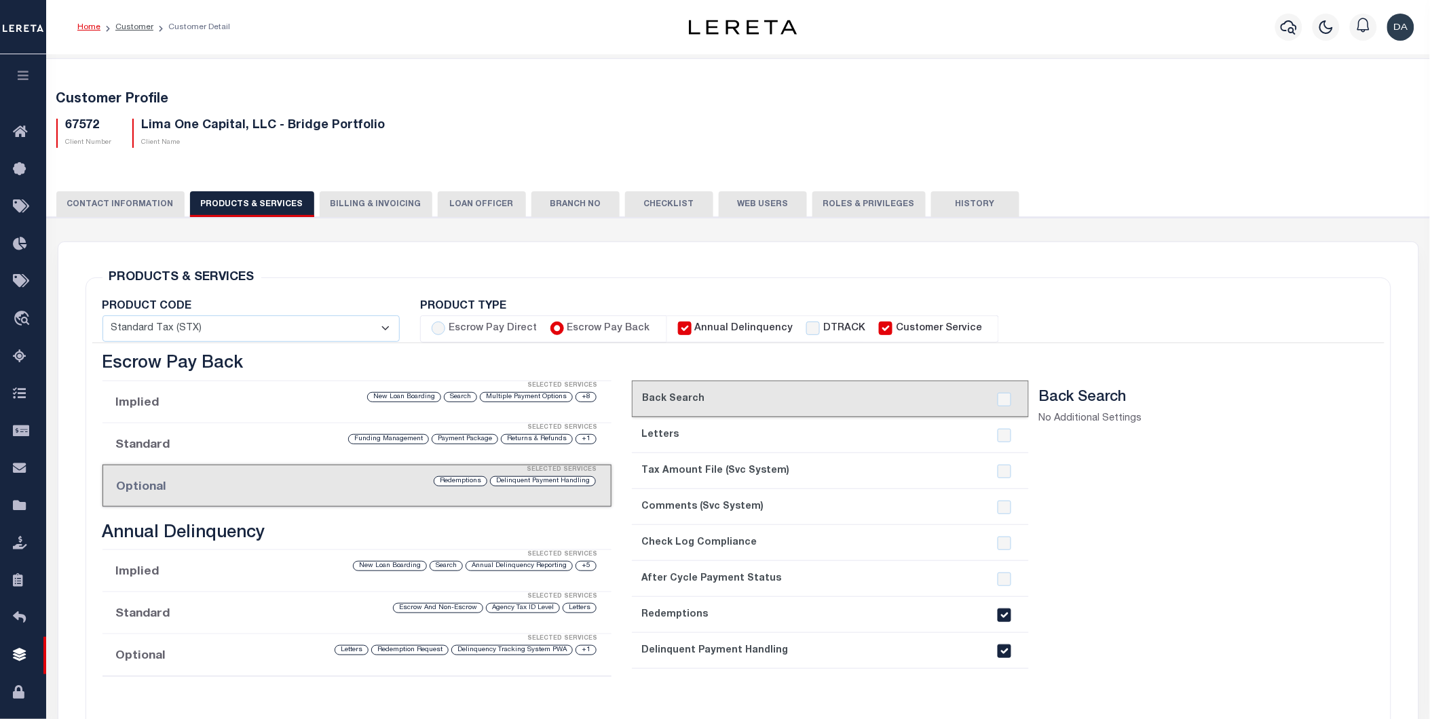
click at [143, 206] on button "CONTACT INFORMATION" at bounding box center [120, 204] width 128 height 26
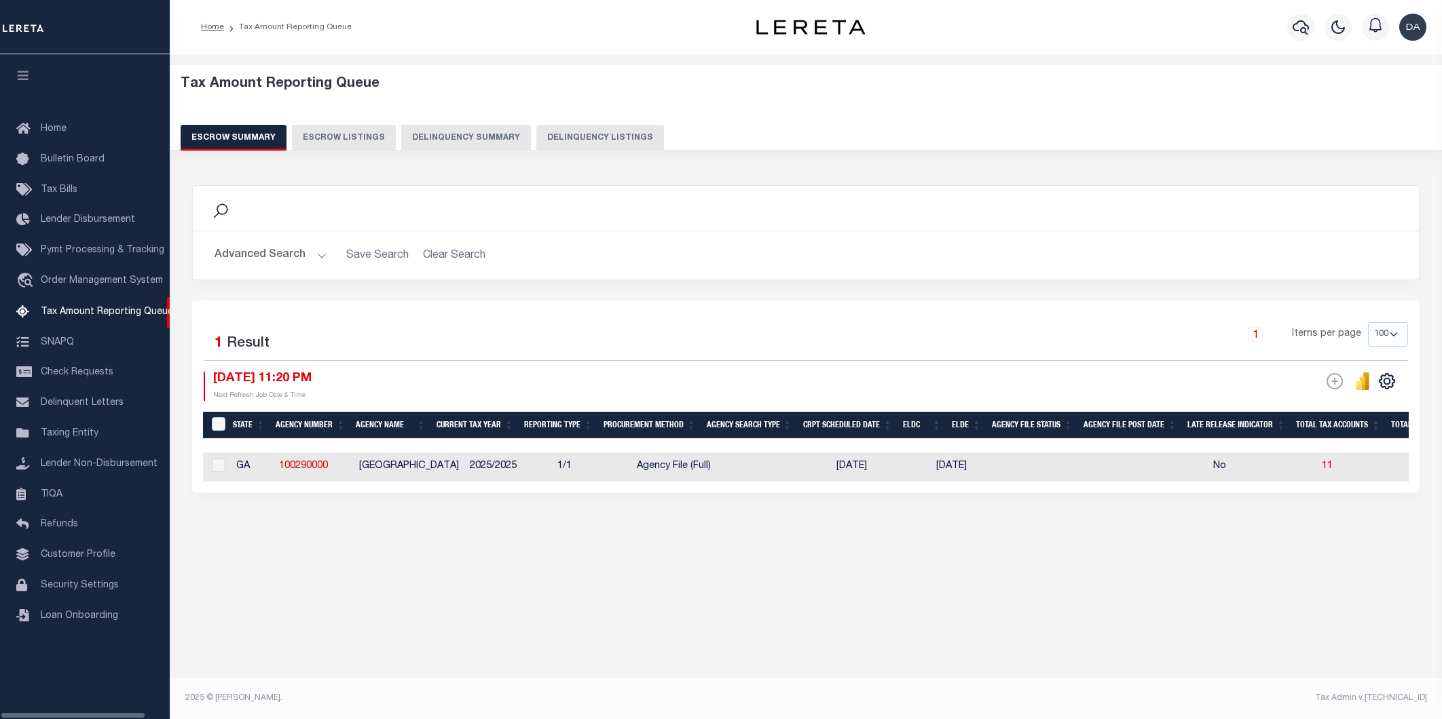
select select "100"
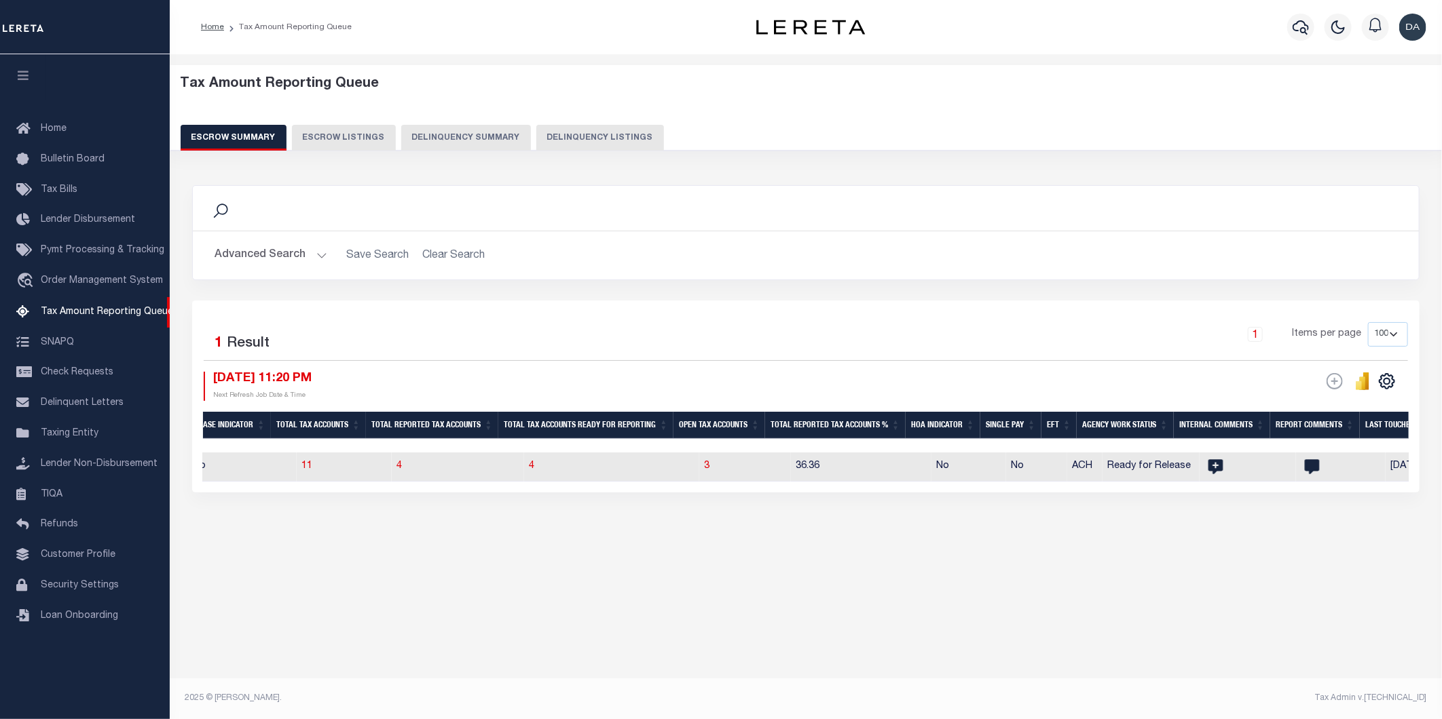
scroll to position [0, 954]
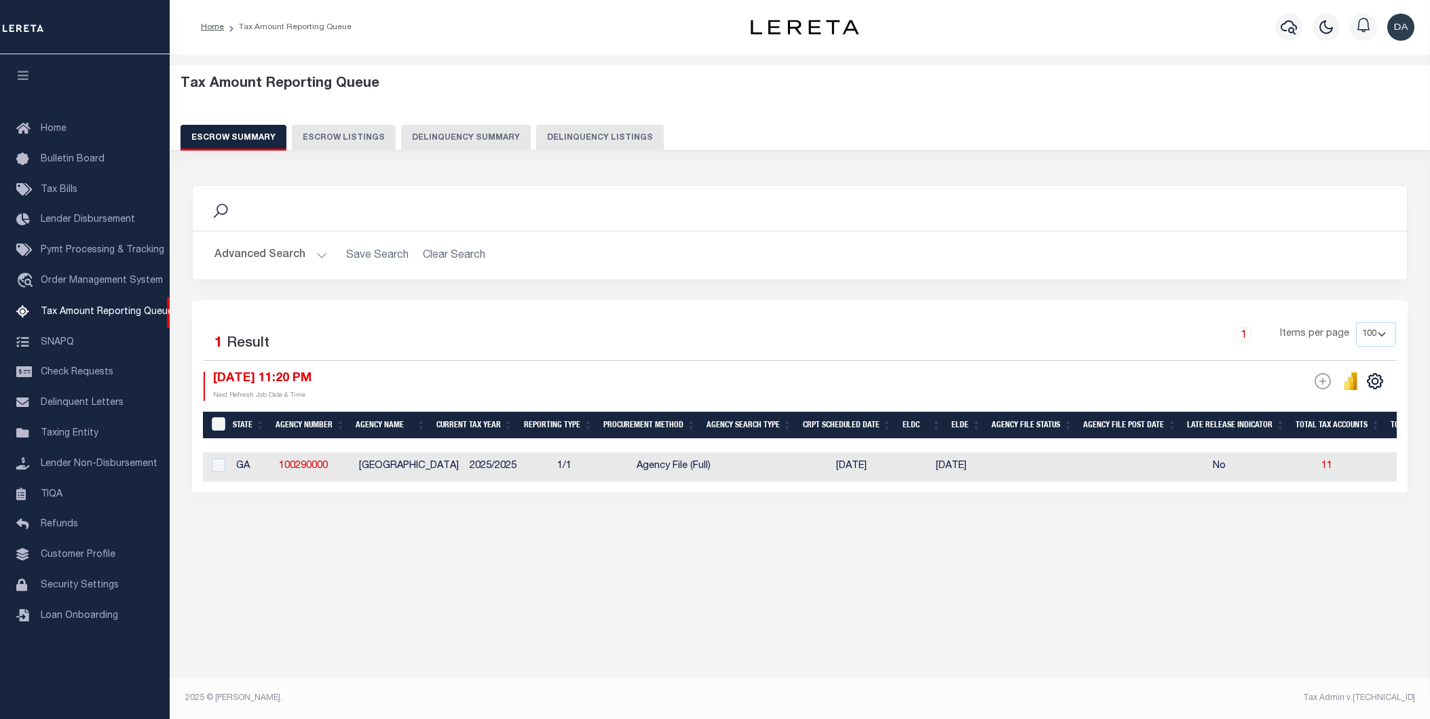
select select "100"
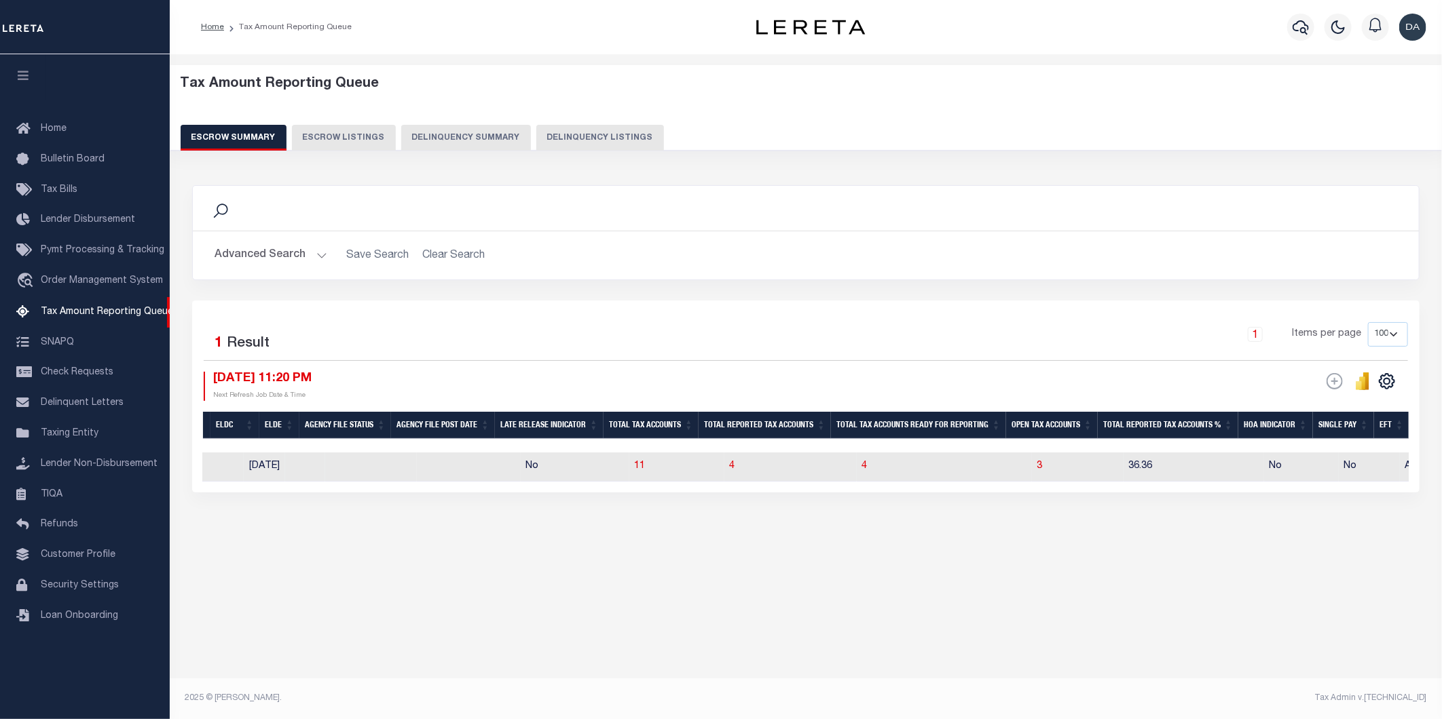
click at [724, 466] on td "4" at bounding box center [790, 467] width 132 height 29
checkbox input "true"
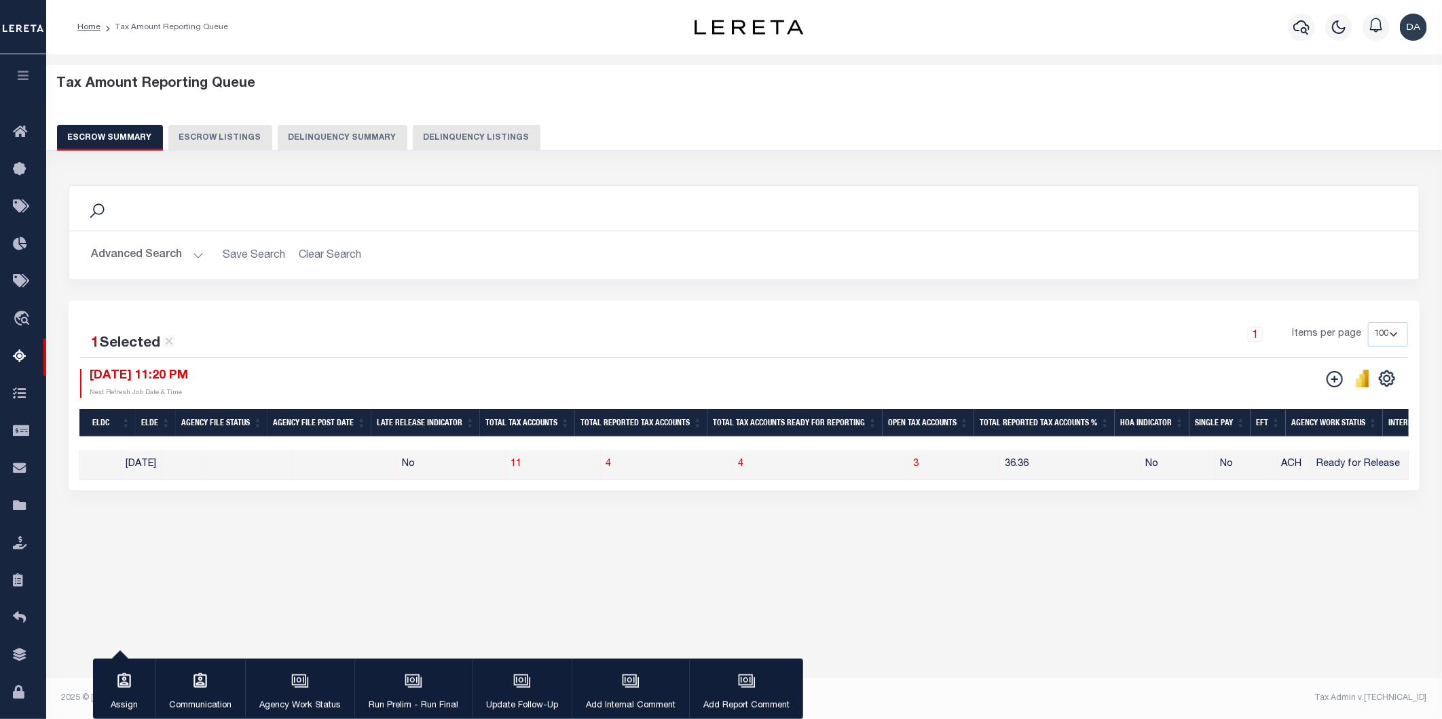
click at [726, 469] on tr "GA 100290000 [GEOGRAPHIC_DATA] 2025/2025 1/1 Agency File (Full) [DATE] [DATE] N…" at bounding box center [778, 465] width 2771 height 29
click at [606, 464] on span "4" at bounding box center [608, 464] width 5 height 10
select select "100"
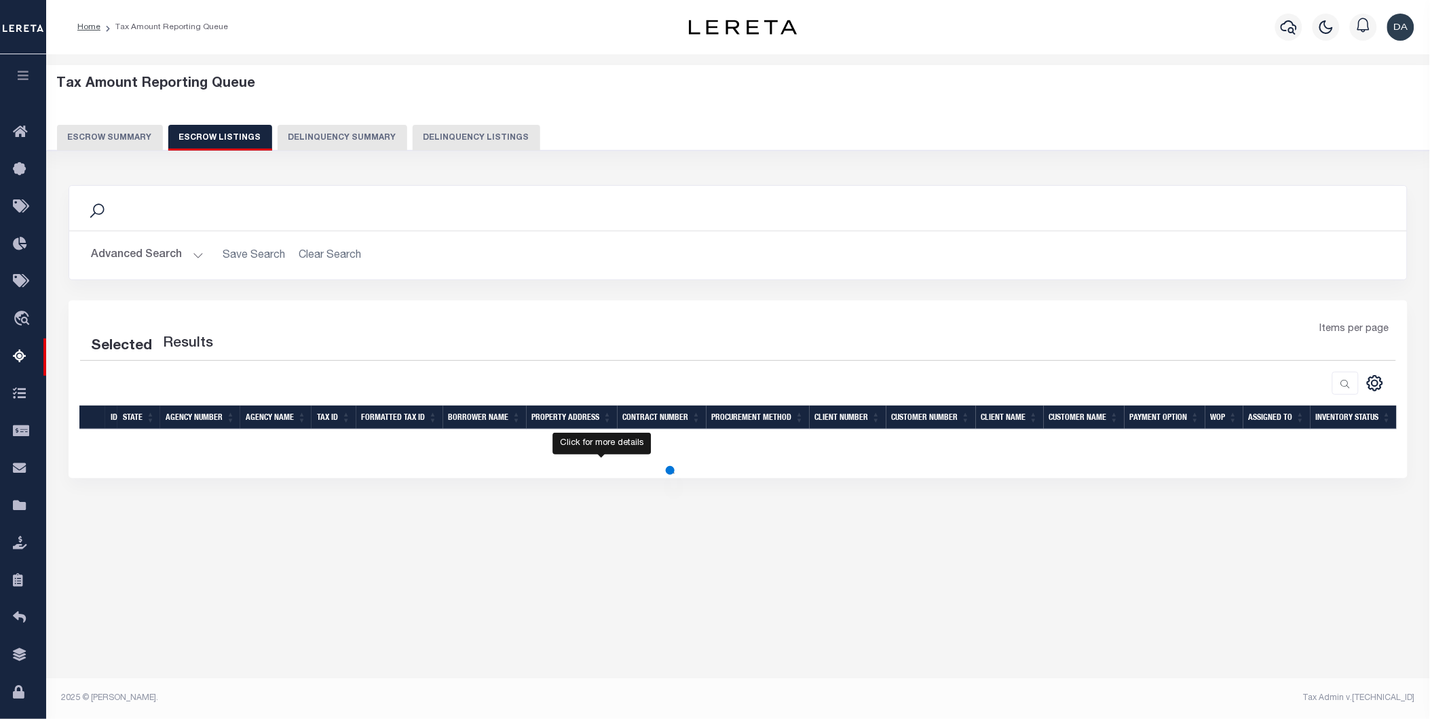
select select "100"
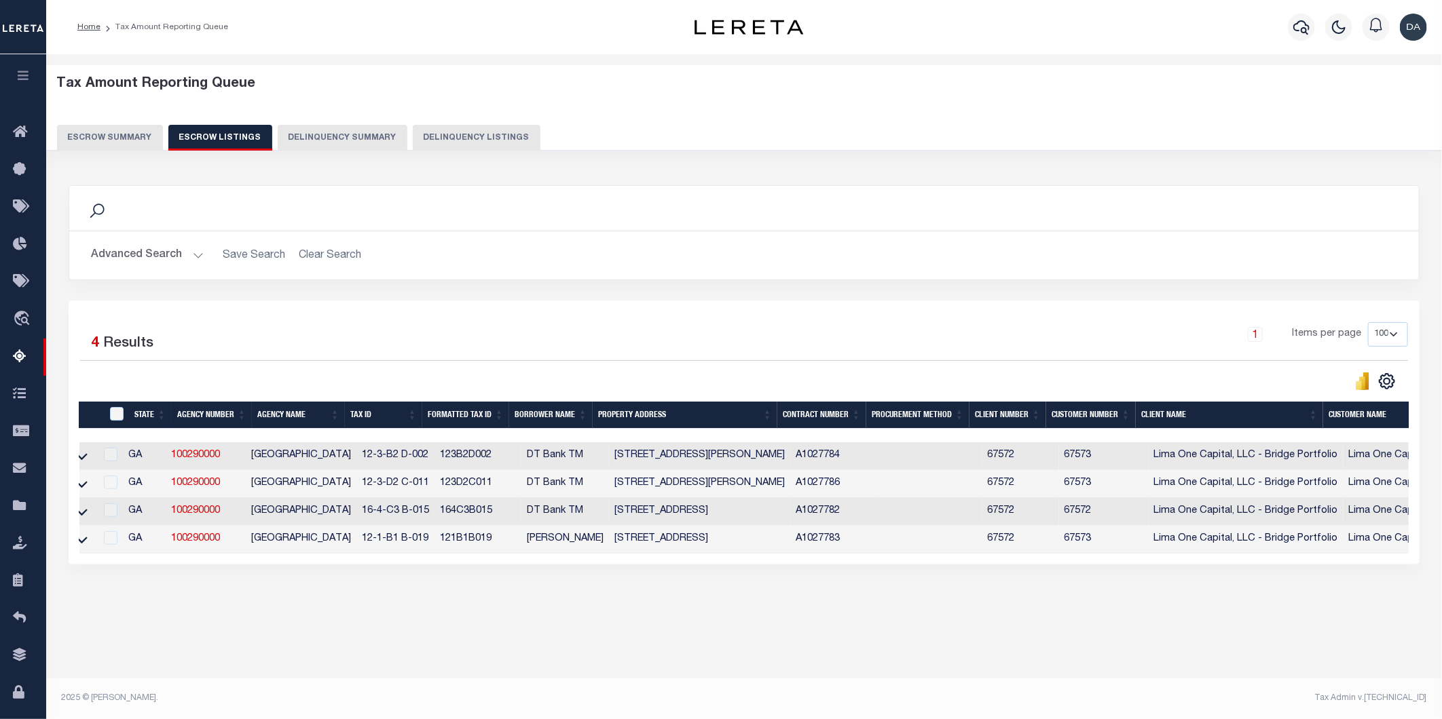
scroll to position [0, 12]
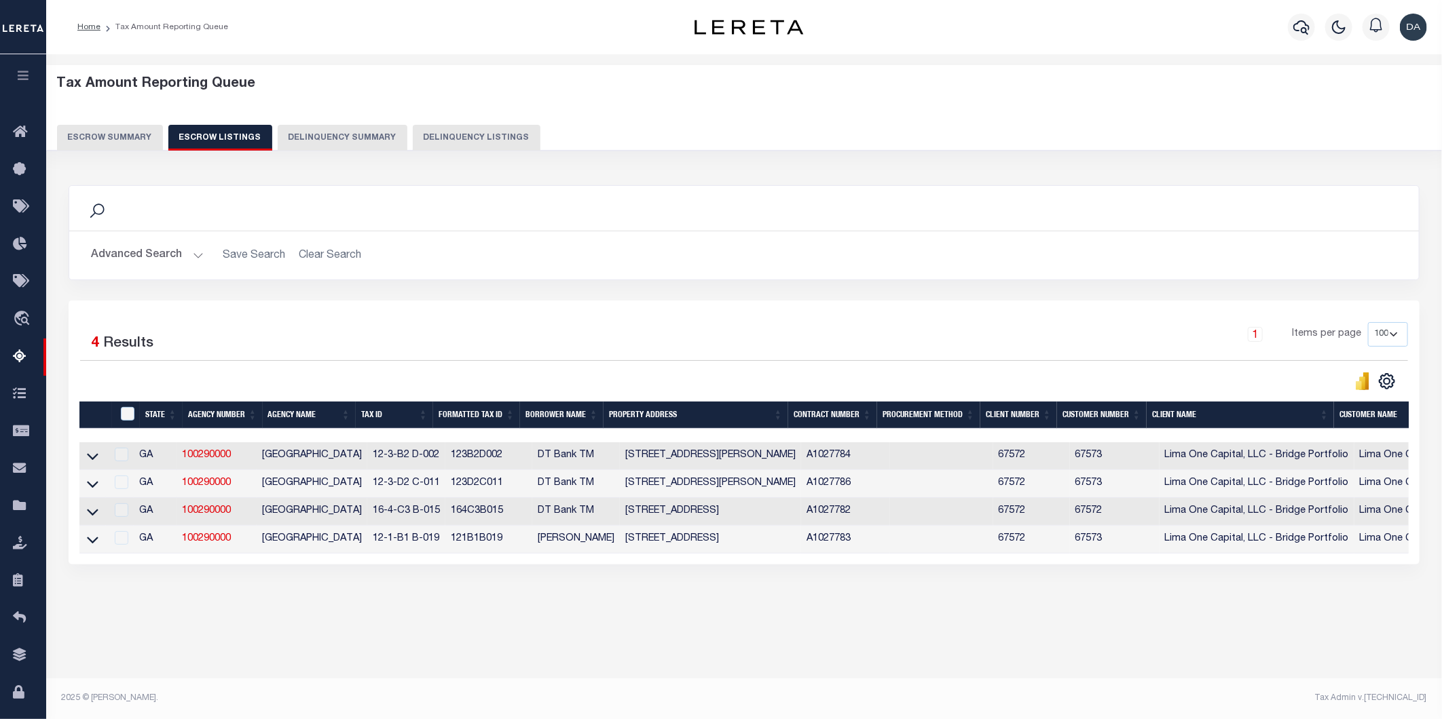
click at [113, 132] on button "Escrow Summary" at bounding box center [110, 138] width 106 height 26
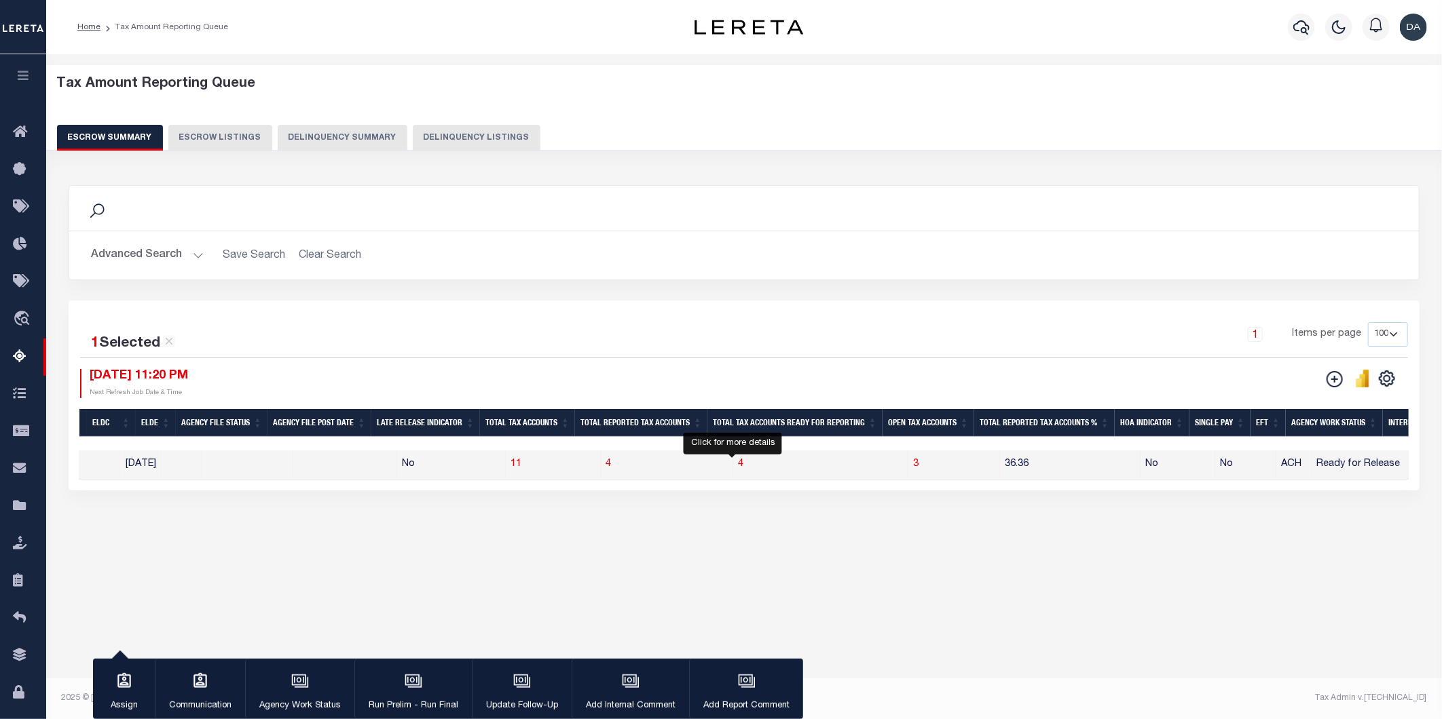
click at [738, 462] on span "4" at bounding box center [740, 464] width 5 height 10
select select "100"
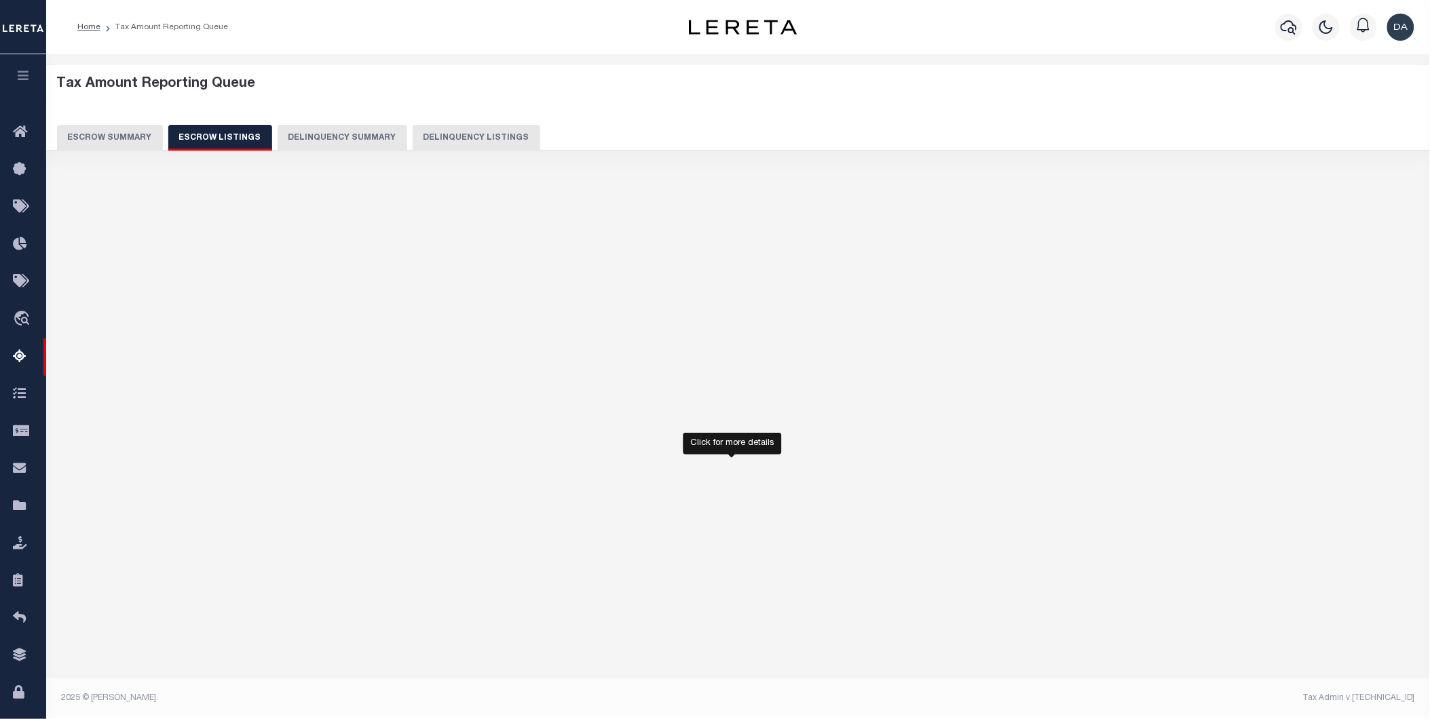
select select "100"
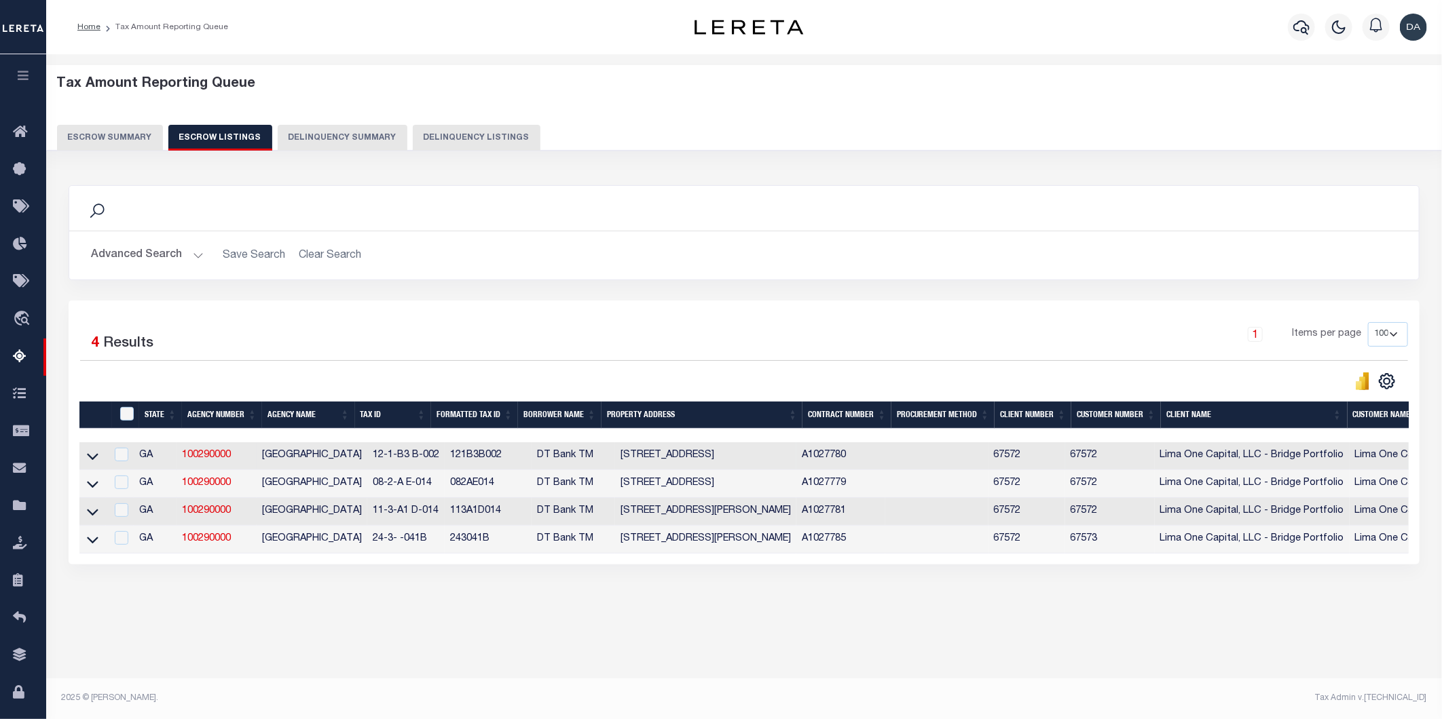
click at [84, 464] on td at bounding box center [92, 457] width 26 height 28
checkbox input "true"
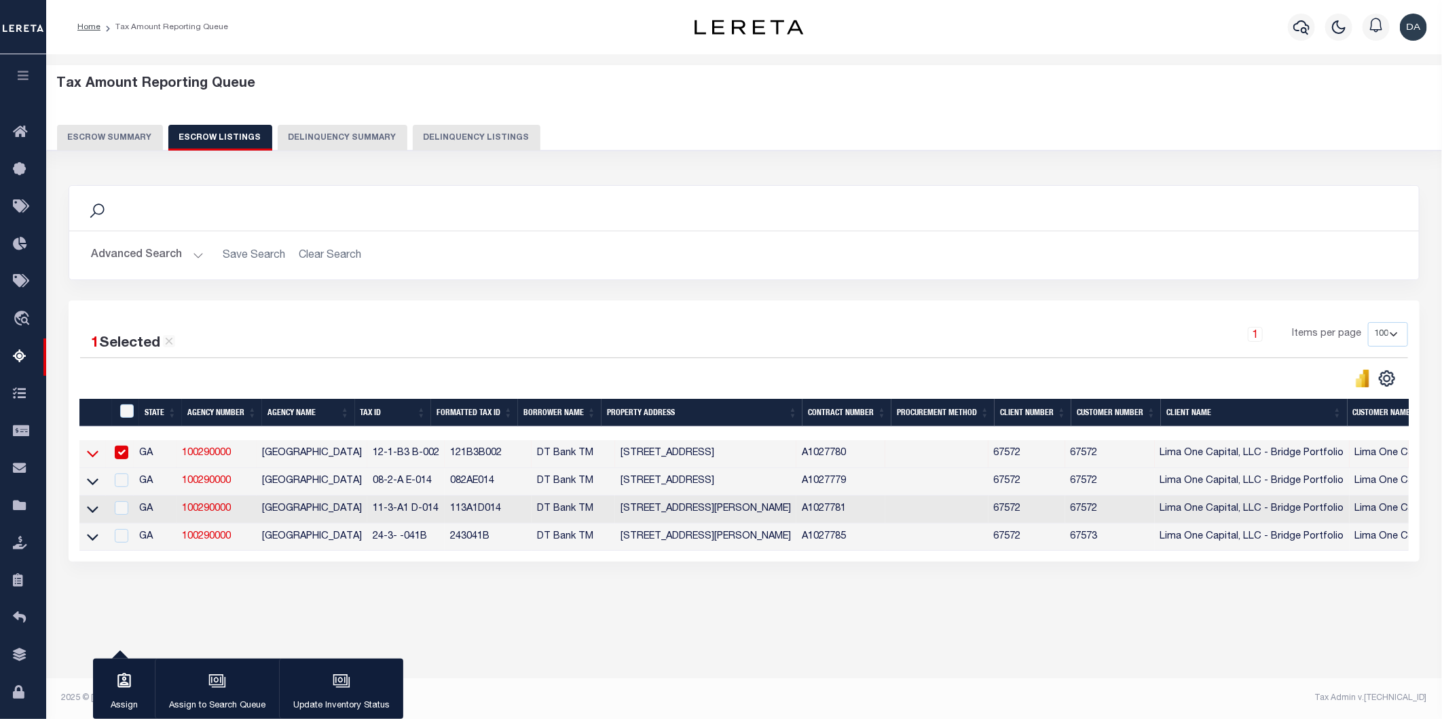
click at [97, 455] on icon at bounding box center [93, 454] width 12 height 7
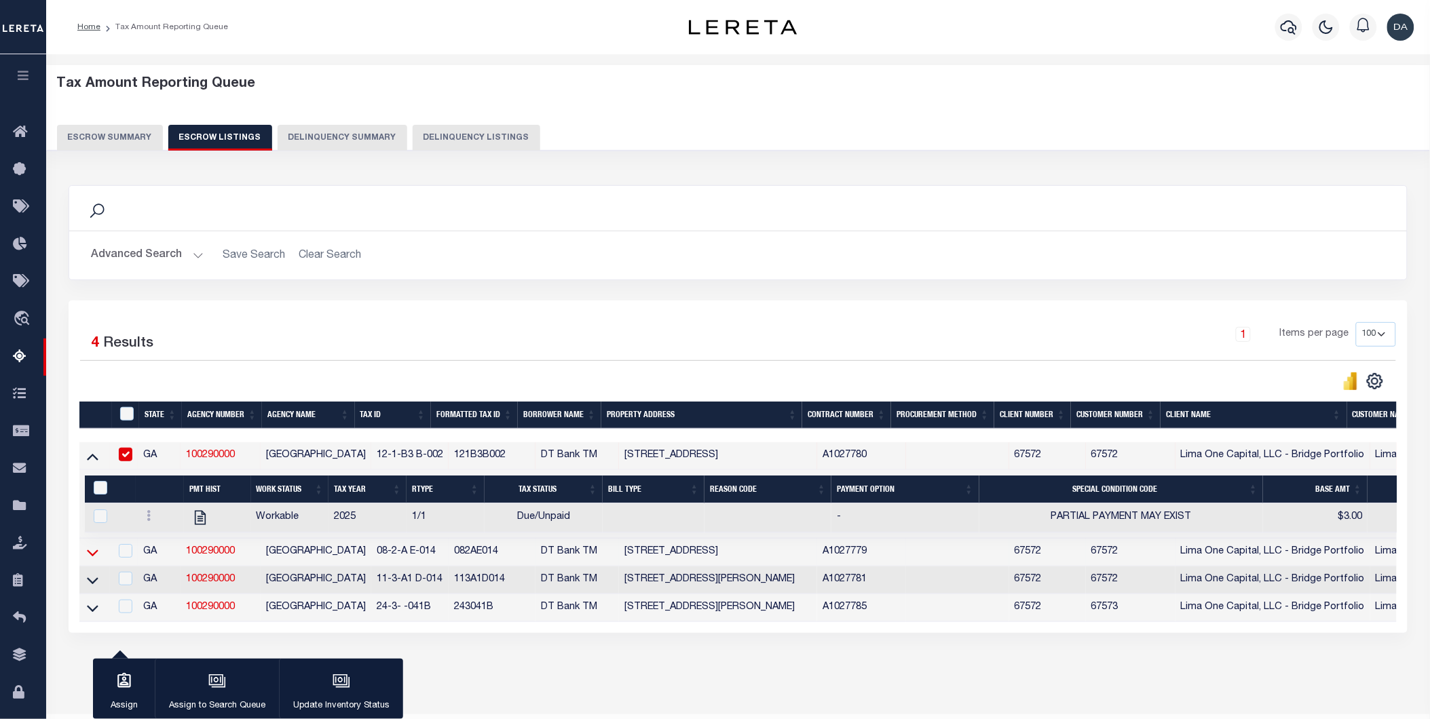
click at [92, 555] on icon at bounding box center [93, 553] width 12 height 14
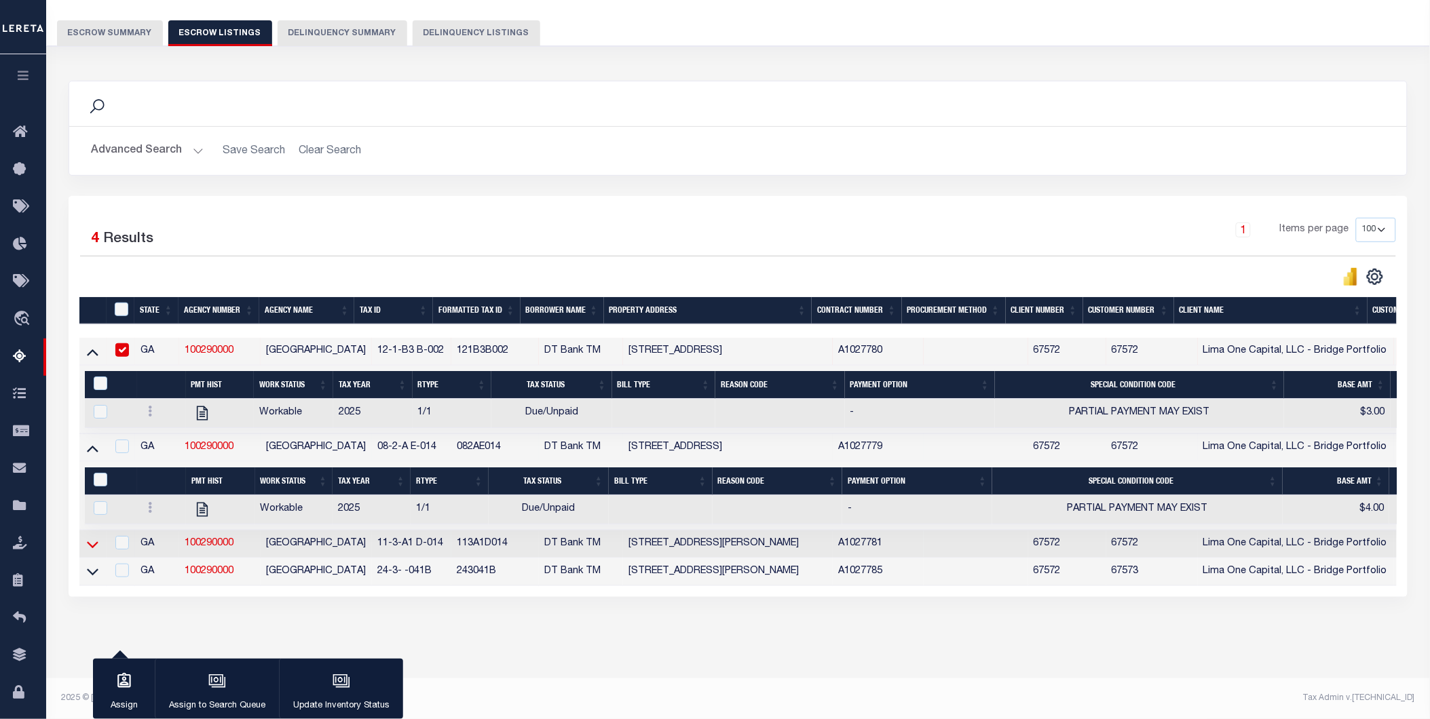
click at [91, 538] on icon at bounding box center [93, 545] width 12 height 14
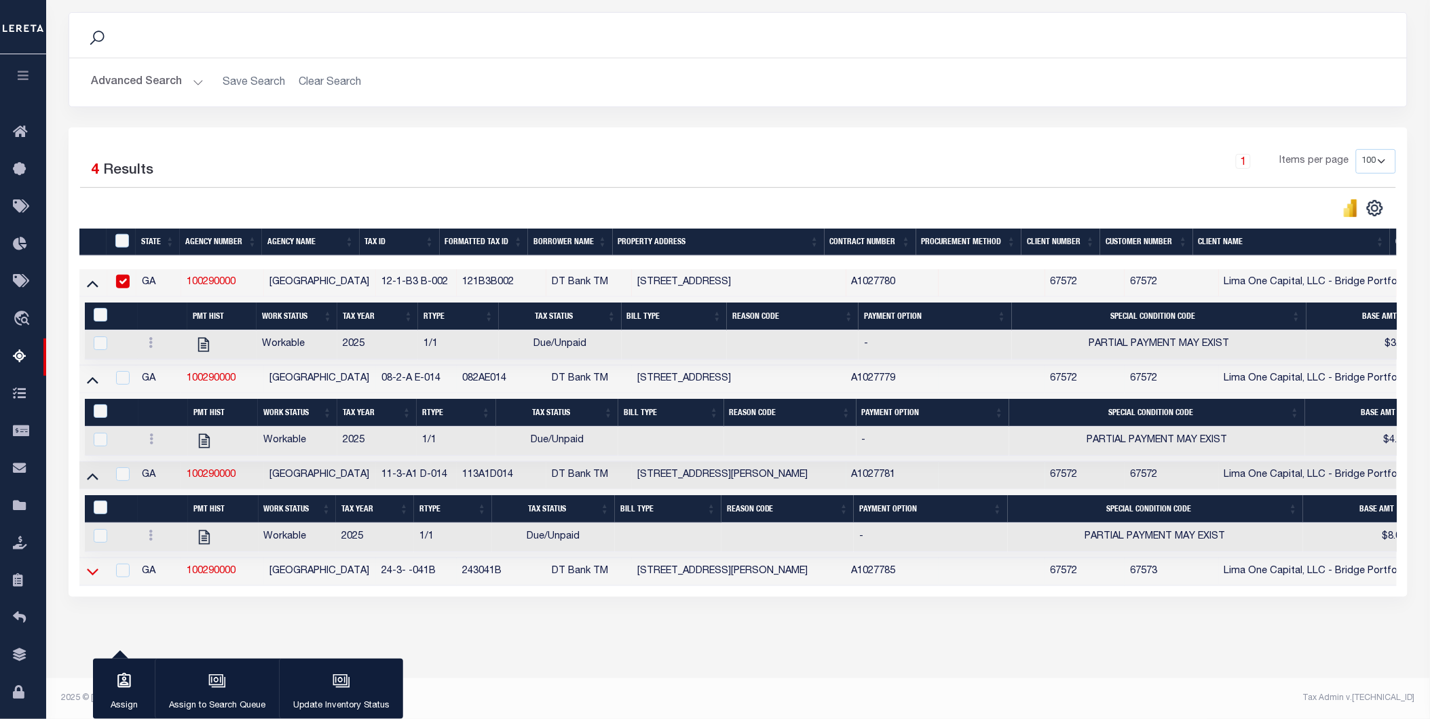
click at [89, 565] on icon at bounding box center [93, 572] width 12 height 14
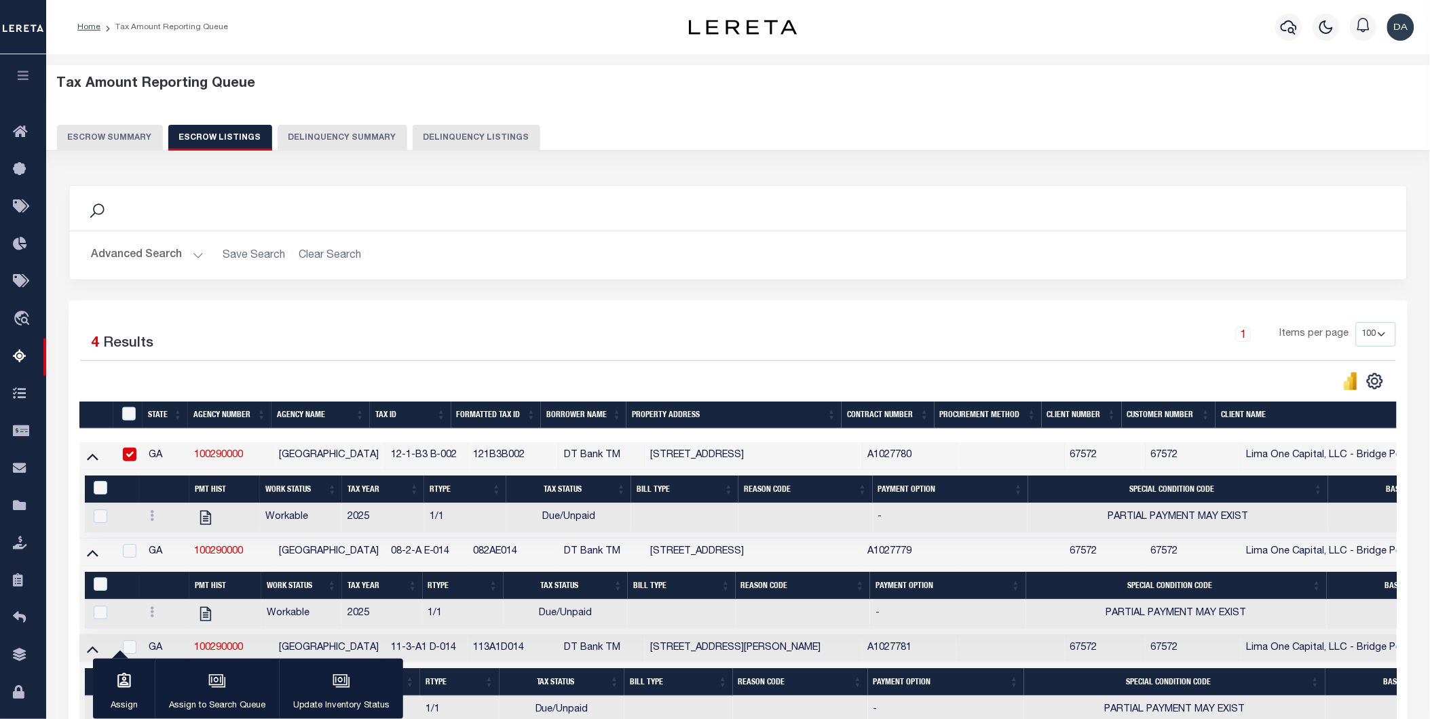
click at [102, 130] on button "Escrow Summary" at bounding box center [110, 138] width 106 height 26
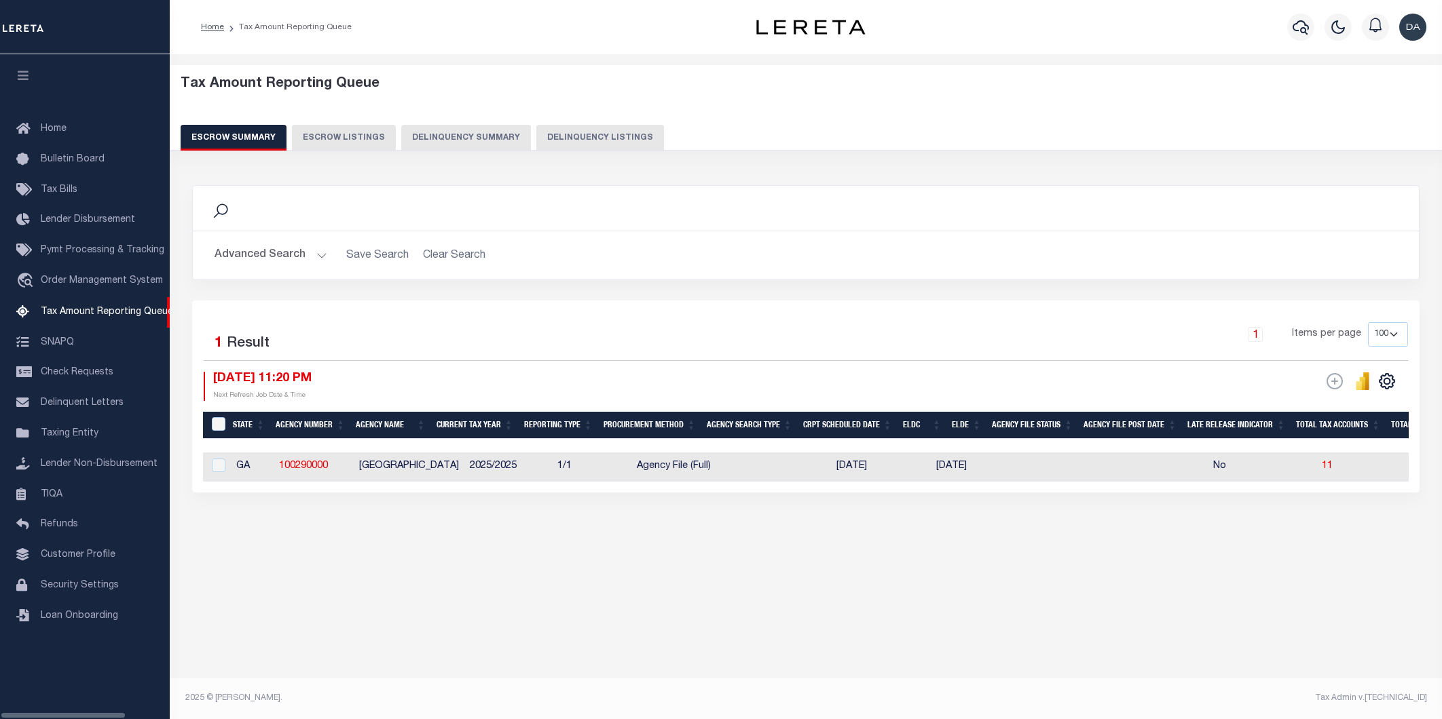
select select "100"
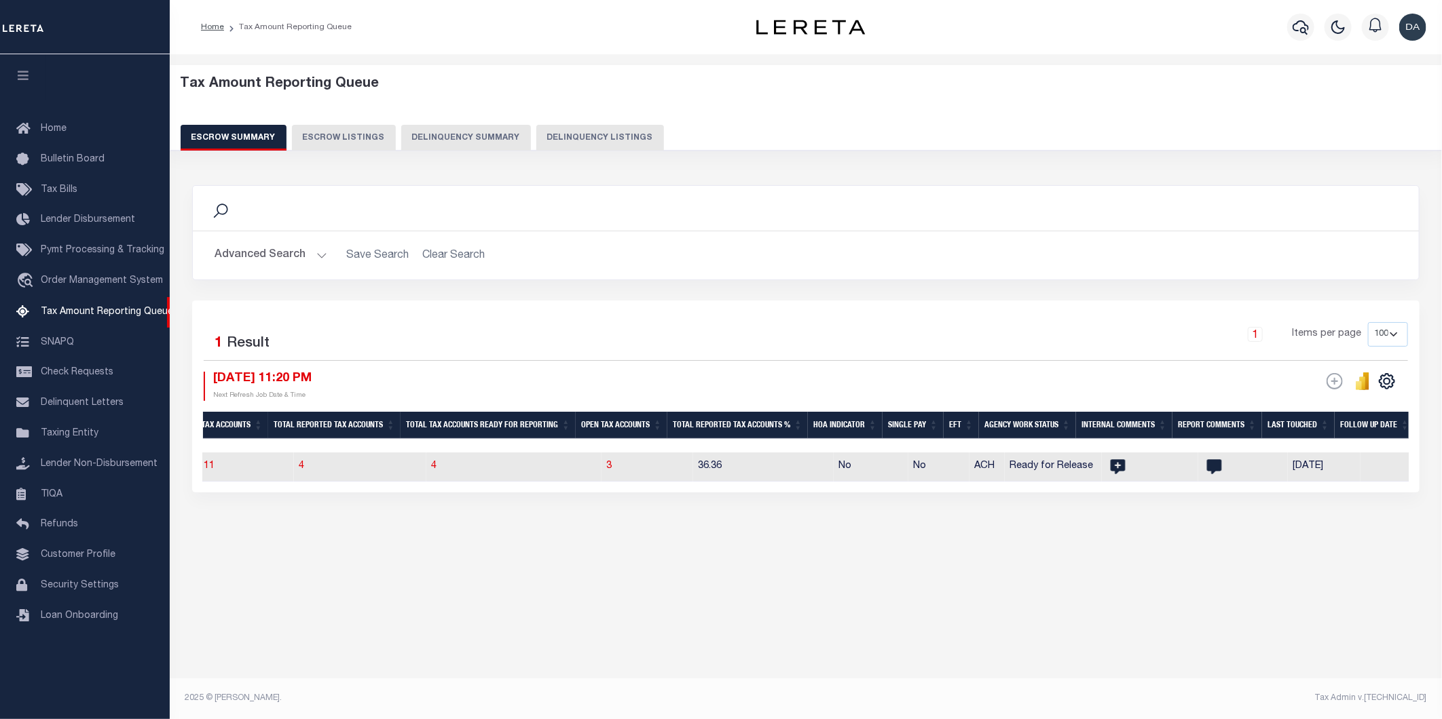
scroll to position [0, 1119]
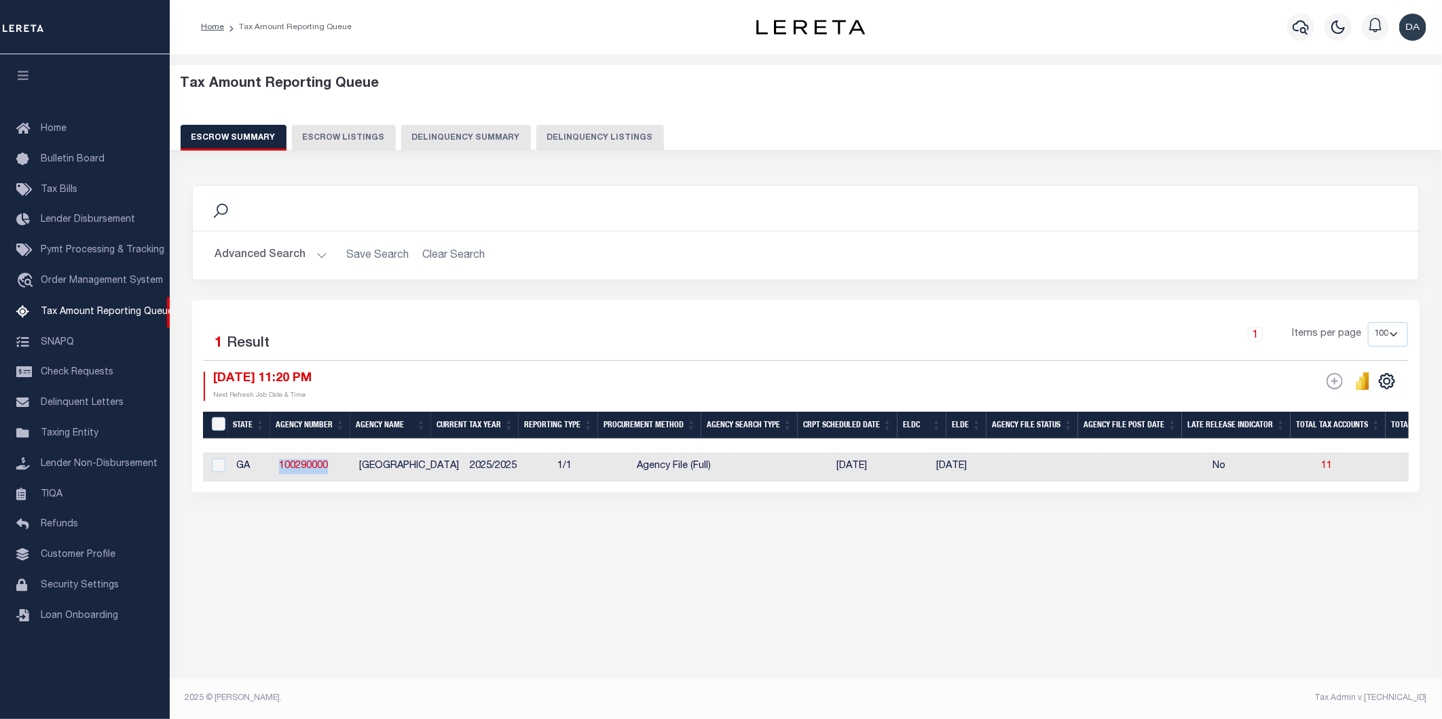
drag, startPoint x: 342, startPoint y: 466, endPoint x: 270, endPoint y: 468, distance: 72.0
click at [88, 469] on span "Lender Non-Disbursement" at bounding box center [99, 464] width 117 height 10
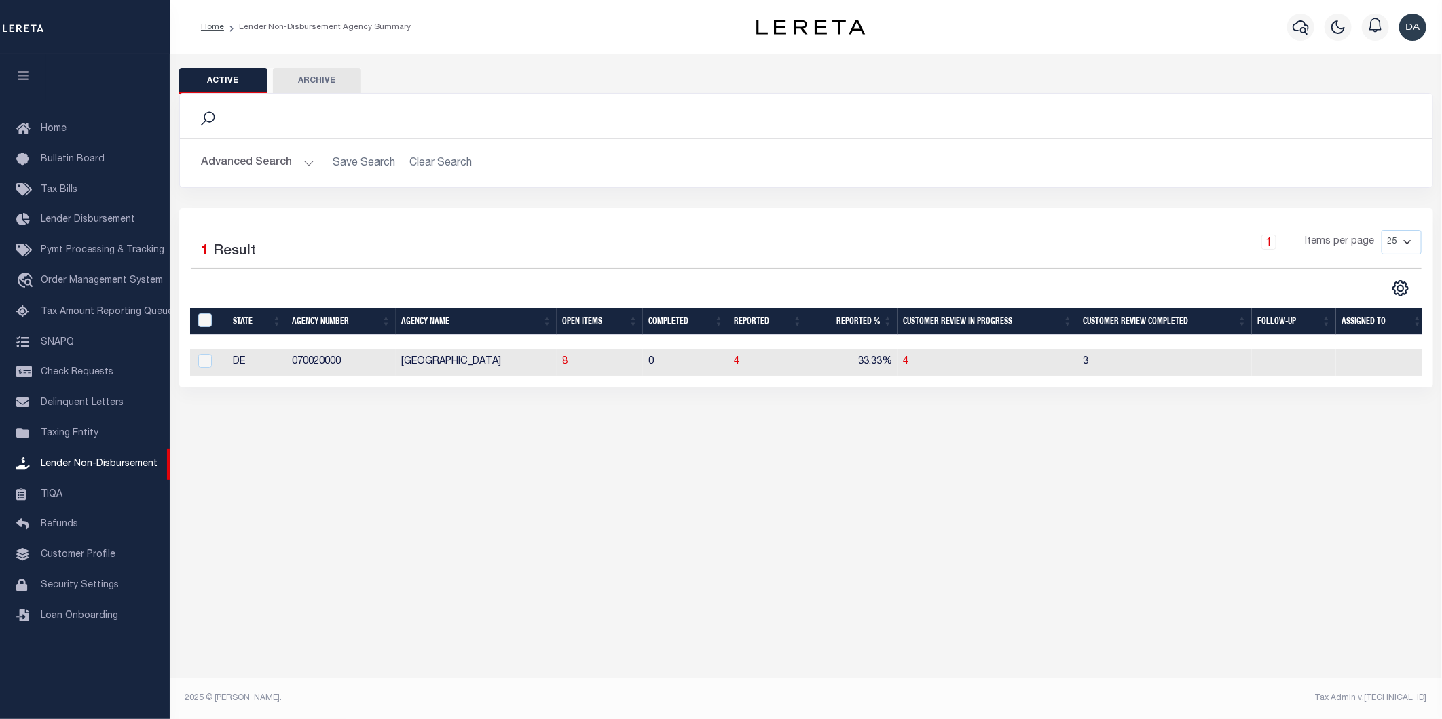
click at [243, 167] on button "Advanced Search" at bounding box center [258, 163] width 113 height 26
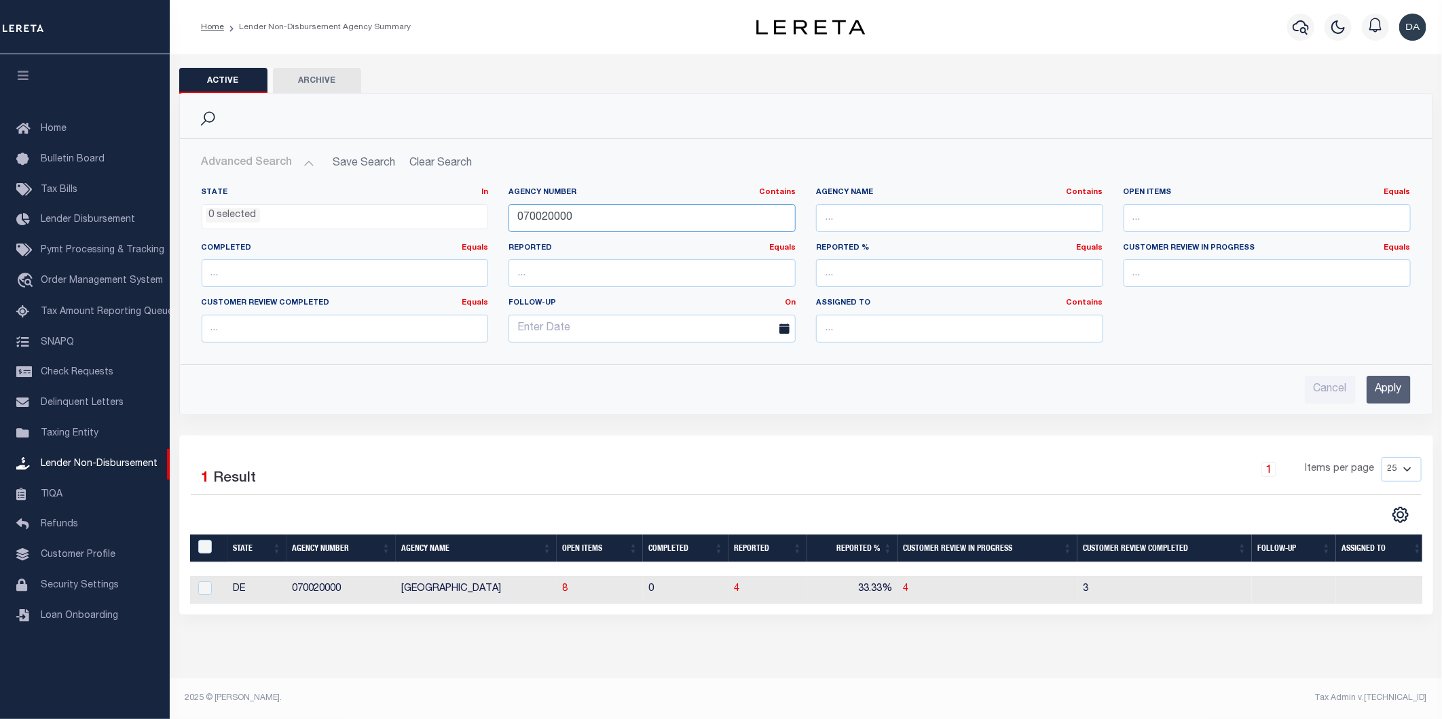
drag, startPoint x: 598, startPoint y: 218, endPoint x: 425, endPoint y: 223, distance: 173.1
click at [425, 223] on div "State In In AK AL AR AZ CA CO CT DC DE FL GA GU HI IA ID IL IN KS [GEOGRAPHIC_D…" at bounding box center [805, 270] width 1229 height 166
paste input "10029"
drag, startPoint x: 542, startPoint y: 214, endPoint x: 453, endPoint y: 208, distance: 89.1
click at [453, 208] on div "State In In AK AL AR AZ CA CO CT DC DE FL GA GU HI IA ID IL IN KS [GEOGRAPHIC_D…" at bounding box center [805, 270] width 1229 height 166
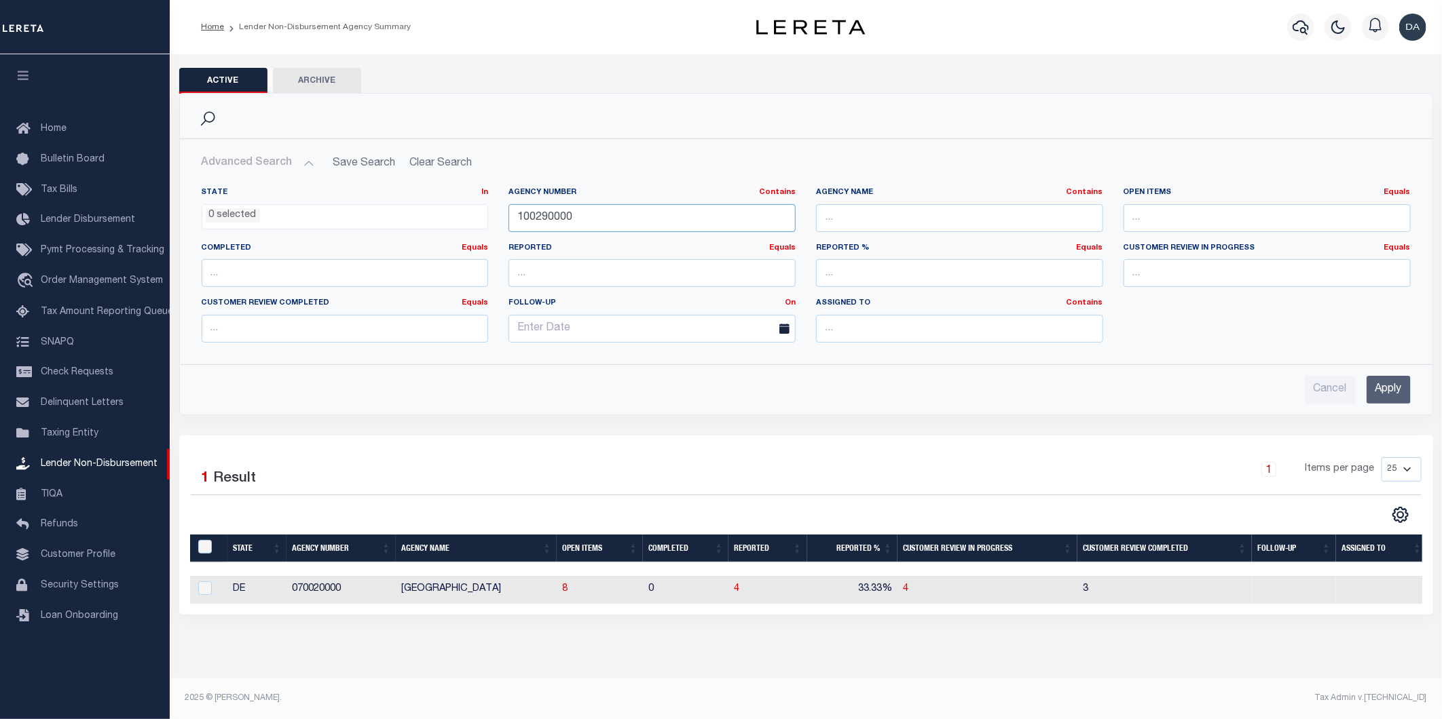
type input "100290000"
click at [1372, 389] on input "Apply" at bounding box center [1388, 390] width 44 height 28
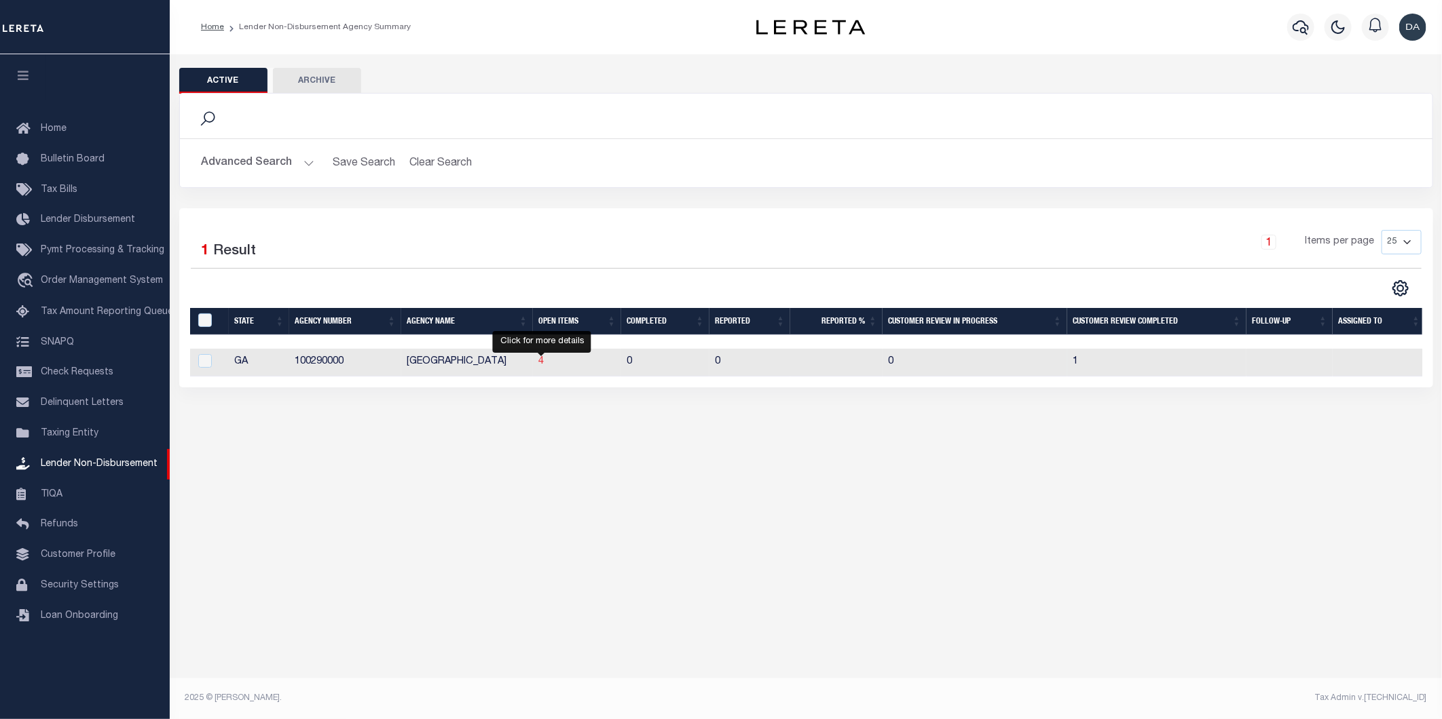
click at [540, 367] on span "4" at bounding box center [540, 362] width 5 height 10
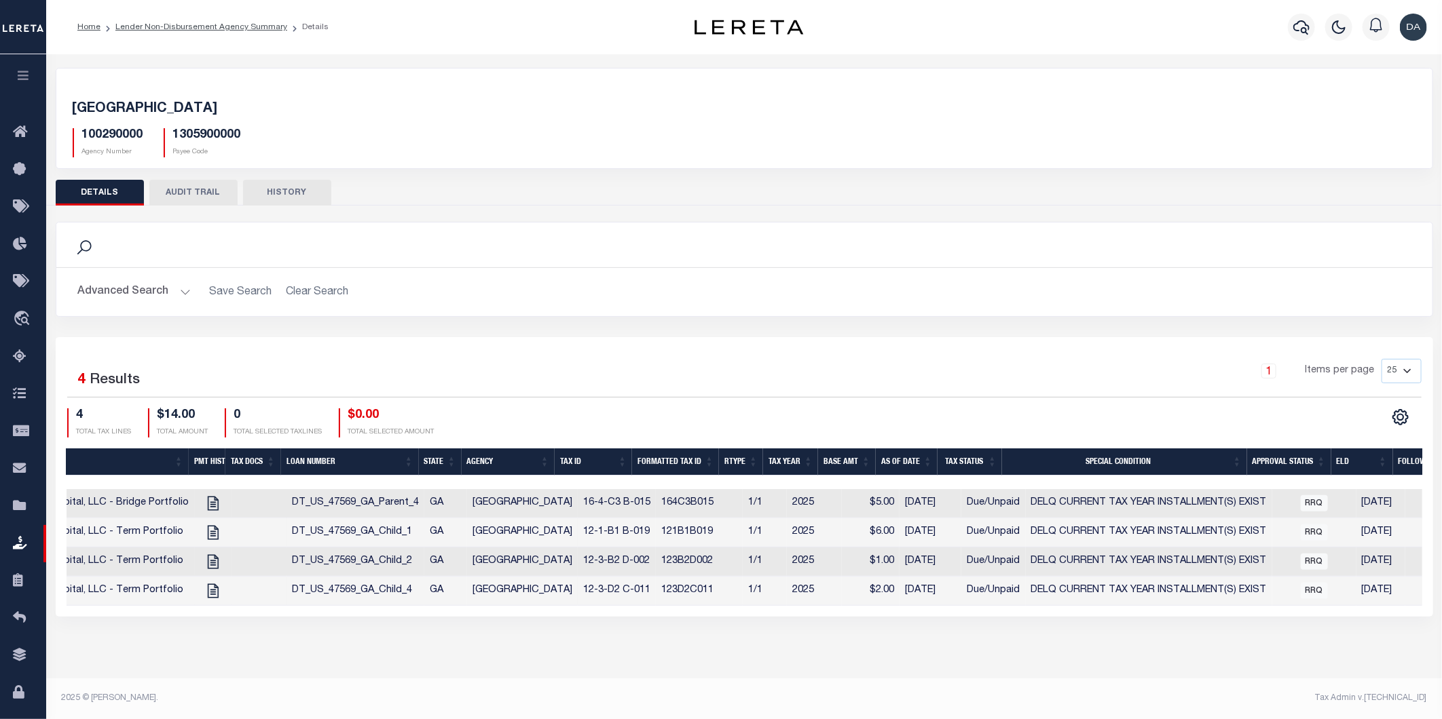
scroll to position [0, 463]
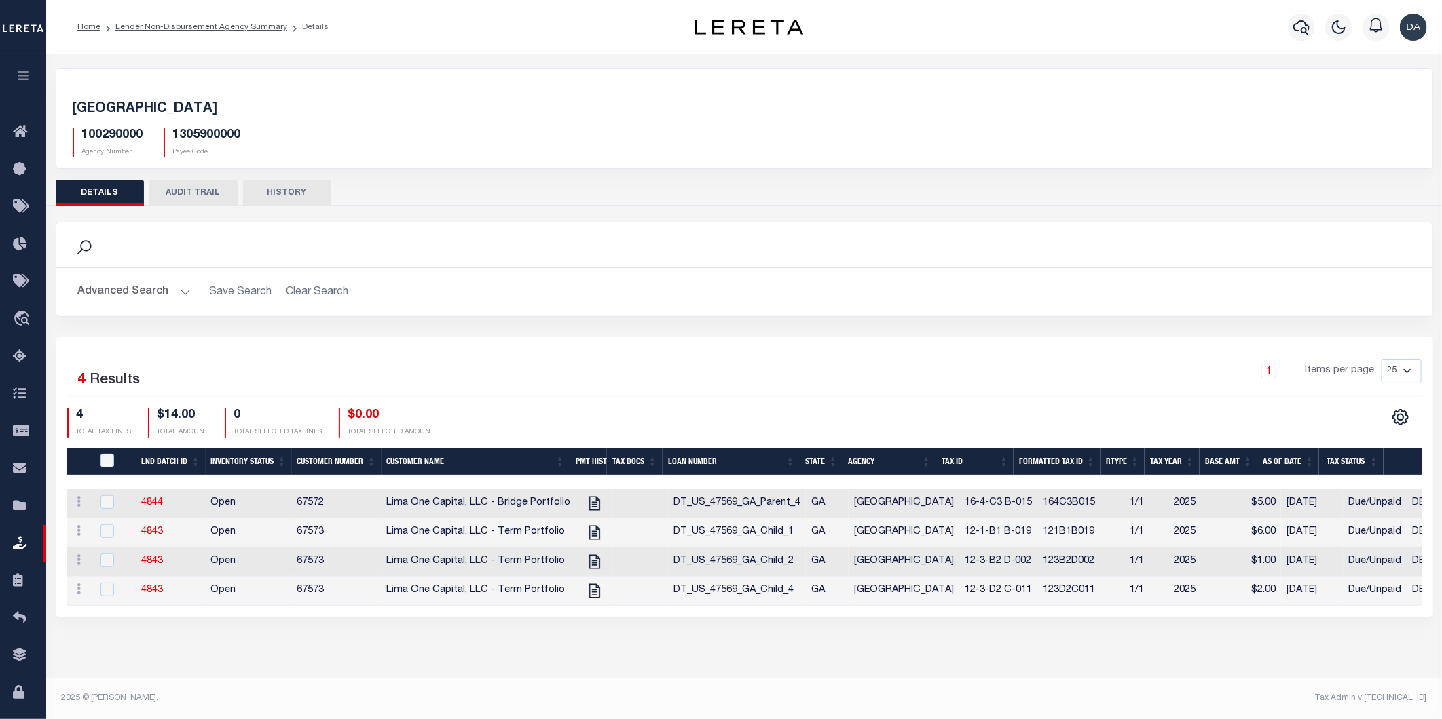
click at [24, 81] on icon "button" at bounding box center [24, 75] width 16 height 12
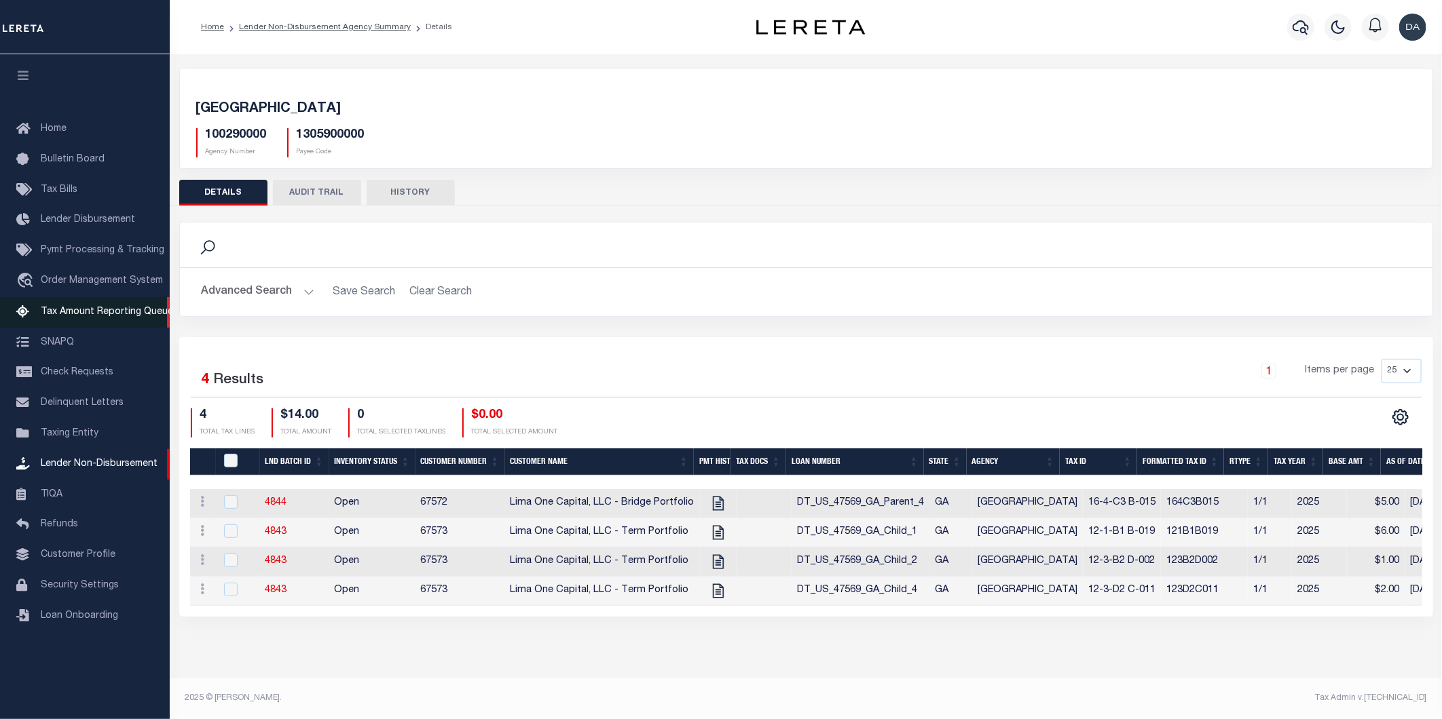
click at [115, 313] on span "Tax Amount Reporting Queue" at bounding box center [107, 312] width 132 height 10
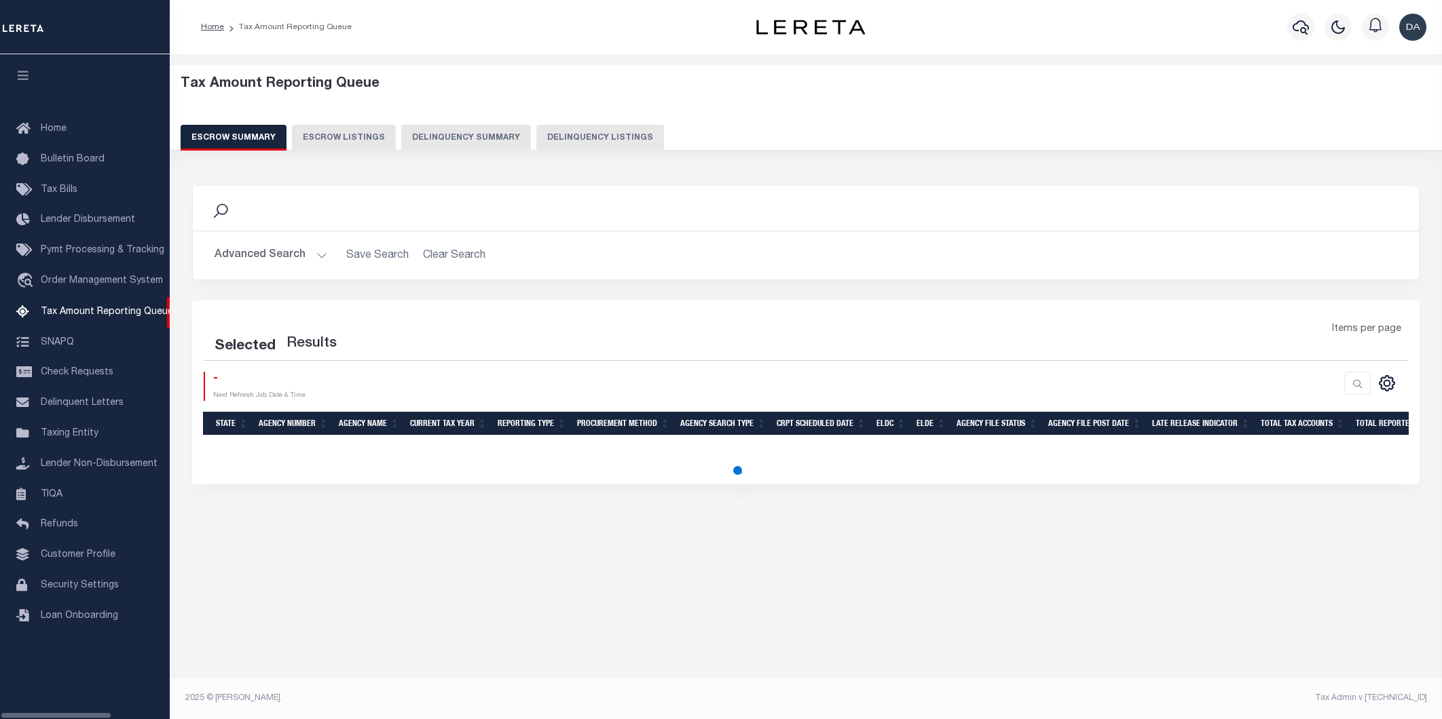
select select "100"
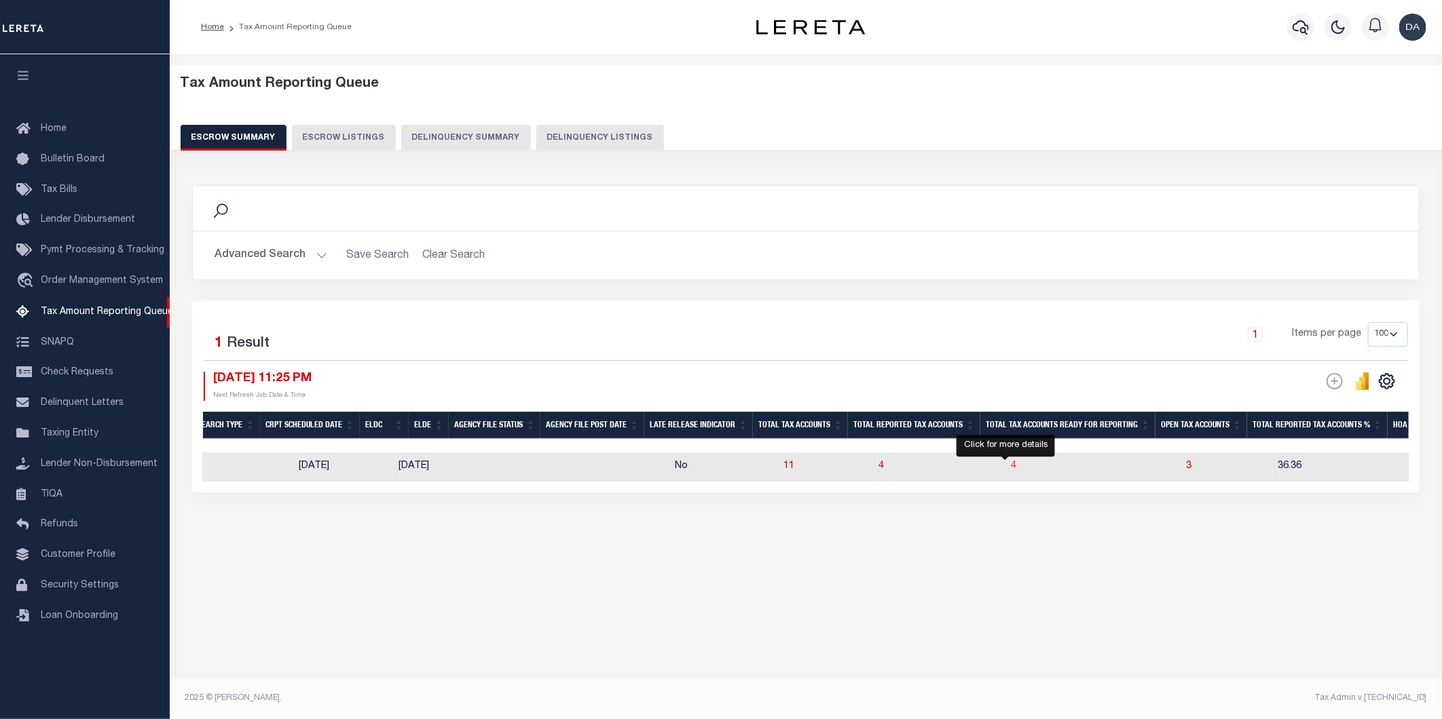
click at [1011, 470] on span "4" at bounding box center [1013, 467] width 5 height 10
select select "100"
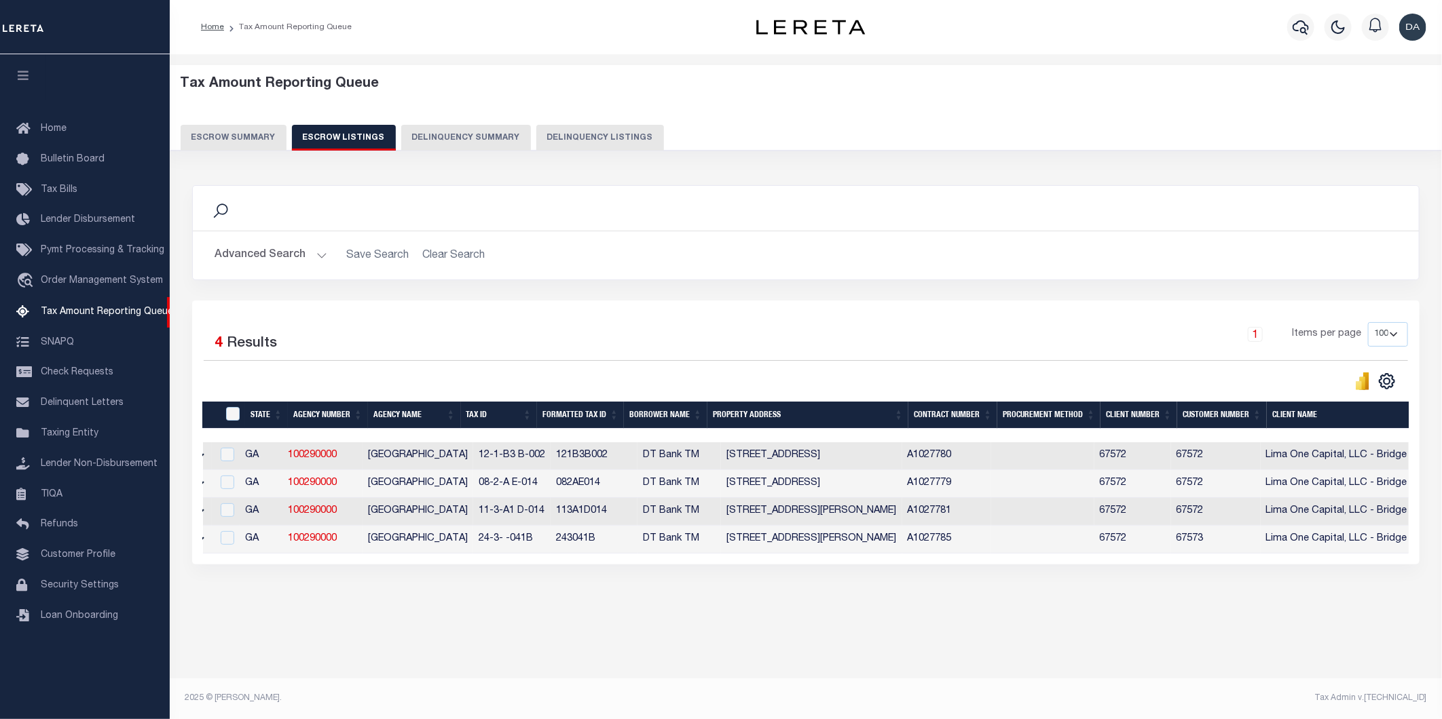
scroll to position [0, 50]
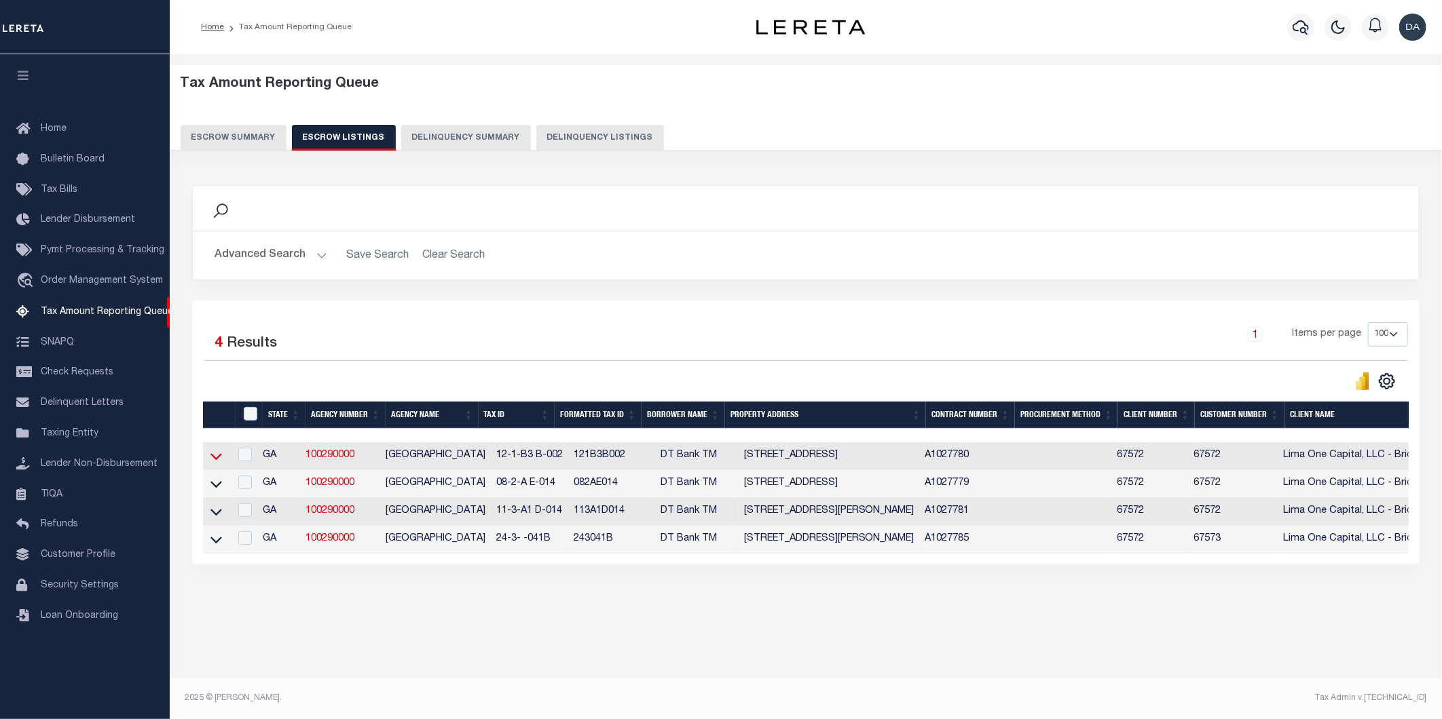
click at [216, 464] on icon at bounding box center [216, 456] width 12 height 14
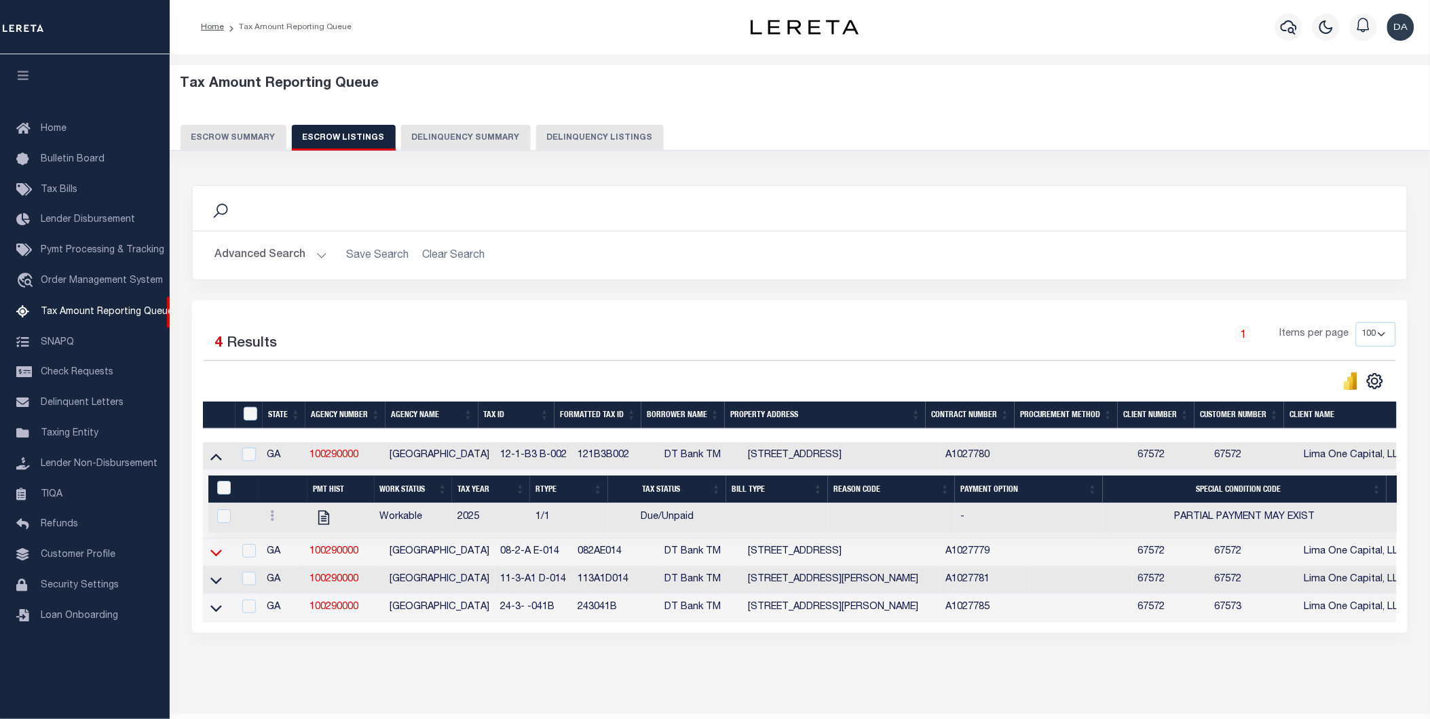
click at [218, 559] on icon at bounding box center [216, 553] width 12 height 14
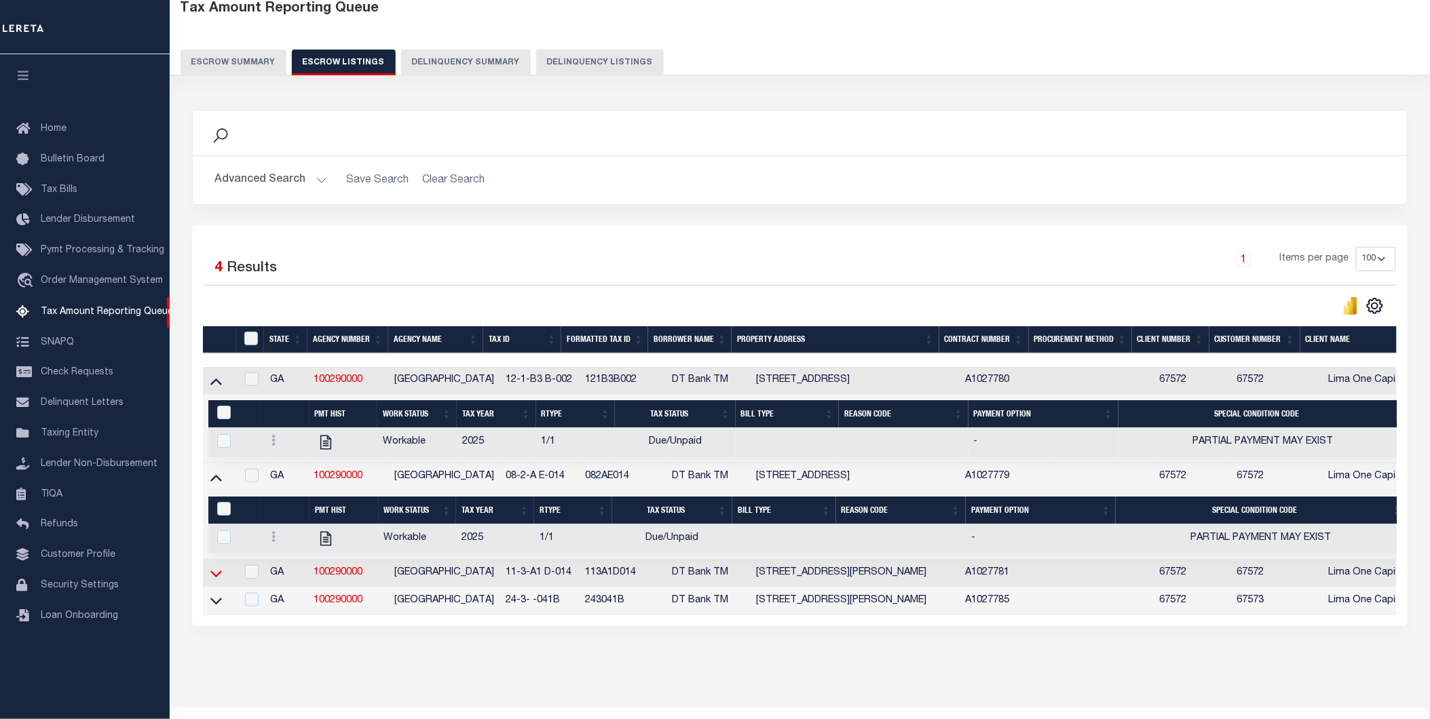
click at [221, 574] on icon at bounding box center [216, 574] width 12 height 14
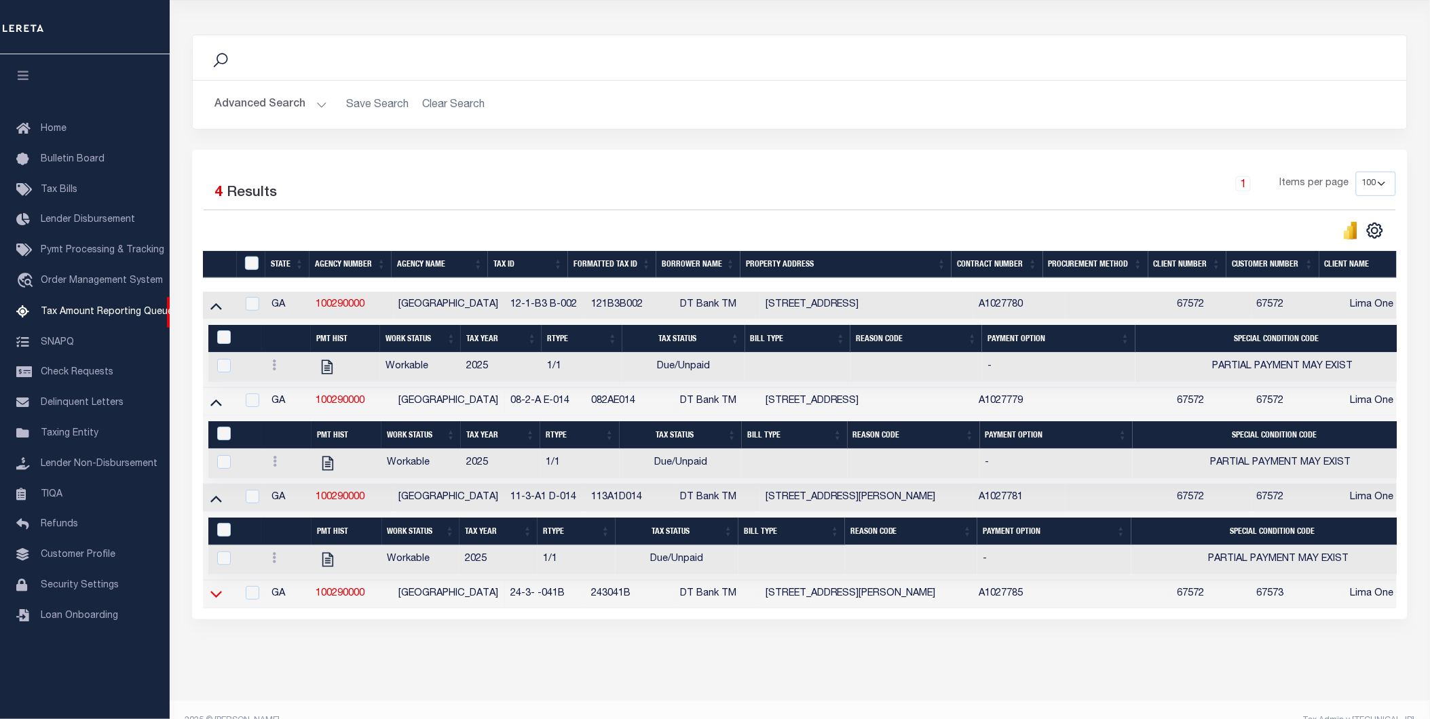
click at [216, 601] on icon at bounding box center [216, 594] width 12 height 14
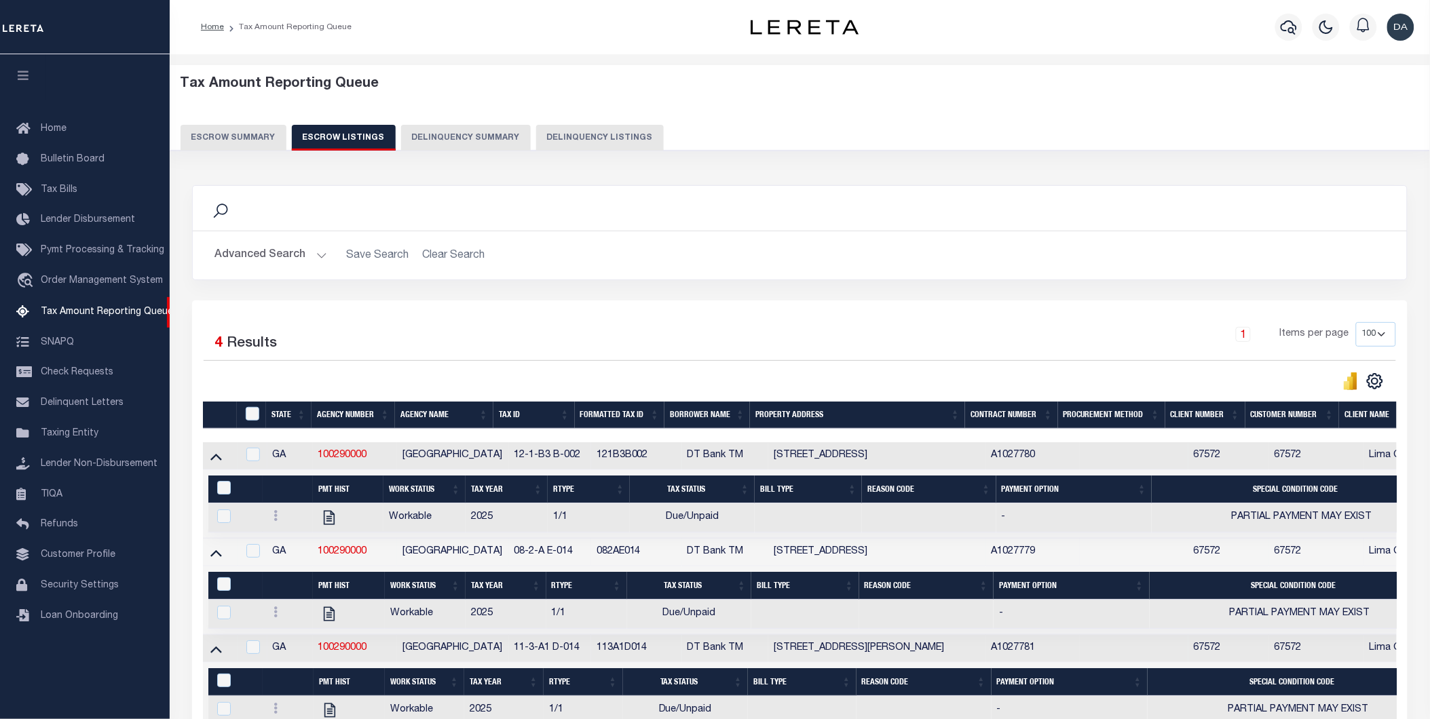
click at [233, 132] on button "Escrow Summary" at bounding box center [234, 138] width 106 height 26
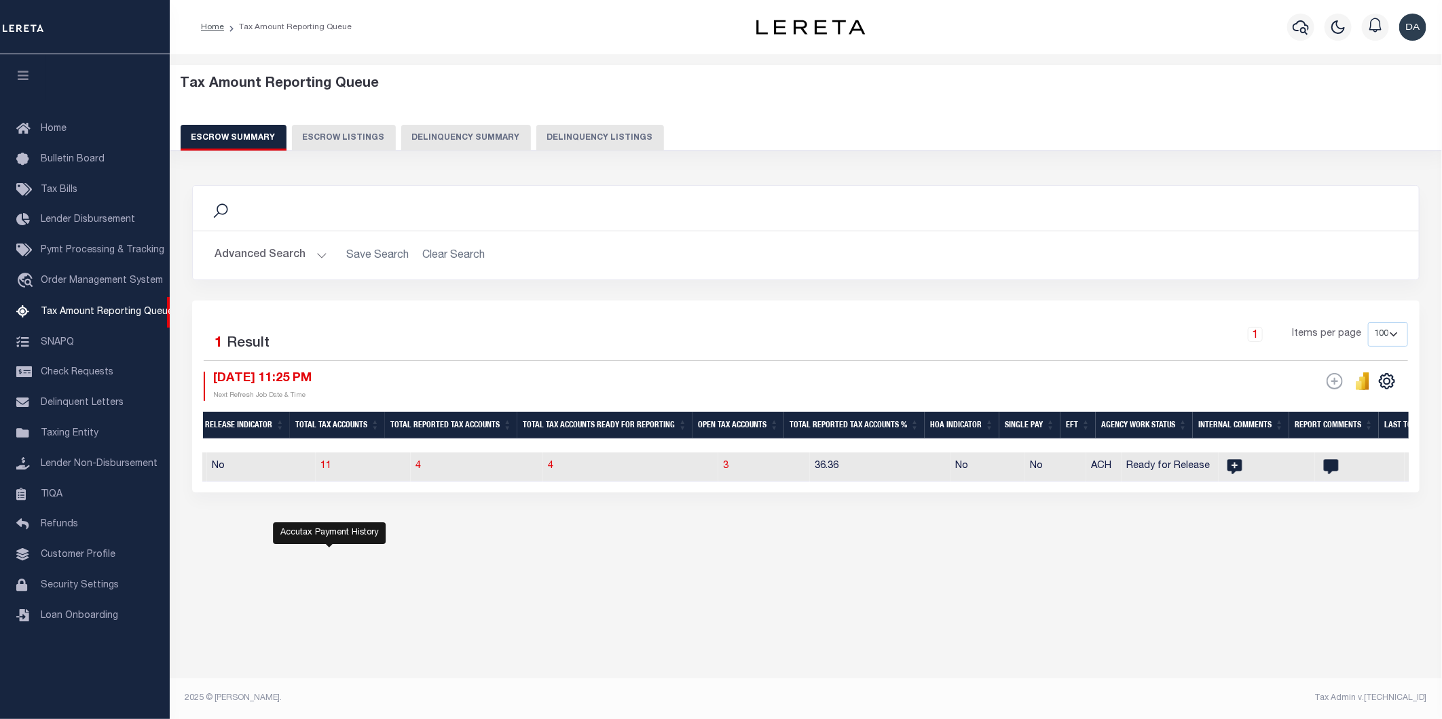
scroll to position [0, 1116]
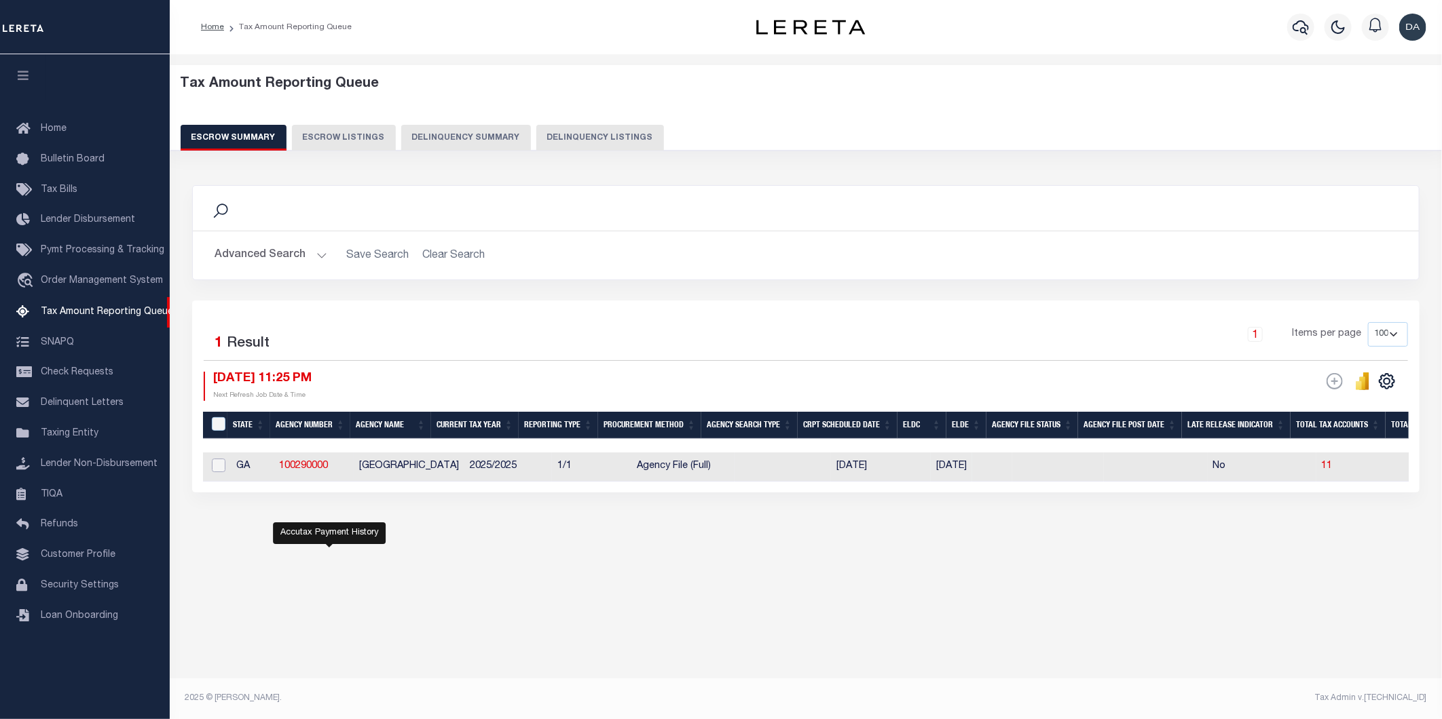
click at [212, 472] on input "checkbox" at bounding box center [219, 466] width 14 height 14
checkbox input "true"
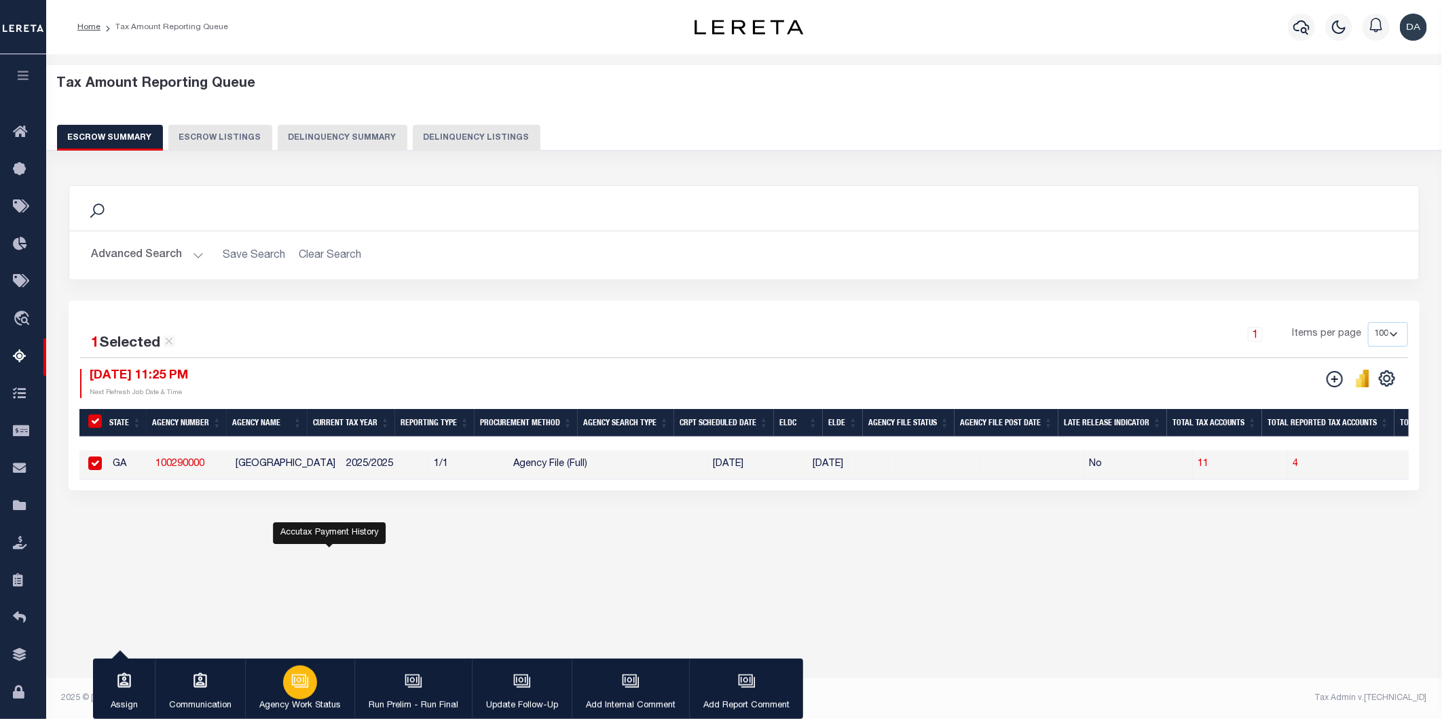
click at [300, 688] on icon "button" at bounding box center [300, 682] width 18 height 18
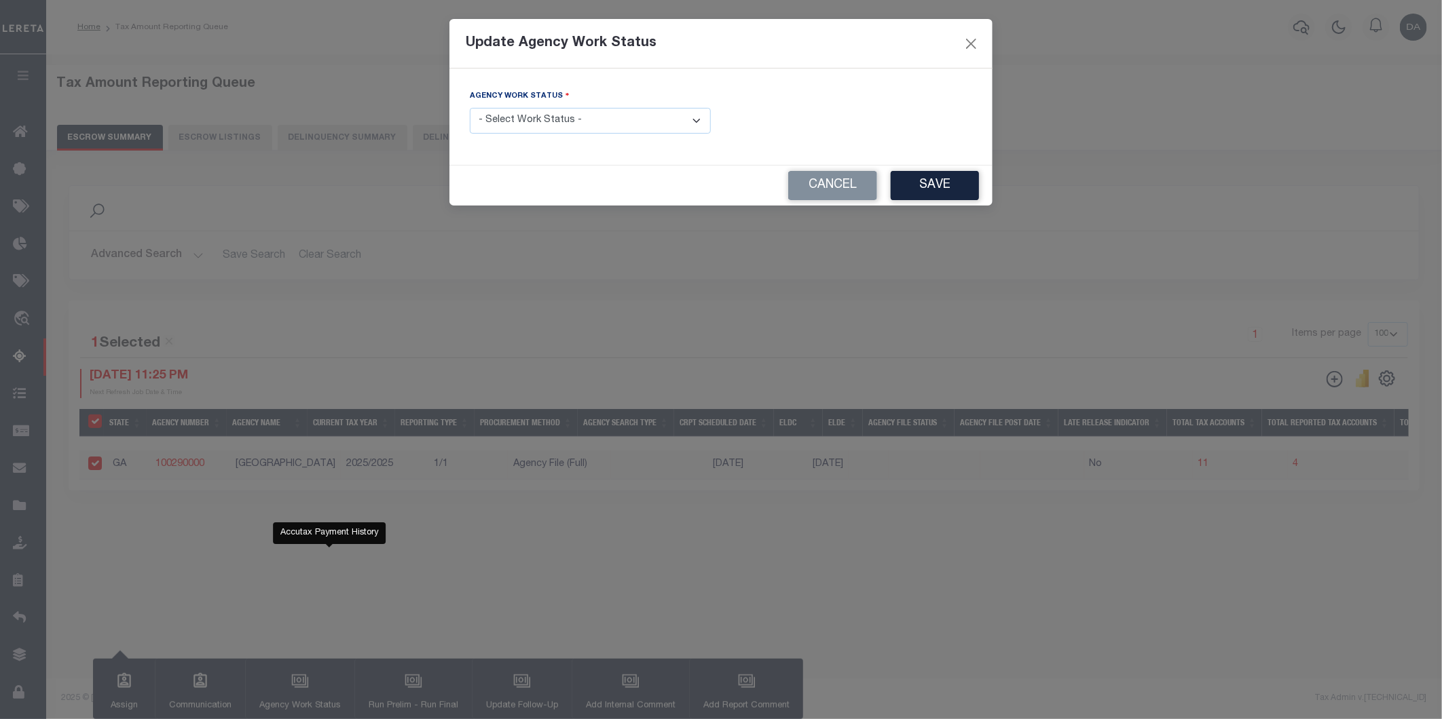
click at [540, 127] on select "- Select Work Status - New In Progress Pending Agency Follow-up Pending QC Read…" at bounding box center [590, 121] width 241 height 26
select select "6"
click at [470, 109] on select "- Select Work Status - New In Progress Pending Agency Follow-up Pending QC Read…" at bounding box center [590, 121] width 241 height 26
click at [920, 186] on button "Save" at bounding box center [934, 185] width 88 height 29
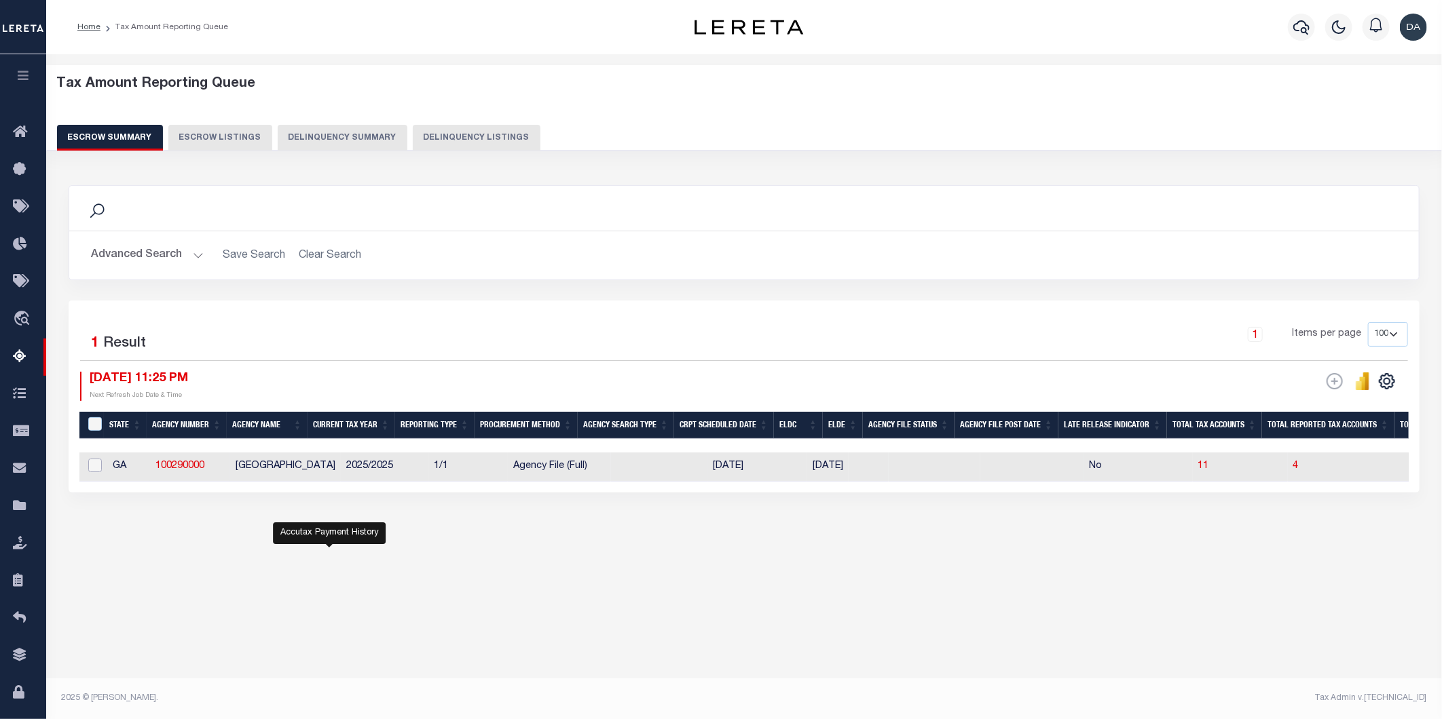
click at [94, 466] on input "checkbox" at bounding box center [95, 466] width 14 height 14
checkbox input "true"
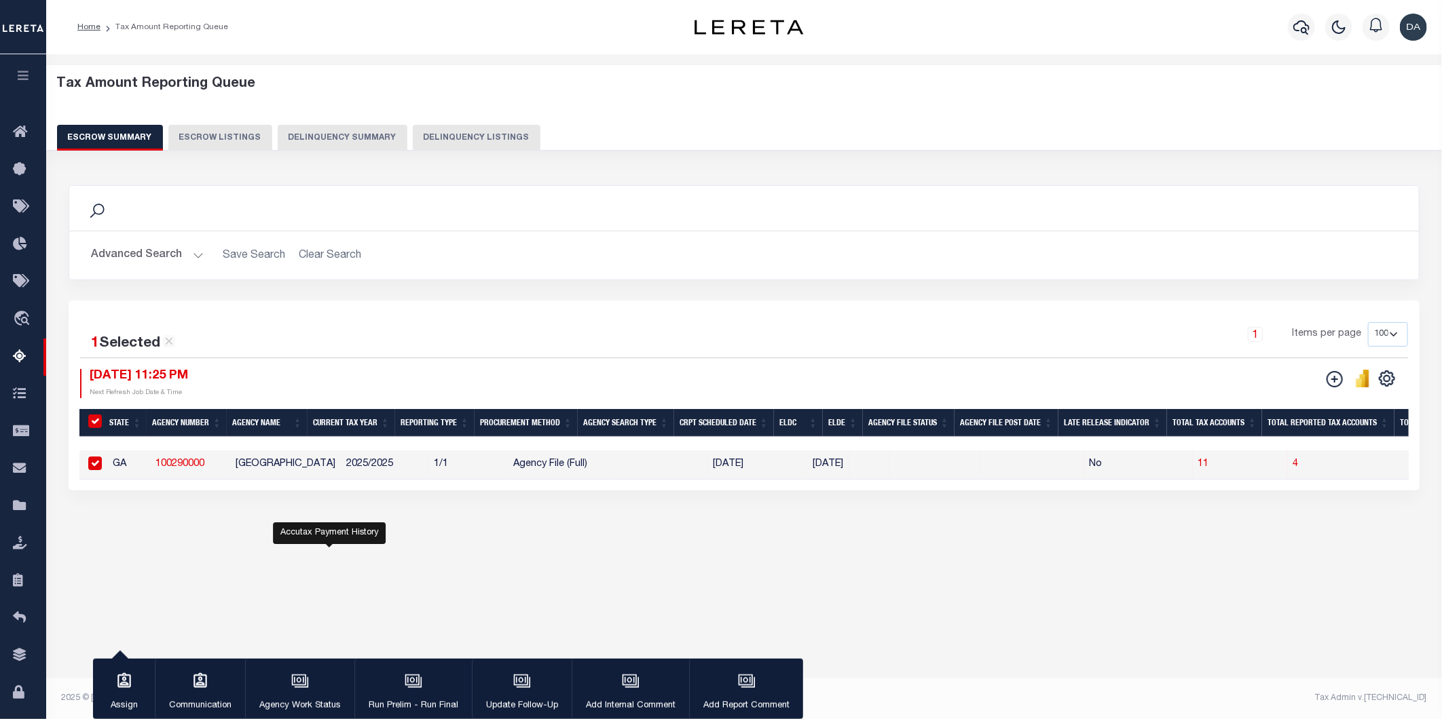
click at [350, 533] on div "Accutax Payment History" at bounding box center [329, 534] width 113 height 22
click at [503, 544] on div "Tax Amount Reporting Queue Escrow Summary Escrow Listings In" at bounding box center [743, 320] width 1387 height 504
click at [405, 700] on p "Run Prelim - Run Final" at bounding box center [414, 707] width 90 height 14
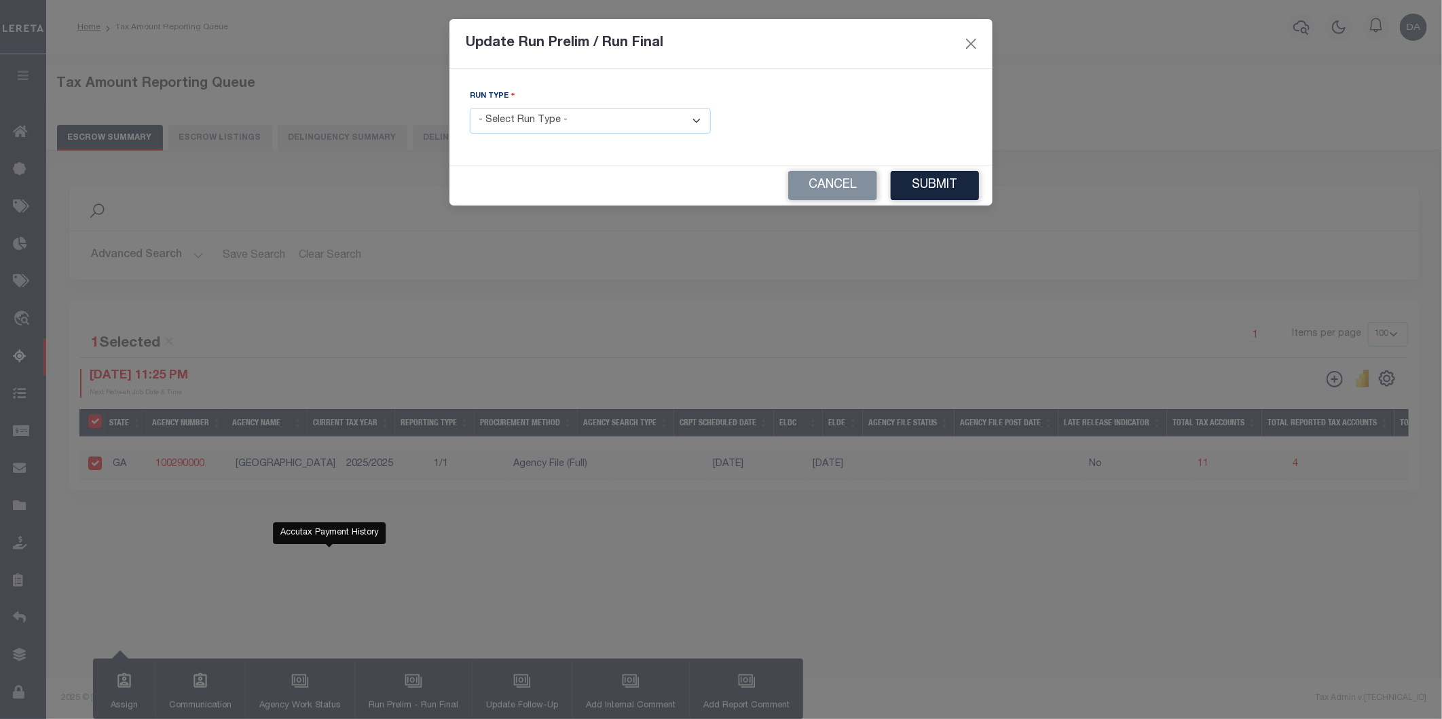
click at [622, 115] on select "- Select Run Type - Prelim Run Final Run" at bounding box center [590, 121] width 241 height 26
select select "F"
click at [470, 109] on select "- Select Run Type - Prelim Run Final Run" at bounding box center [590, 121] width 241 height 26
click at [846, 122] on input "text" at bounding box center [851, 121] width 241 height 26
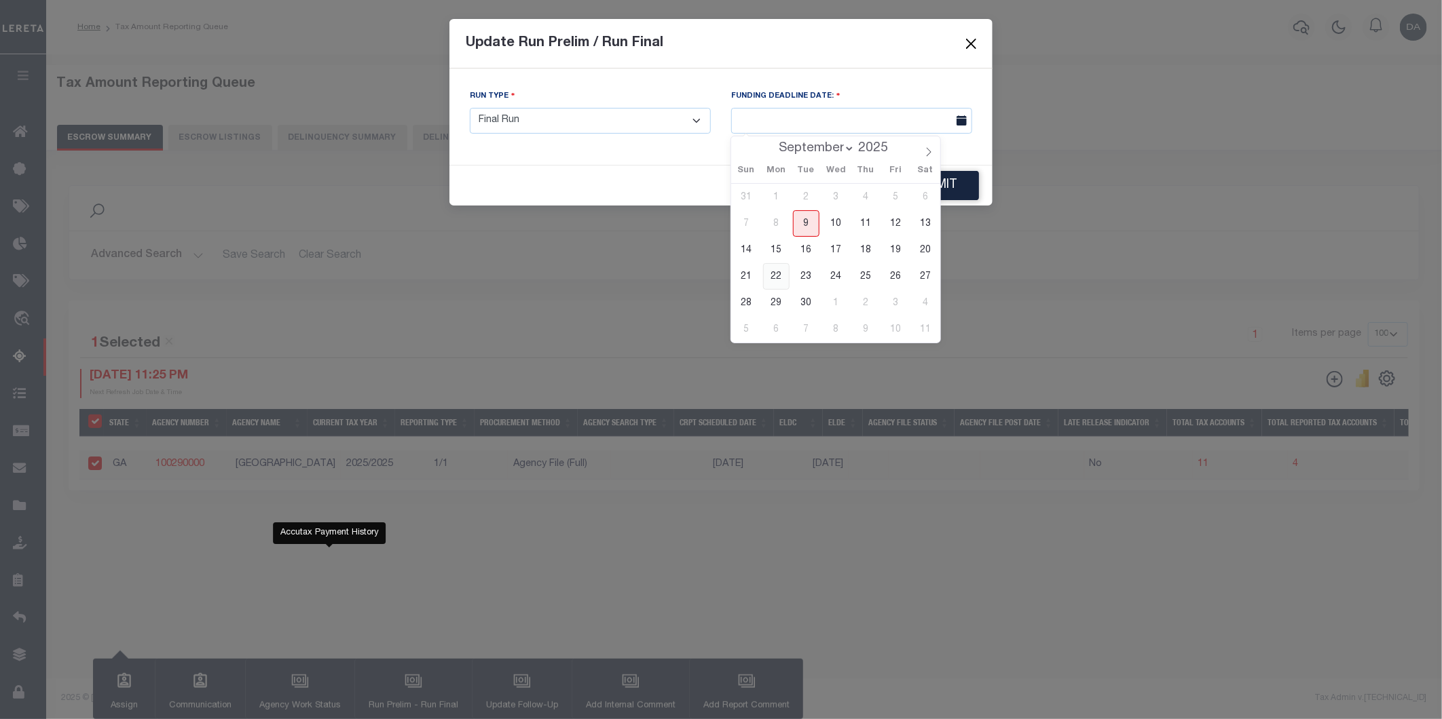
click at [769, 282] on span "22" at bounding box center [776, 276] width 26 height 26
type input "09/22/2025"
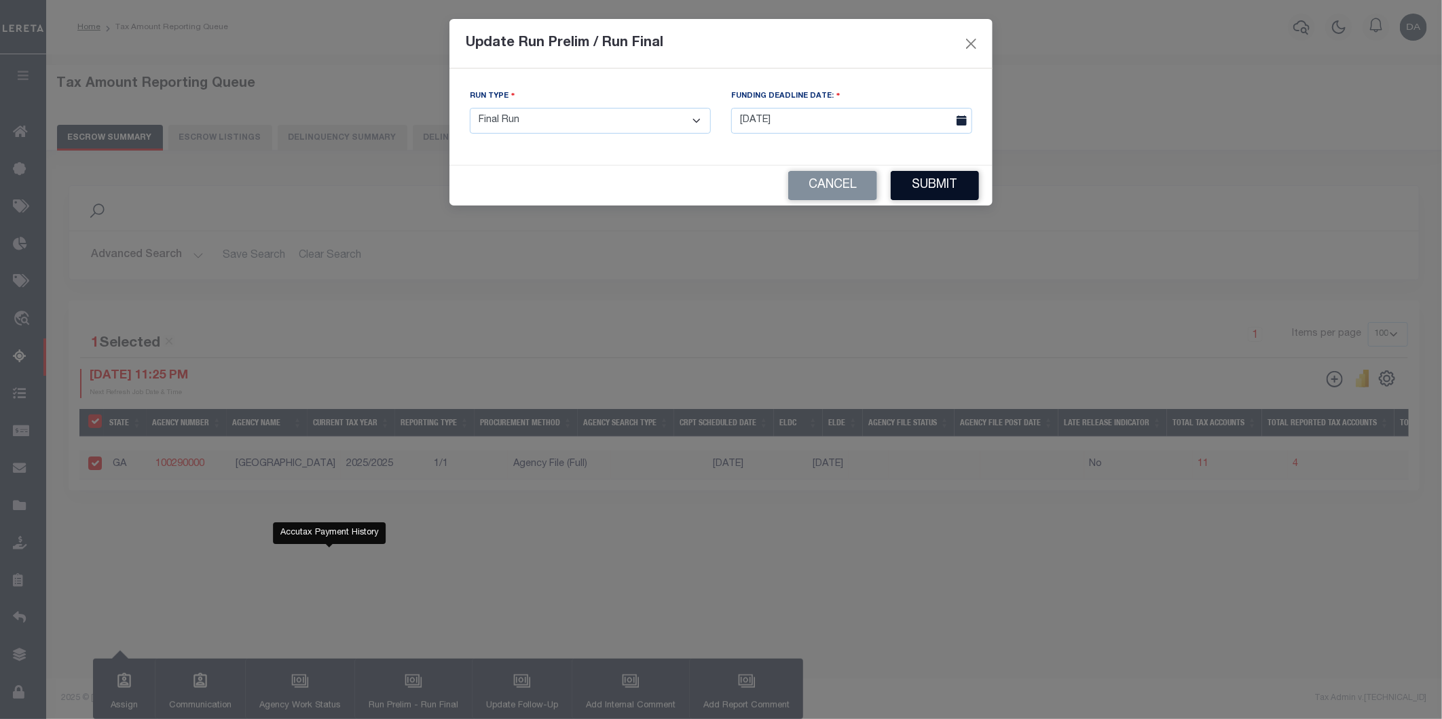
click at [945, 184] on button "Submit" at bounding box center [934, 185] width 88 height 29
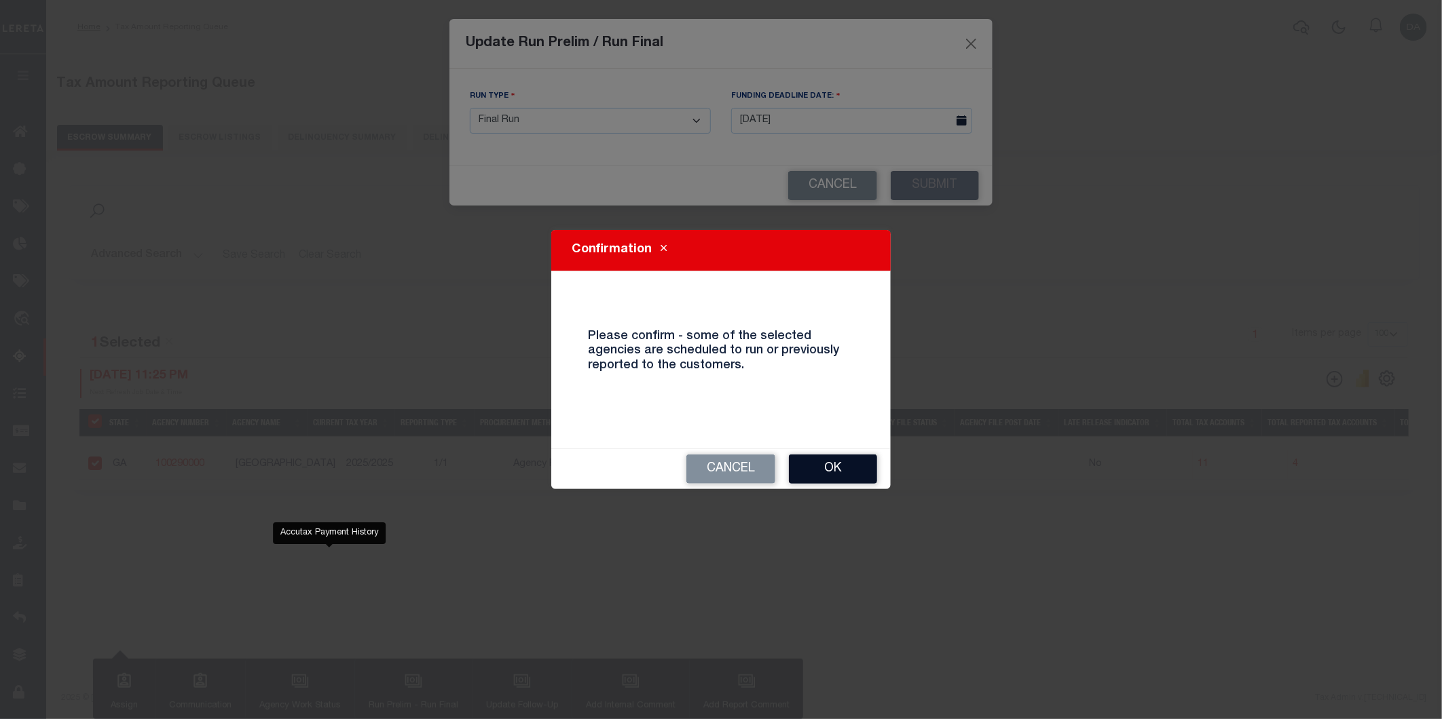
click at [813, 475] on button "Ok" at bounding box center [833, 469] width 88 height 29
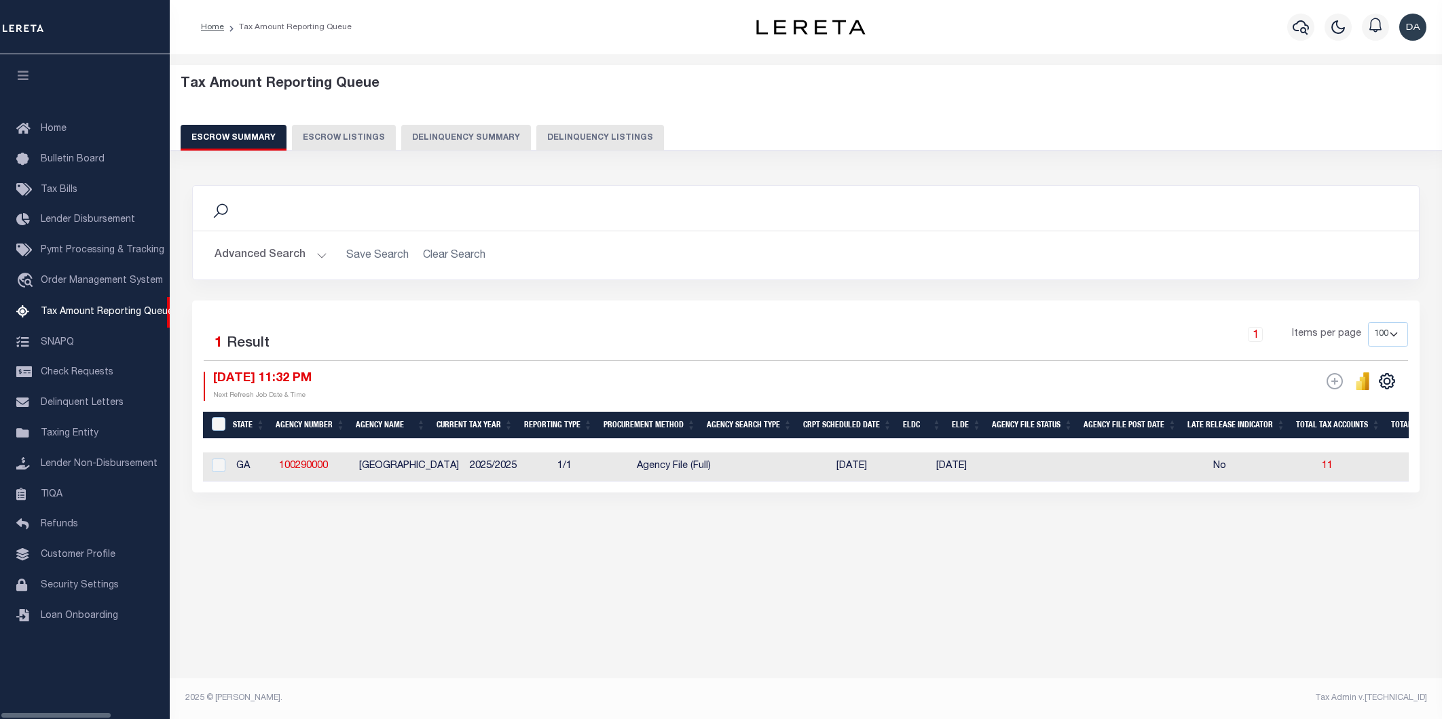
select select "100"
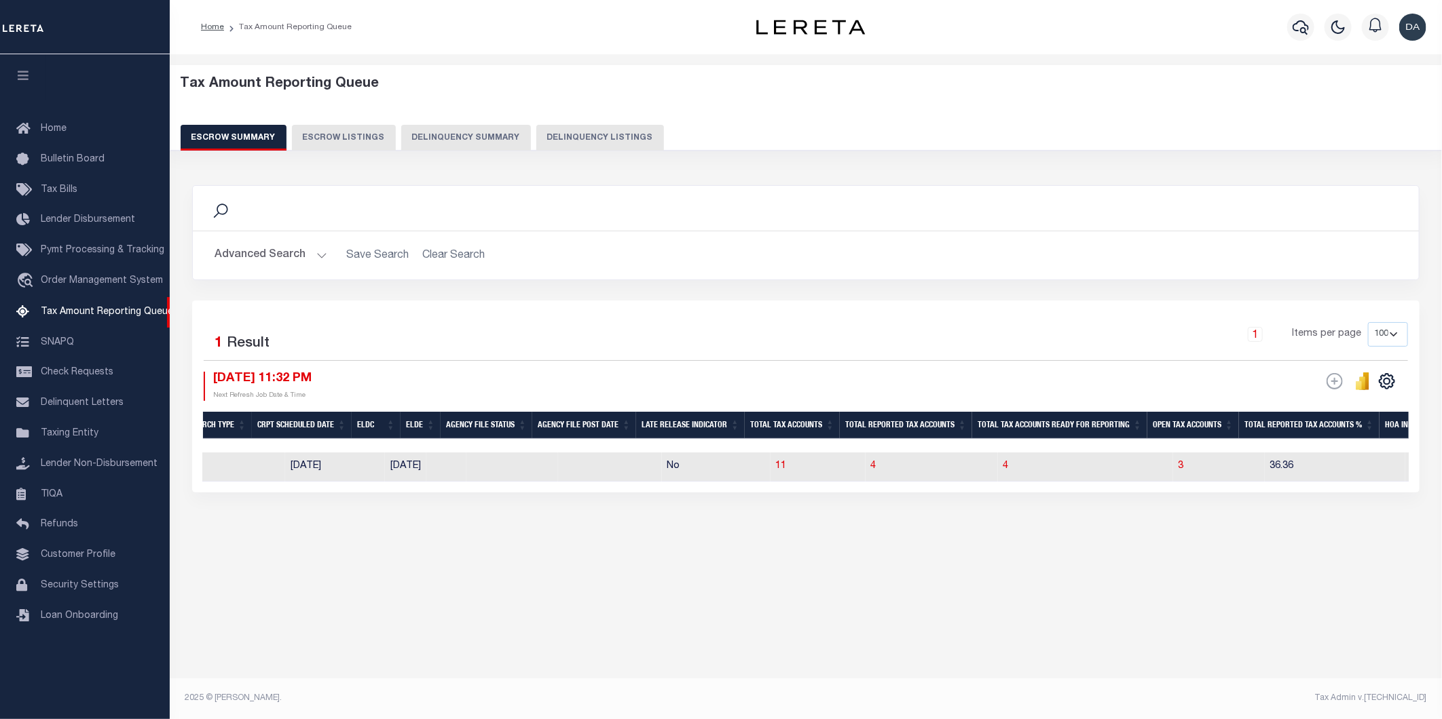
scroll to position [0, 573]
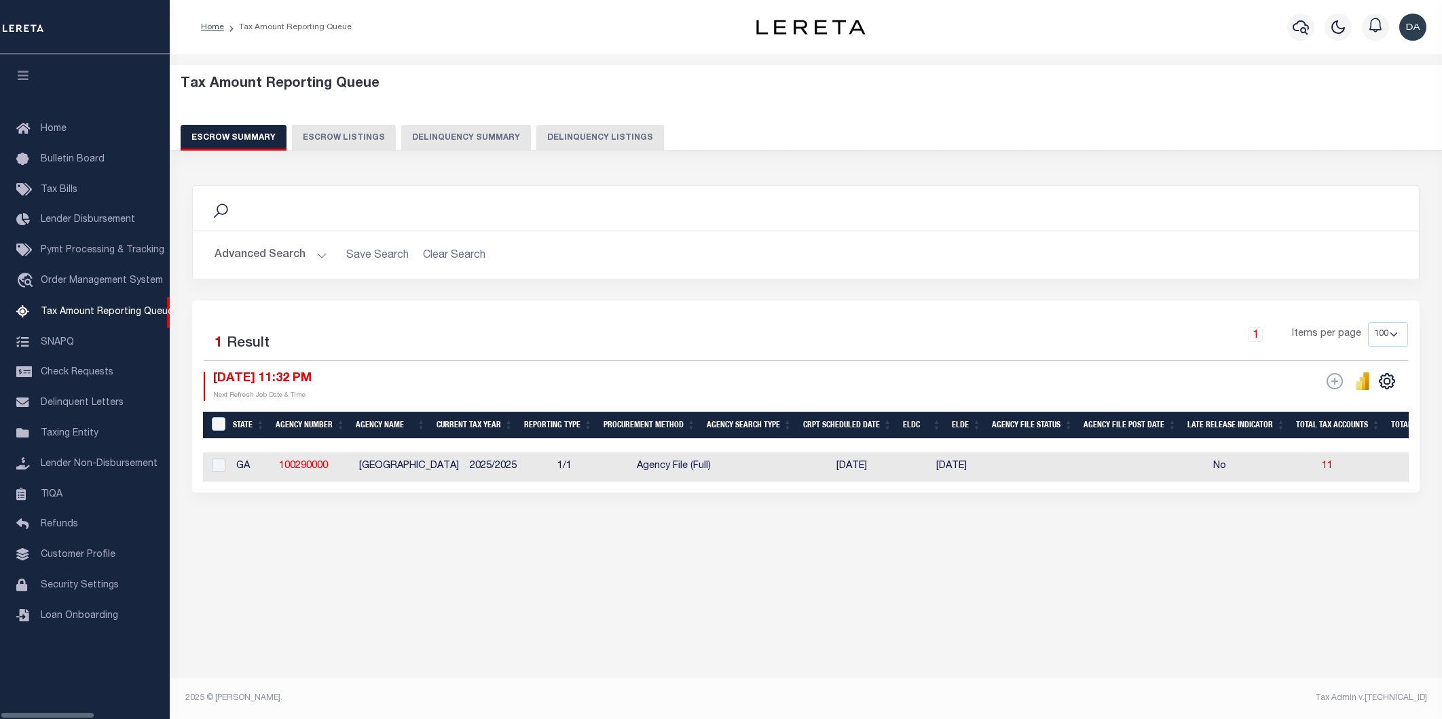
select select "100"
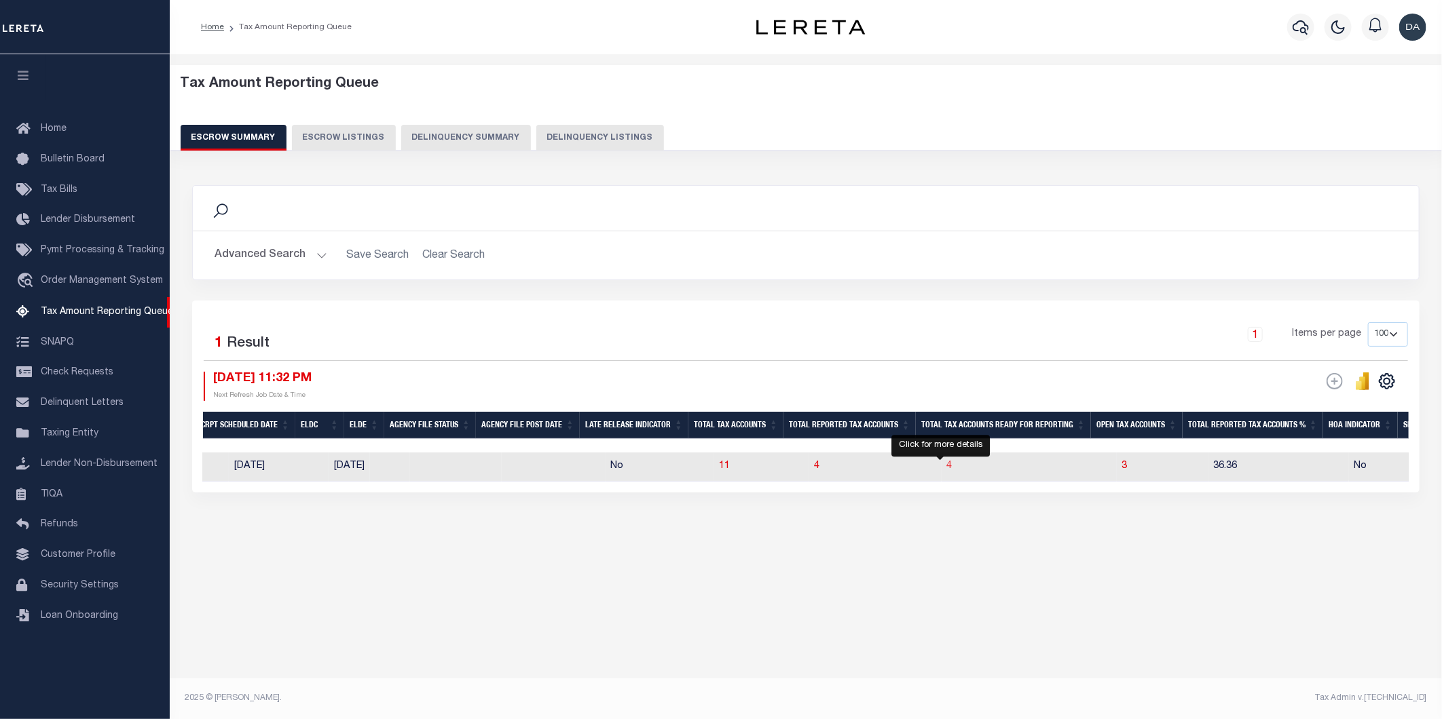
click at [947, 471] on span "4" at bounding box center [949, 467] width 5 height 10
select select "100"
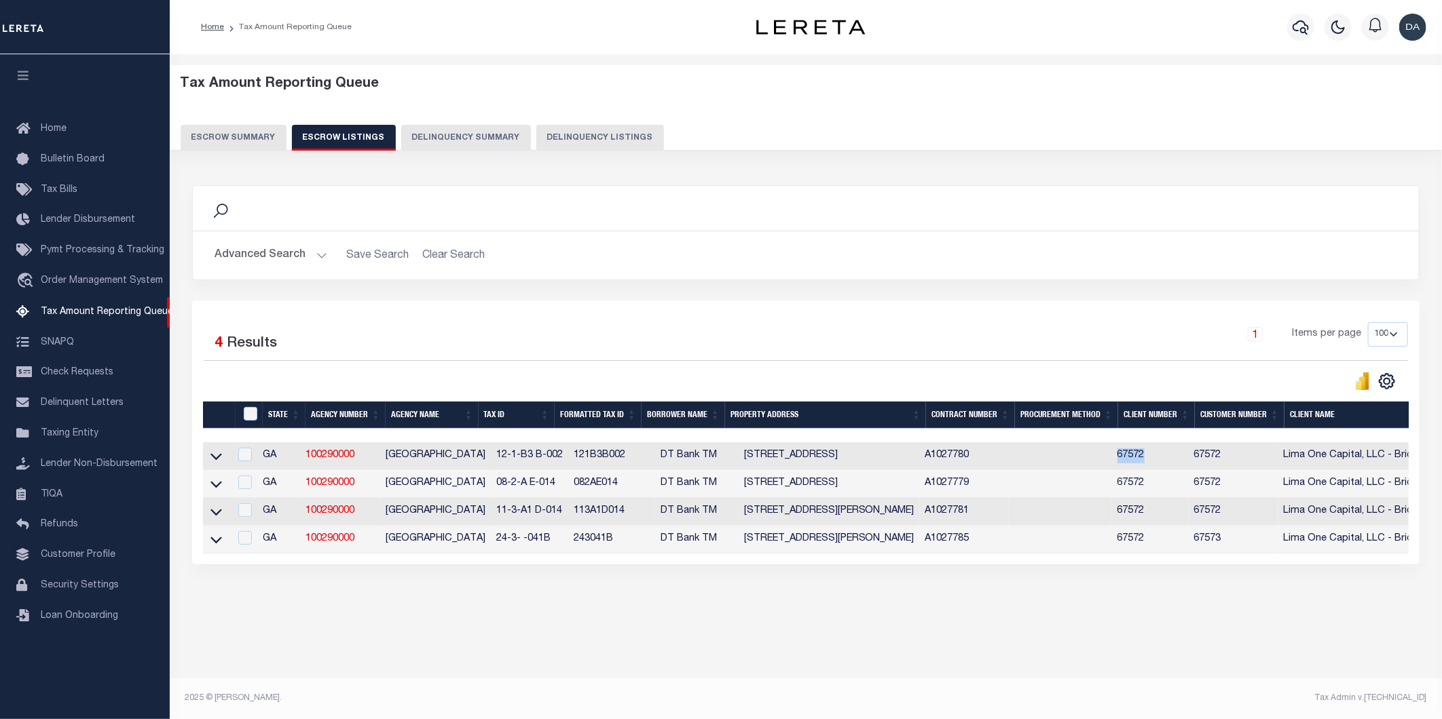
drag, startPoint x: 1159, startPoint y: 456, endPoint x: 1108, endPoint y: 458, distance: 50.9
click at [1114, 451] on td "67572" at bounding box center [1150, 457] width 77 height 28
checkbox input "true"
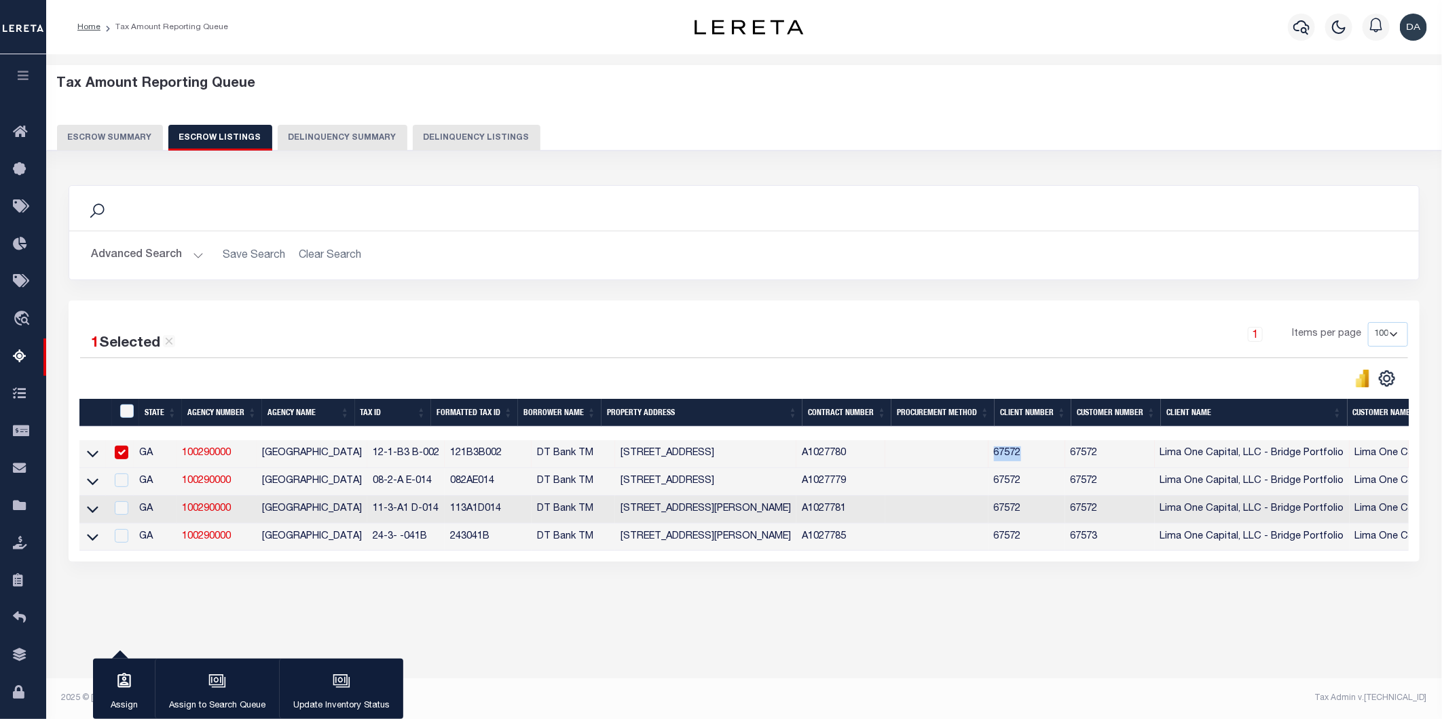
copy td "67572"
click at [23, 81] on icon "button" at bounding box center [24, 75] width 16 height 12
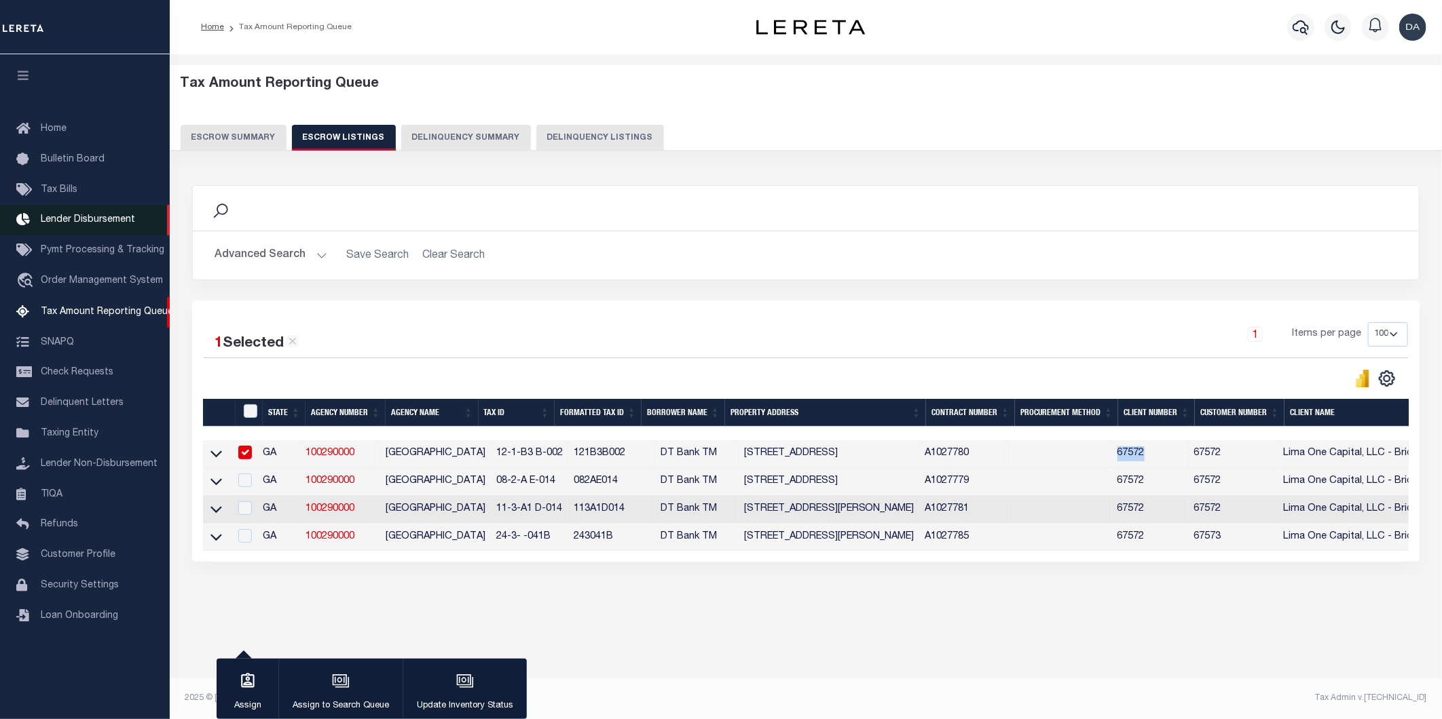
click at [117, 219] on span "Lender Disbursement" at bounding box center [88, 220] width 94 height 10
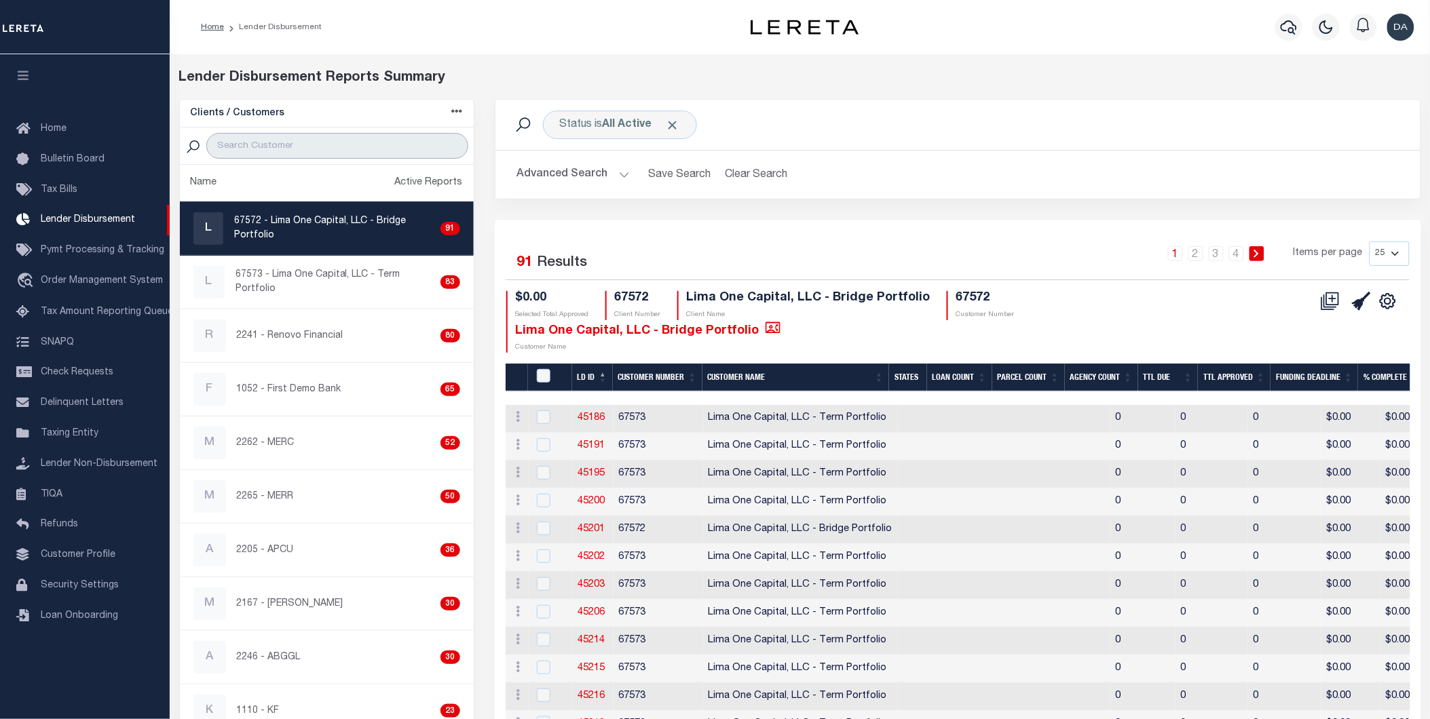
click at [283, 148] on input "search" at bounding box center [336, 146] width 261 height 26
paste input "67572"
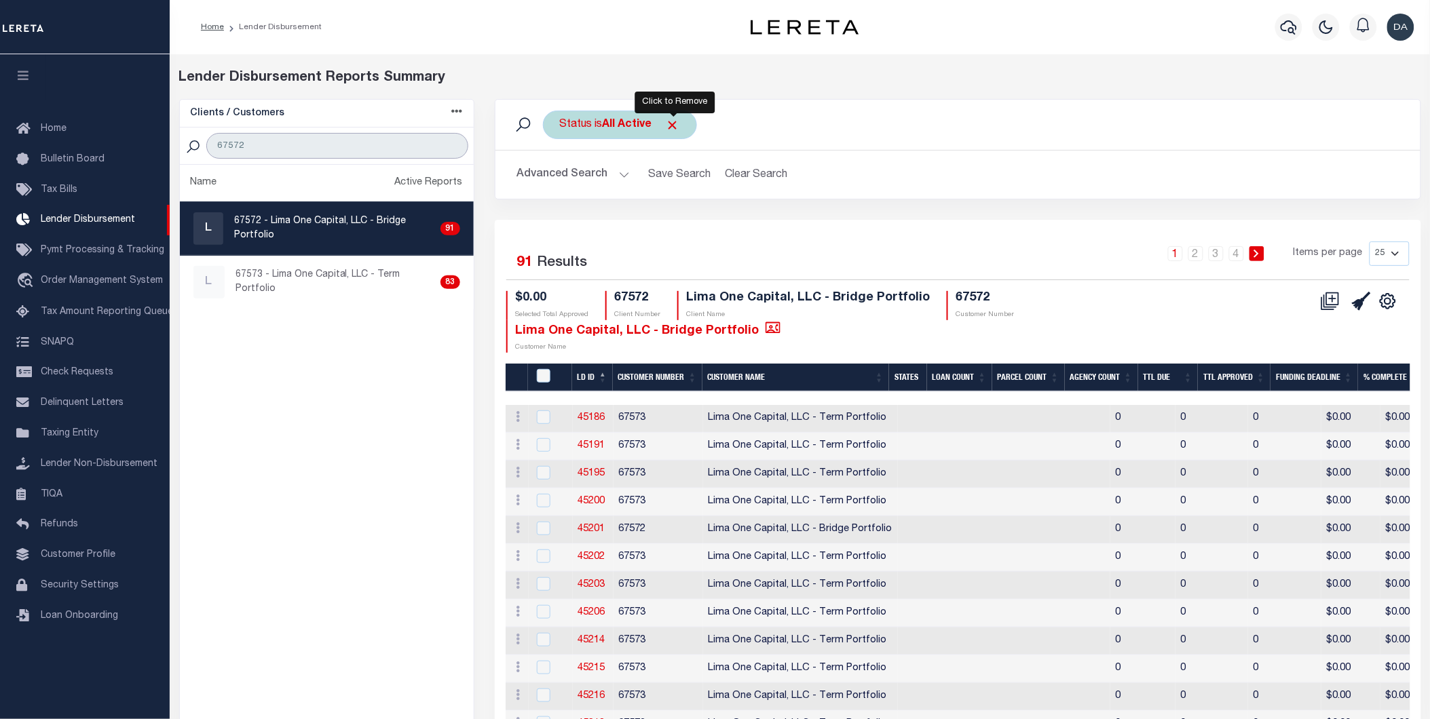
type input "67572"
click at [679, 126] on span "Click to Remove" at bounding box center [673, 125] width 14 height 14
click at [1386, 253] on select "25 50 100 200" at bounding box center [1390, 254] width 40 height 24
select select "200"
click at [1370, 242] on select "25 50 100 200" at bounding box center [1390, 254] width 40 height 24
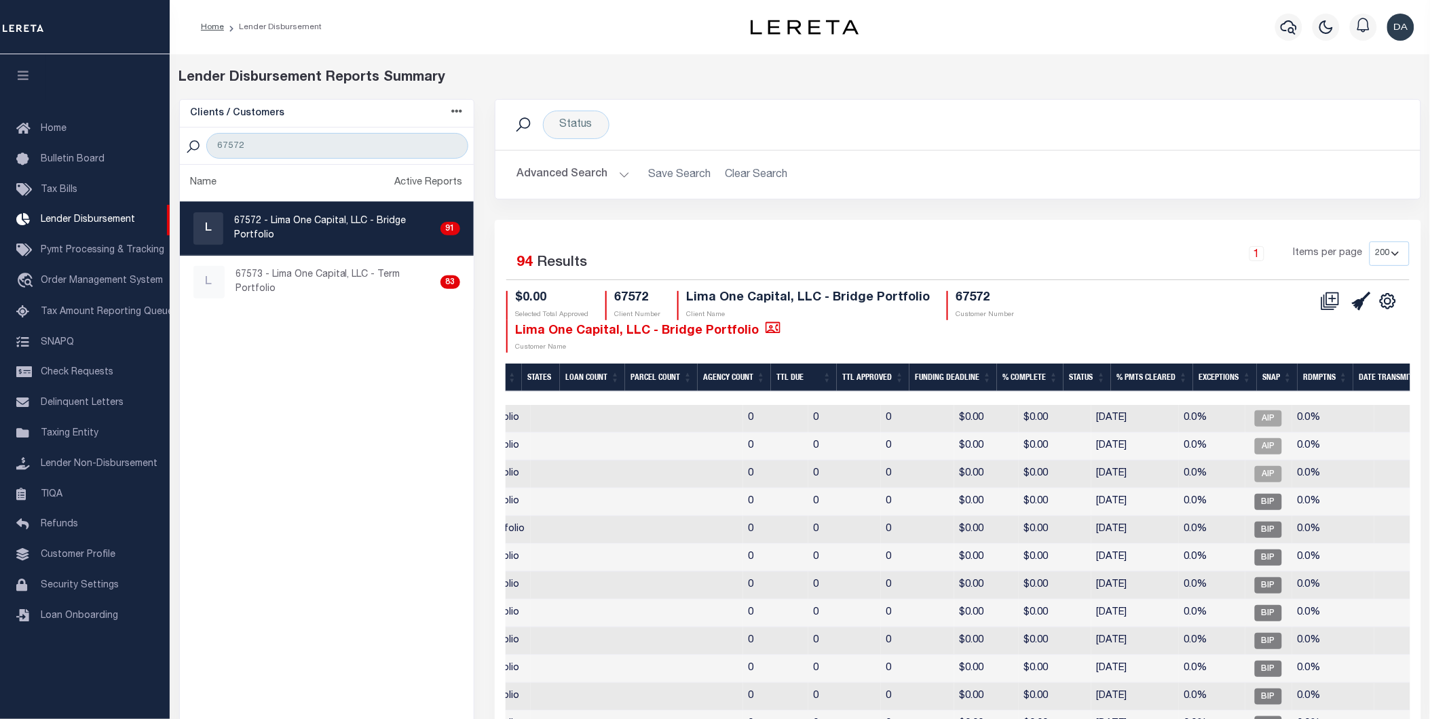
scroll to position [0, 428]
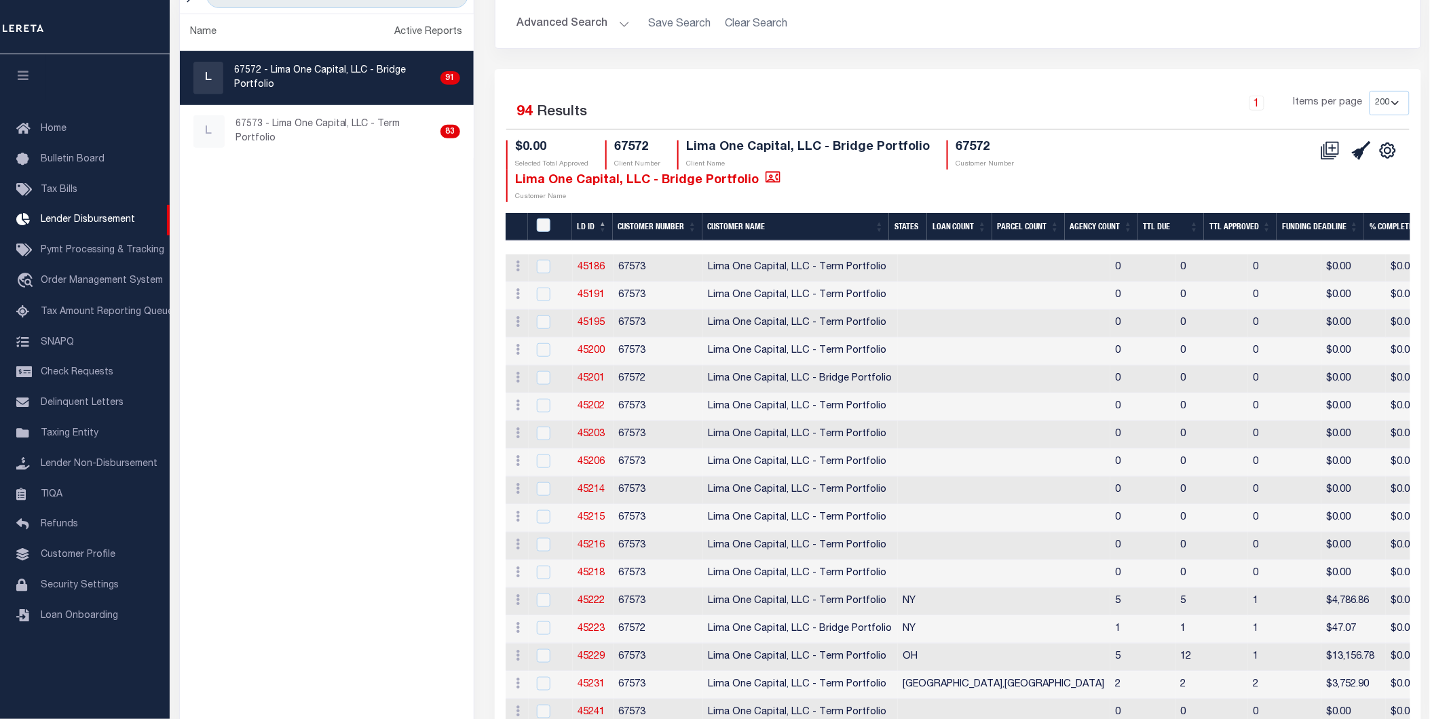
click at [596, 214] on th "LD ID" at bounding box center [592, 227] width 41 height 28
click at [599, 296] on link "45673" at bounding box center [591, 295] width 27 height 10
checkbox input "true"
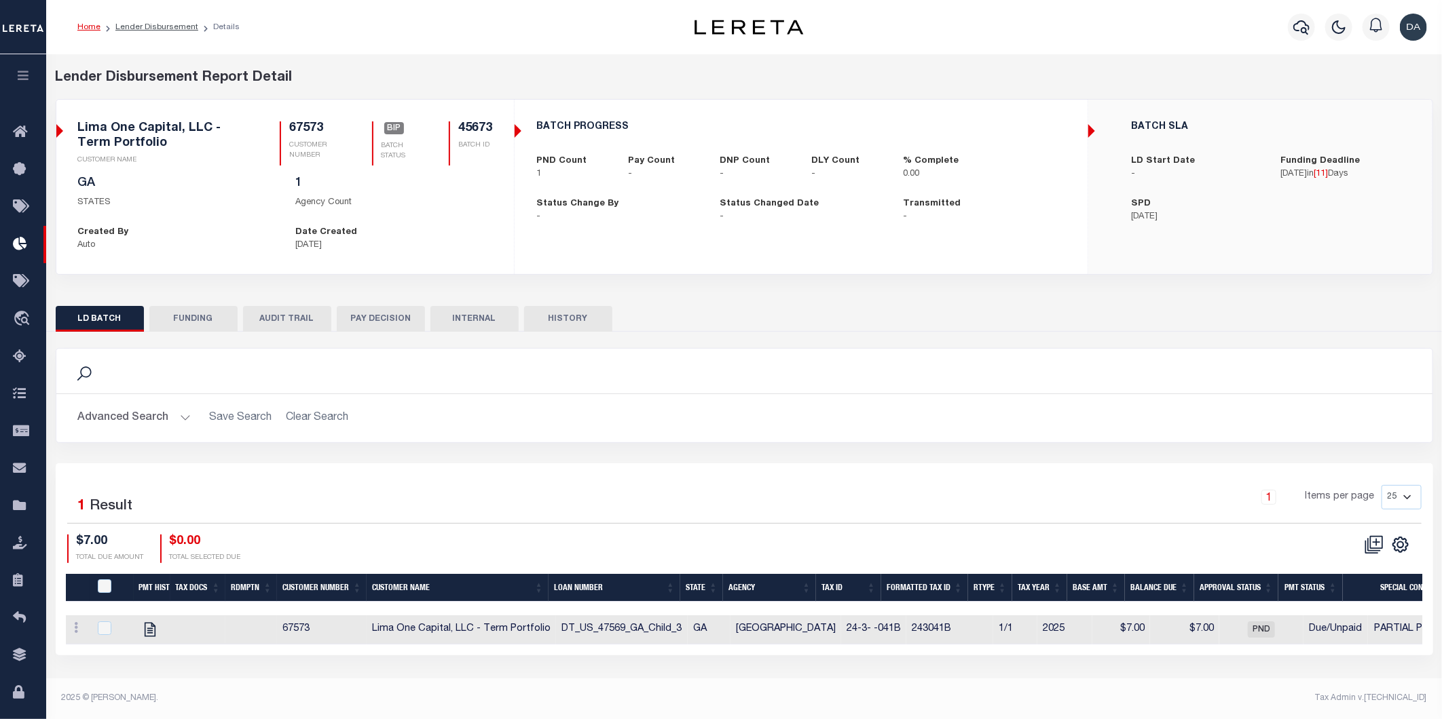
scroll to position [0, 29]
checkbox input "true"
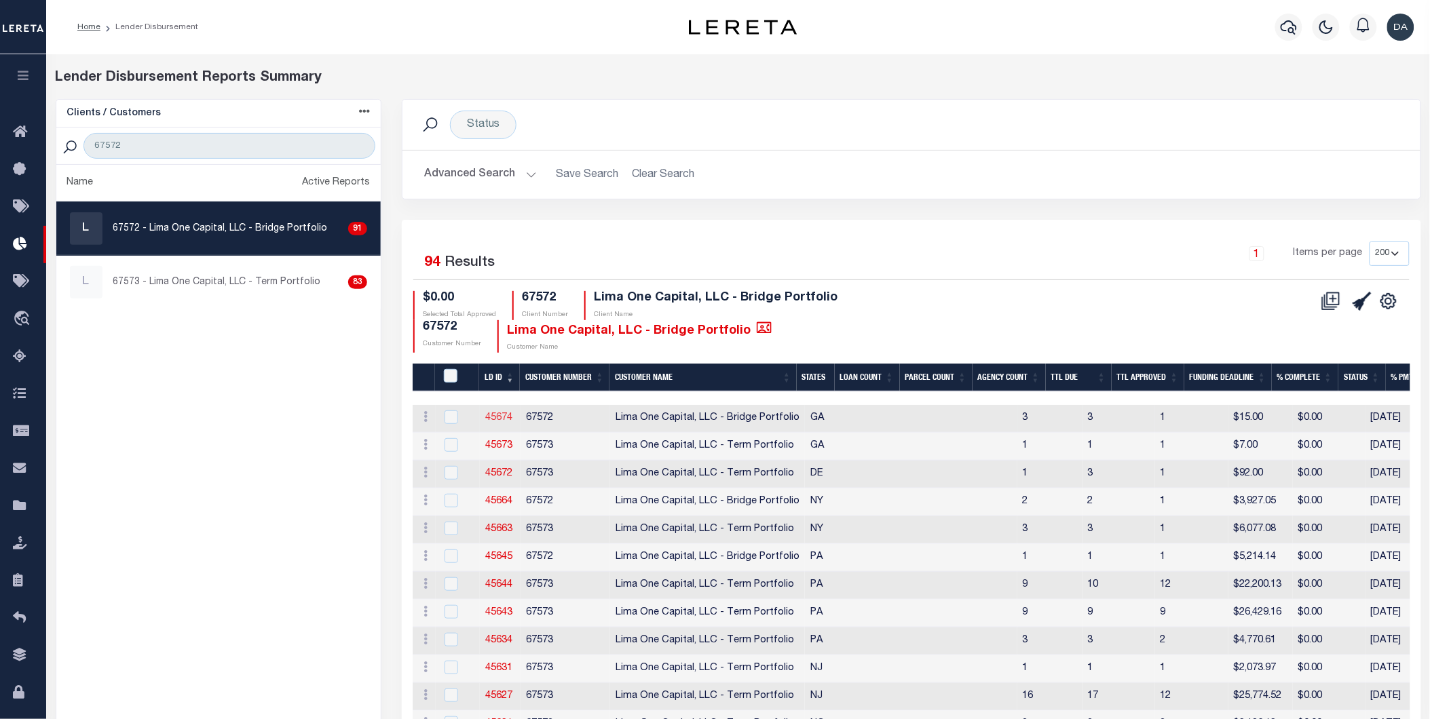
click at [500, 417] on link "45674" at bounding box center [498, 418] width 27 height 10
checkbox input "true"
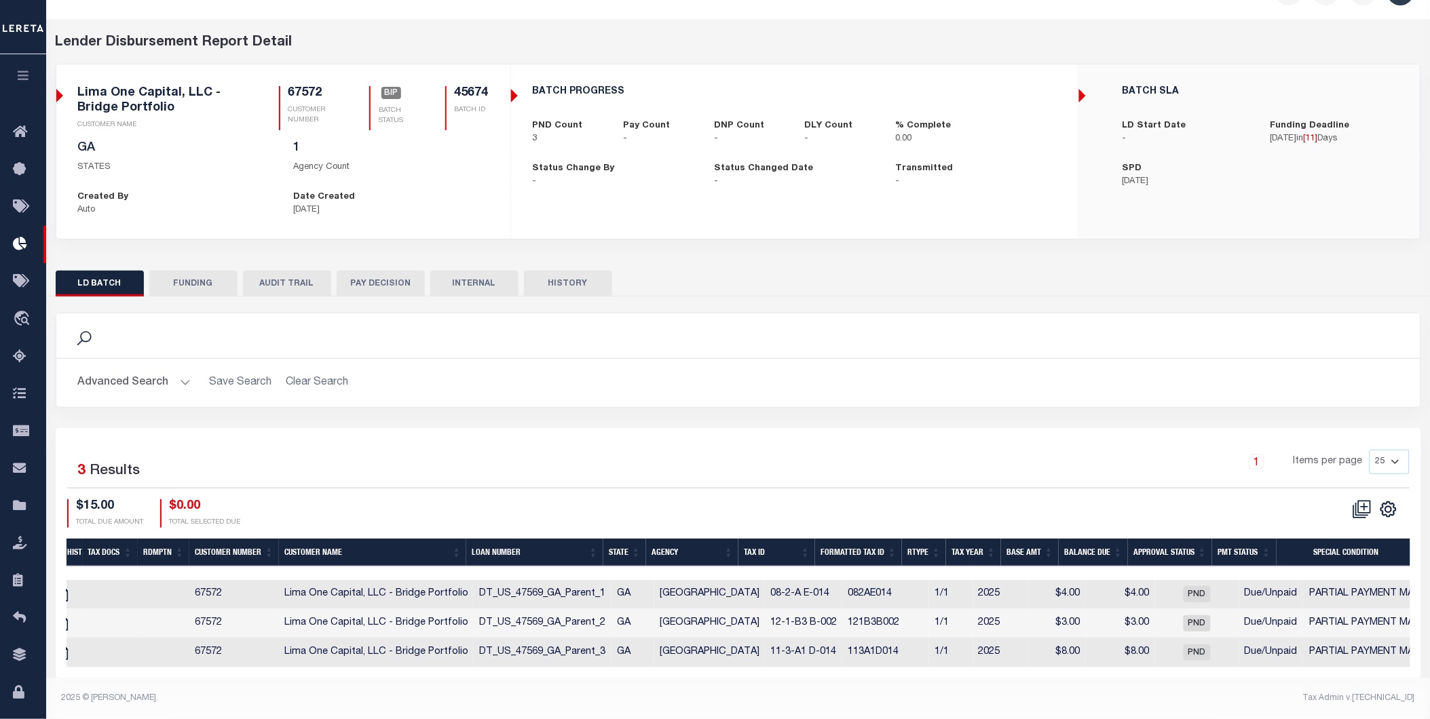
scroll to position [0, 193]
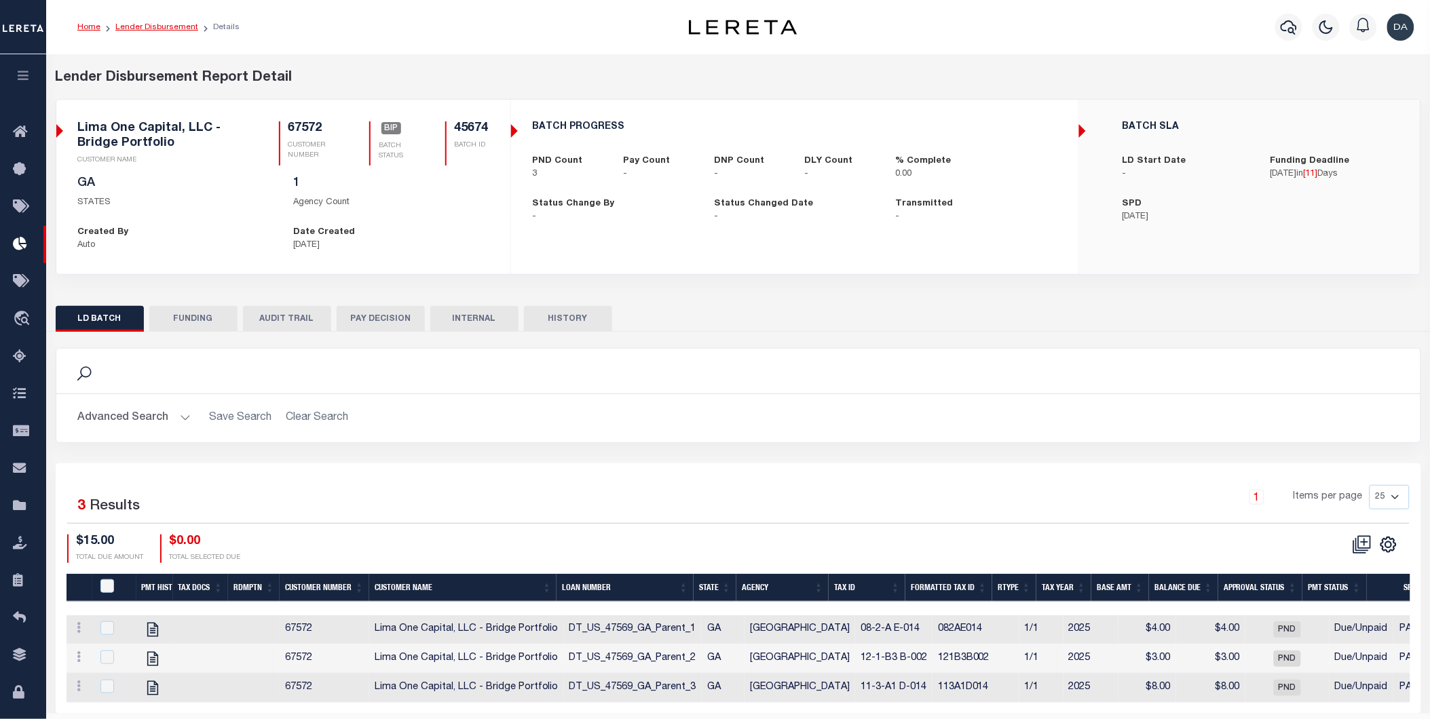
click at [152, 27] on link "Lender Disbursement" at bounding box center [156, 27] width 83 height 8
checkbox input "true"
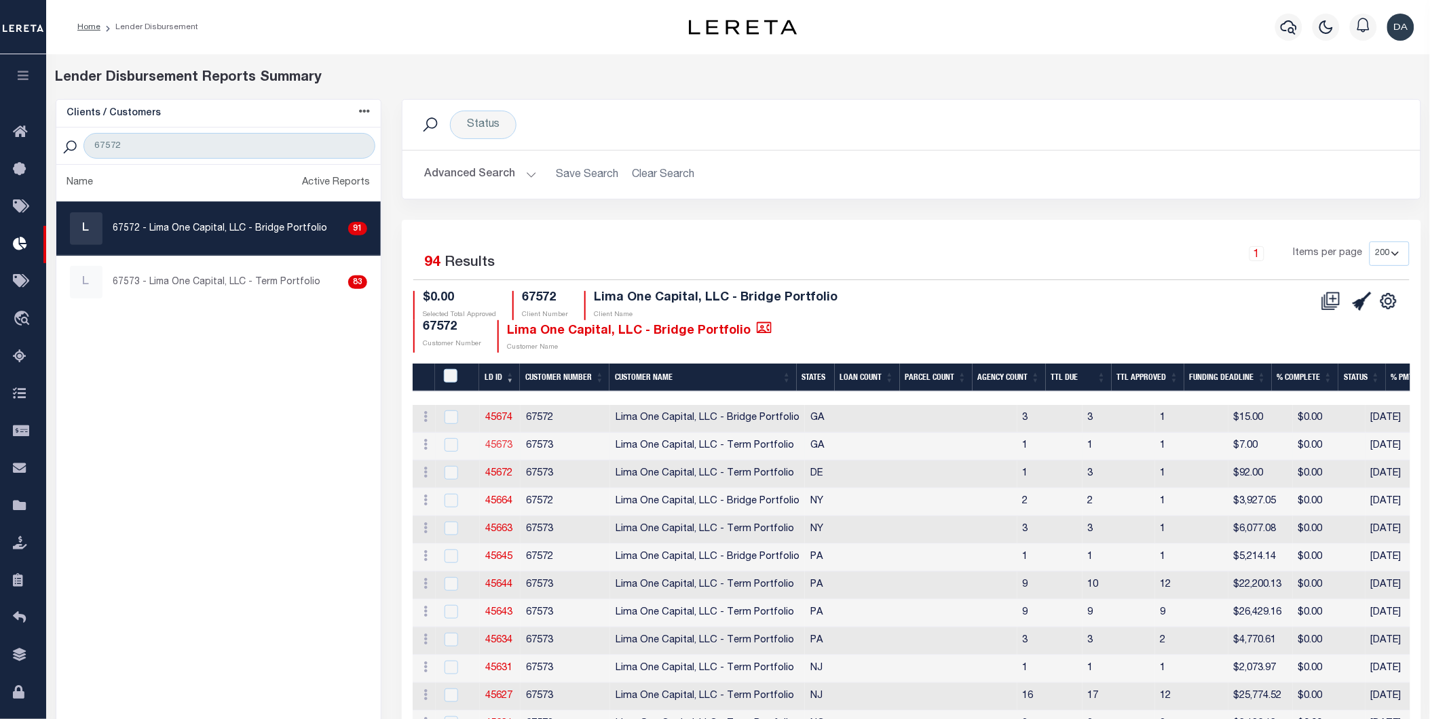
click at [499, 445] on link "45673" at bounding box center [498, 446] width 27 height 10
checkbox input "true"
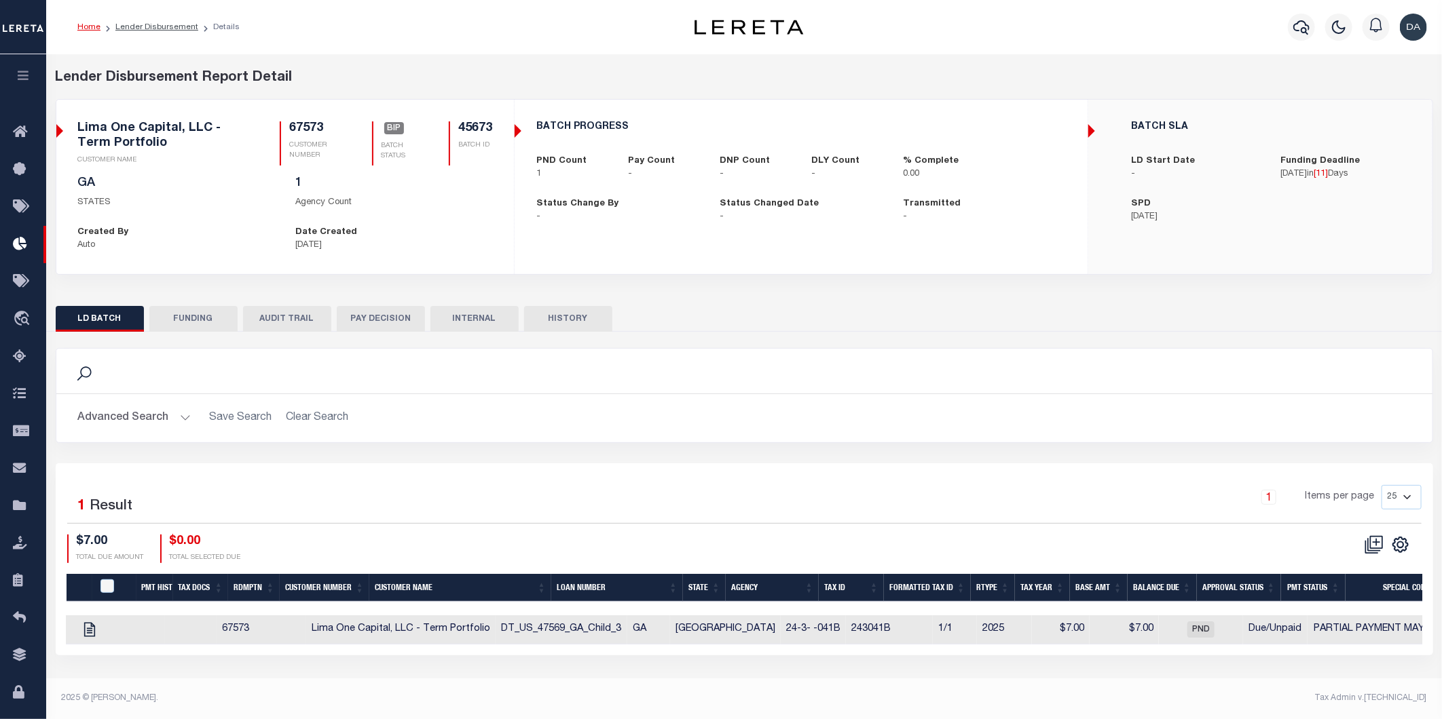
scroll to position [0, 75]
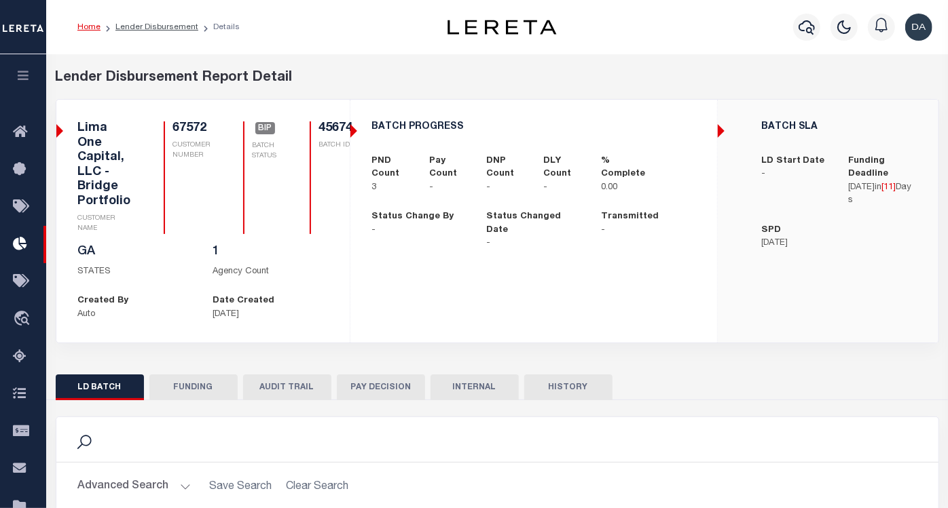
click at [18, 77] on icon "button" at bounding box center [24, 75] width 16 height 12
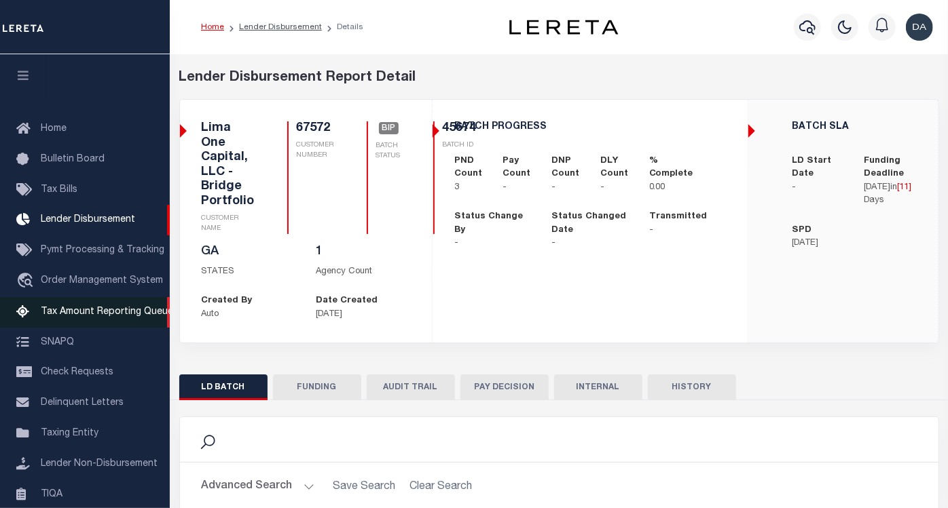
click at [101, 316] on span "Tax Amount Reporting Queue" at bounding box center [107, 312] width 132 height 10
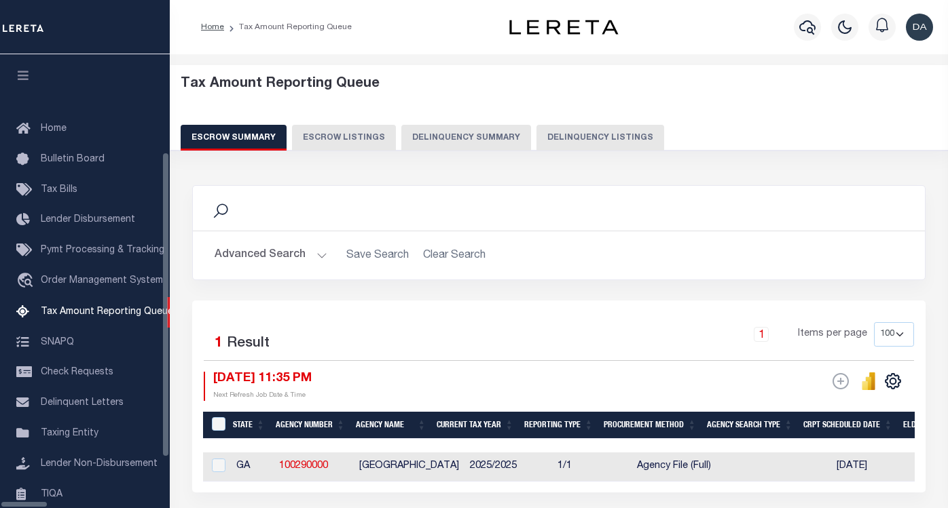
select select "100"
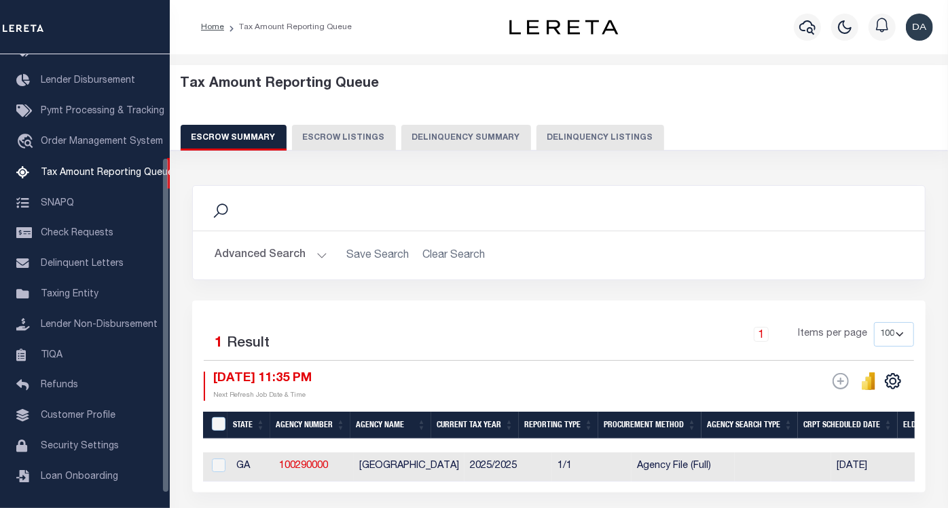
scroll to position [115, 0]
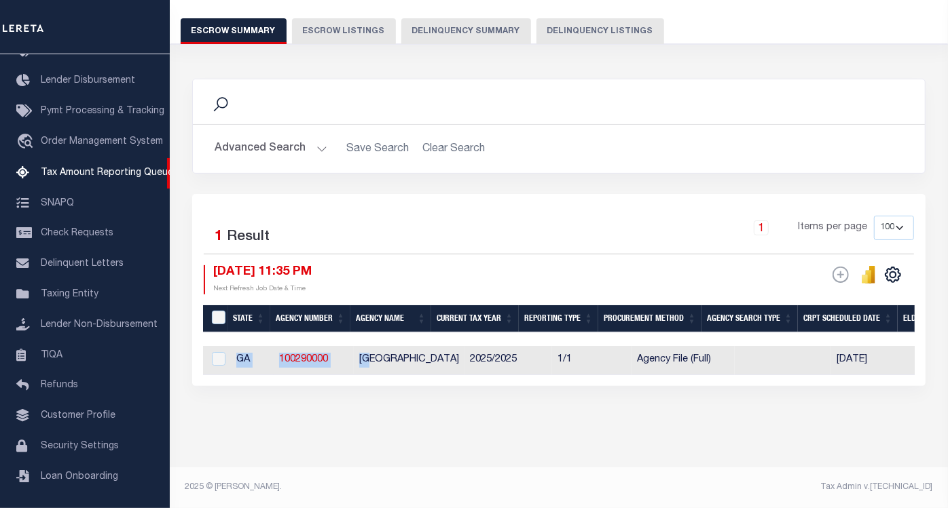
drag, startPoint x: 373, startPoint y: 366, endPoint x: 517, endPoint y: 411, distance: 150.7
click at [523, 415] on div "Search Advanced Search Save Search Clear Search EscrowSummaryGridWrapper_dynami…" at bounding box center [558, 246] width 751 height 362
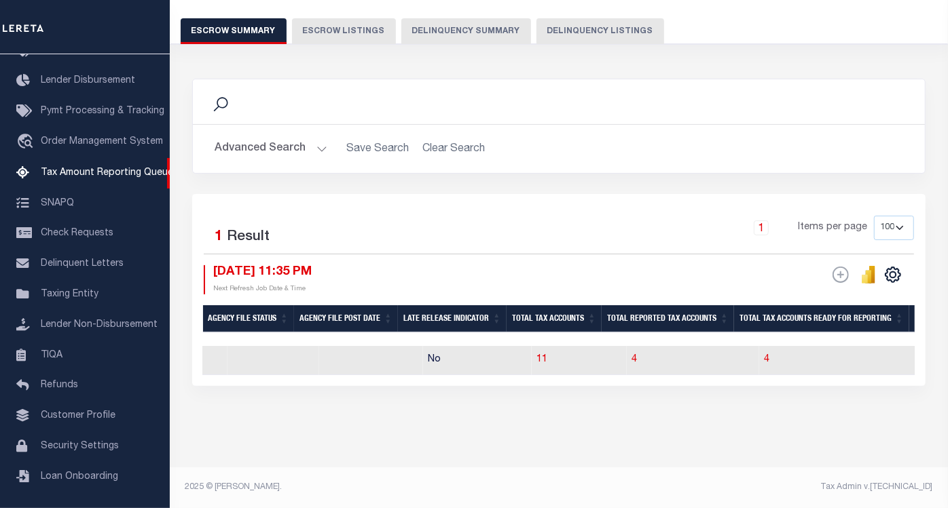
scroll to position [0, 817]
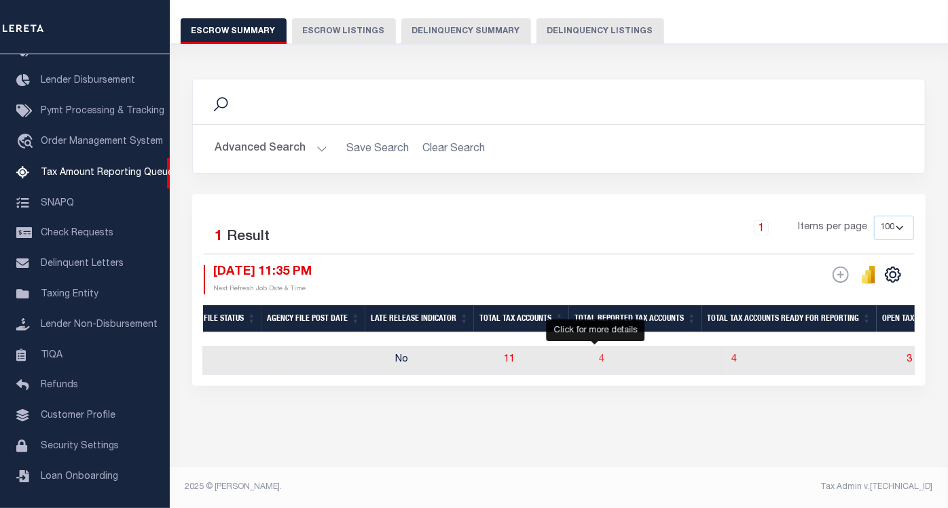
click at [599, 355] on span "4" at bounding box center [601, 360] width 5 height 10
select select "100"
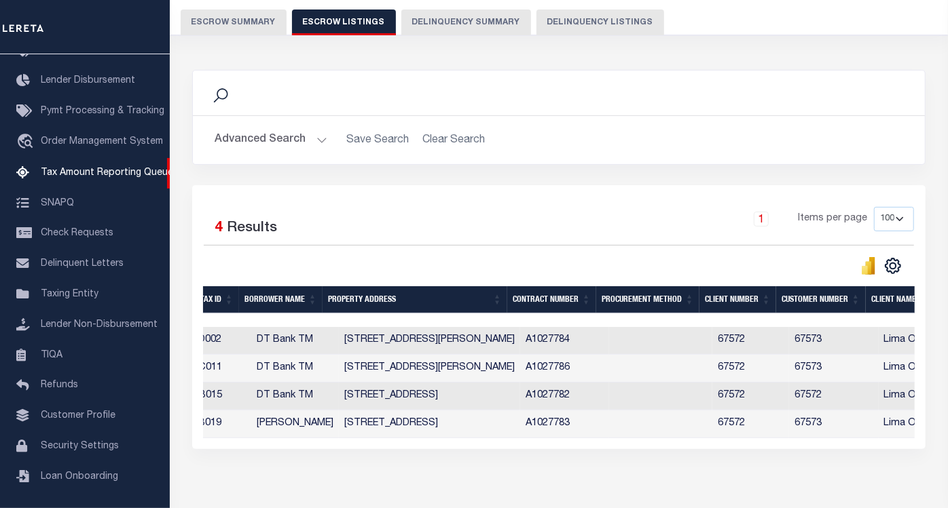
scroll to position [0, 432]
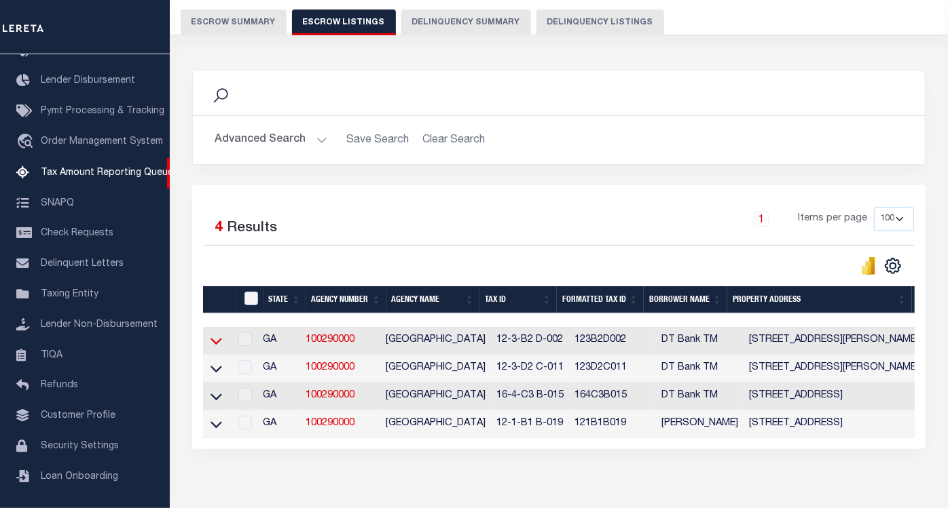
click at [212, 337] on icon at bounding box center [216, 341] width 12 height 14
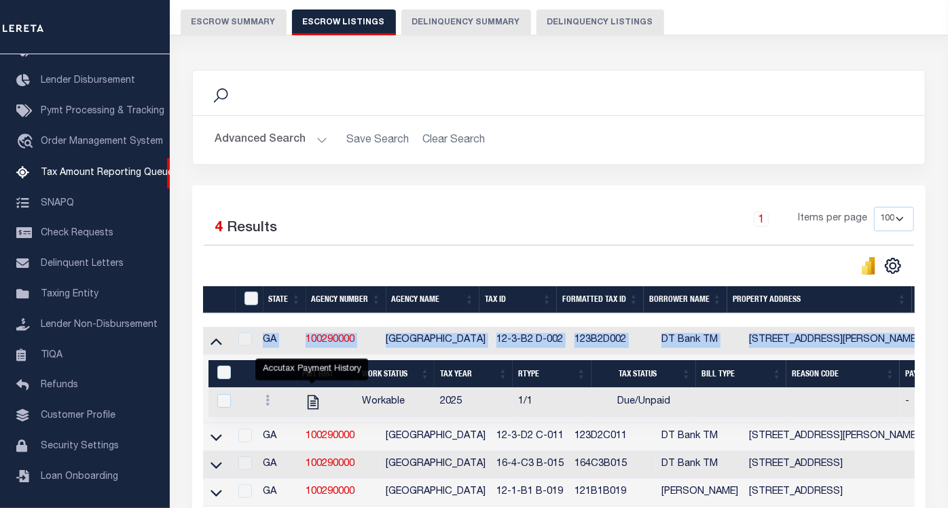
drag, startPoint x: 379, startPoint y: 318, endPoint x: 540, endPoint y: 358, distance: 165.8
click at [540, 358] on div "State Agency Number Agency Name Tax ID Formatted Tax ID Borrower Name Property …" at bounding box center [558, 396] width 711 height 221
click at [220, 430] on td at bounding box center [216, 438] width 26 height 28
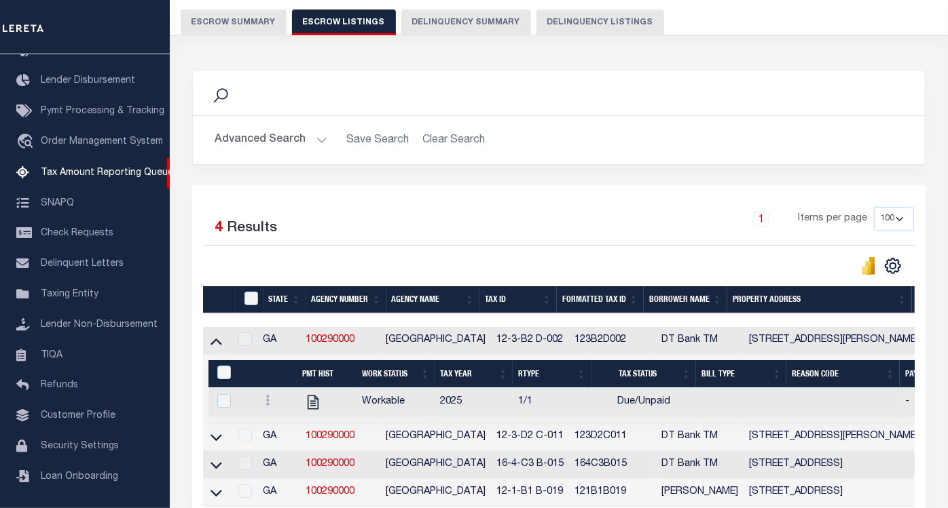
click at [192, 432] on div "Selected 4 Results 1 Items per page 10 25 50 100 500" at bounding box center [558, 351] width 733 height 333
click at [208, 438] on td at bounding box center [216, 438] width 26 height 28
click at [215, 441] on icon at bounding box center [216, 437] width 12 height 7
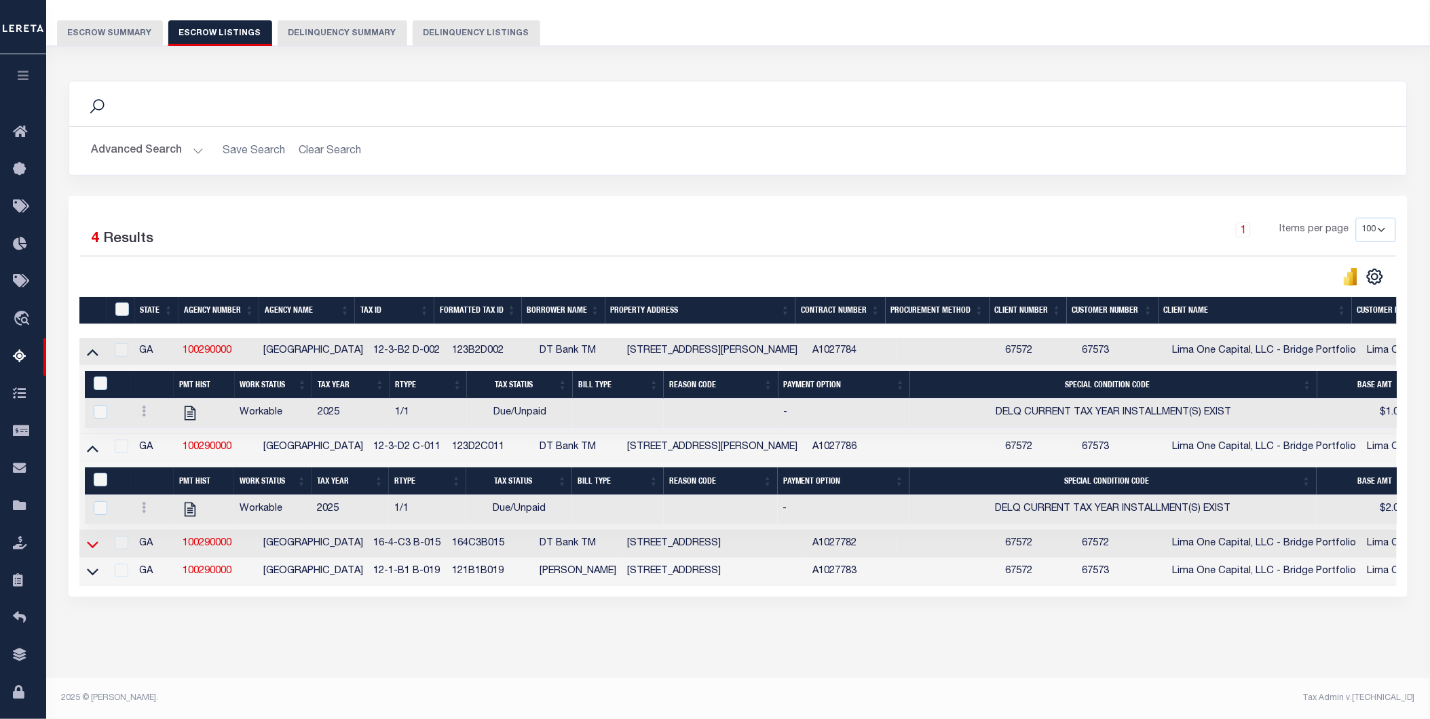
click at [91, 508] on icon at bounding box center [93, 545] width 12 height 14
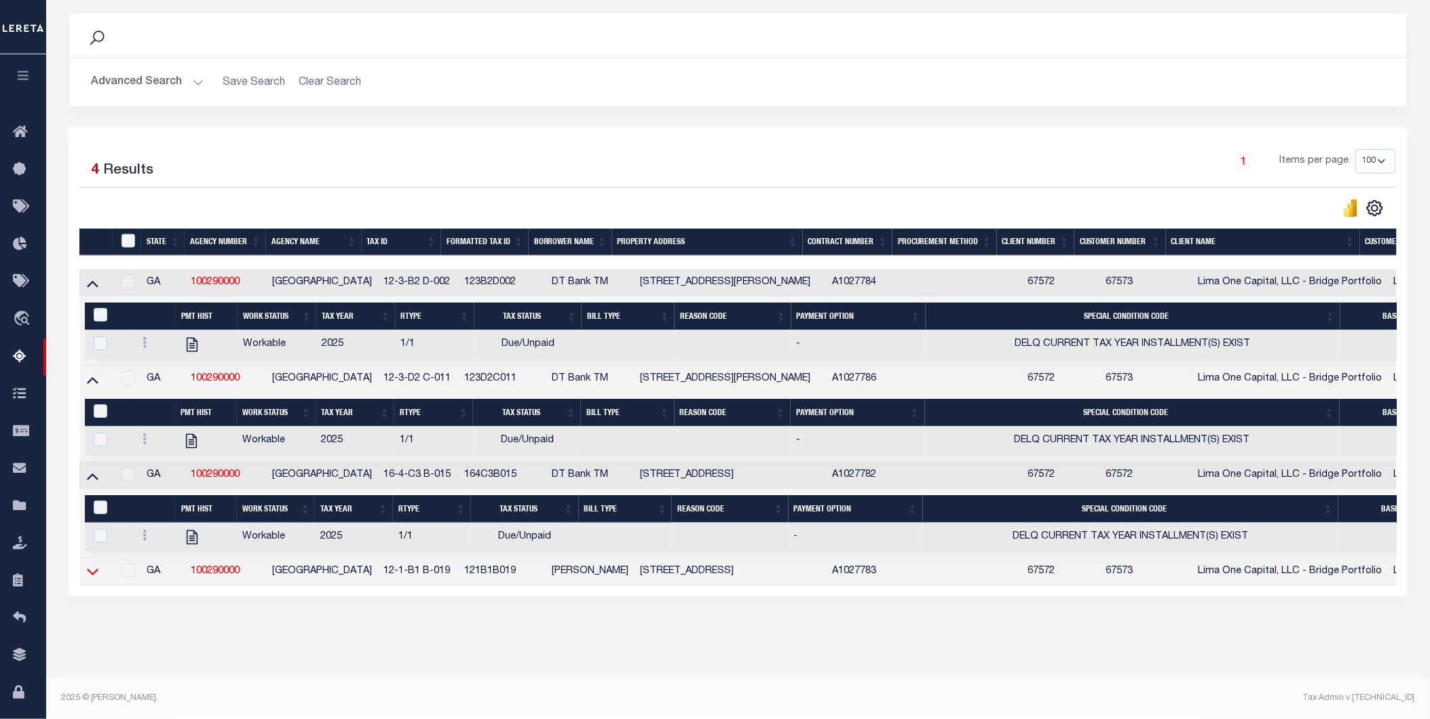
click at [97, 508] on icon at bounding box center [93, 572] width 12 height 14
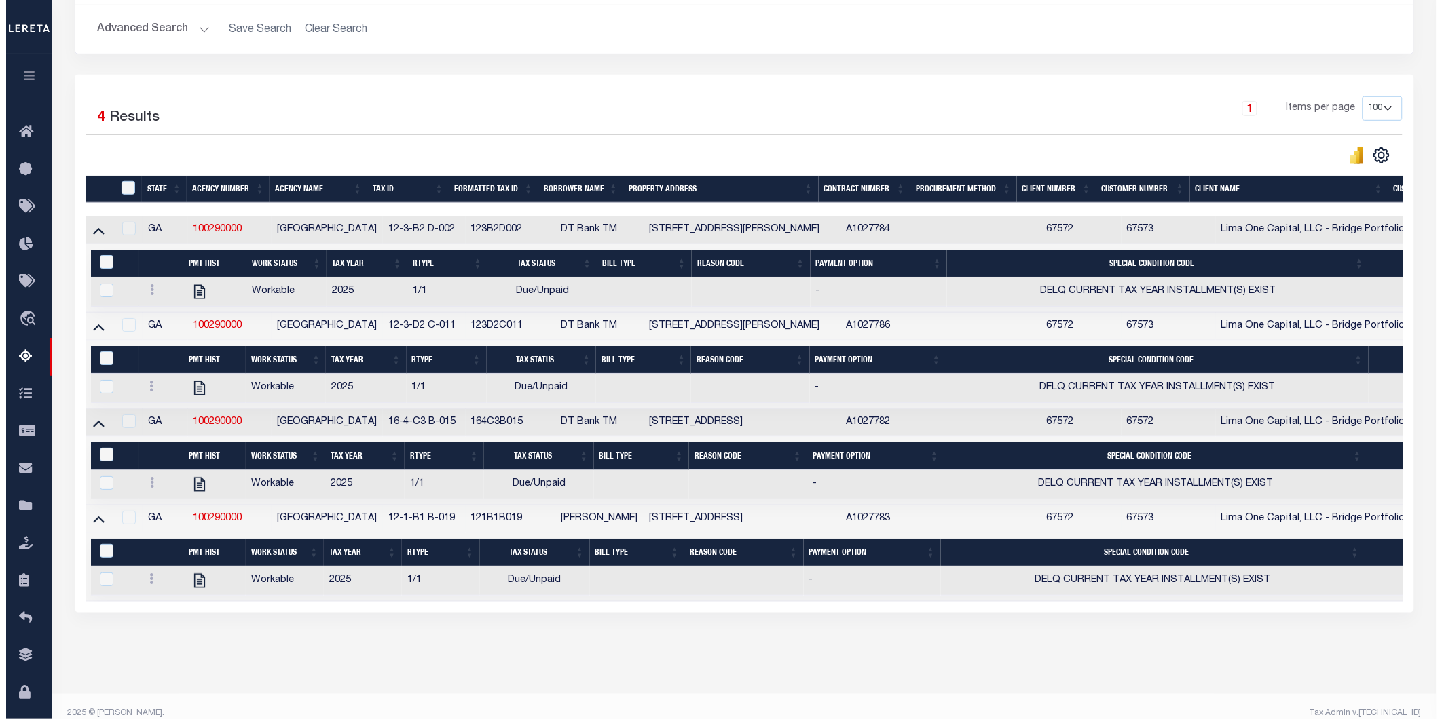
scroll to position [0, 0]
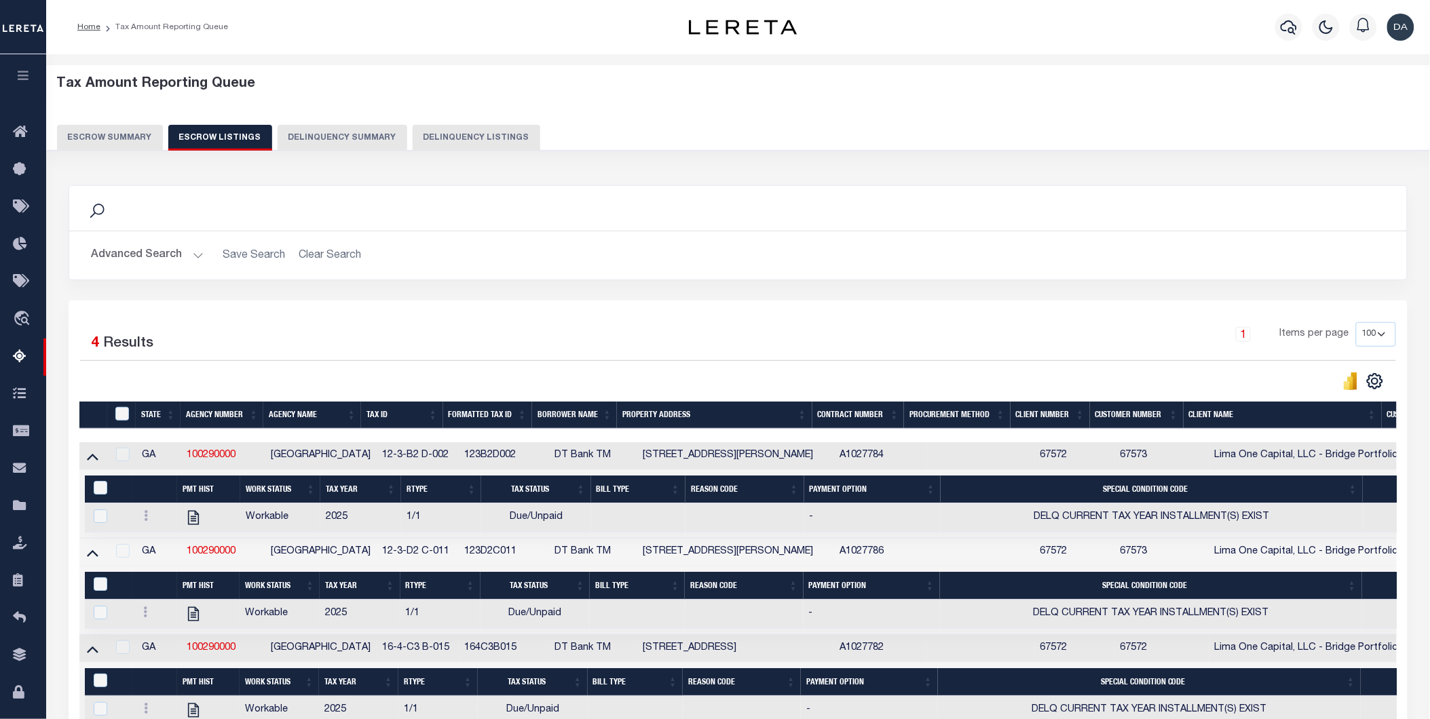
click at [126, 141] on button "Escrow Summary" at bounding box center [110, 138] width 106 height 26
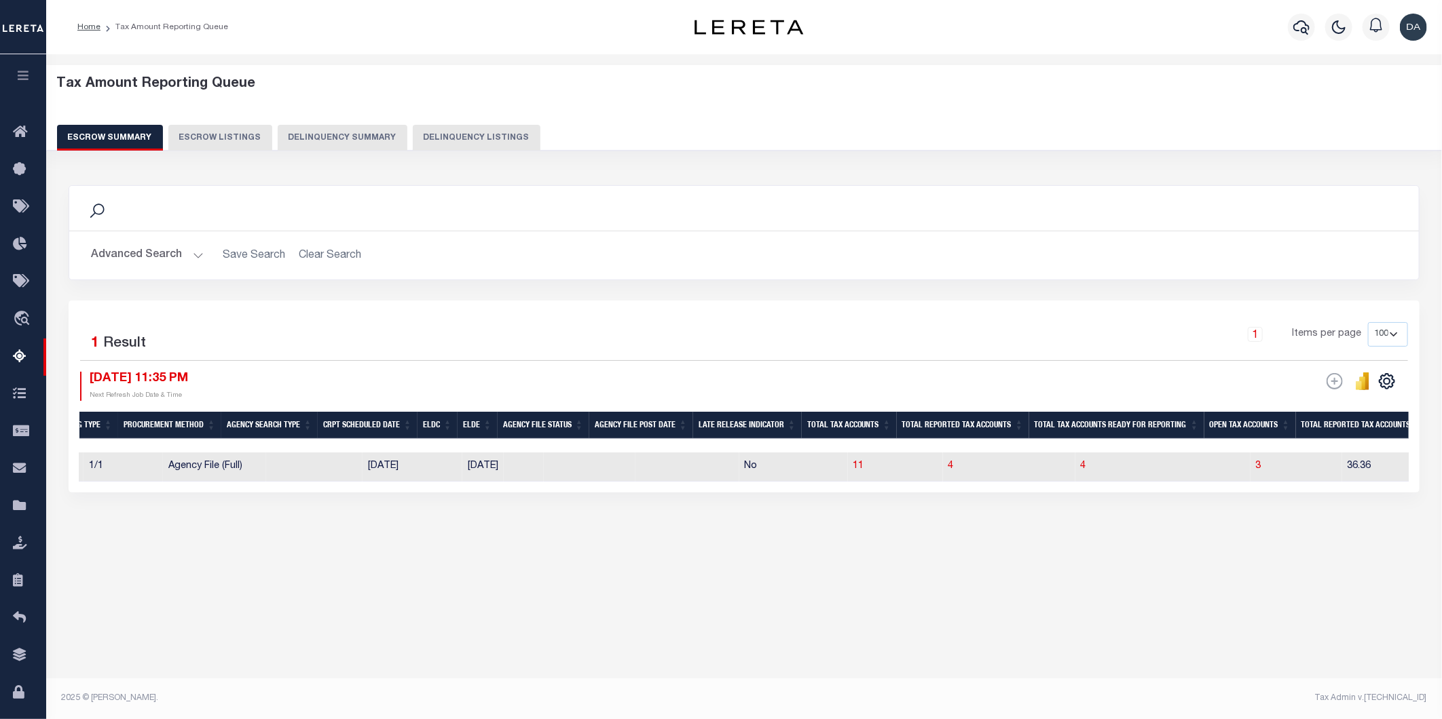
scroll to position [0, 349]
click at [947, 464] on td "4" at bounding box center [1149, 467] width 175 height 29
checkbox input "true"
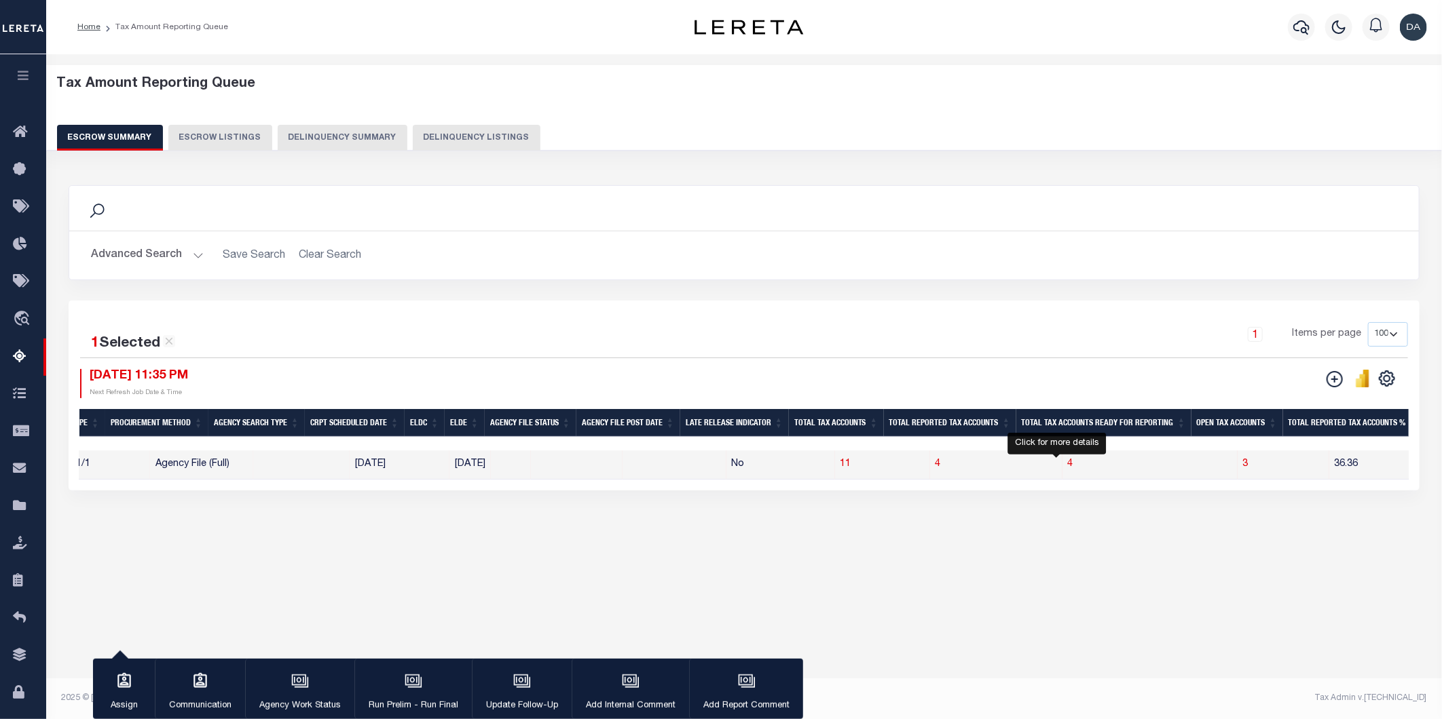
click at [947, 467] on span "4" at bounding box center [1070, 464] width 5 height 10
select select "100"
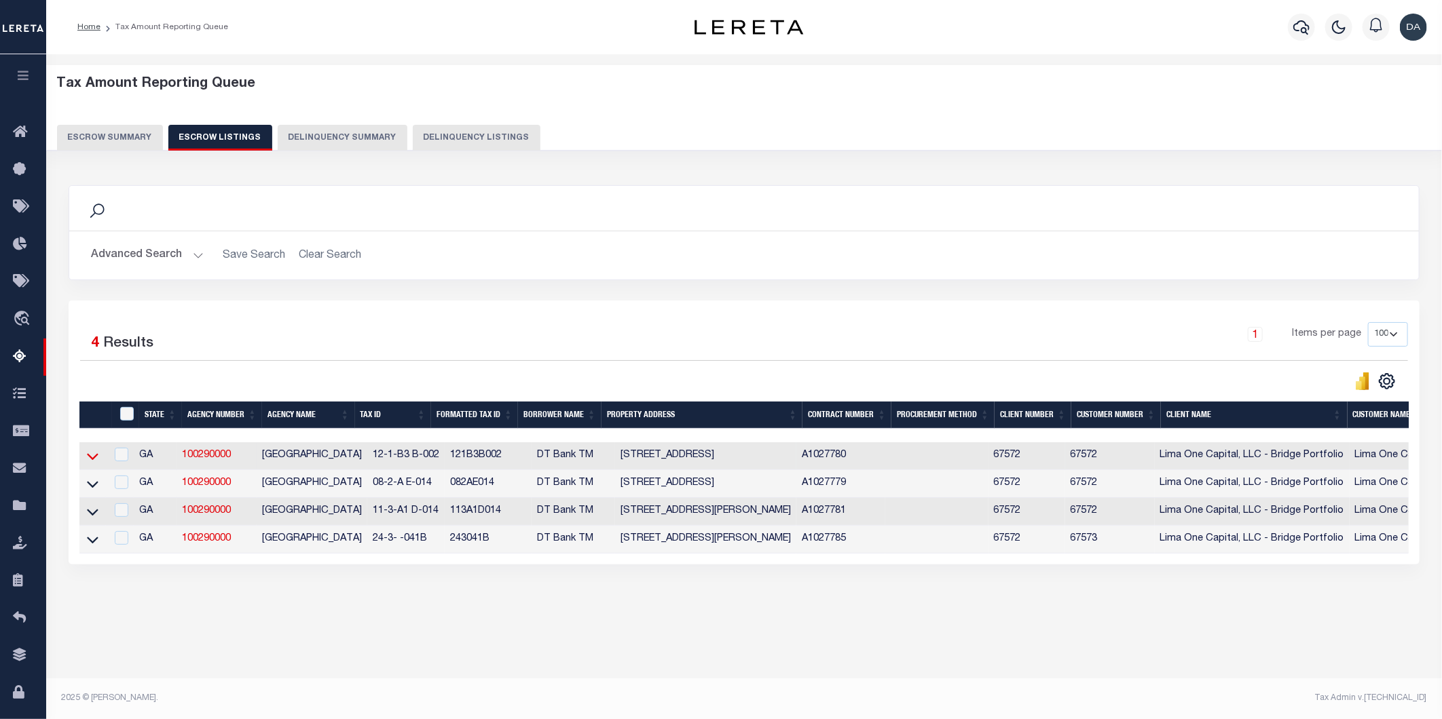
click at [96, 455] on icon at bounding box center [93, 456] width 12 height 14
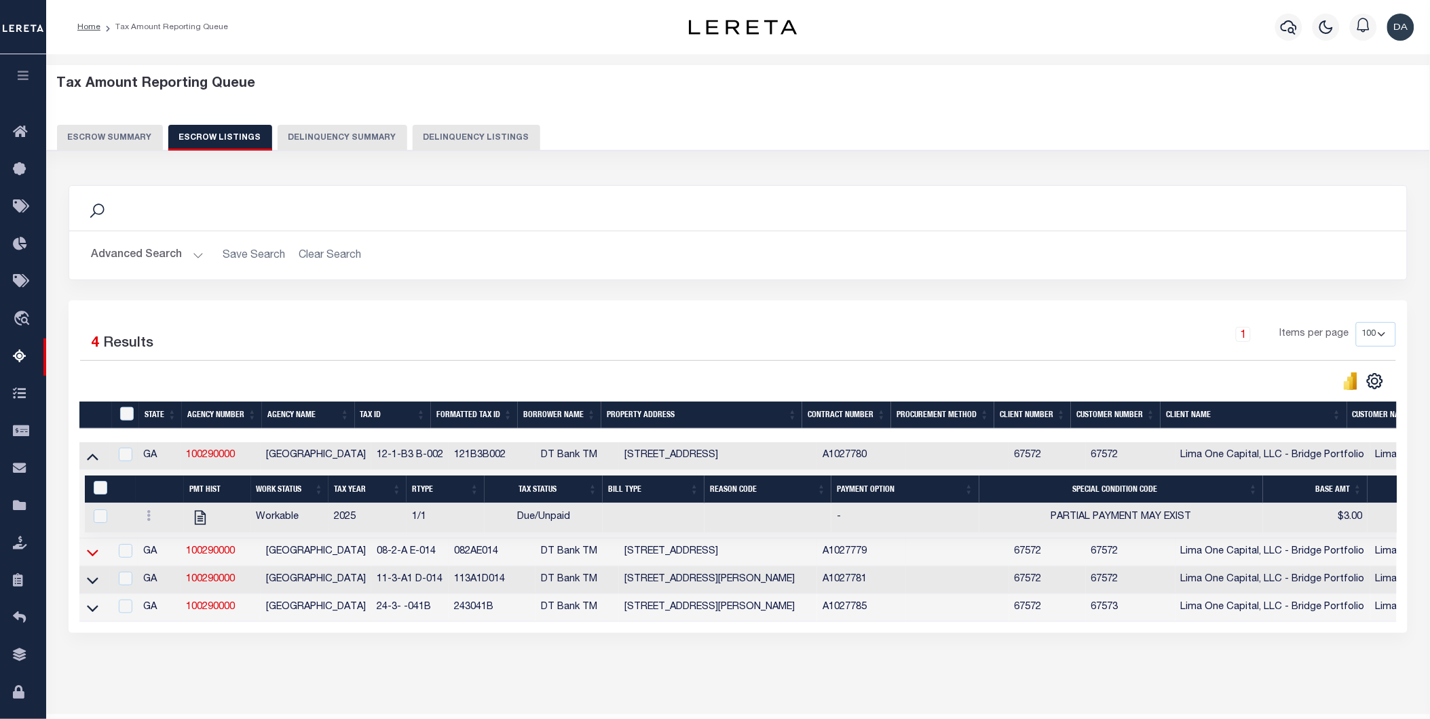
click at [94, 508] on icon at bounding box center [93, 553] width 12 height 14
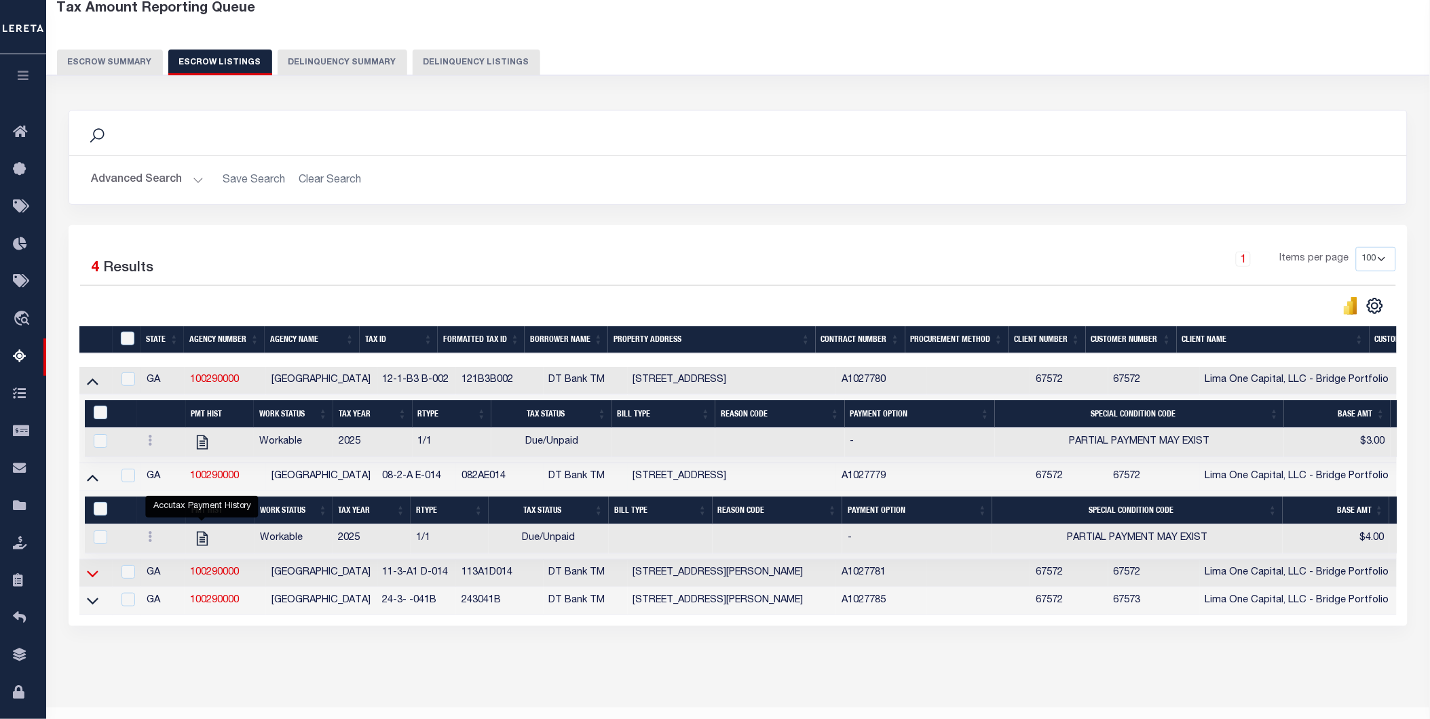
click at [87, 508] on icon at bounding box center [93, 574] width 12 height 14
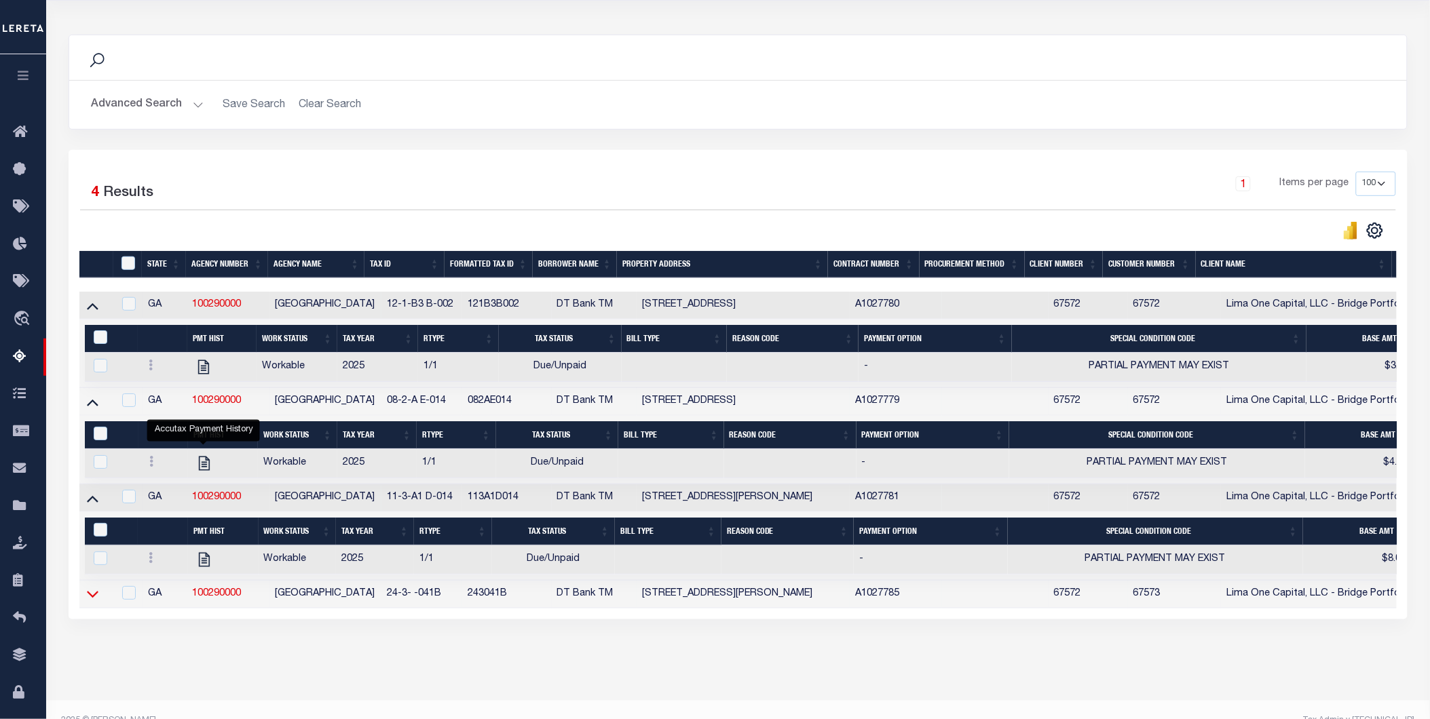
click at [93, 508] on icon at bounding box center [93, 594] width 12 height 14
